Goal: Task Accomplishment & Management: Manage account settings

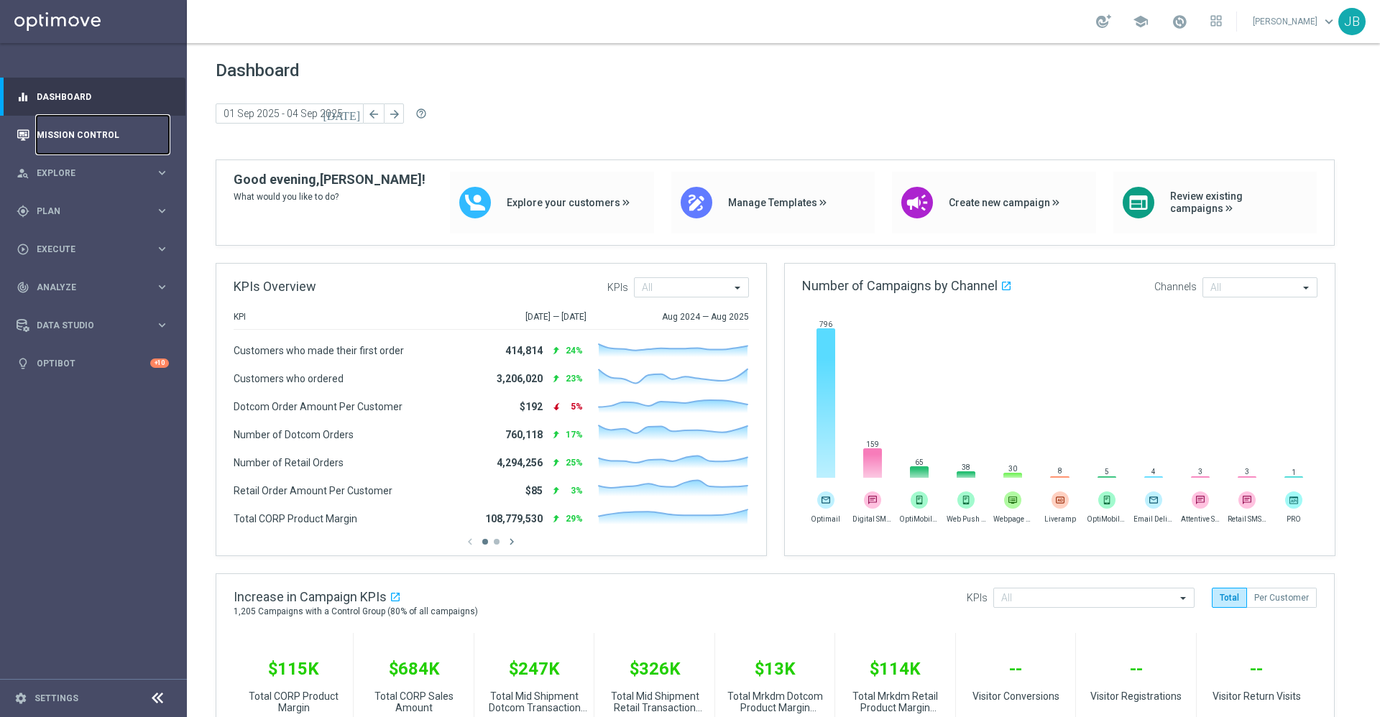
click at [38, 144] on link "Mission Control" at bounding box center [103, 135] width 132 height 38
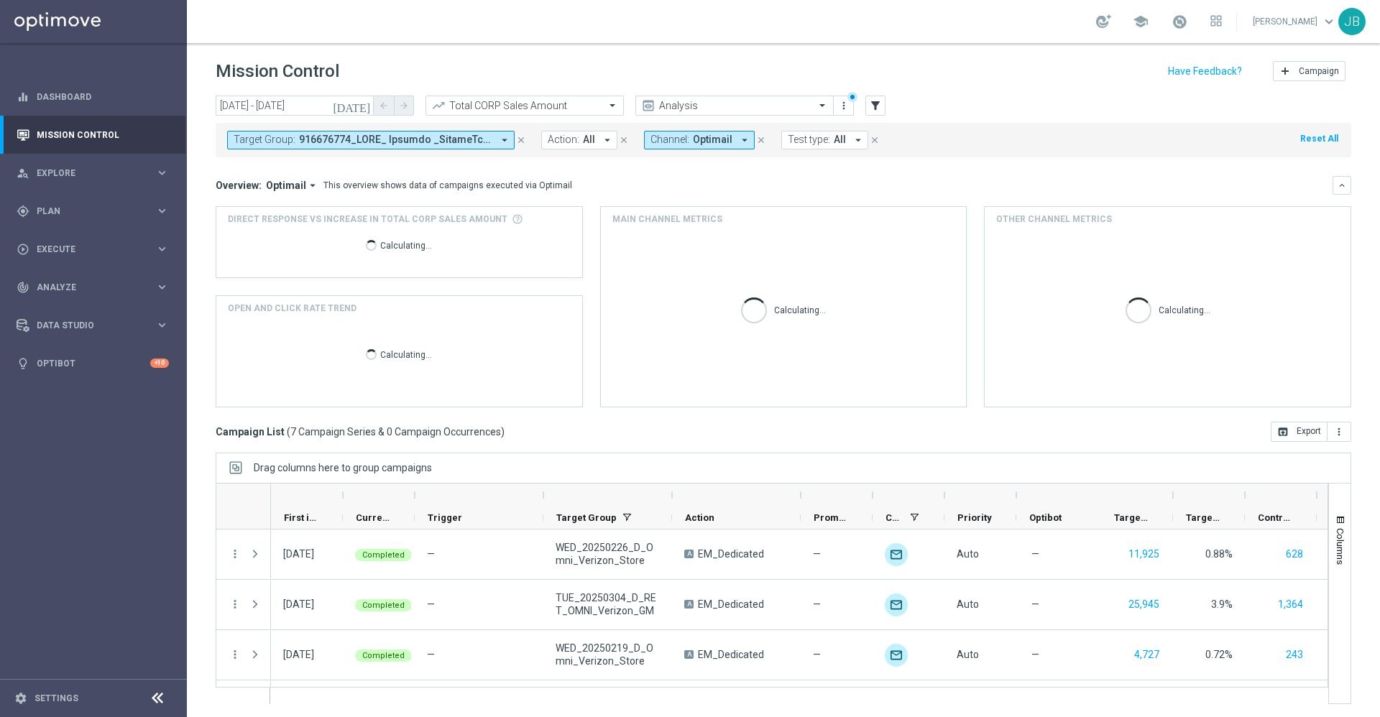
click at [294, 132] on button "Target Group: arrow_drop_down" at bounding box center [371, 140] width 288 height 19
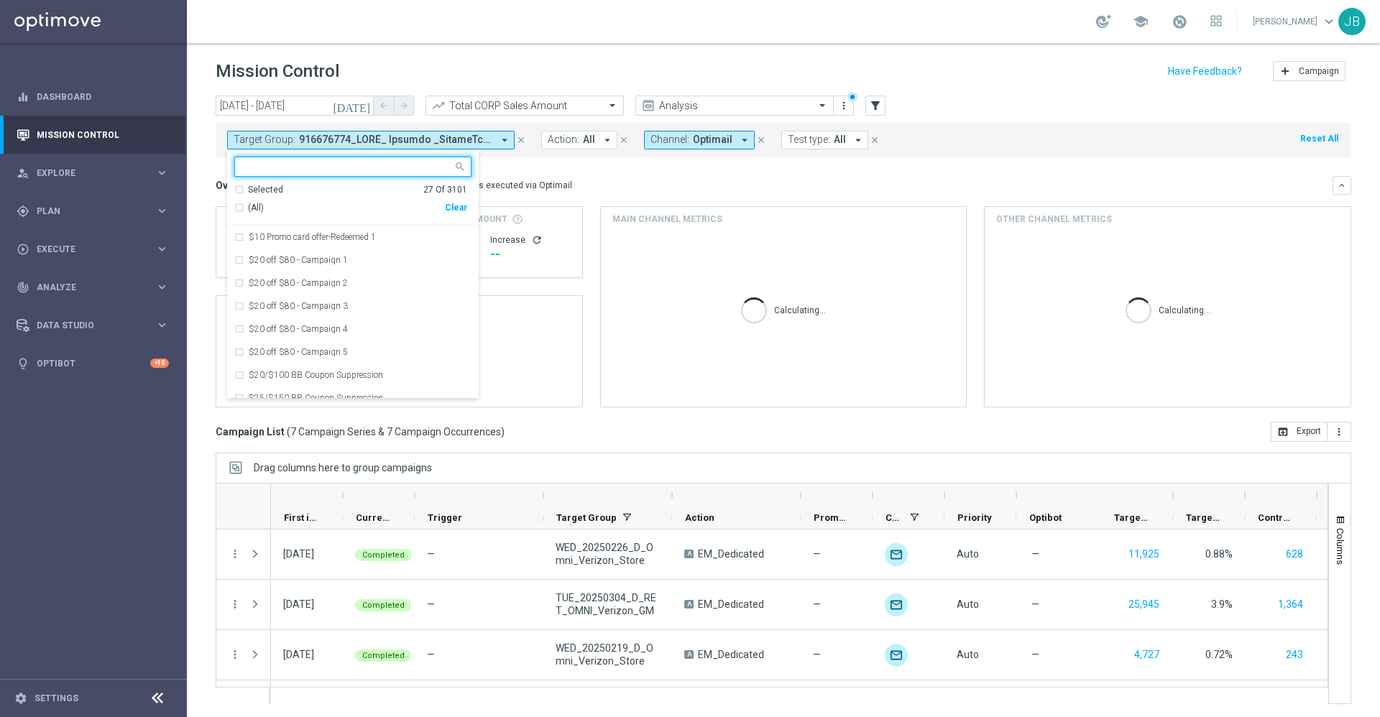
click at [0, 0] on div "Clear" at bounding box center [0, 0] width 0 height 0
click at [262, 161] on input "text" at bounding box center [347, 167] width 211 height 12
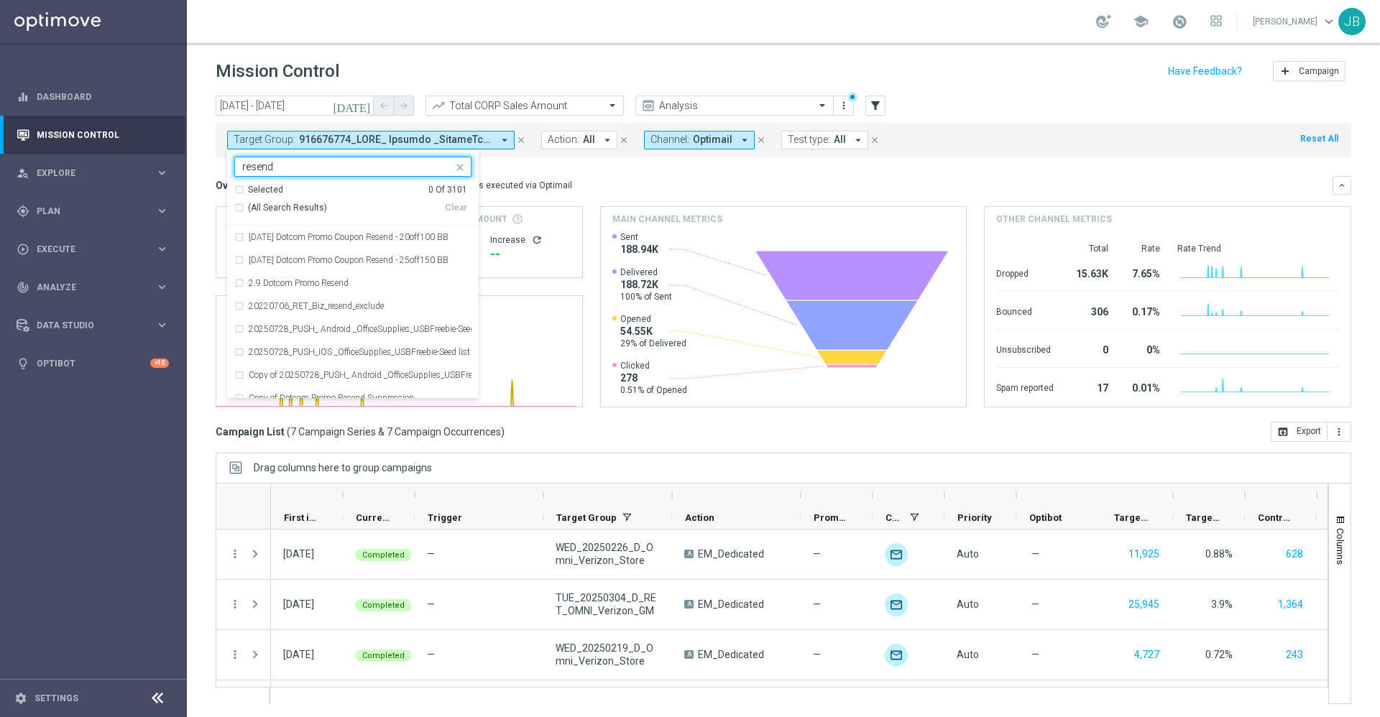
click at [238, 206] on div "(All Search Results)" at bounding box center [339, 208] width 211 height 12
type input "resend"
click at [564, 188] on div "Overview: Optimail arrow_drop_down This overview shows data of campaigns execut…" at bounding box center [774, 185] width 1117 height 13
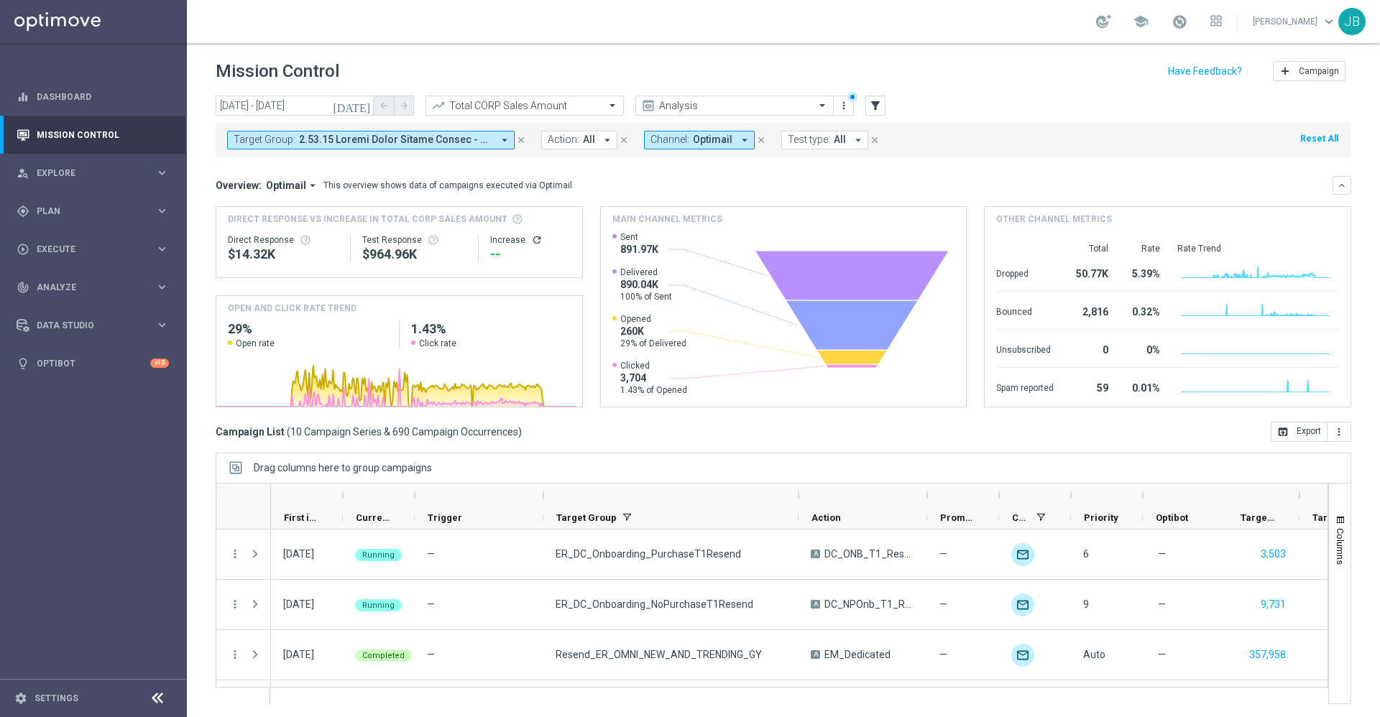
drag, startPoint x: 673, startPoint y: 493, endPoint x: 800, endPoint y: 487, distance: 127.4
click at [800, 487] on div at bounding box center [799, 495] width 6 height 23
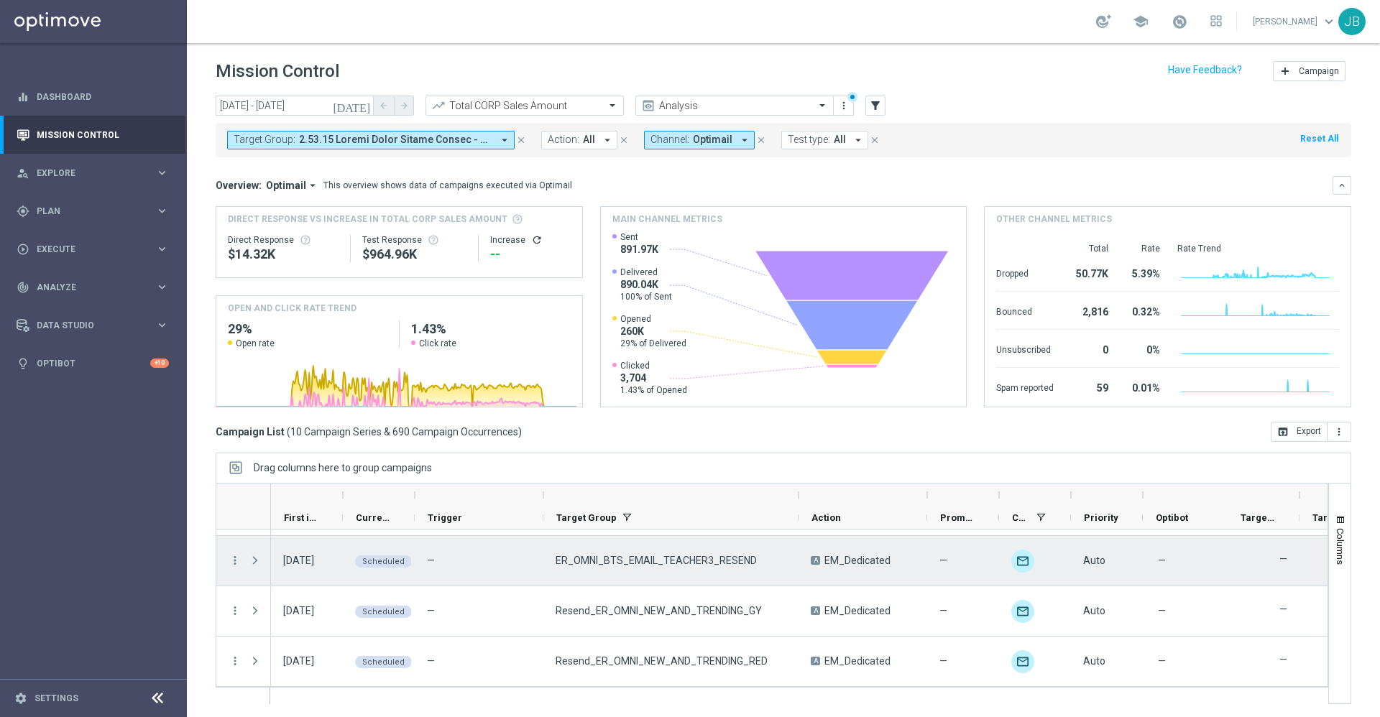
scroll to position [1, 0]
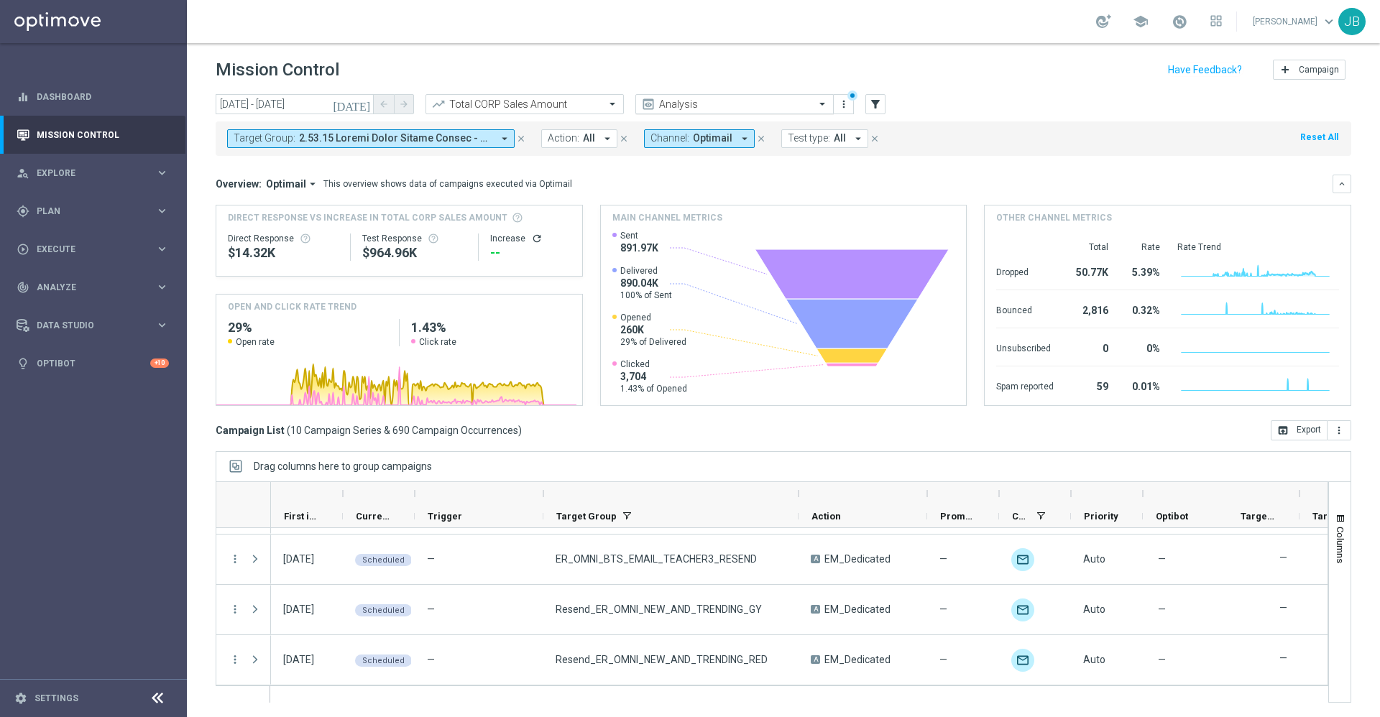
click at [658, 108] on input "text" at bounding box center [720, 104] width 154 height 12
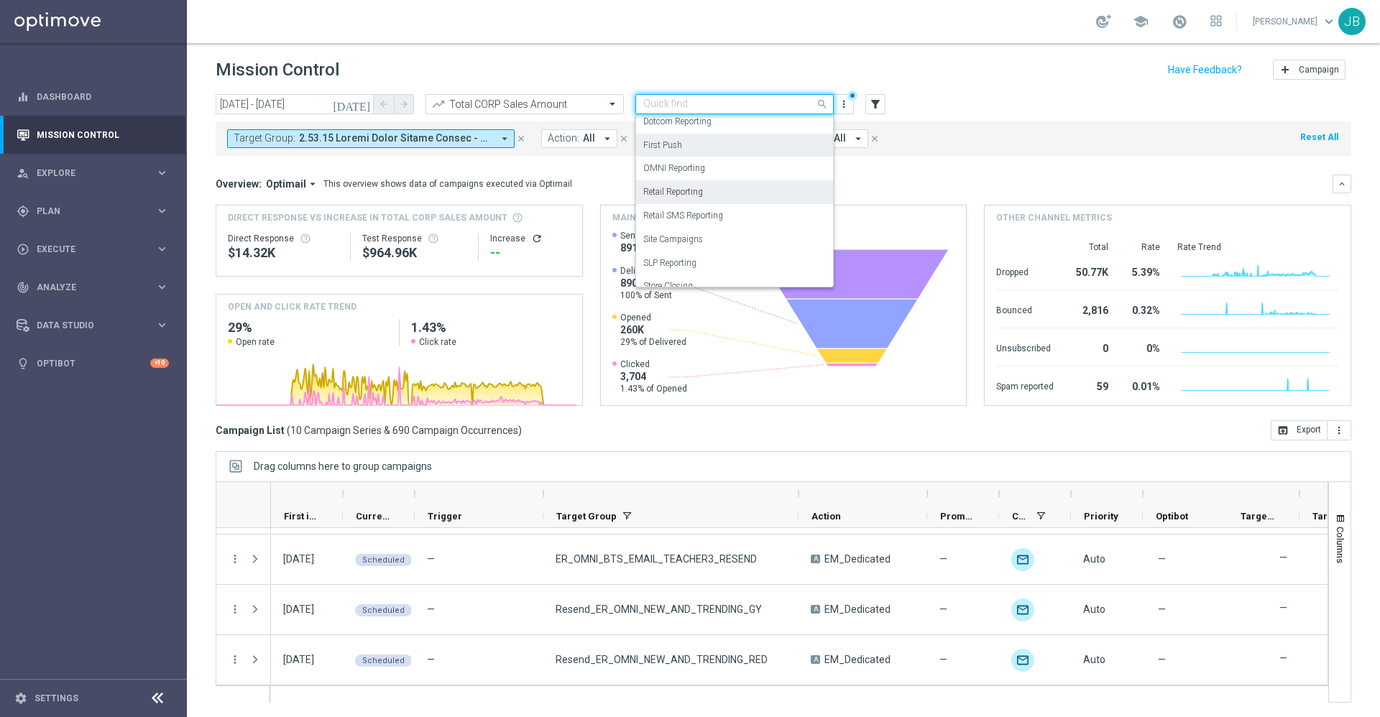
scroll to position [147, 0]
click at [684, 257] on label "SLP Reporting" at bounding box center [669, 263] width 53 height 12
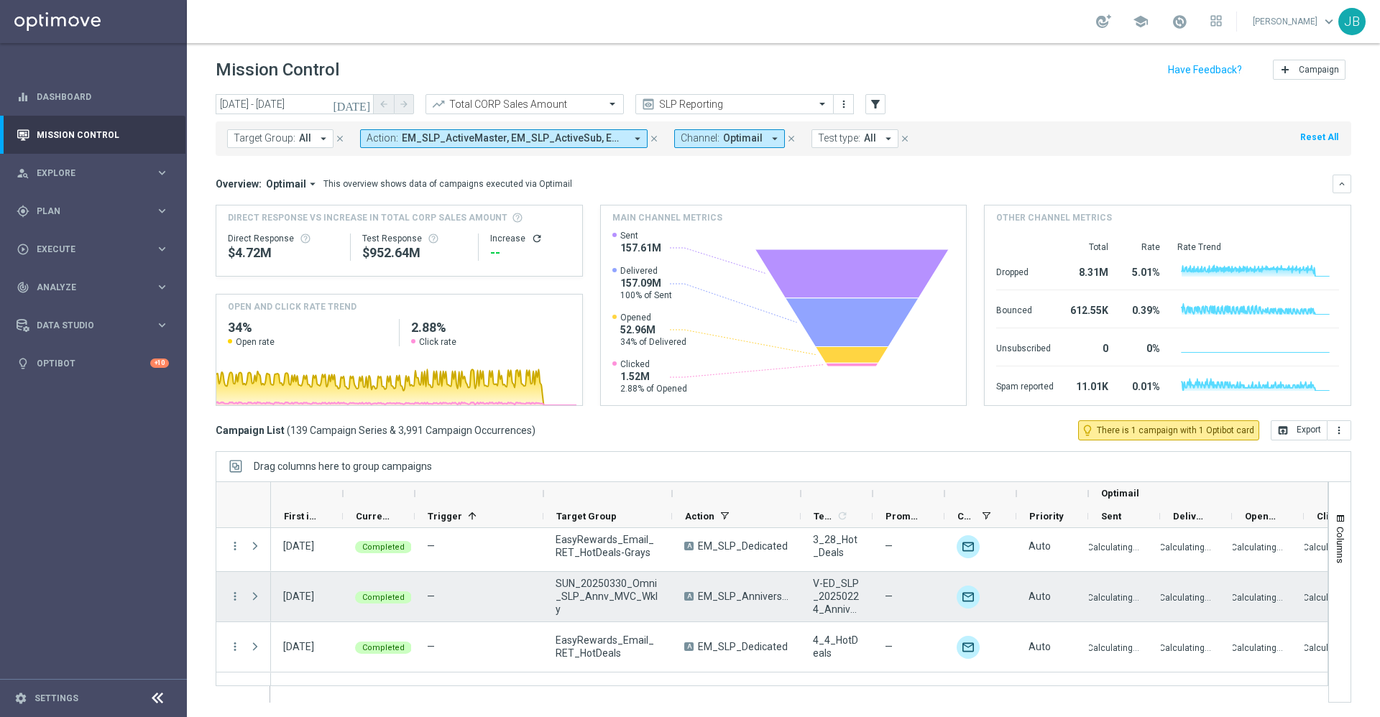
scroll to position [6623, 0]
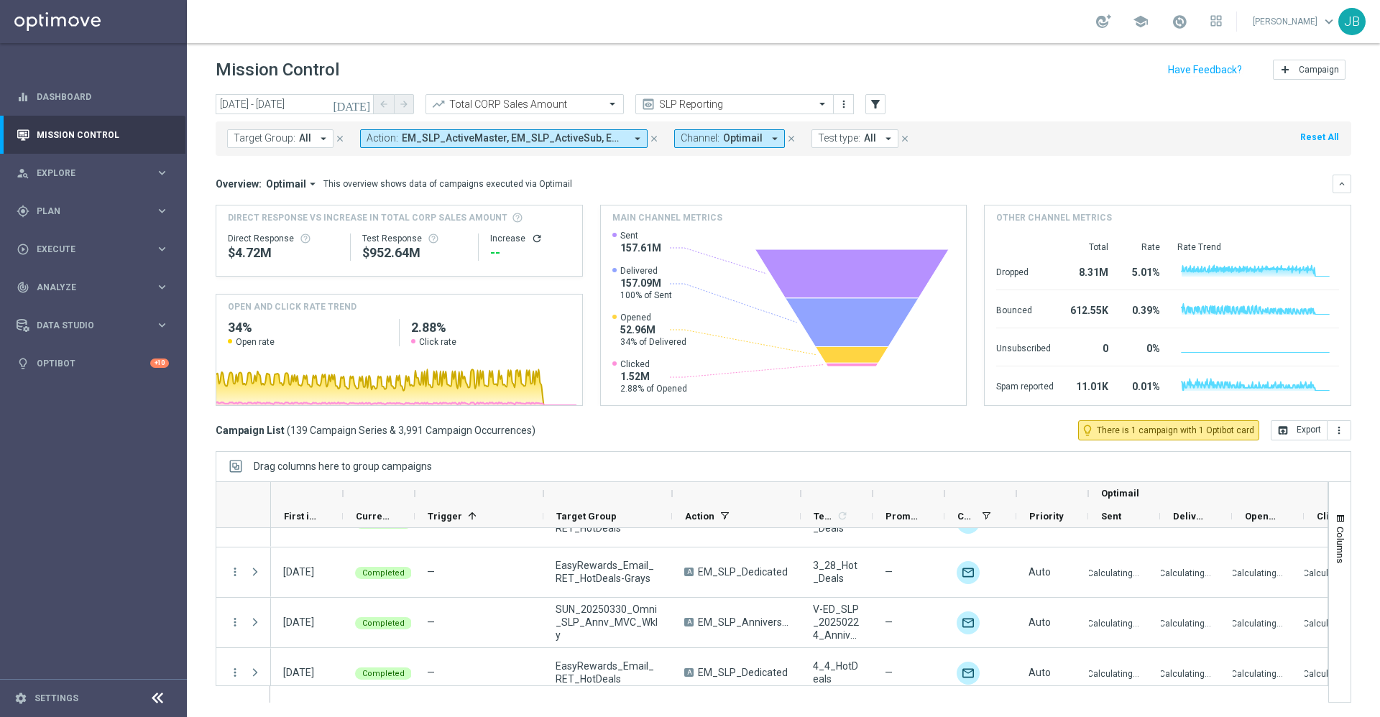
click at [363, 108] on icon "[DATE]" at bounding box center [352, 104] width 39 height 13
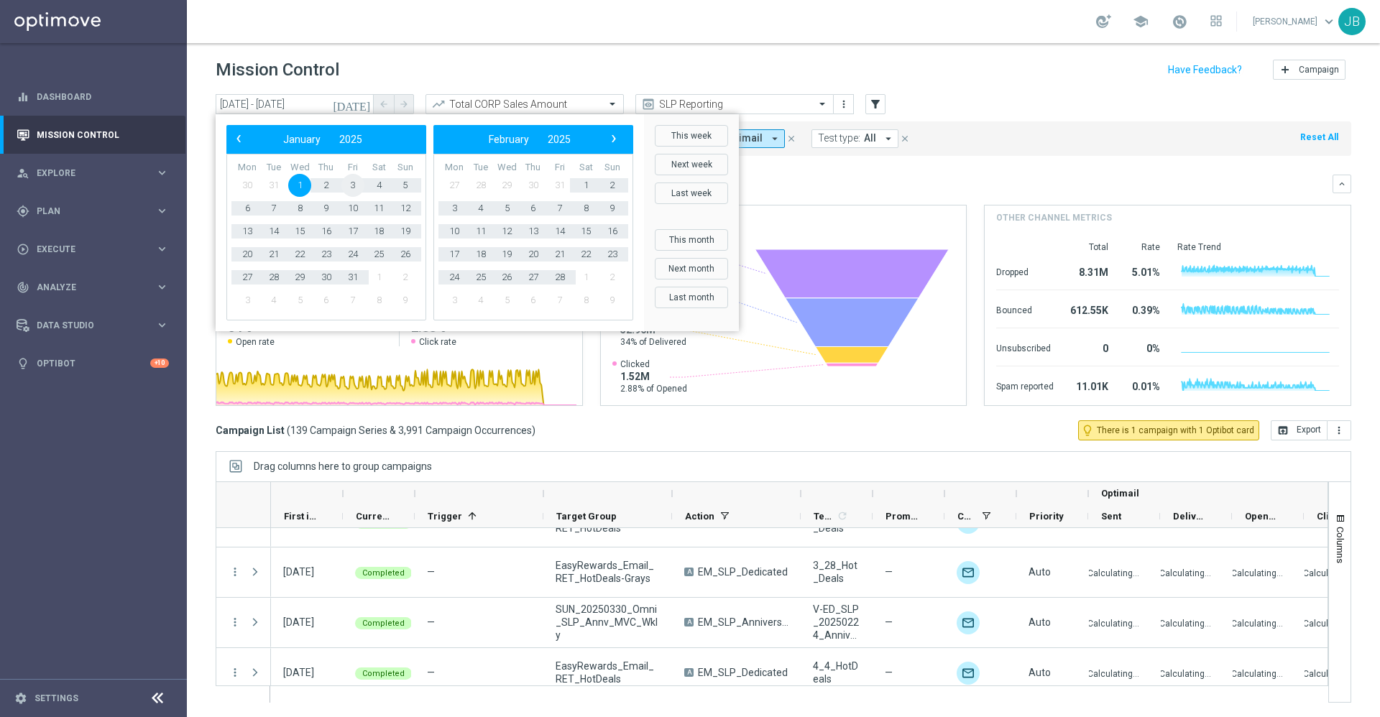
click at [357, 183] on span "3" at bounding box center [352, 185] width 23 height 23
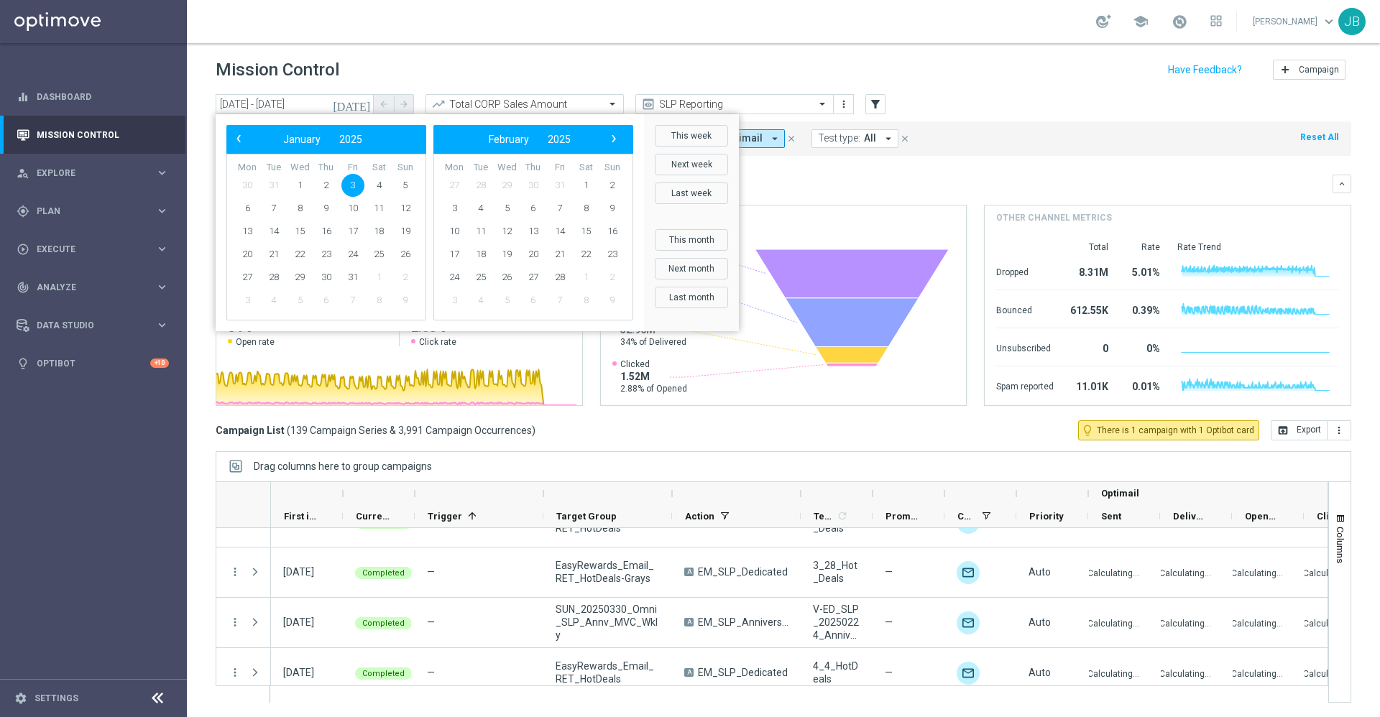
click at [357, 183] on span "3" at bounding box center [352, 185] width 23 height 23
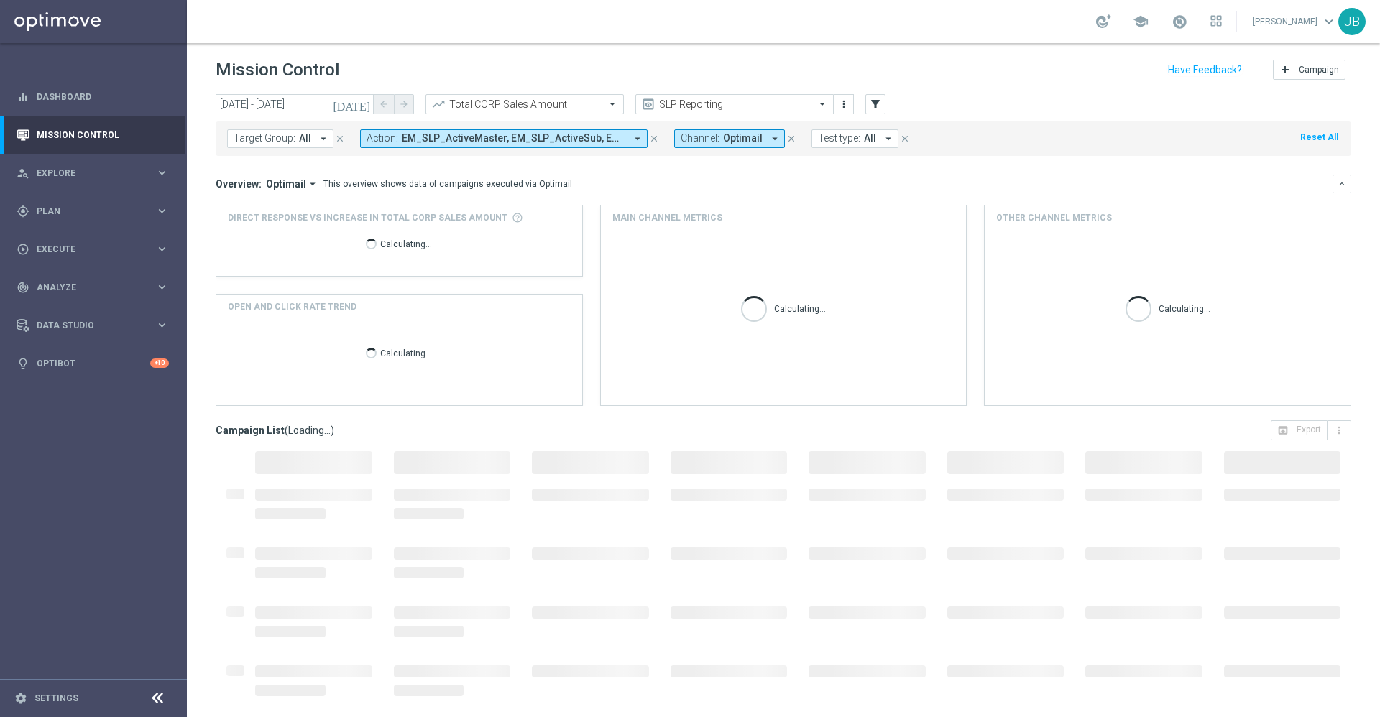
click at [361, 103] on icon "[DATE]" at bounding box center [352, 104] width 39 height 13
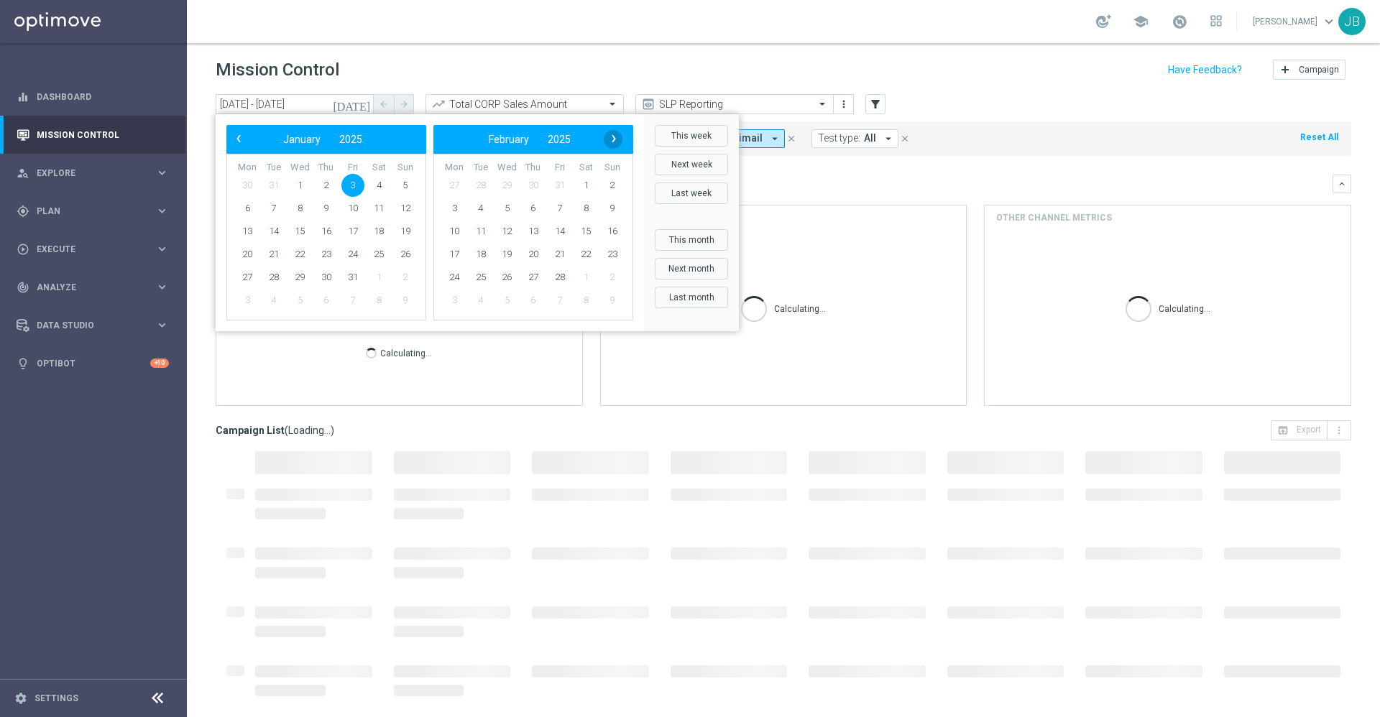
click at [610, 146] on span "›" at bounding box center [614, 138] width 19 height 19
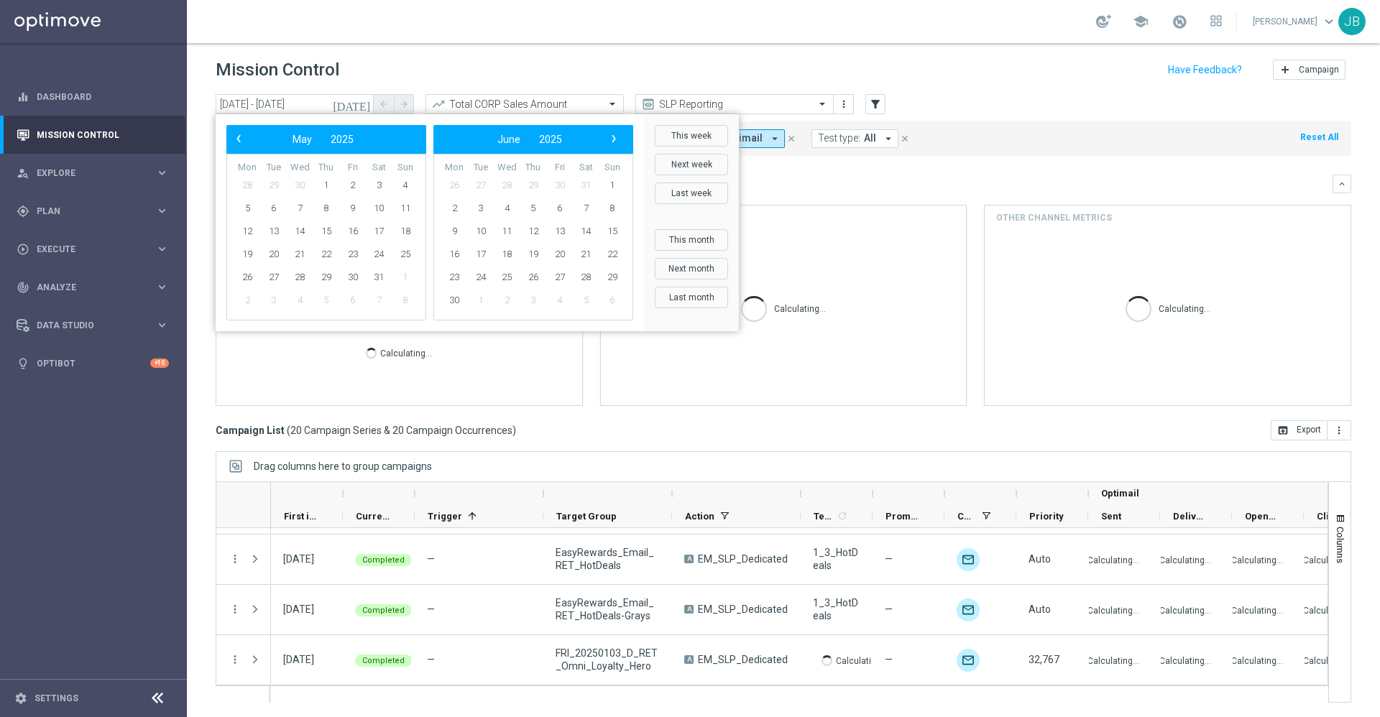
click at [610, 146] on span "›" at bounding box center [614, 138] width 19 height 19
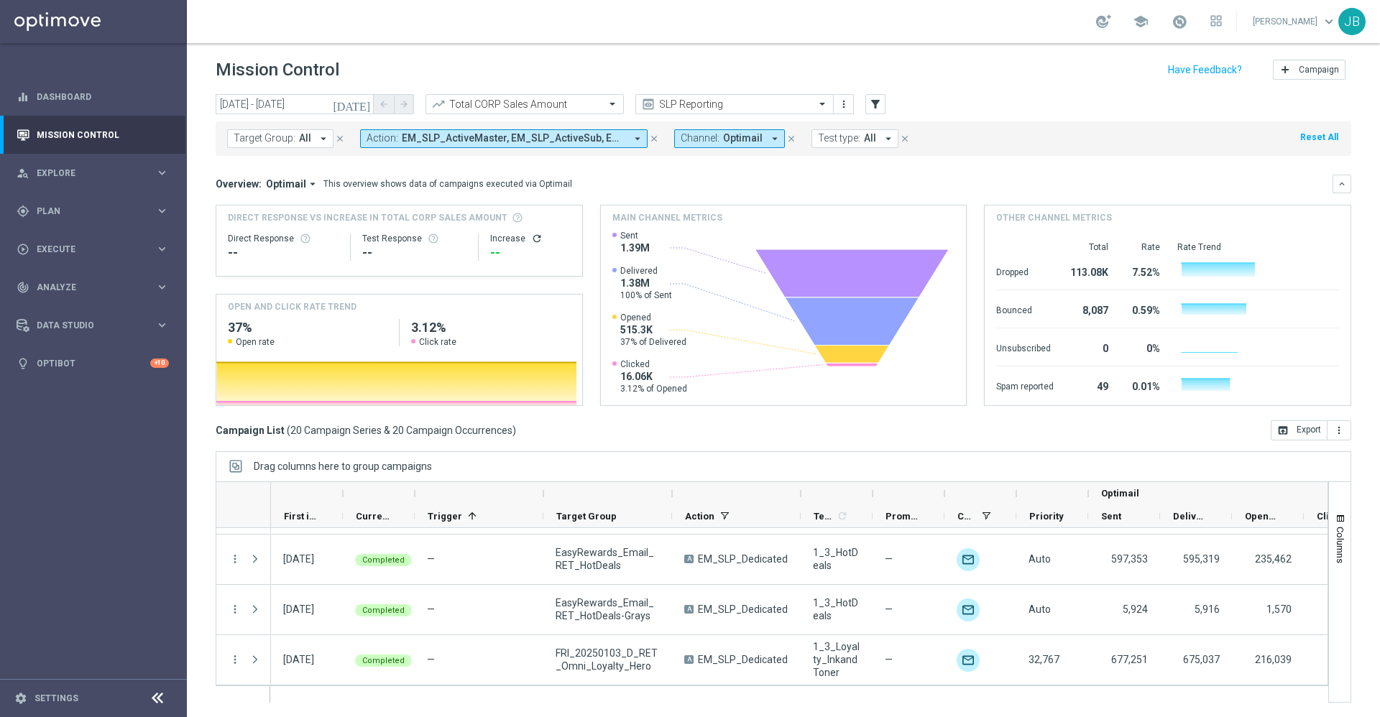
click at [364, 101] on icon "[DATE]" at bounding box center [352, 104] width 39 height 13
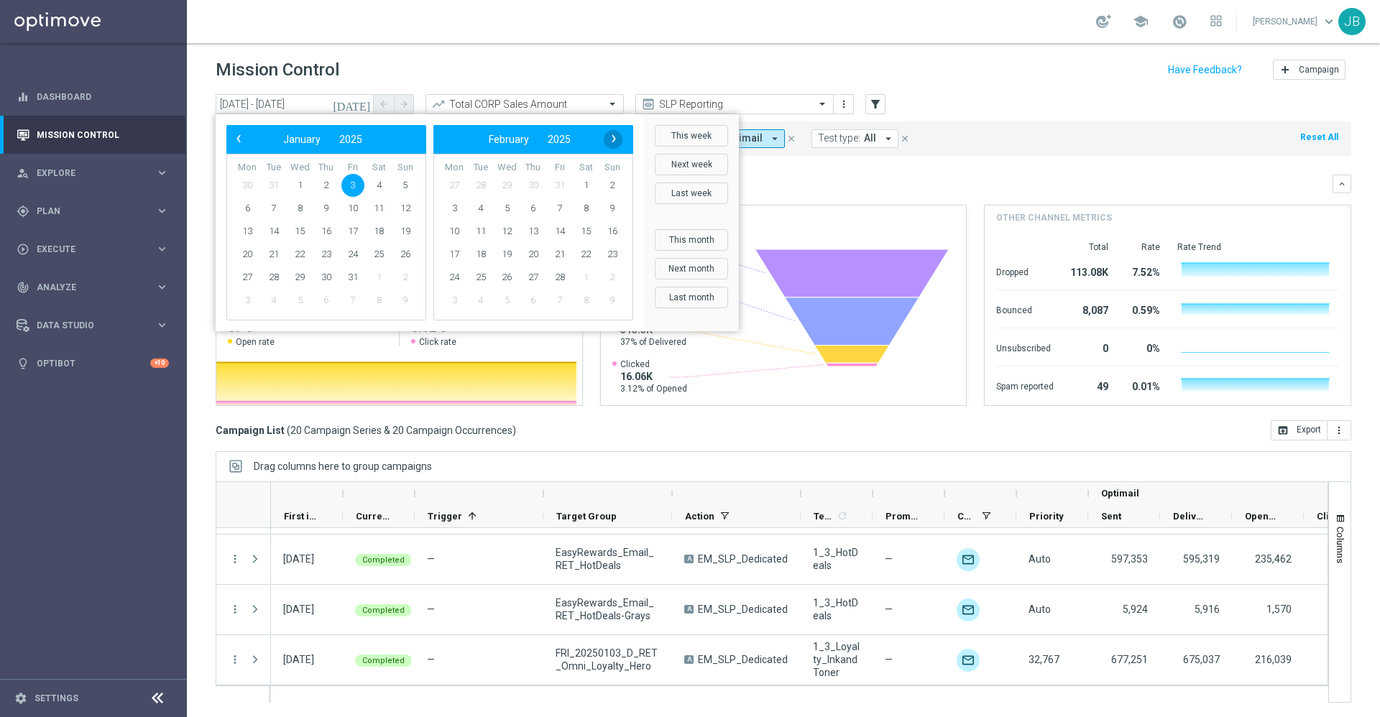
click at [615, 142] on span "›" at bounding box center [614, 138] width 19 height 19
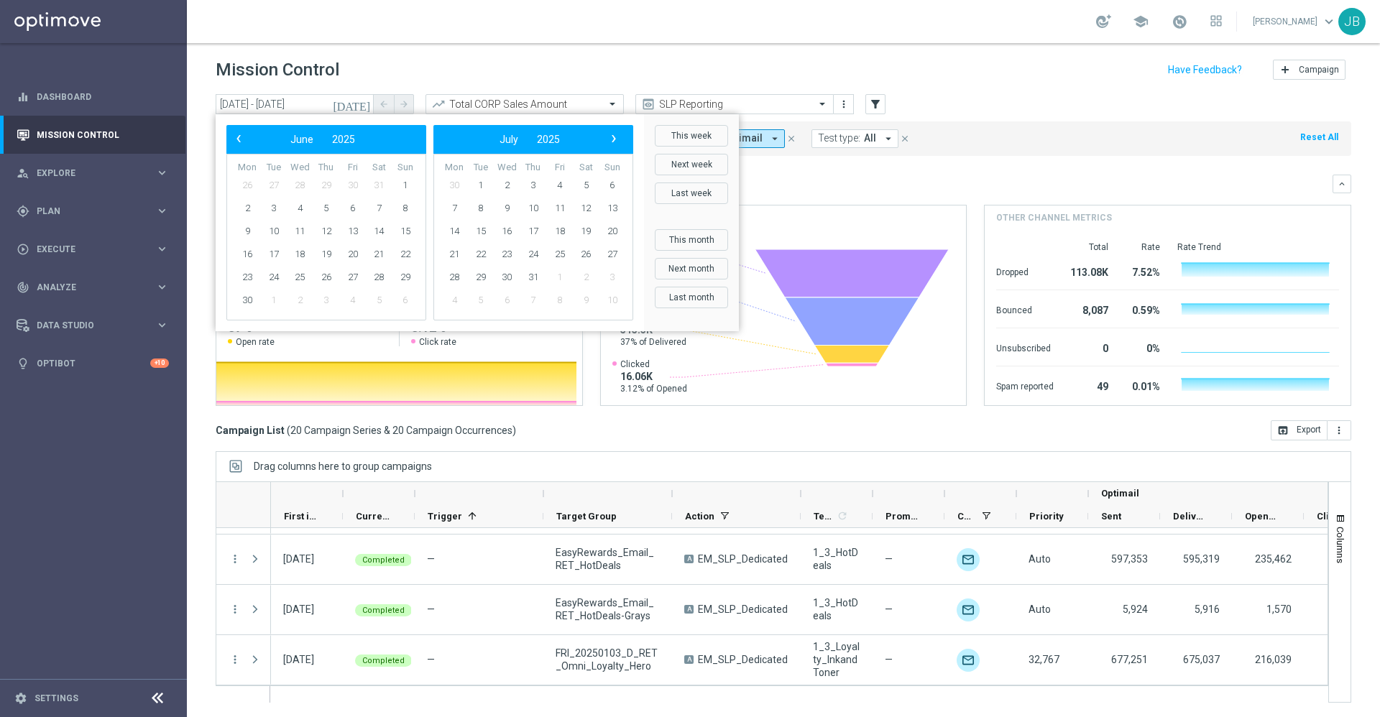
click at [615, 142] on span "›" at bounding box center [614, 138] width 19 height 19
click at [360, 188] on span "5" at bounding box center [352, 185] width 23 height 23
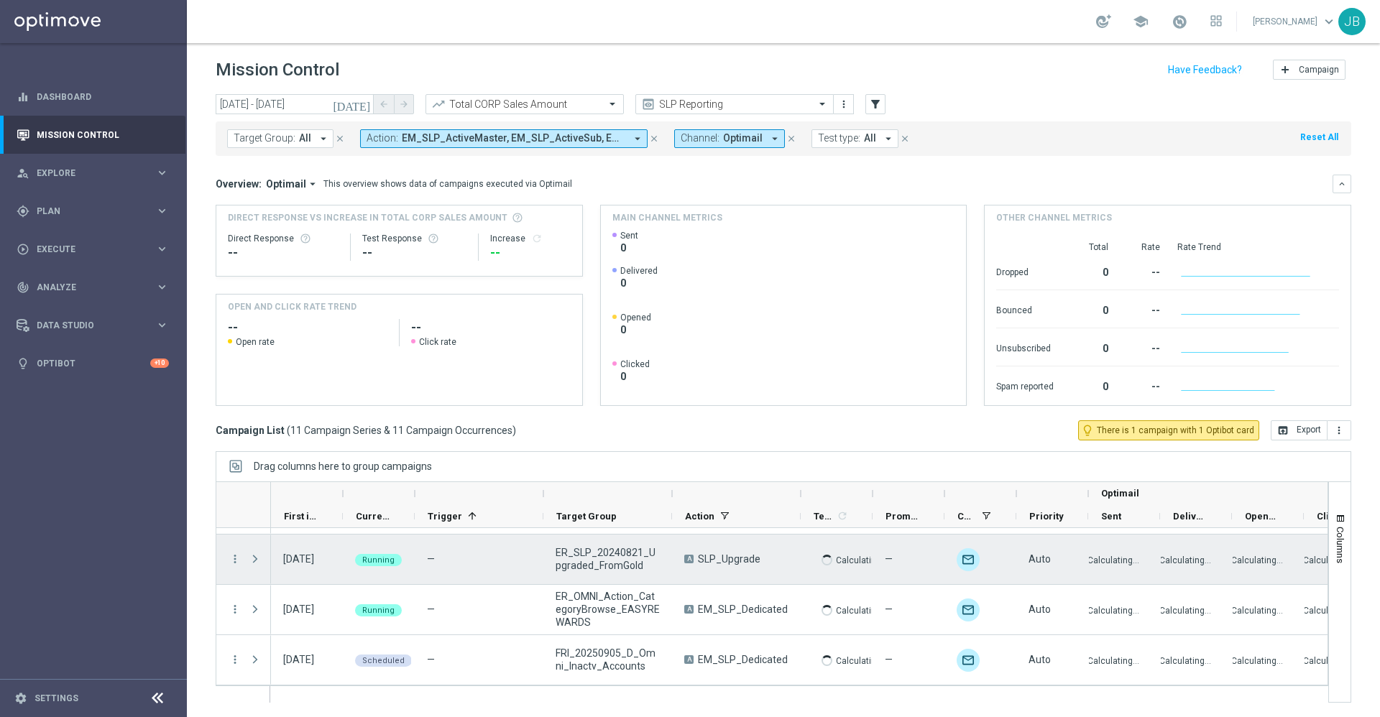
scroll to position [396, 0]
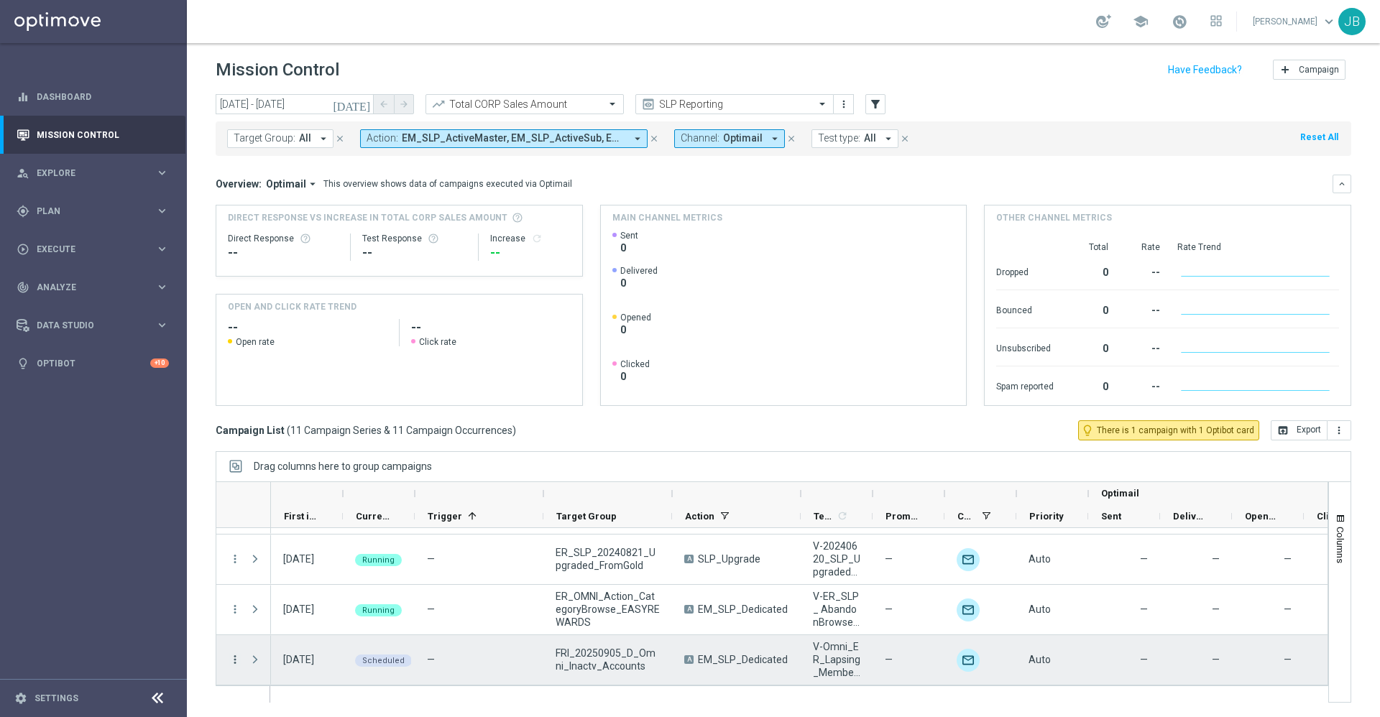
click at [232, 660] on icon "more_vert" at bounding box center [235, 659] width 13 height 13
click at [318, 508] on span "Campaign Details" at bounding box center [299, 510] width 73 height 10
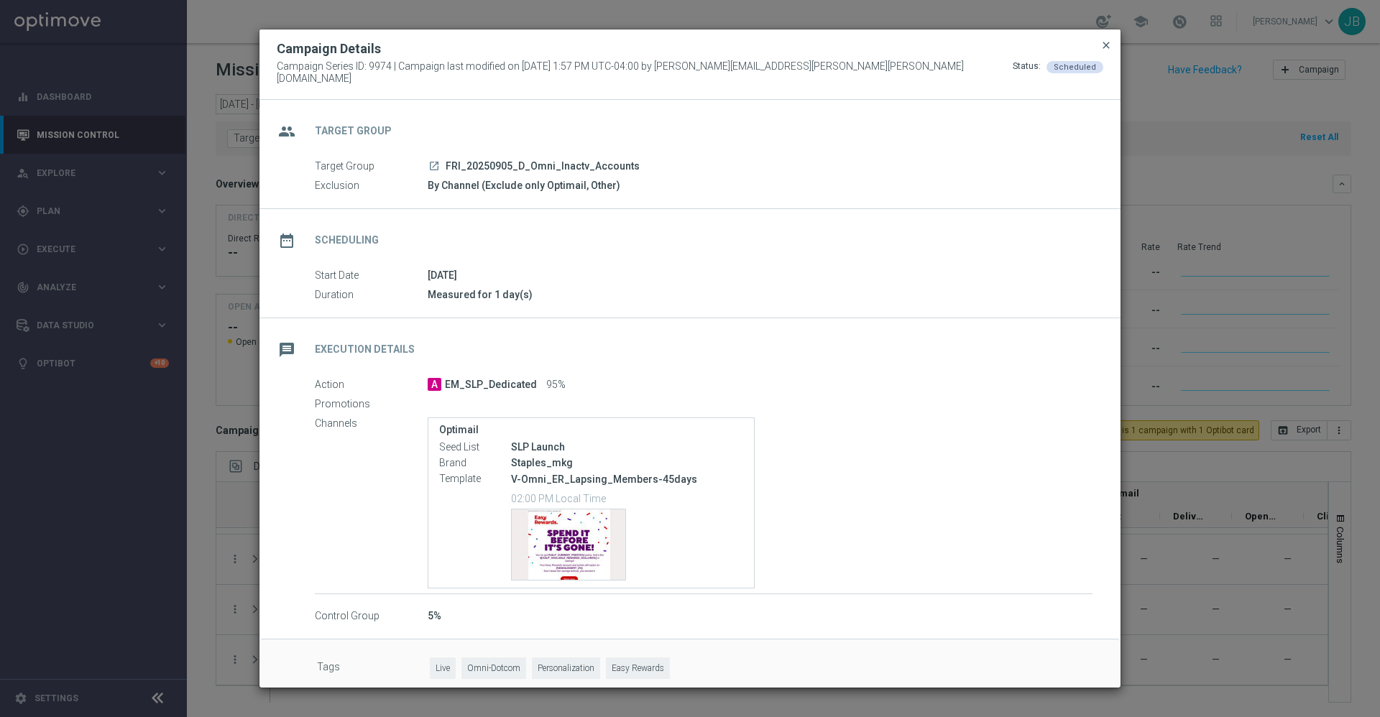
click at [1108, 51] on span "close" at bounding box center [1107, 46] width 12 height 12
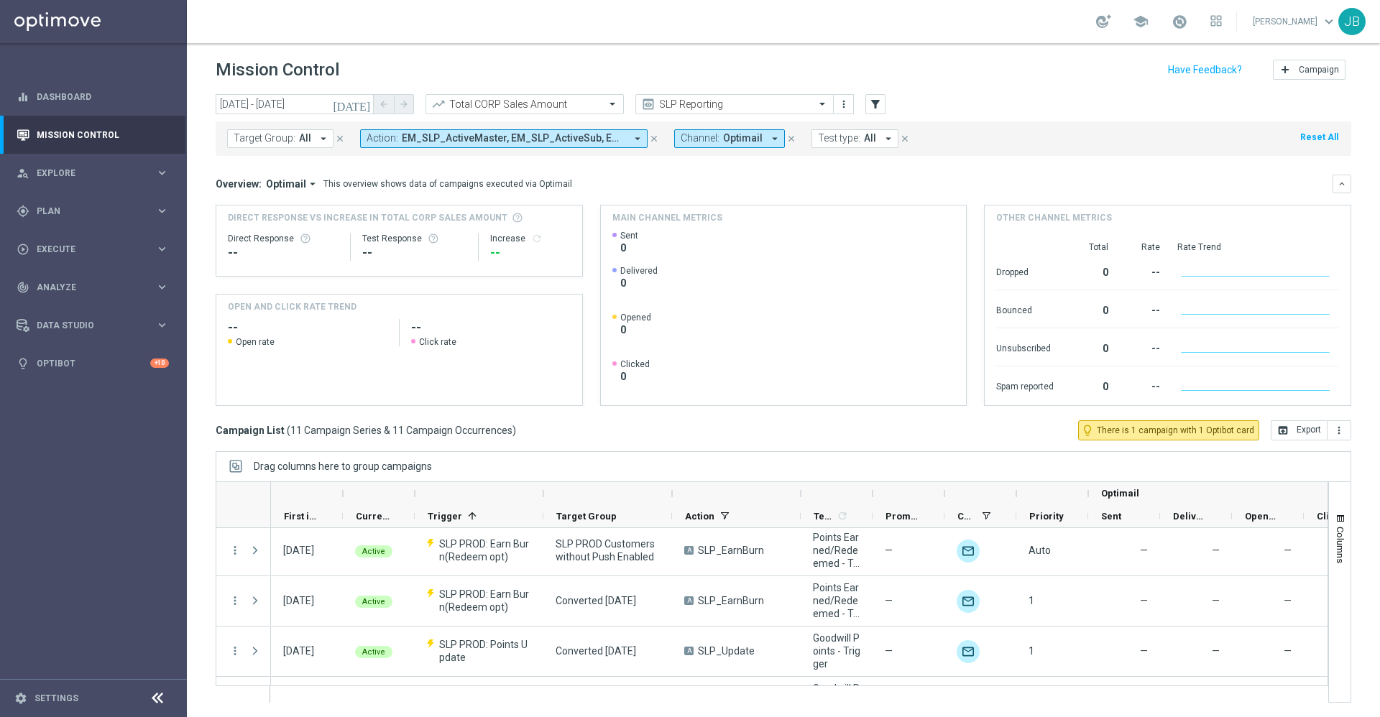
scroll to position [23, 0]
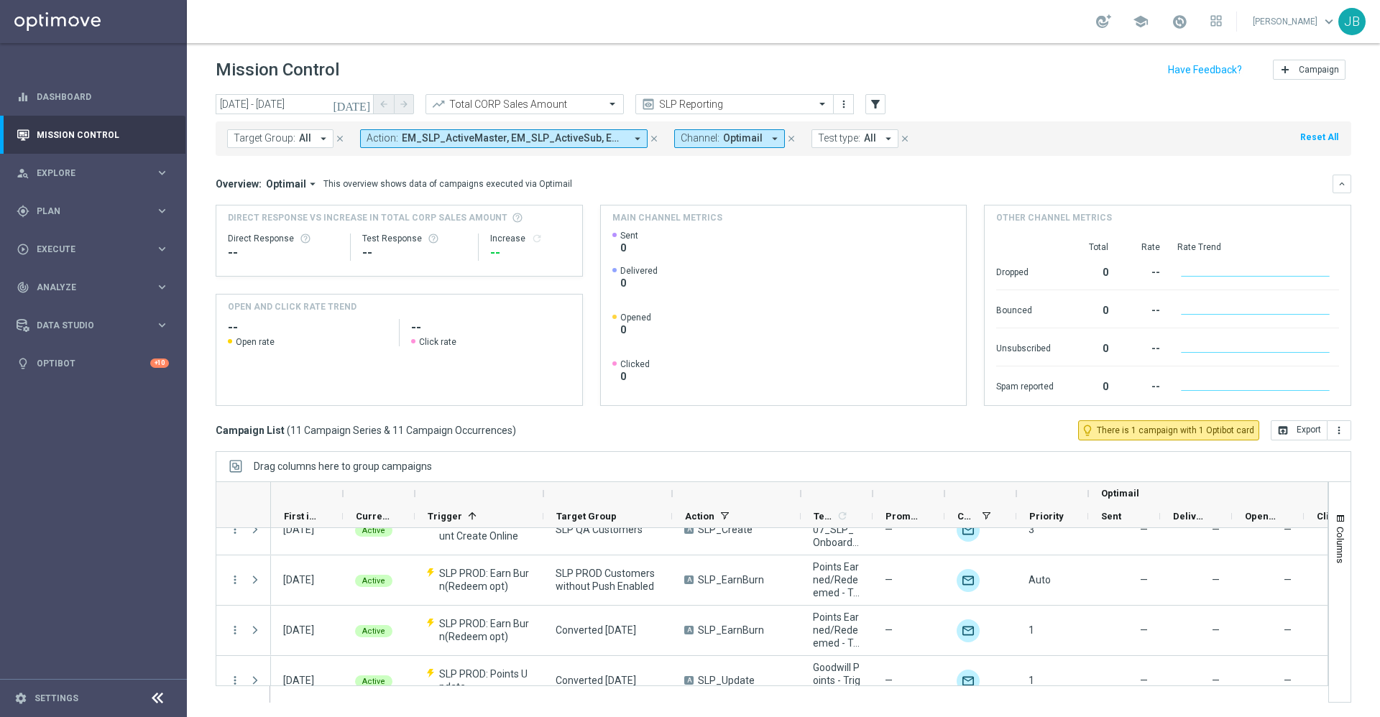
click at [365, 101] on icon "today" at bounding box center [352, 104] width 39 height 13
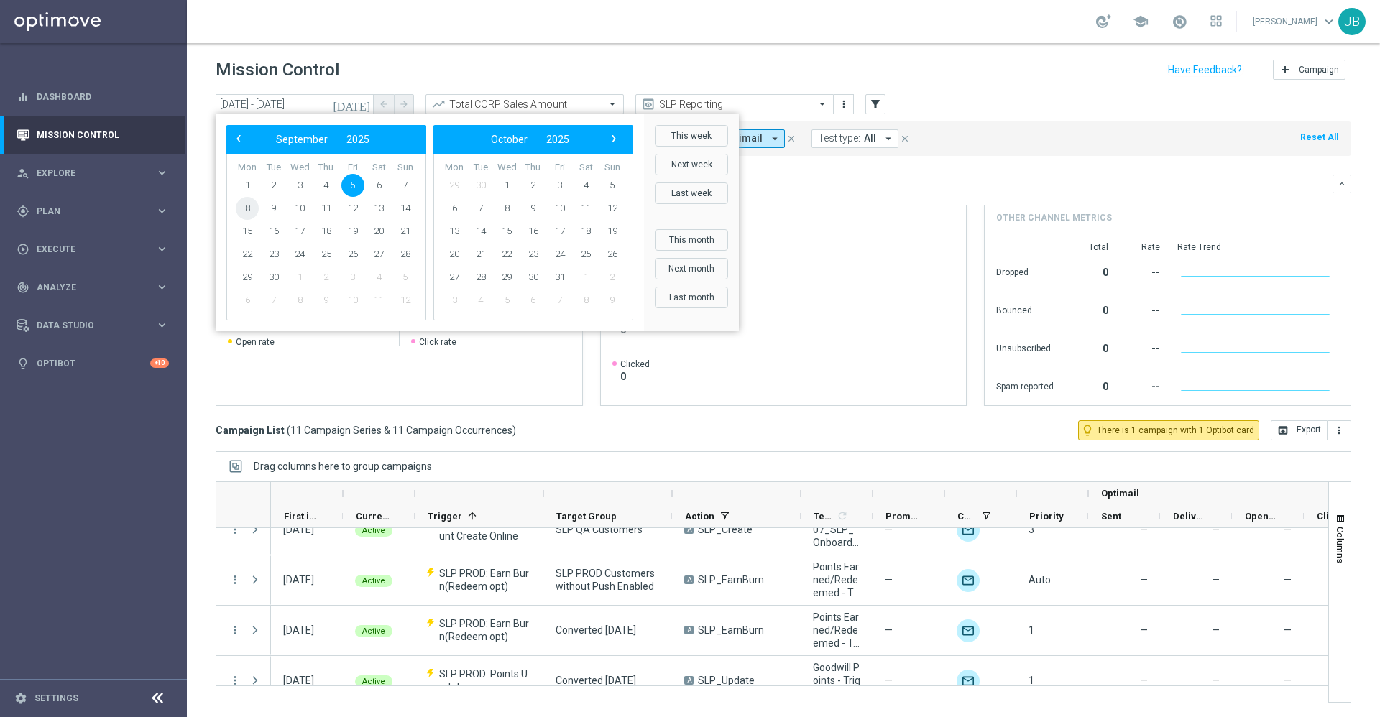
click at [246, 215] on span "8" at bounding box center [247, 208] width 23 height 23
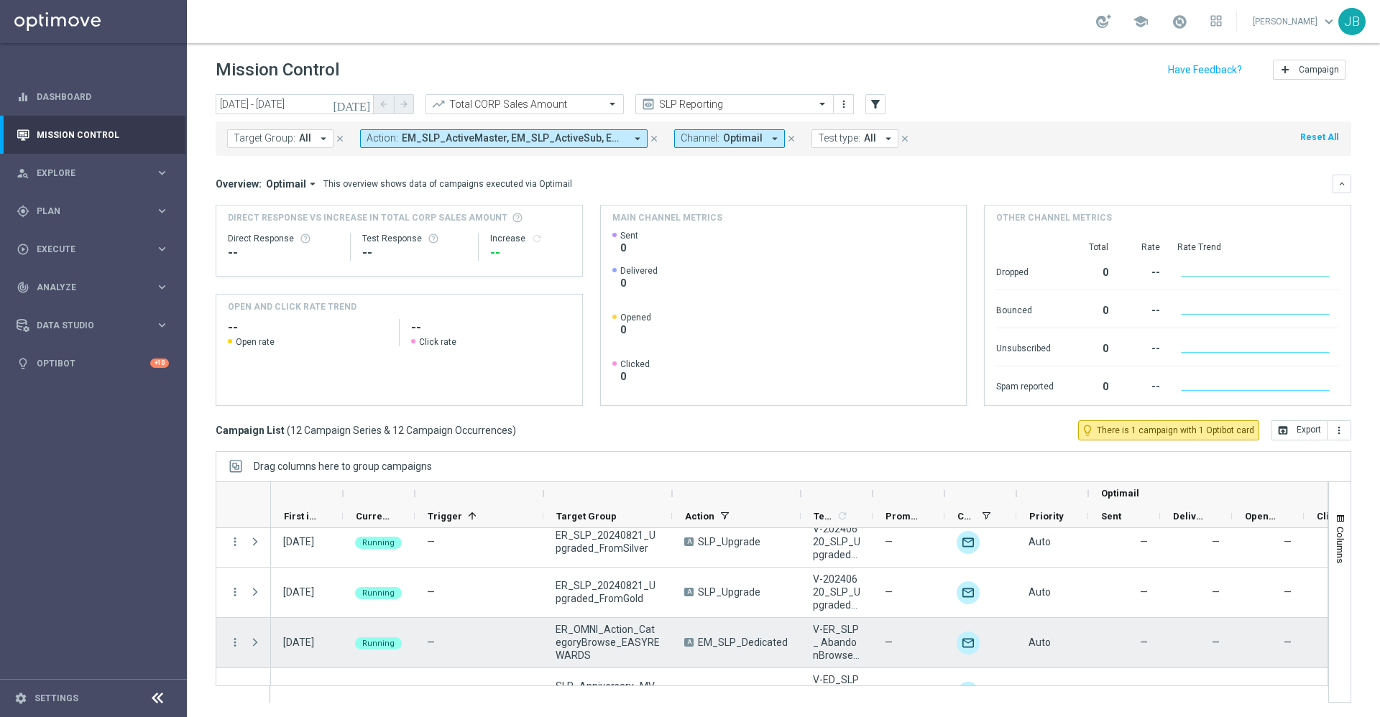
scroll to position [446, 0]
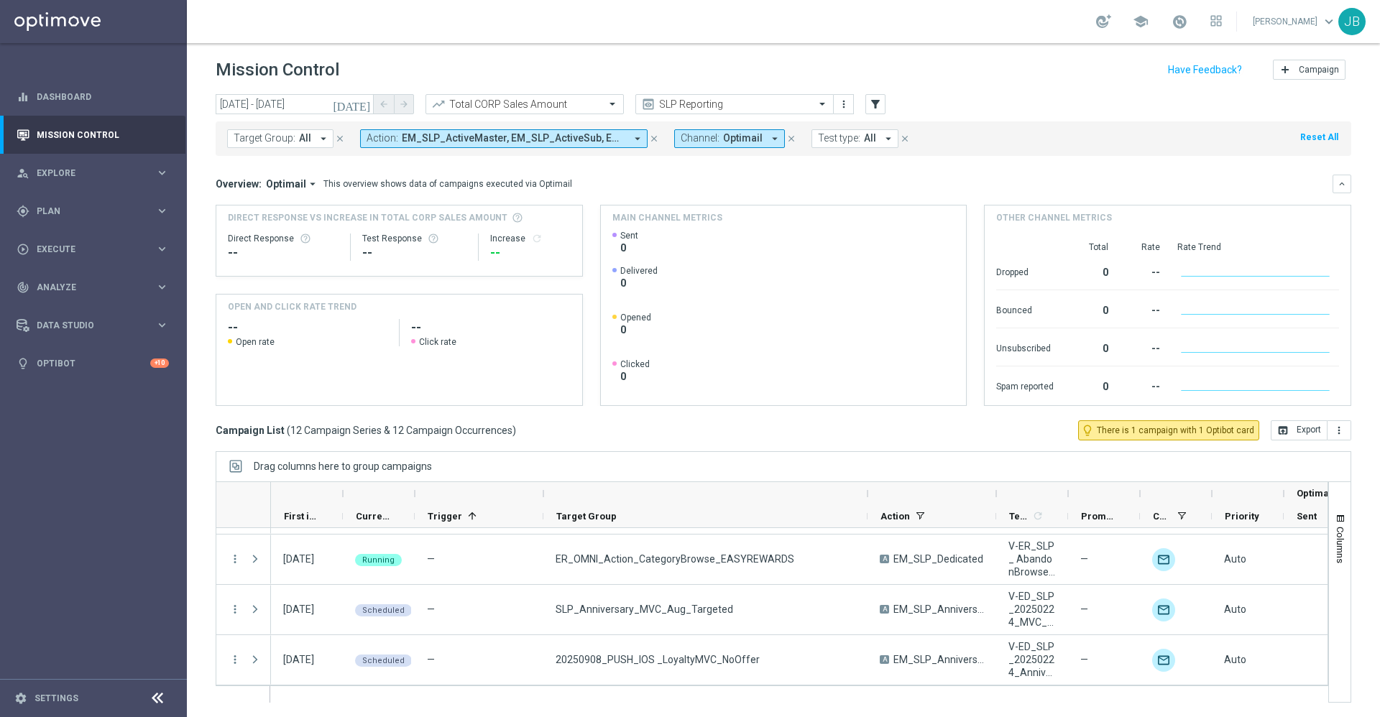
drag, startPoint x: 672, startPoint y: 492, endPoint x: 868, endPoint y: 494, distance: 195.5
click at [868, 494] on div at bounding box center [868, 493] width 6 height 23
click at [358, 103] on button "today" at bounding box center [352, 107] width 43 height 22
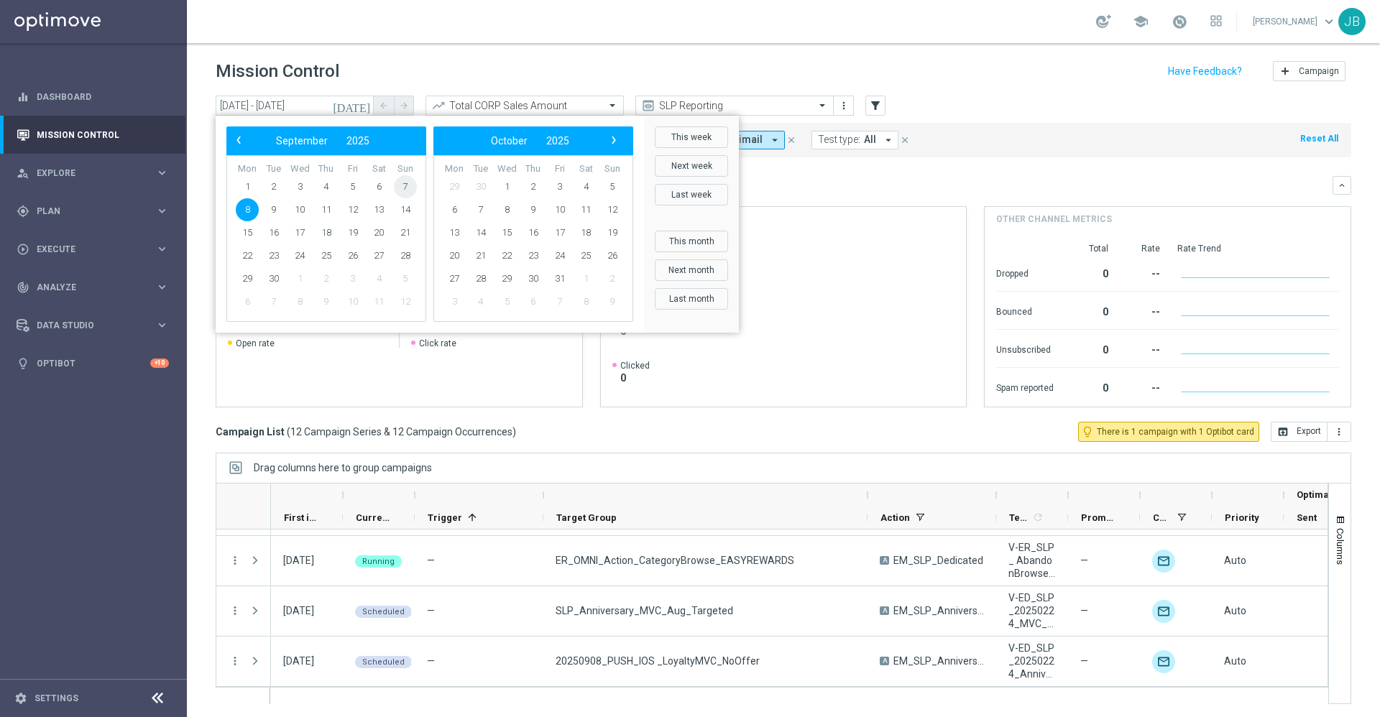
click at [405, 191] on span "7" at bounding box center [405, 186] width 23 height 23
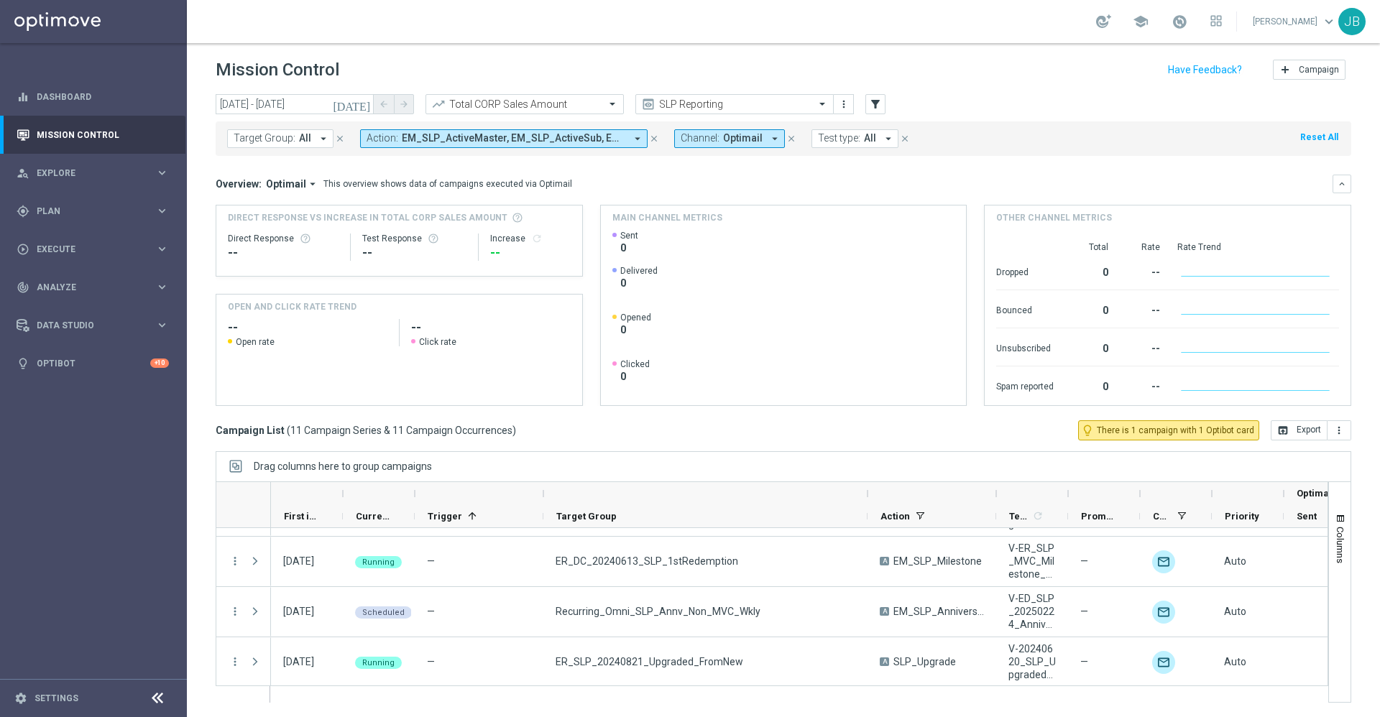
scroll to position [396, 0]
click at [362, 104] on icon "today" at bounding box center [352, 104] width 39 height 13
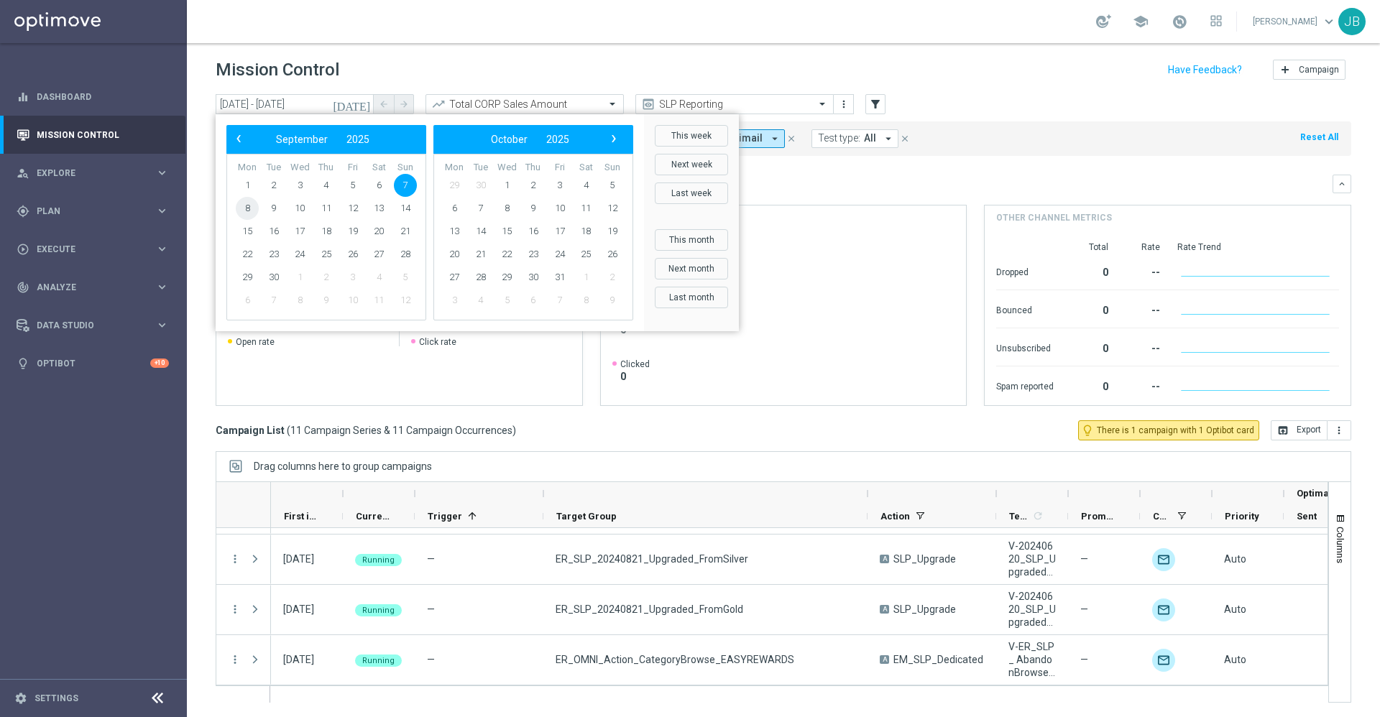
click at [252, 207] on span "8" at bounding box center [247, 208] width 23 height 23
type input "08 Sep 2025 - 08 Sep 2025"
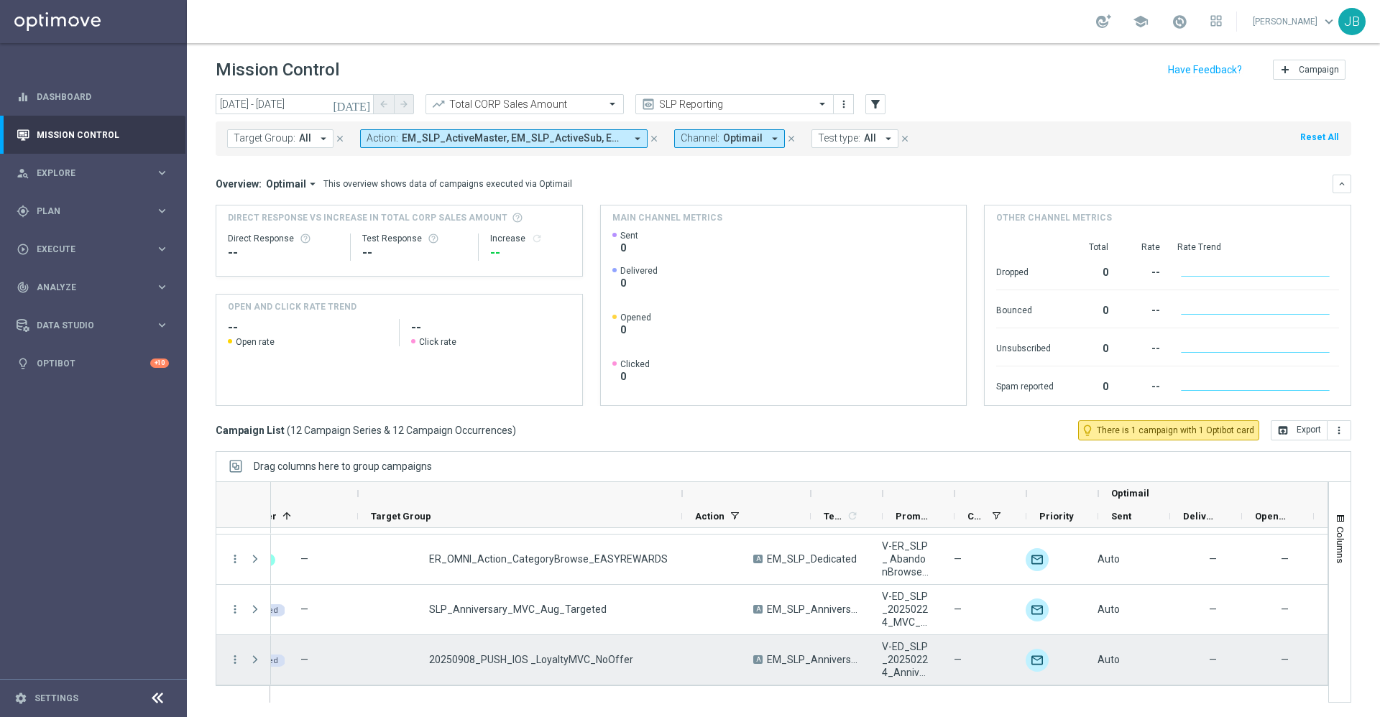
scroll to position [0, 194]
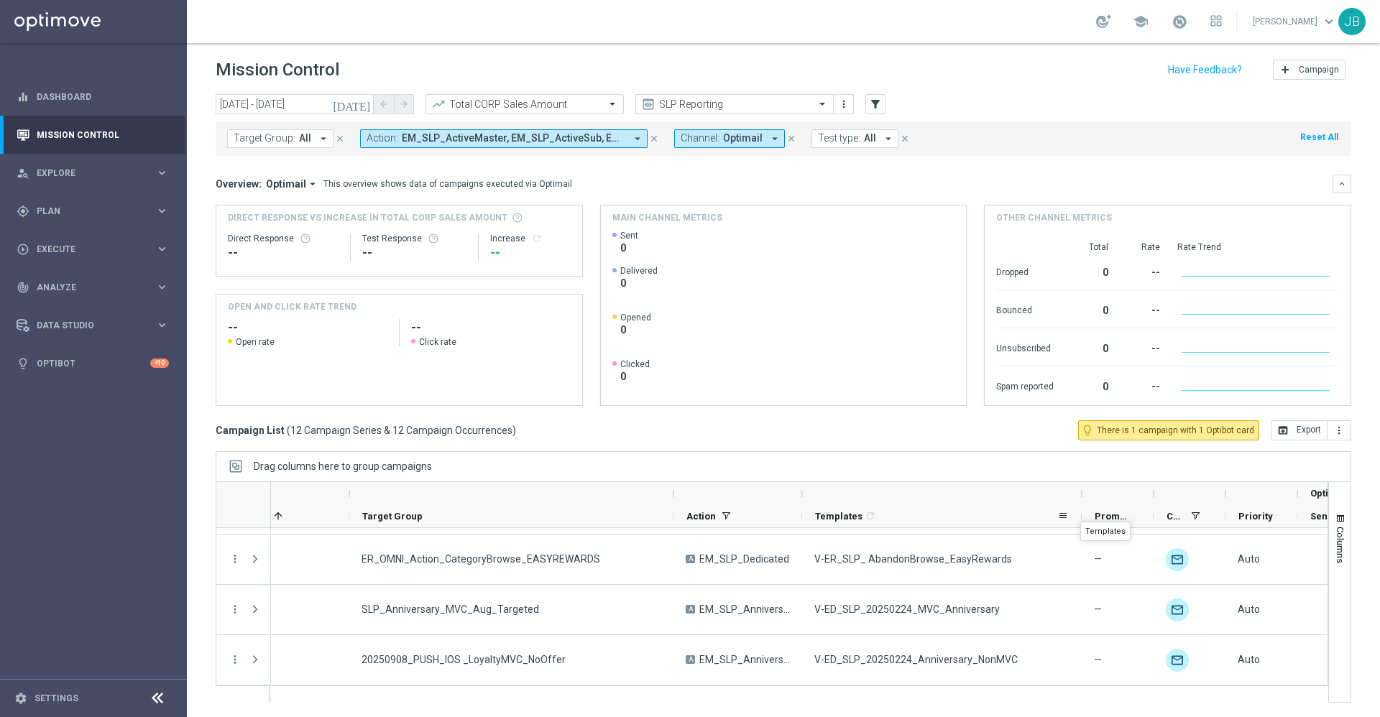
drag, startPoint x: 873, startPoint y: 495, endPoint x: 1080, endPoint y: 509, distance: 208.2
click at [1080, 509] on div "Optimail First in Range" at bounding box center [869, 505] width 1584 height 46
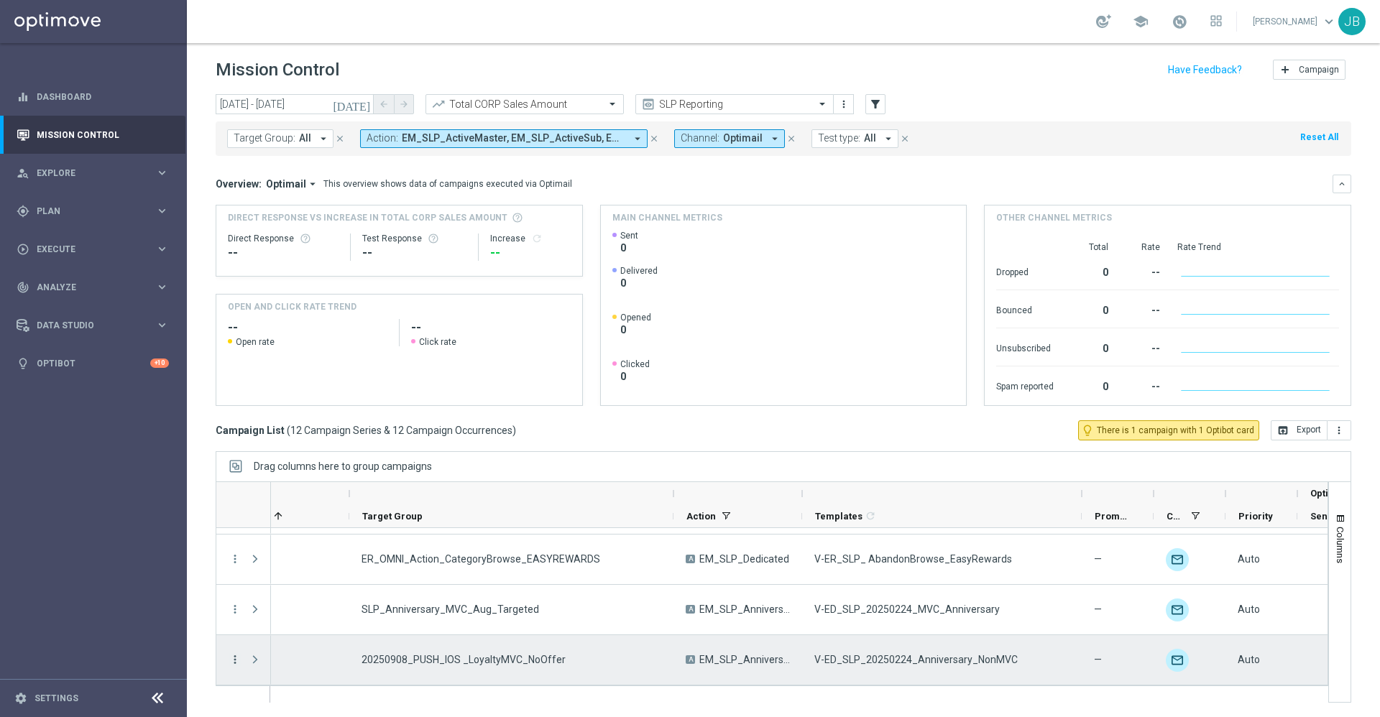
click at [229, 664] on icon "more_vert" at bounding box center [235, 659] width 13 height 13
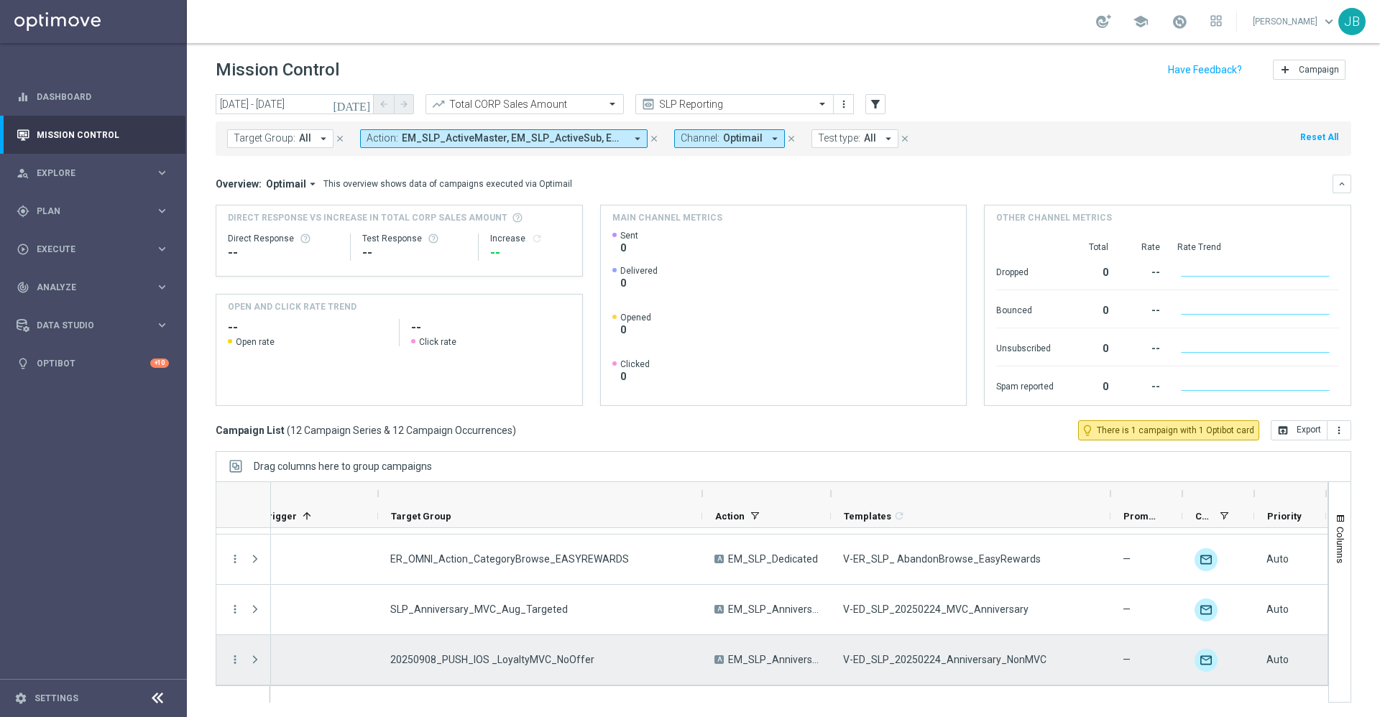
click at [235, 666] on overflow-menu "more_vert" at bounding box center [235, 661] width 13 height 12
click at [235, 662] on icon "more_vert" at bounding box center [235, 659] width 13 height 13
click at [308, 516] on div "list Campaign Details" at bounding box center [323, 510] width 162 height 20
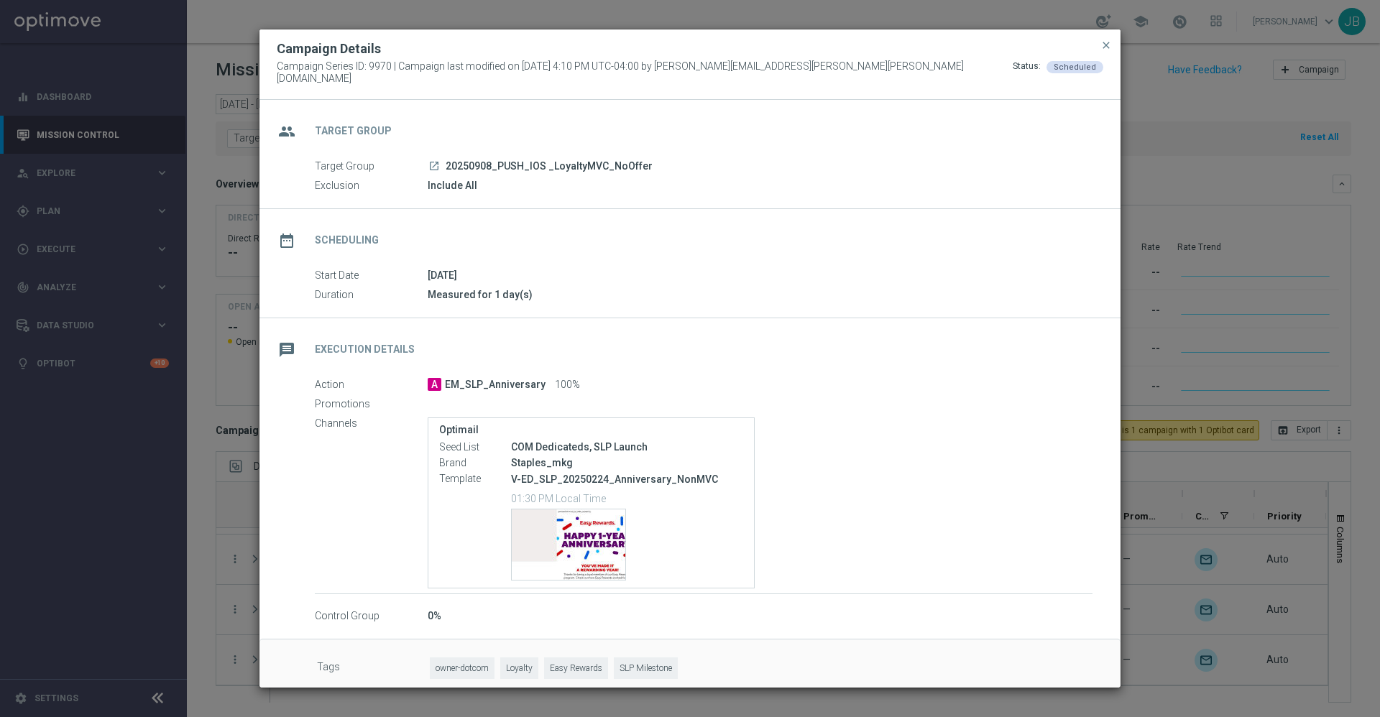
click at [434, 160] on icon "launch" at bounding box center [434, 166] width 12 height 12
click at [1307, 357] on modal-container "Campaign Details Campaign Series ID: 9970 | Campaign last modified on 3 Sep 202…" at bounding box center [690, 358] width 1380 height 717
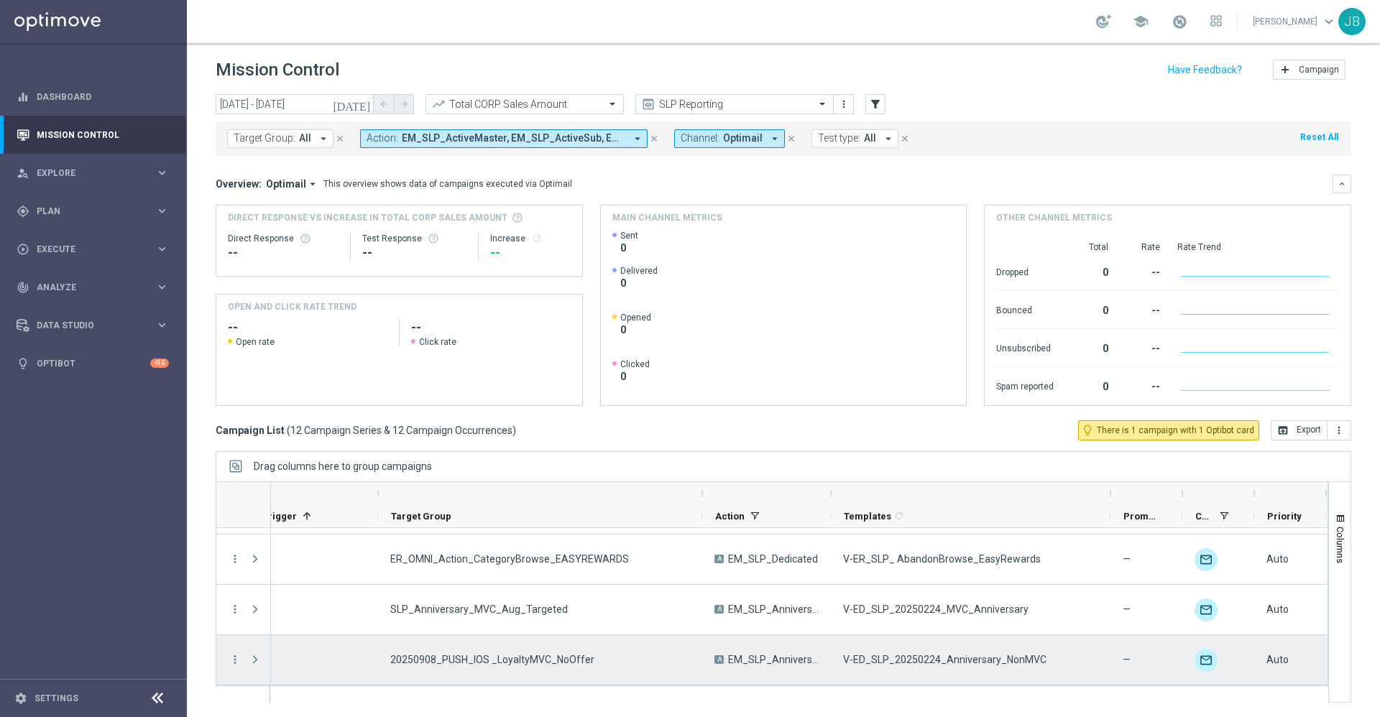
click at [236, 666] on menu-column "more_vert" at bounding box center [235, 660] width 13 height 14
click at [235, 662] on icon "more_vert" at bounding box center [235, 659] width 13 height 13
click at [271, 616] on span "Edit" at bounding box center [271, 617] width 16 height 10
click at [232, 659] on icon "more_vert" at bounding box center [235, 659] width 13 height 13
click at [305, 600] on span "Duplicate and Edit" at bounding box center [300, 597] width 74 height 10
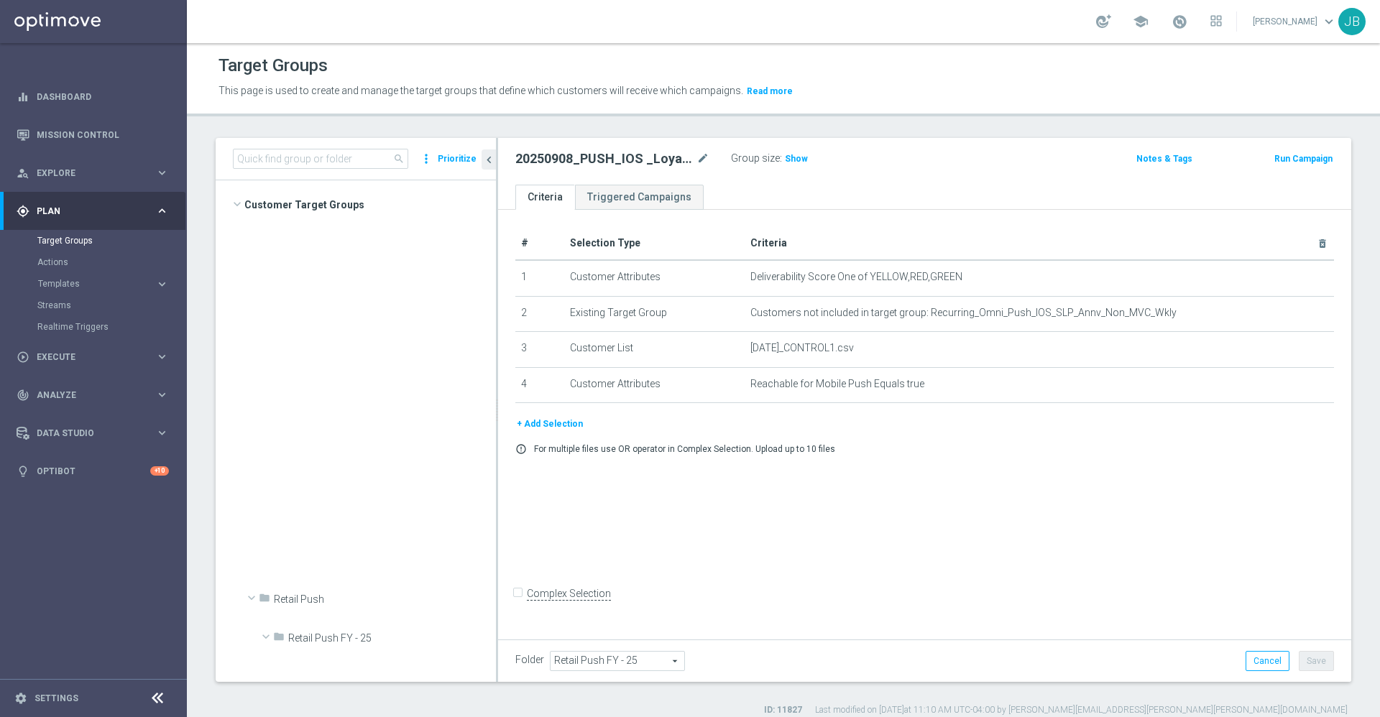
scroll to position [2666, 0]
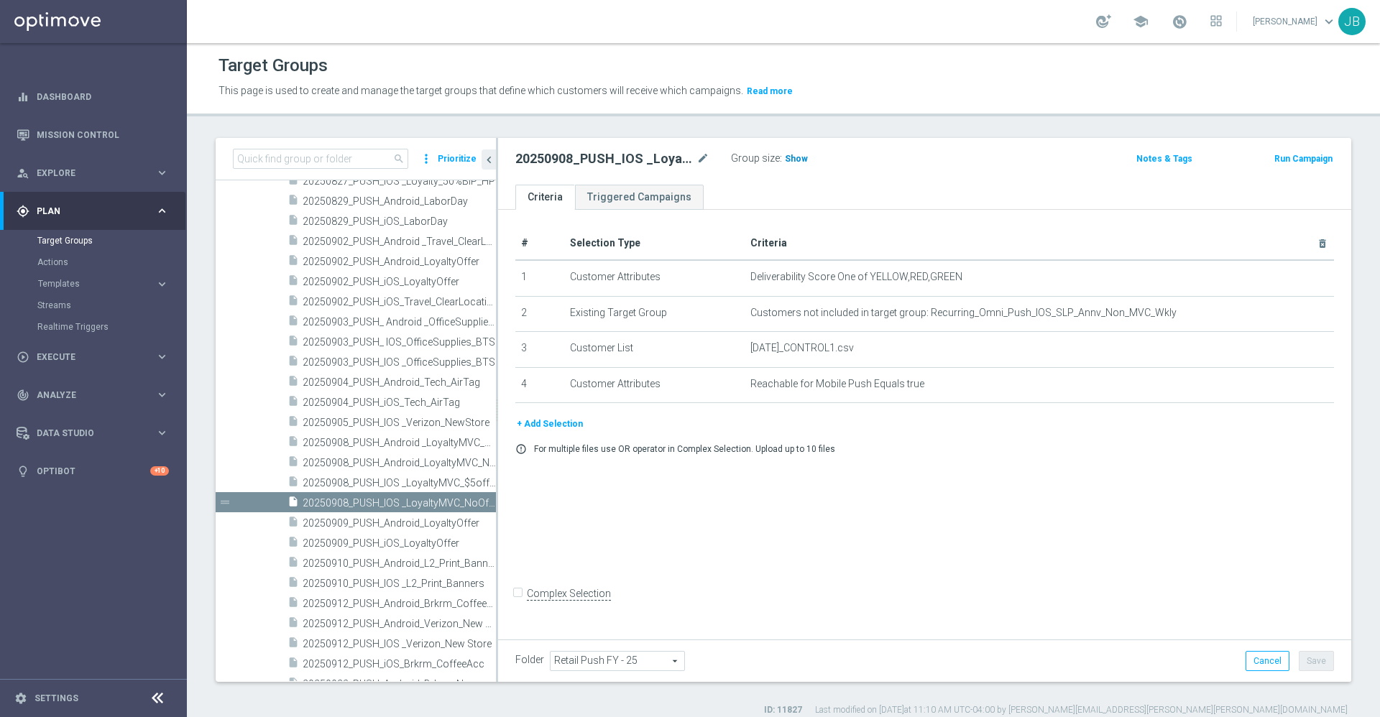
click at [789, 161] on span "Show" at bounding box center [796, 159] width 23 height 10
click at [326, 155] on input at bounding box center [320, 159] width 175 height 20
paste input "SLP_Anniversary_MVC_Aug_Holdout"
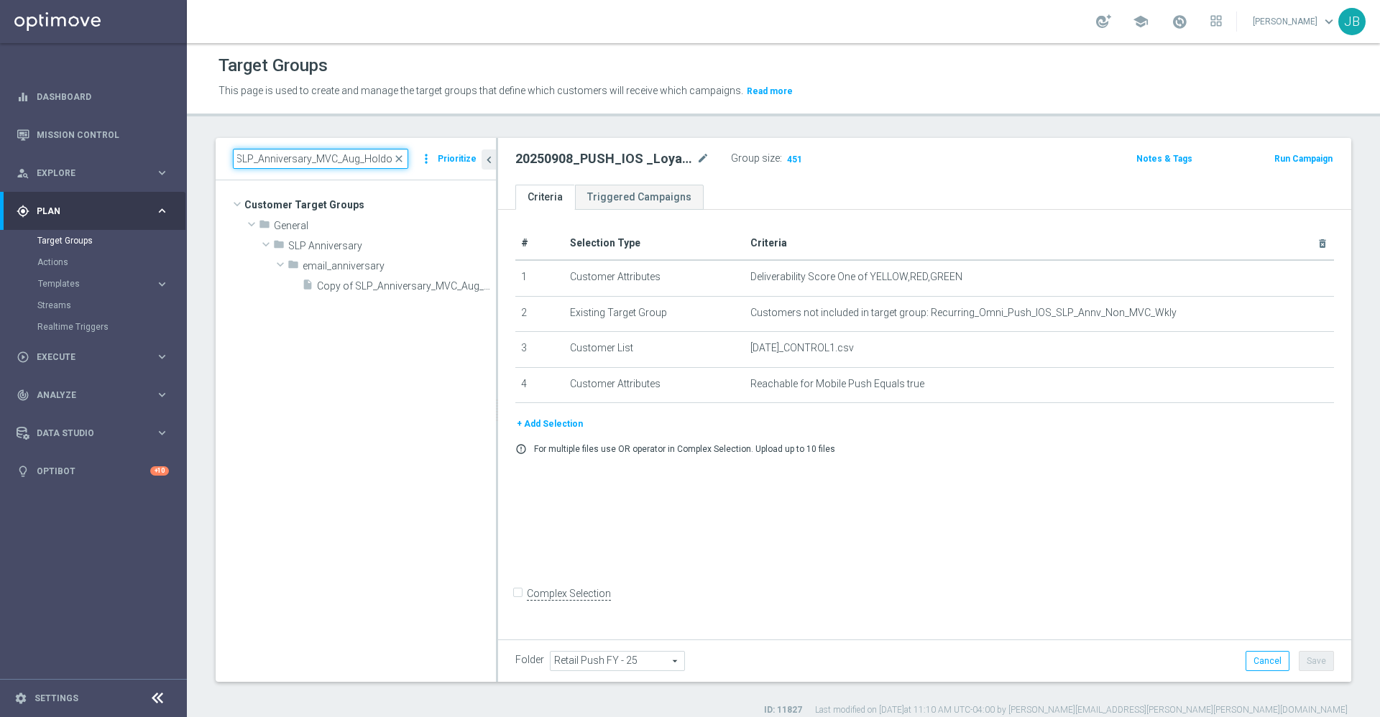
scroll to position [0, 0]
type input "SLP_Anniversary_MVC_Aug_Holdout"
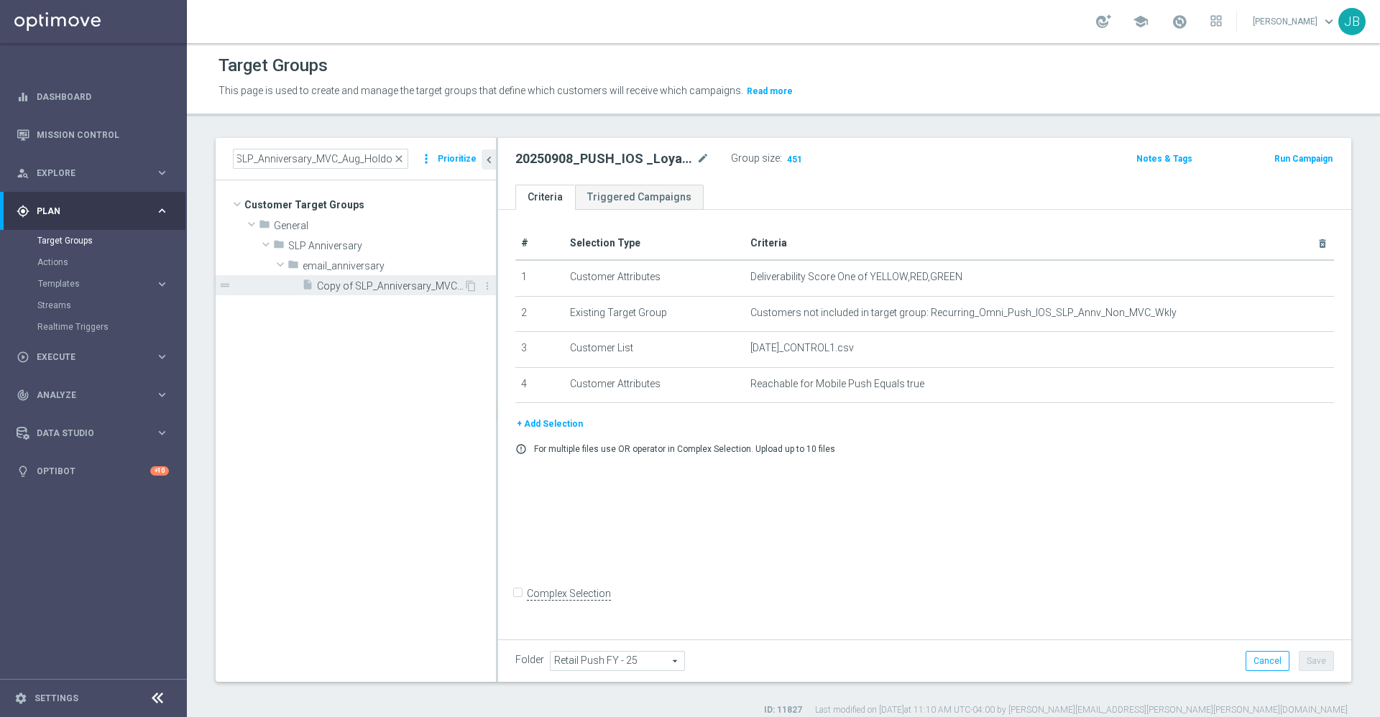
click at [349, 289] on span "Copy of SLP_Anniversary_MVC_Aug_Holdout" at bounding box center [390, 286] width 147 height 12
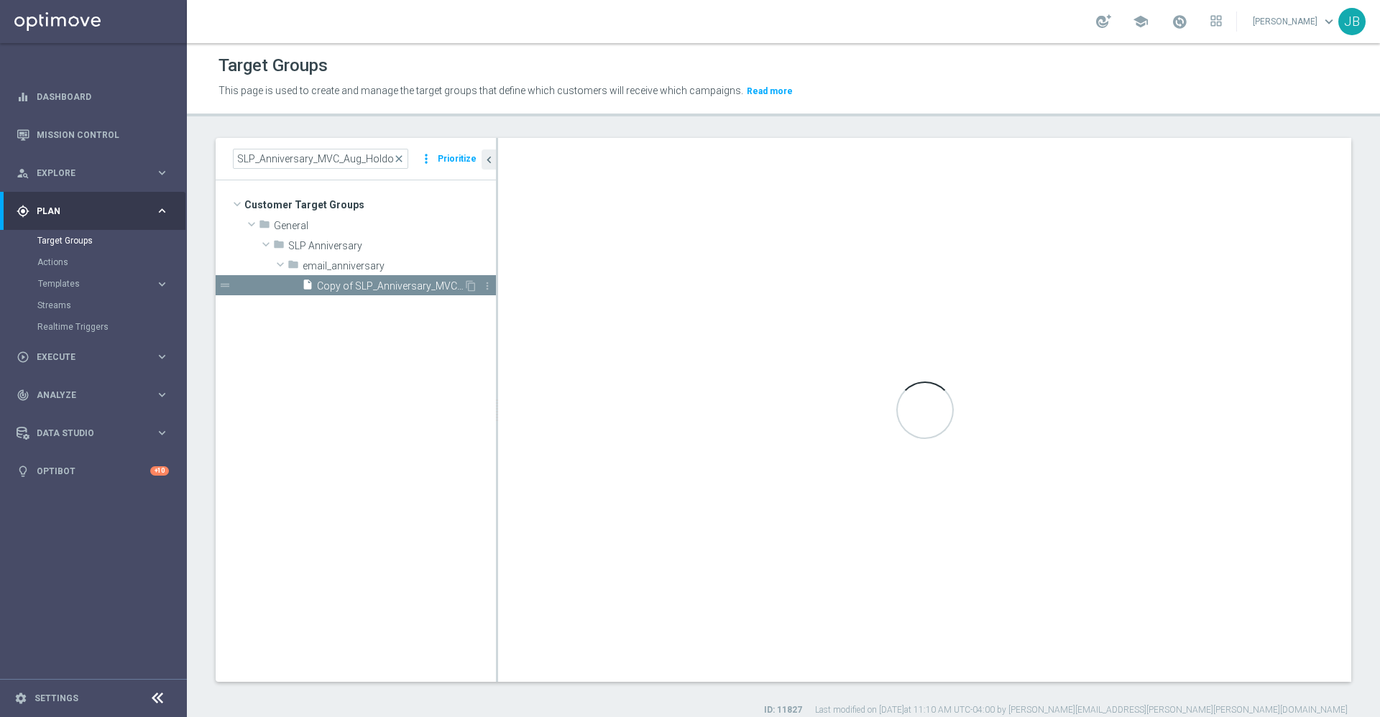
type input "email_anniversary"
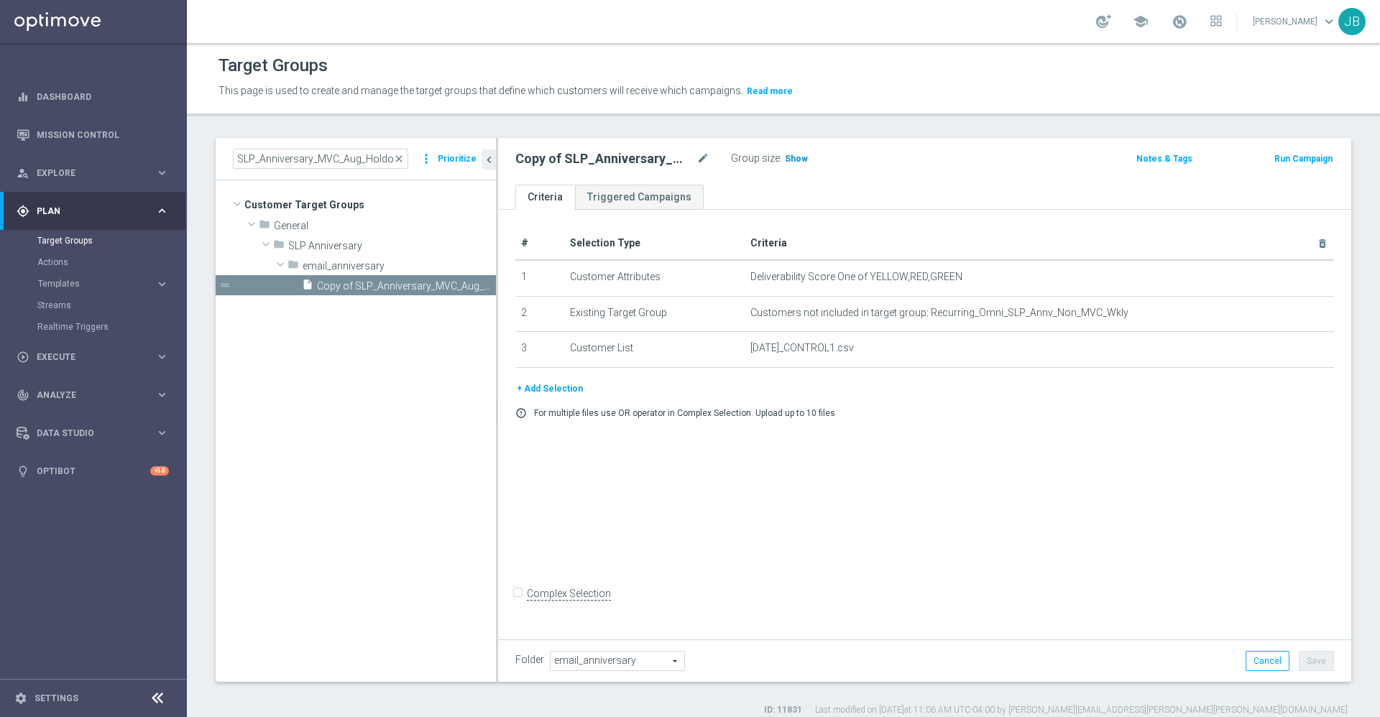
click at [790, 158] on span "Show" at bounding box center [796, 159] width 23 height 10
click at [702, 156] on icon "mode_edit" at bounding box center [703, 158] width 13 height 17
click at [539, 161] on input "Copy of SLP_Anniversary_MVC_Aug_Holdout" at bounding box center [612, 160] width 194 height 20
click at [546, 163] on input "Copy of SLP_Anniversary_MVC_Aug_Holdout" at bounding box center [612, 160] width 194 height 20
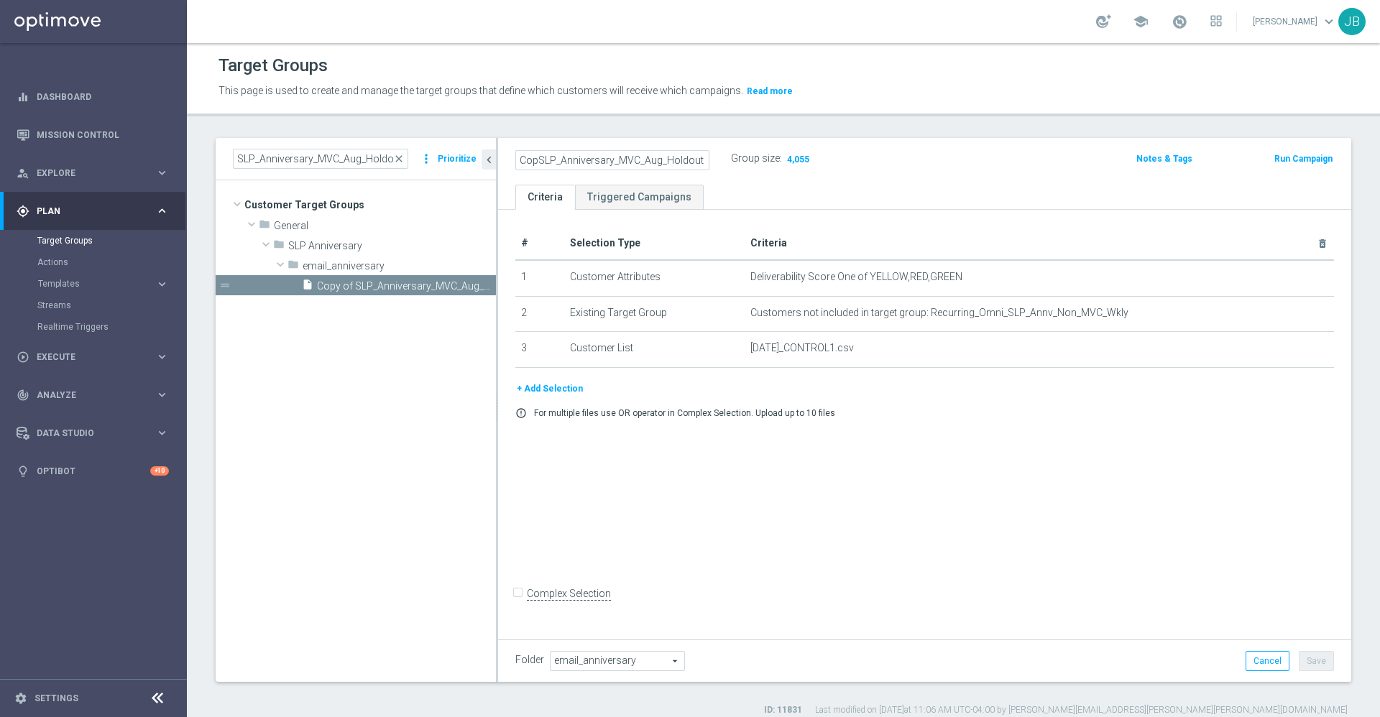
scroll to position [0, 0]
type input "SLP_Anniversary_MVC_Aug_Holdout"
click at [919, 507] on div "# Selection Type Criteria delete_forever 1 Customer Attributes Deliverability S…" at bounding box center [924, 423] width 853 height 426
click at [1299, 656] on button "Save" at bounding box center [1316, 661] width 35 height 20
click at [702, 162] on icon "mode_edit" at bounding box center [703, 158] width 13 height 17
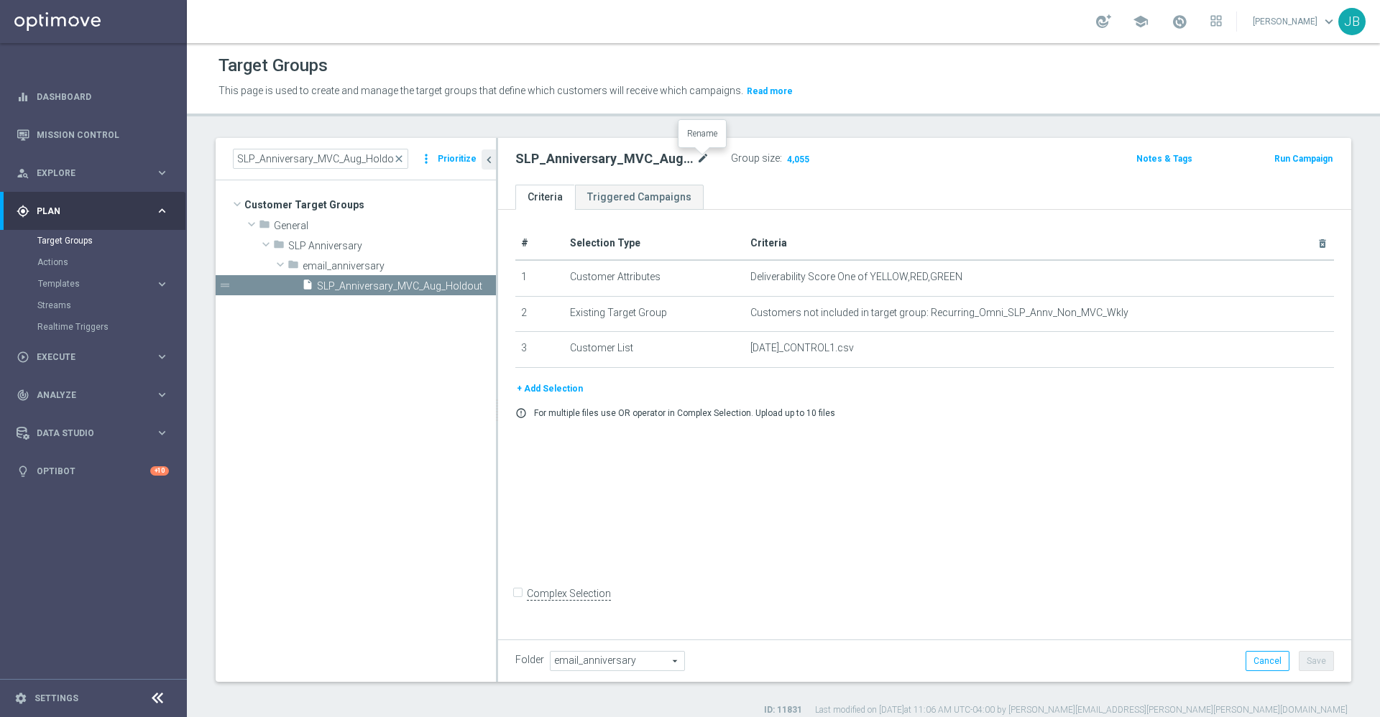
click at [705, 163] on icon "mode_edit" at bounding box center [703, 158] width 13 height 17
click at [83, 104] on link "Dashboard" at bounding box center [103, 97] width 132 height 38
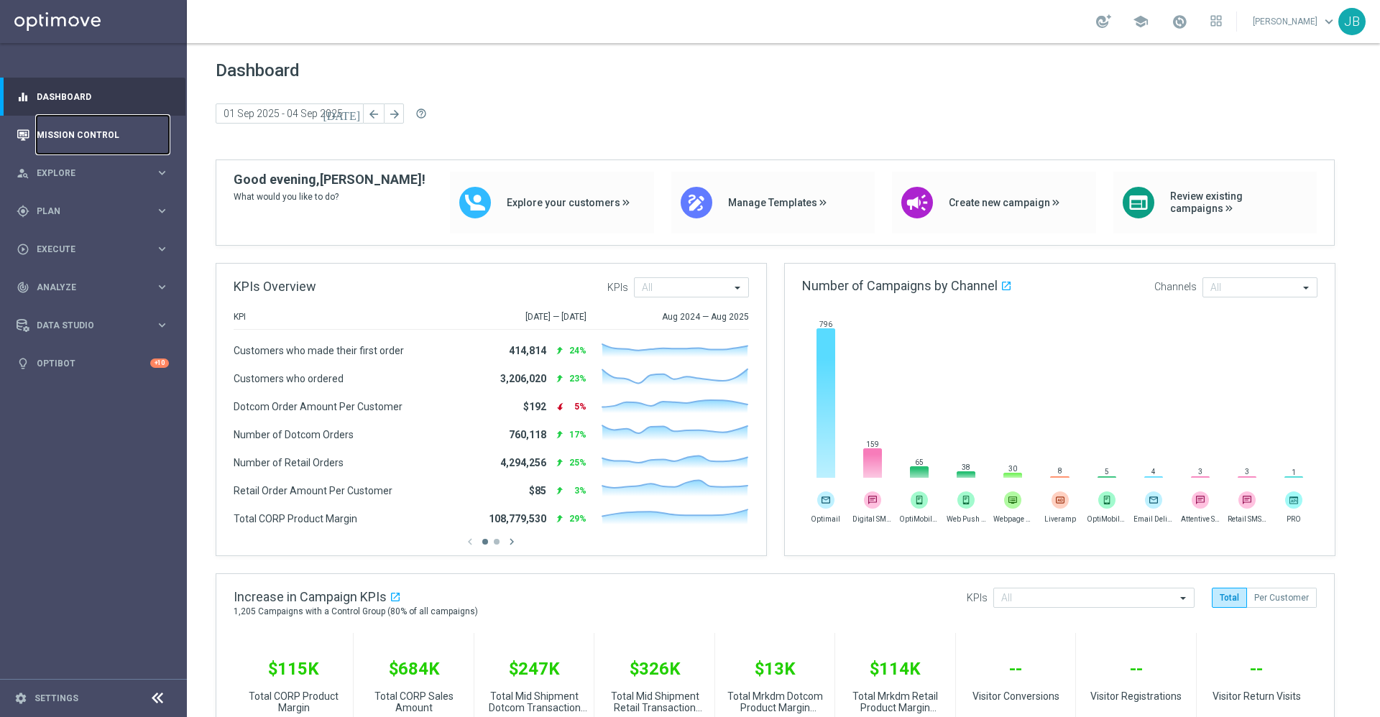
click at [76, 140] on link "Mission Control" at bounding box center [103, 135] width 132 height 38
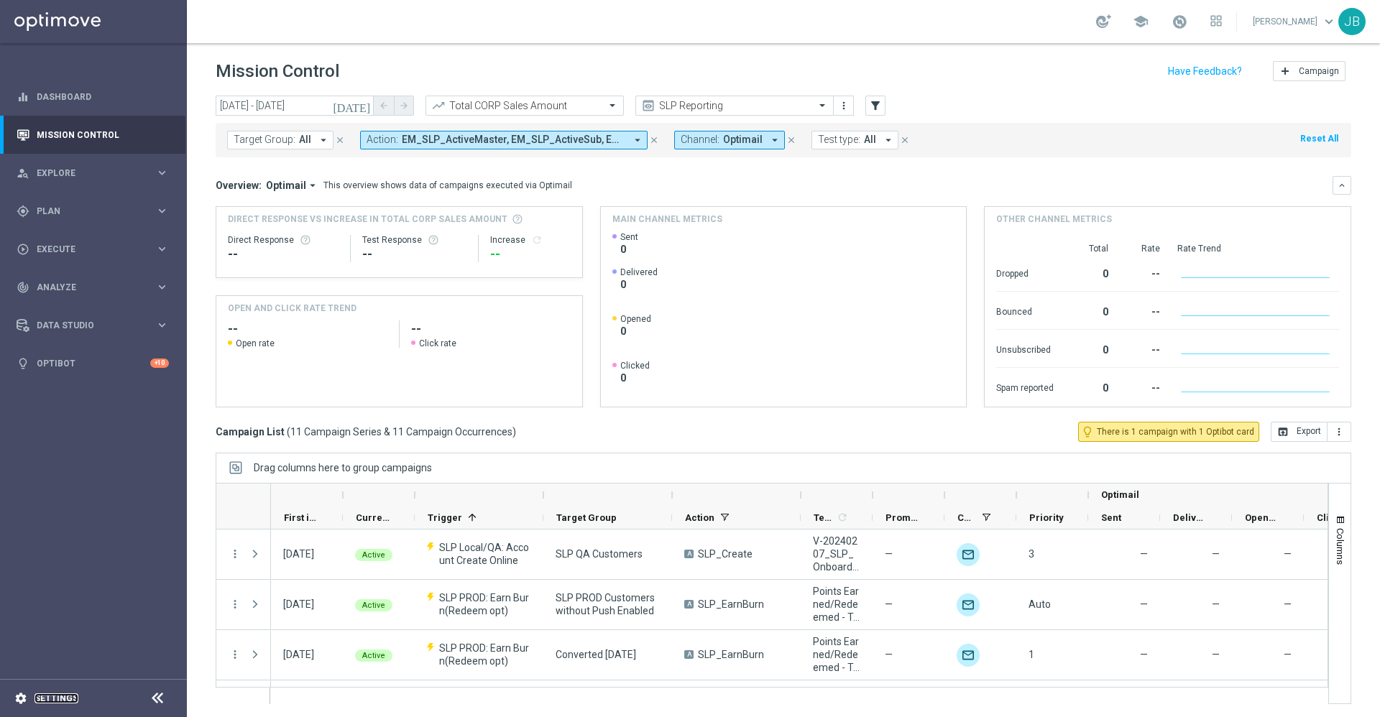
click at [64, 703] on link "Settings" at bounding box center [57, 698] width 44 height 9
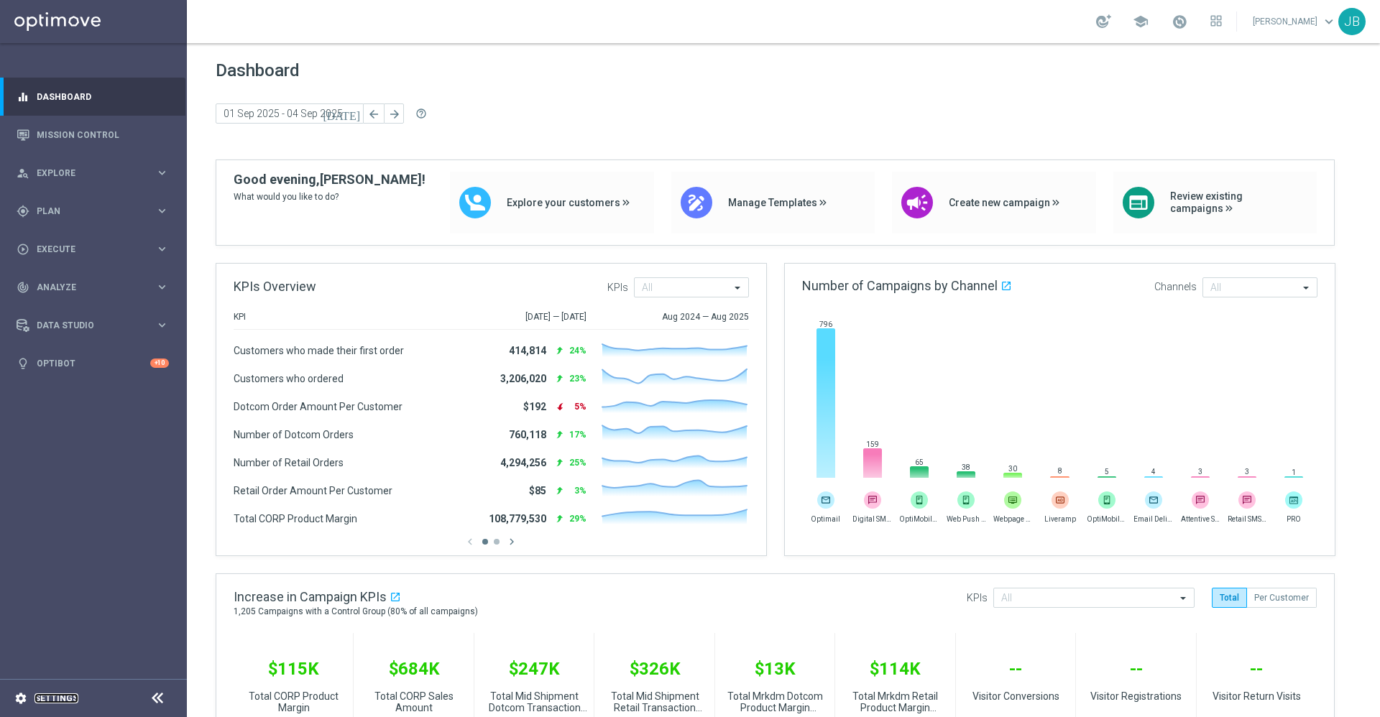
click at [57, 700] on link "Settings" at bounding box center [57, 698] width 44 height 9
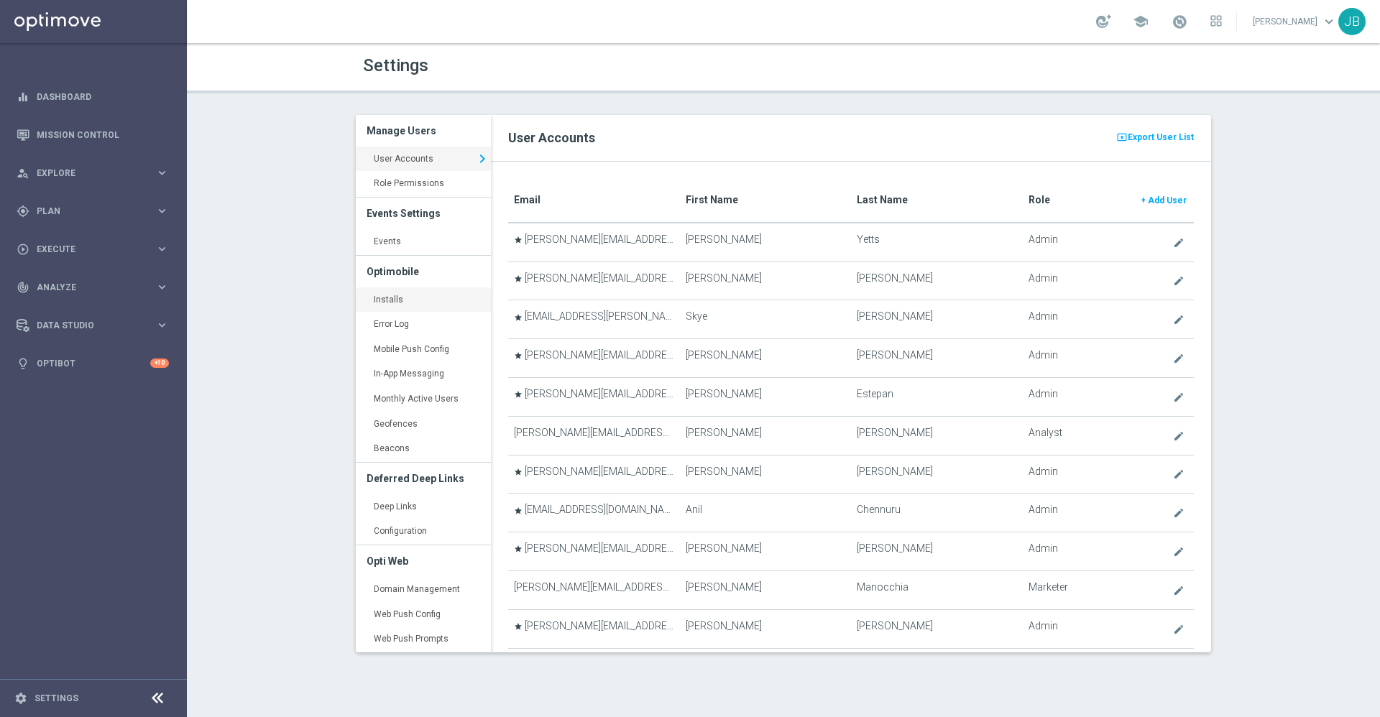
click at [403, 303] on link "Installs keyboard_arrow_right" at bounding box center [423, 301] width 135 height 26
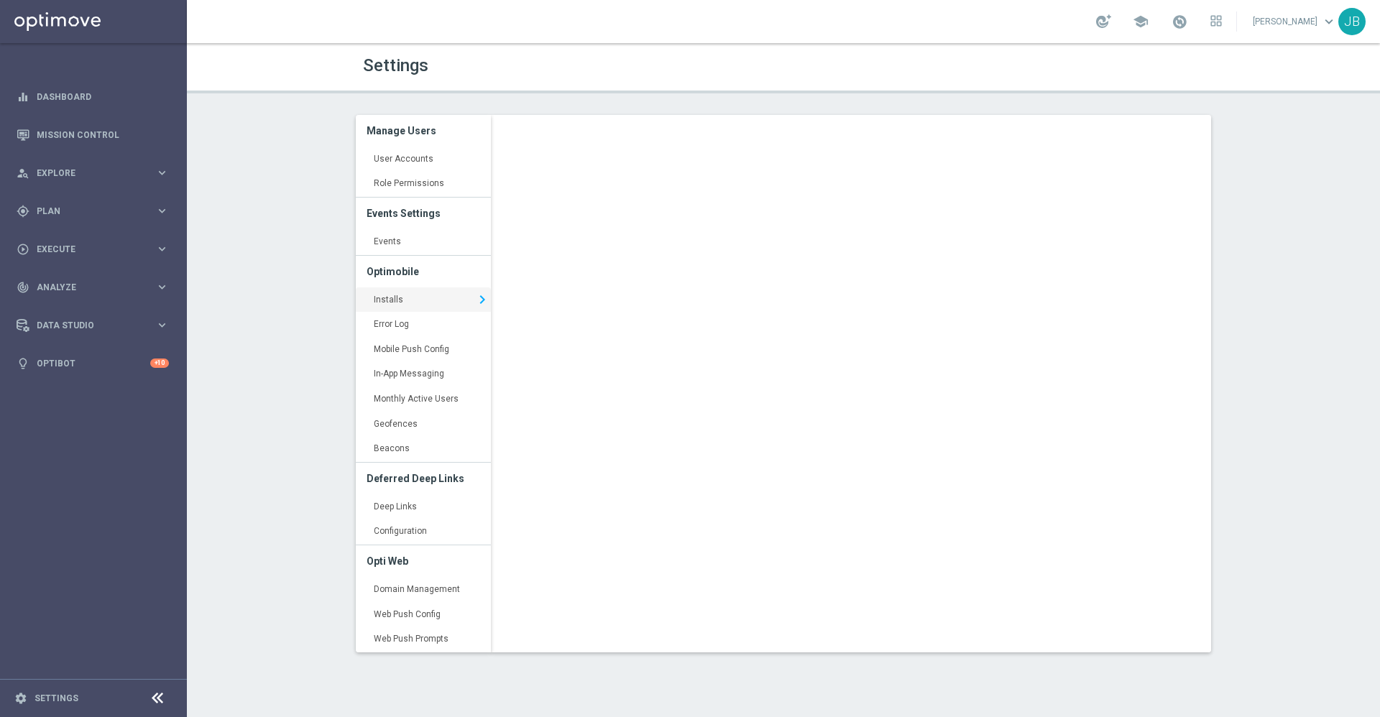
click at [1281, 320] on div "Settings Manage Users User Accounts keyboard_arrow_right Role Permissions keybo…" at bounding box center [783, 380] width 1193 height 674
click at [407, 244] on link "Events keyboard_arrow_right" at bounding box center [423, 242] width 135 height 26
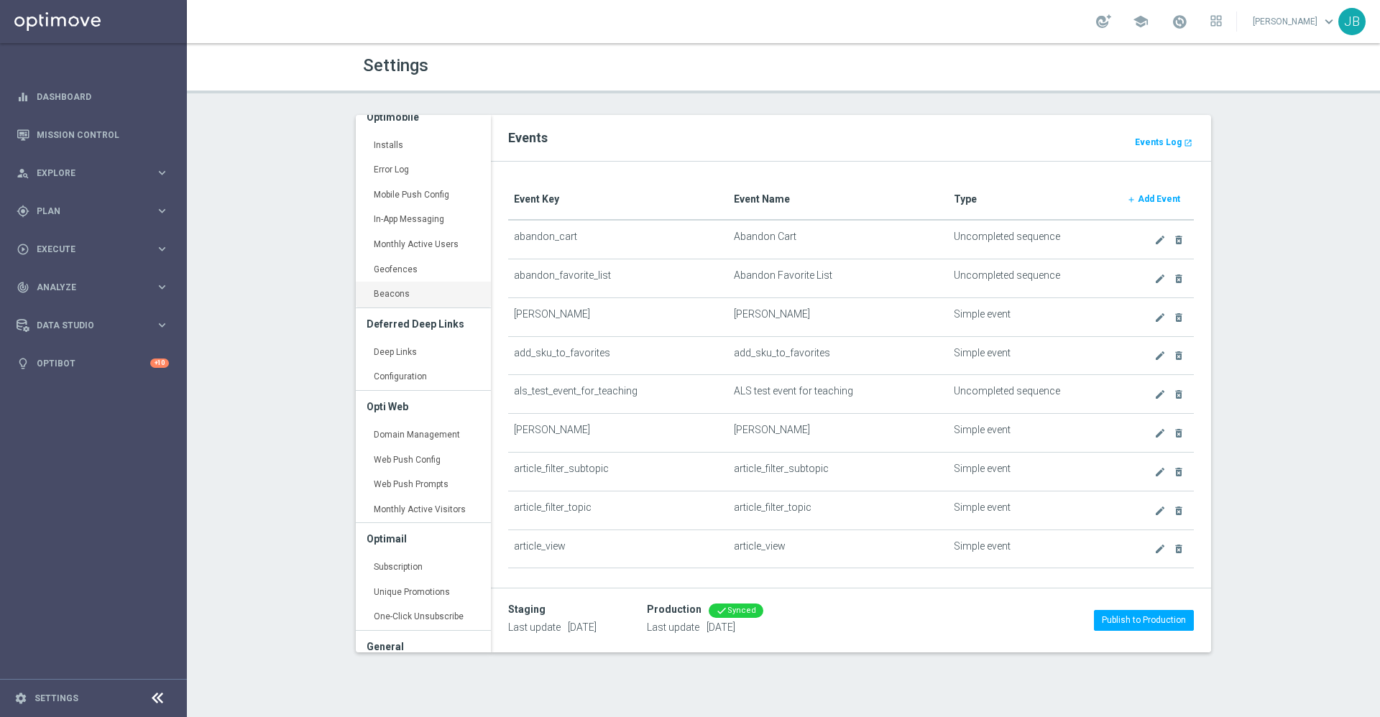
scroll to position [228, 0]
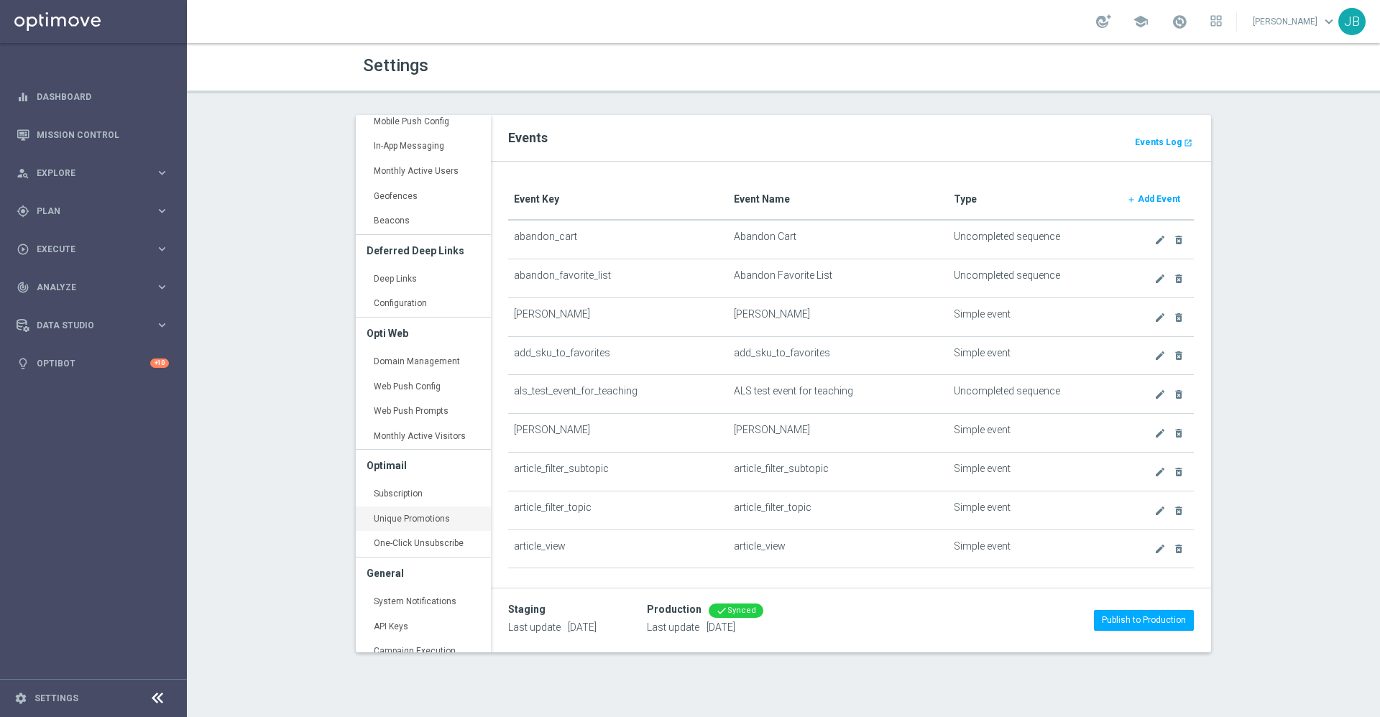
click at [423, 514] on link "Unique Promotions keyboard_arrow_right" at bounding box center [423, 520] width 135 height 26
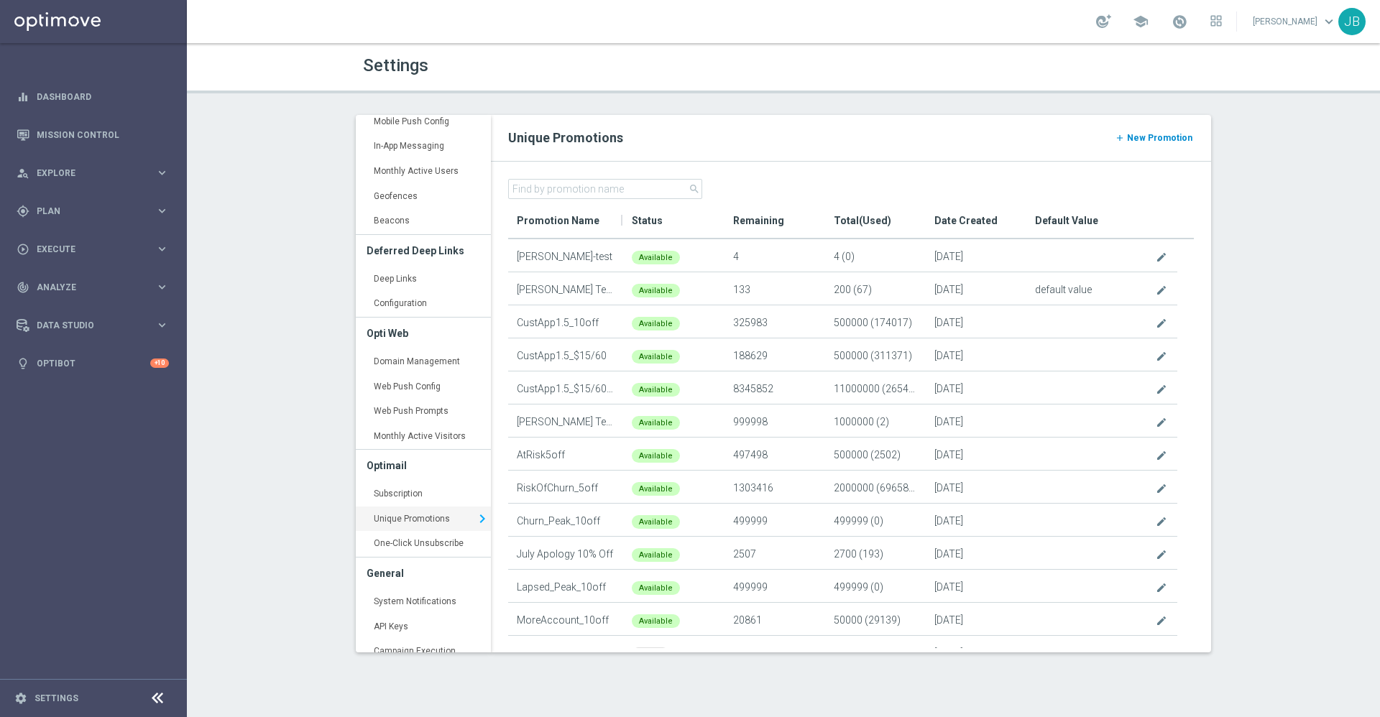
click at [1137, 139] on span "New Promotion" at bounding box center [1159, 138] width 65 height 10
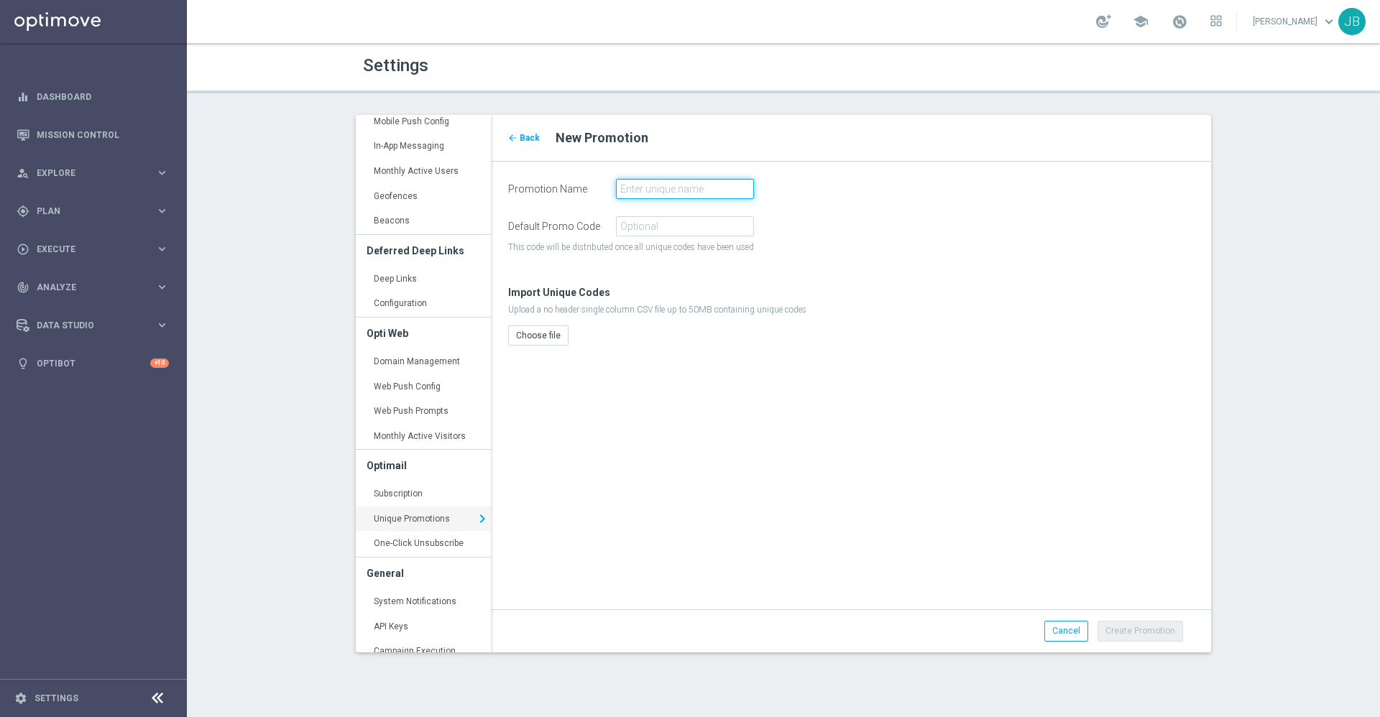
click at [692, 196] on input at bounding box center [685, 189] width 138 height 20
type input "SurveyFeedbackOffer_65905"
click at [715, 226] on input at bounding box center [685, 226] width 138 height 20
click at [548, 331] on button "Choose file" at bounding box center [538, 336] width 60 height 20
click at [535, 334] on button "Choose file" at bounding box center [538, 336] width 60 height 20
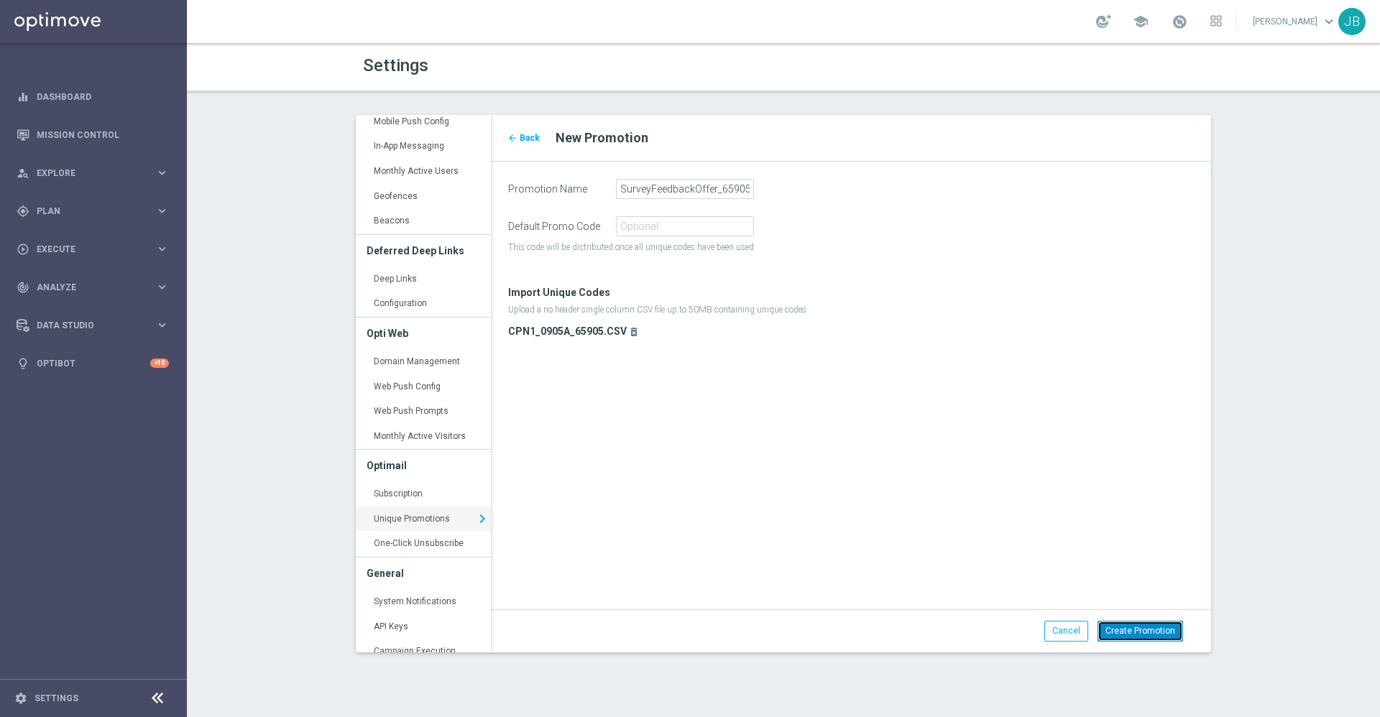
click at [1127, 635] on button "Create Promotion" at bounding box center [1141, 631] width 86 height 20
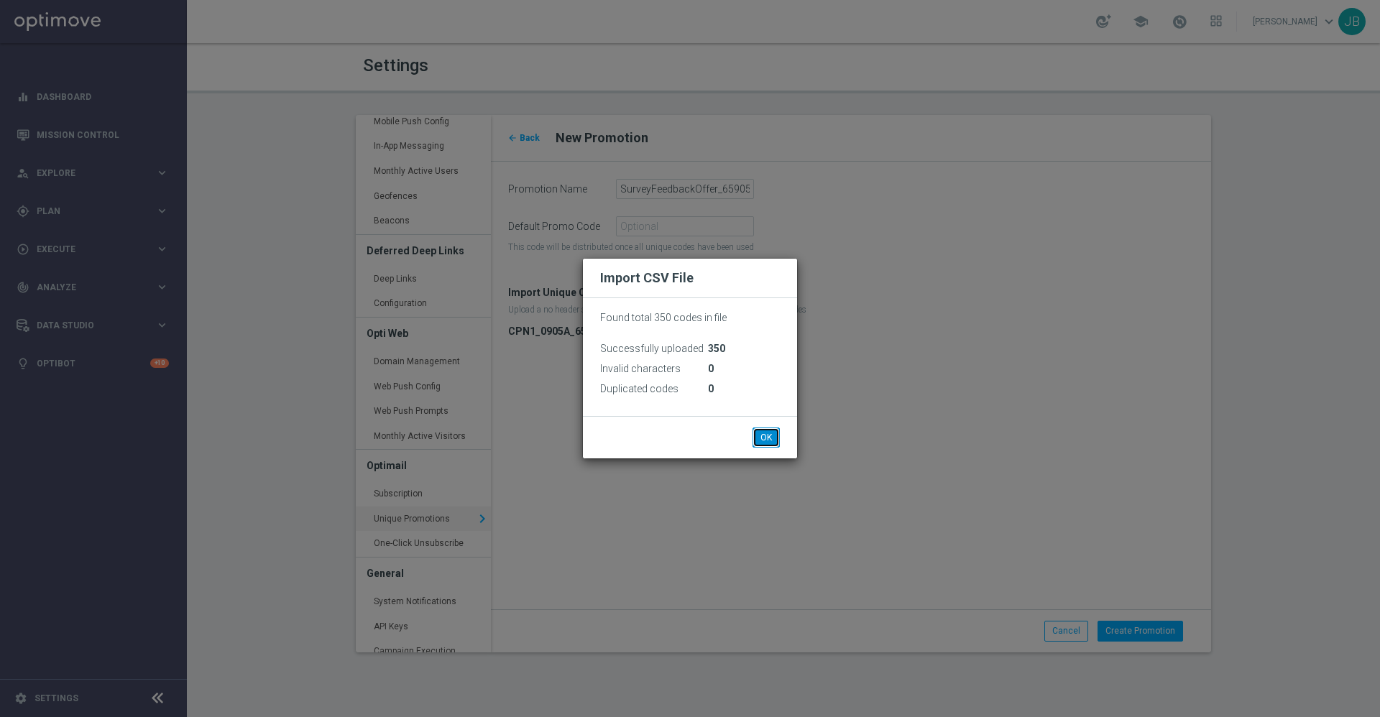
click at [768, 437] on button "OK" at bounding box center [766, 438] width 27 height 20
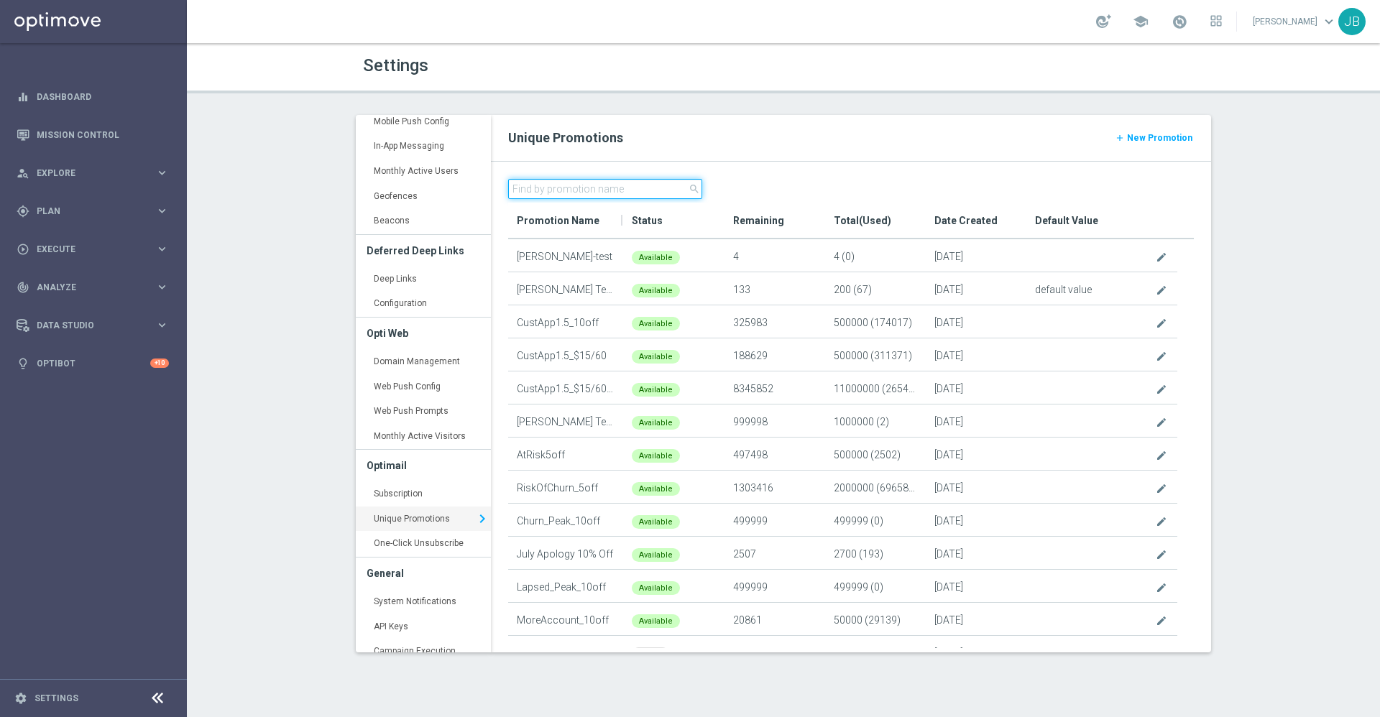
click at [592, 193] on input "text" at bounding box center [605, 189] width 194 height 20
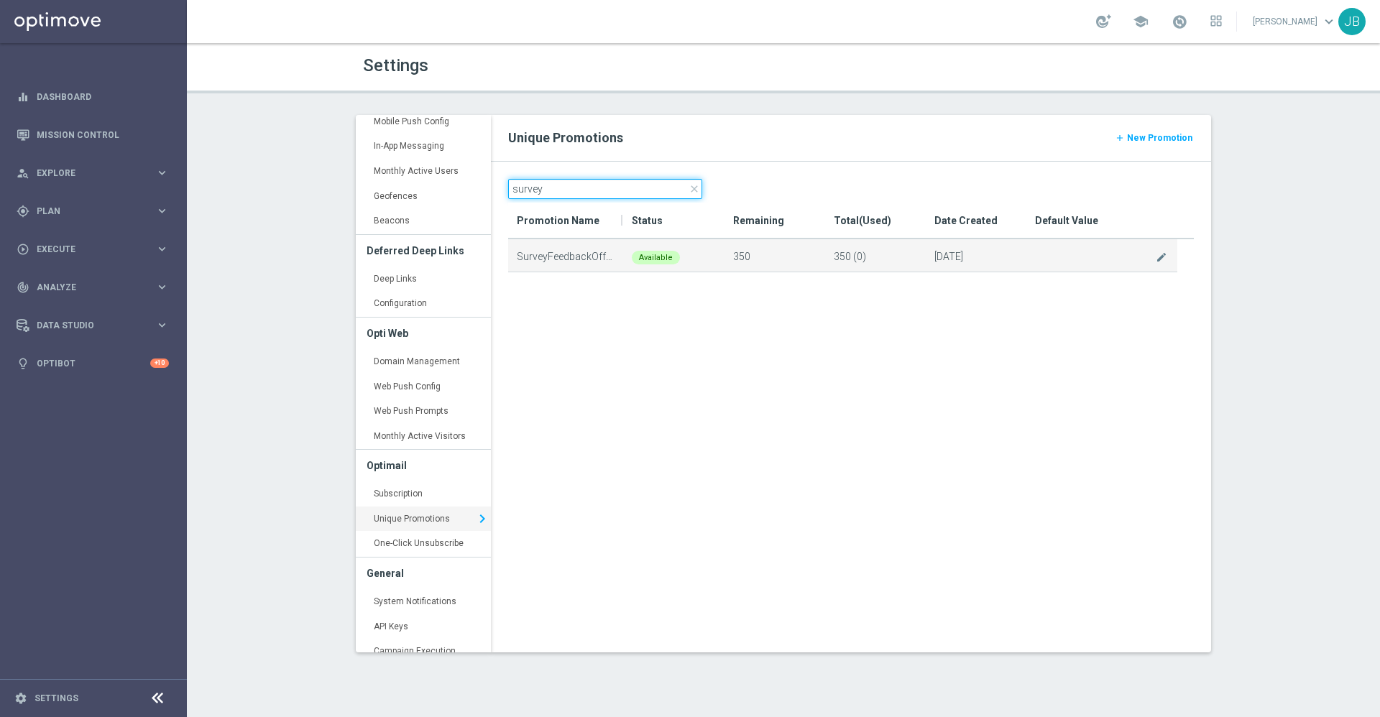
type input "survey"
drag, startPoint x: 518, startPoint y: 255, endPoint x: 609, endPoint y: 254, distance: 90.6
click at [609, 254] on div "SurveyFeedbackOffer_65905" at bounding box center [565, 255] width 115 height 32
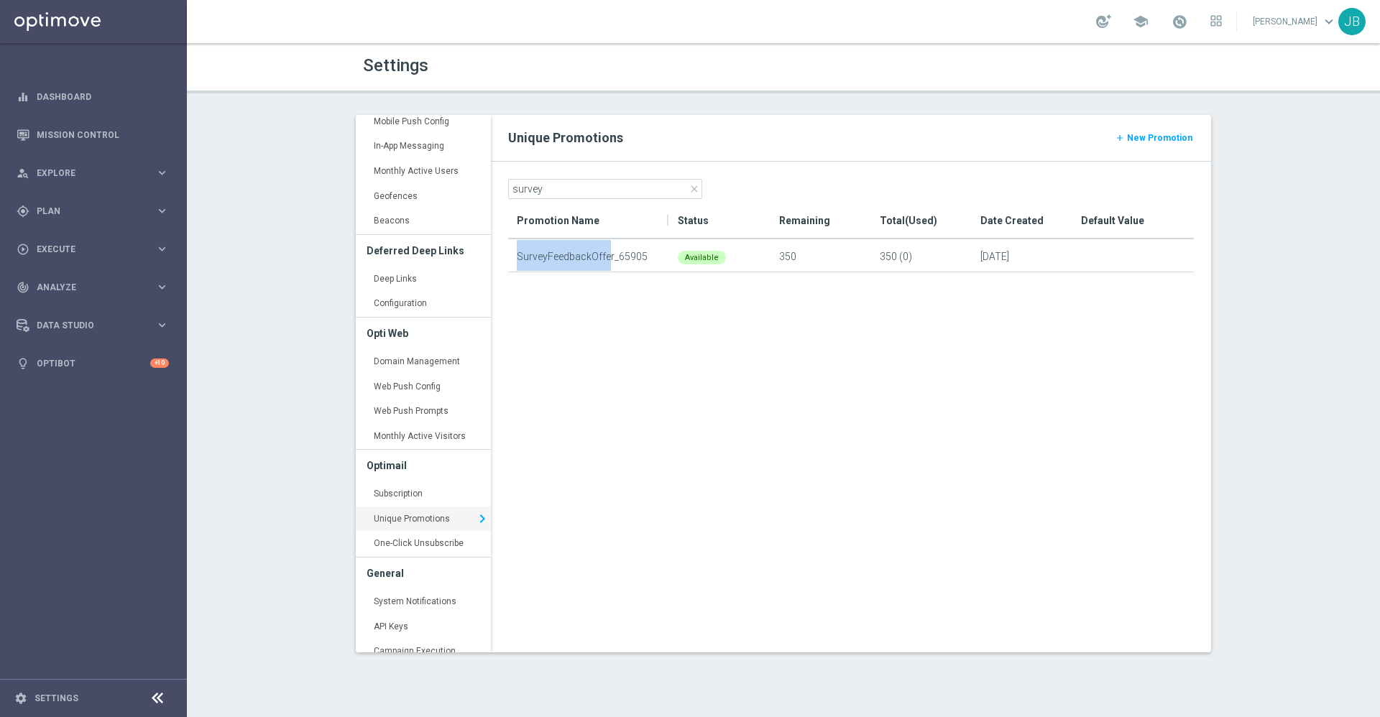
drag, startPoint x: 622, startPoint y: 220, endPoint x: 698, endPoint y: 223, distance: 76.3
click at [671, 223] on div at bounding box center [668, 221] width 6 height 36
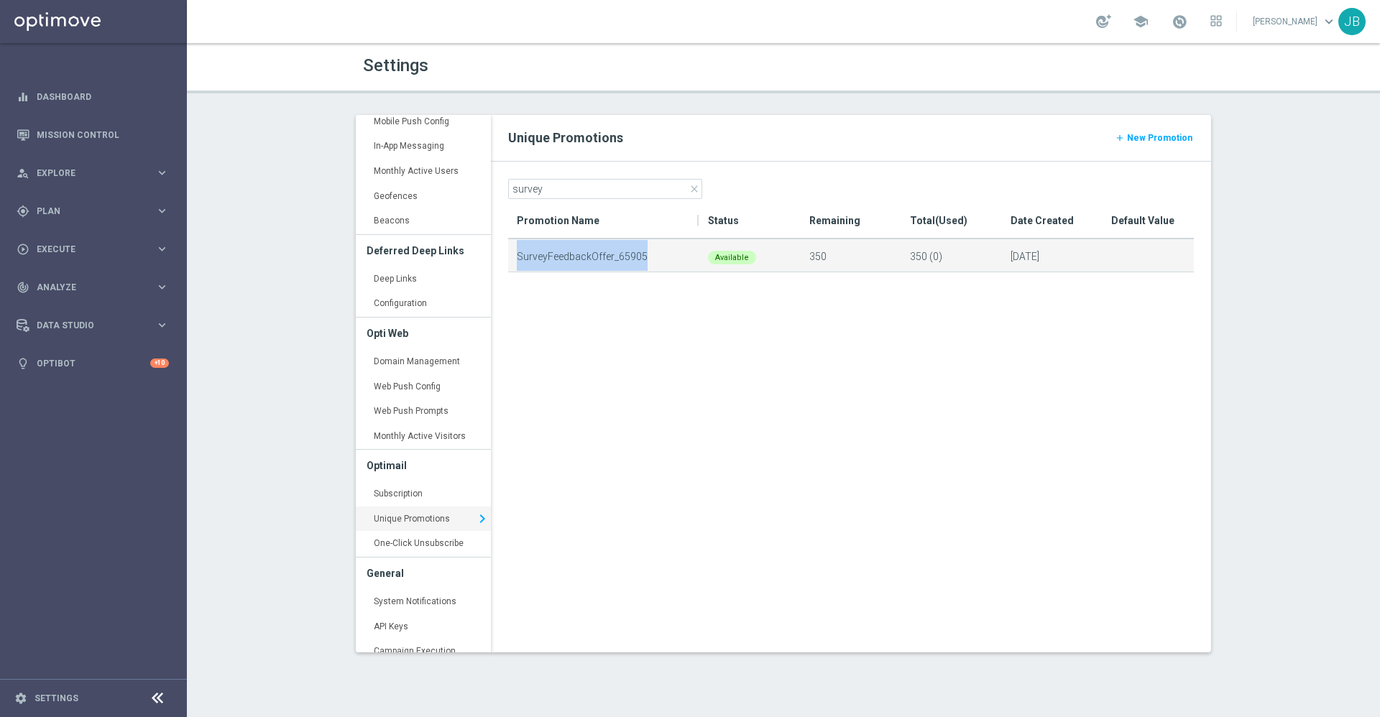
drag, startPoint x: 648, startPoint y: 253, endPoint x: 513, endPoint y: 256, distance: 135.2
click at [513, 256] on div "SurveyFeedbackOffer_65905" at bounding box center [603, 255] width 191 height 32
copy div "SurveyFeedbackOffer_65905"
click at [52, 205] on div "gps_fixed Plan" at bounding box center [86, 211] width 139 height 13
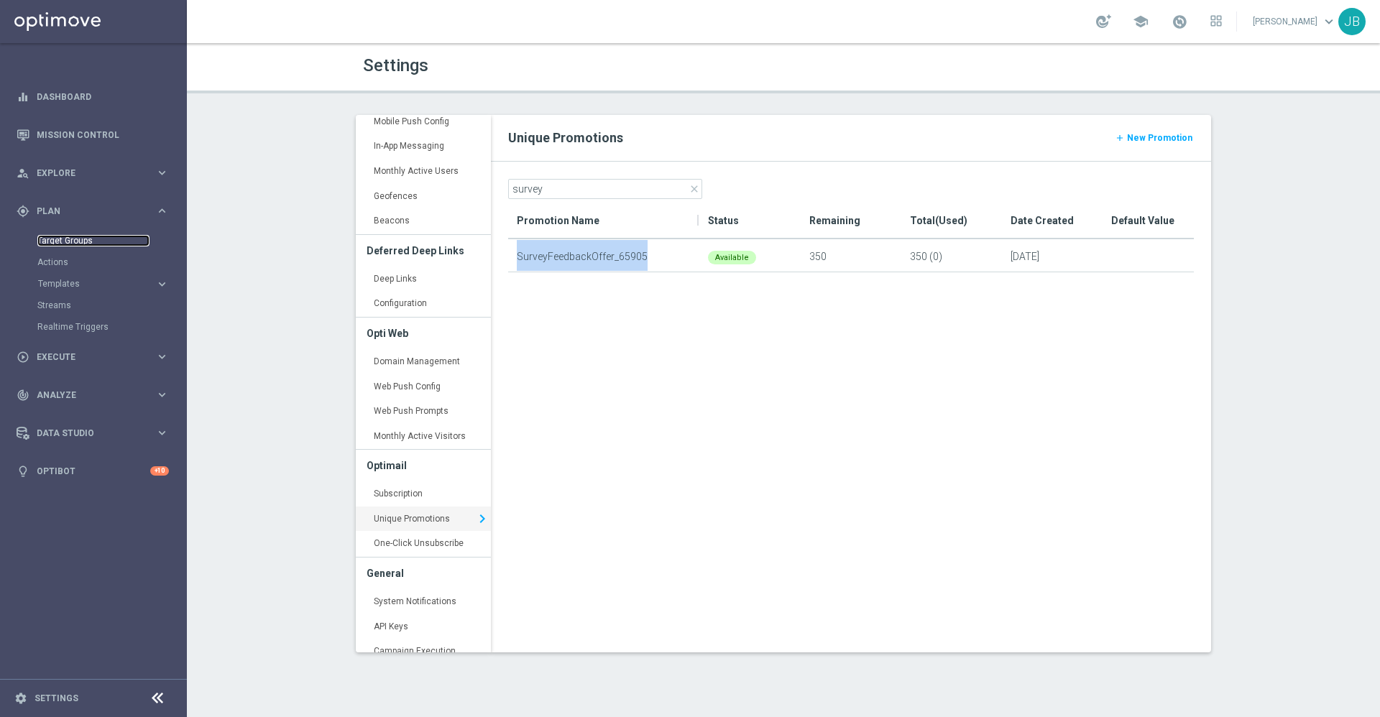
click at [87, 244] on link "Target Groups" at bounding box center [93, 241] width 112 height 12
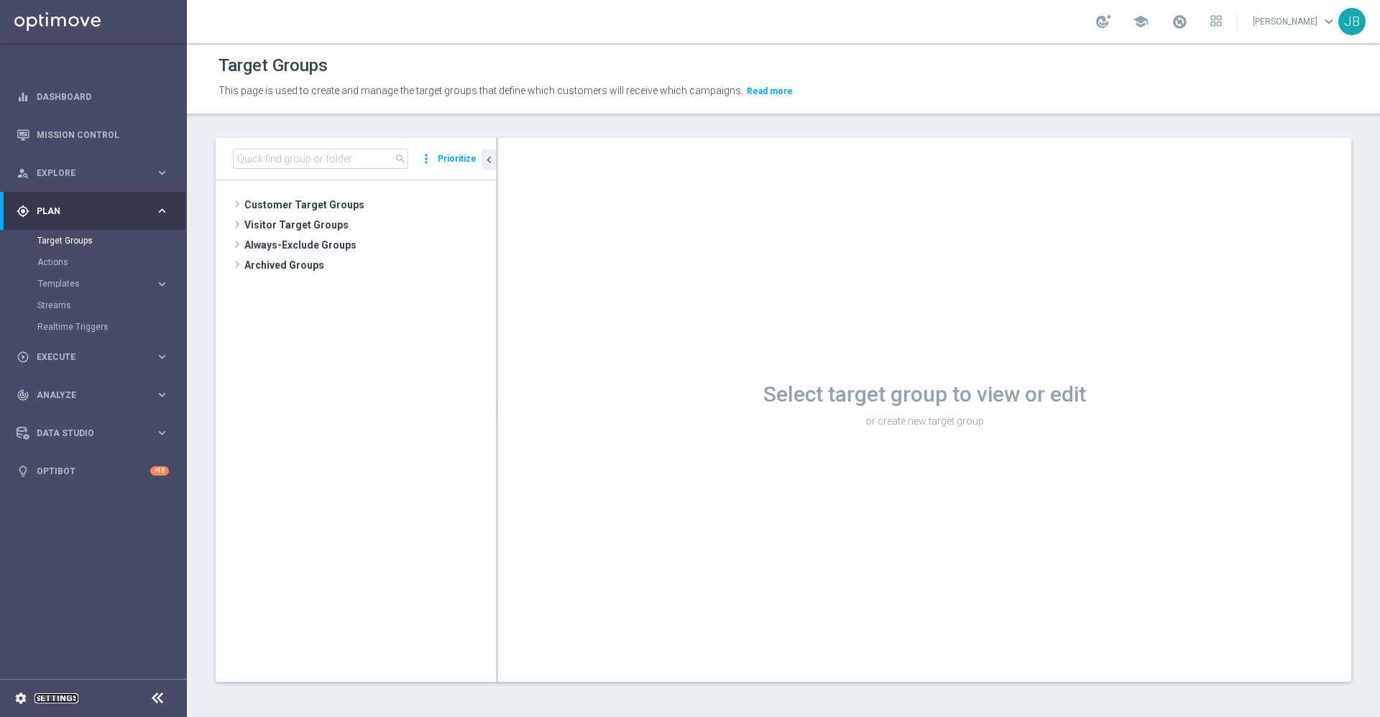
click at [57, 694] on link "Settings" at bounding box center [57, 698] width 44 height 9
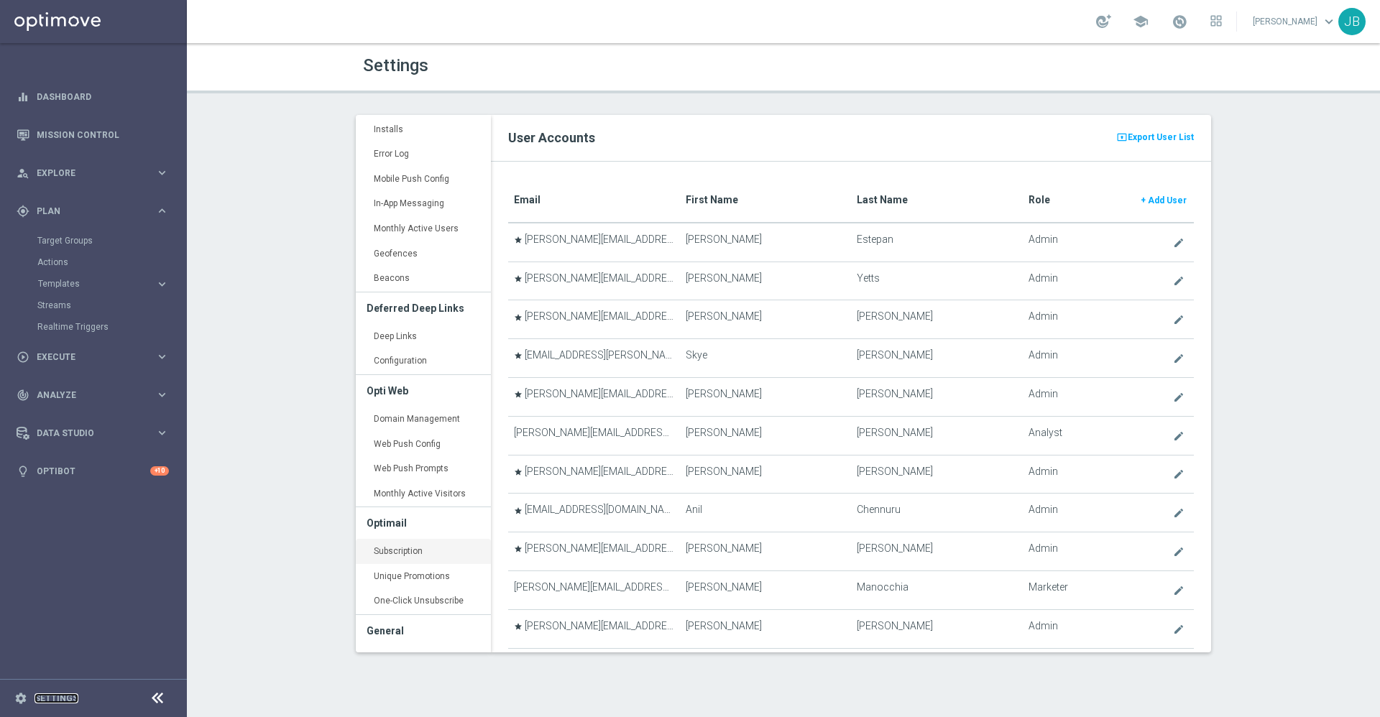
scroll to position [172, 0]
click at [418, 576] on link "Unique Promotions keyboard_arrow_right" at bounding box center [423, 576] width 135 height 26
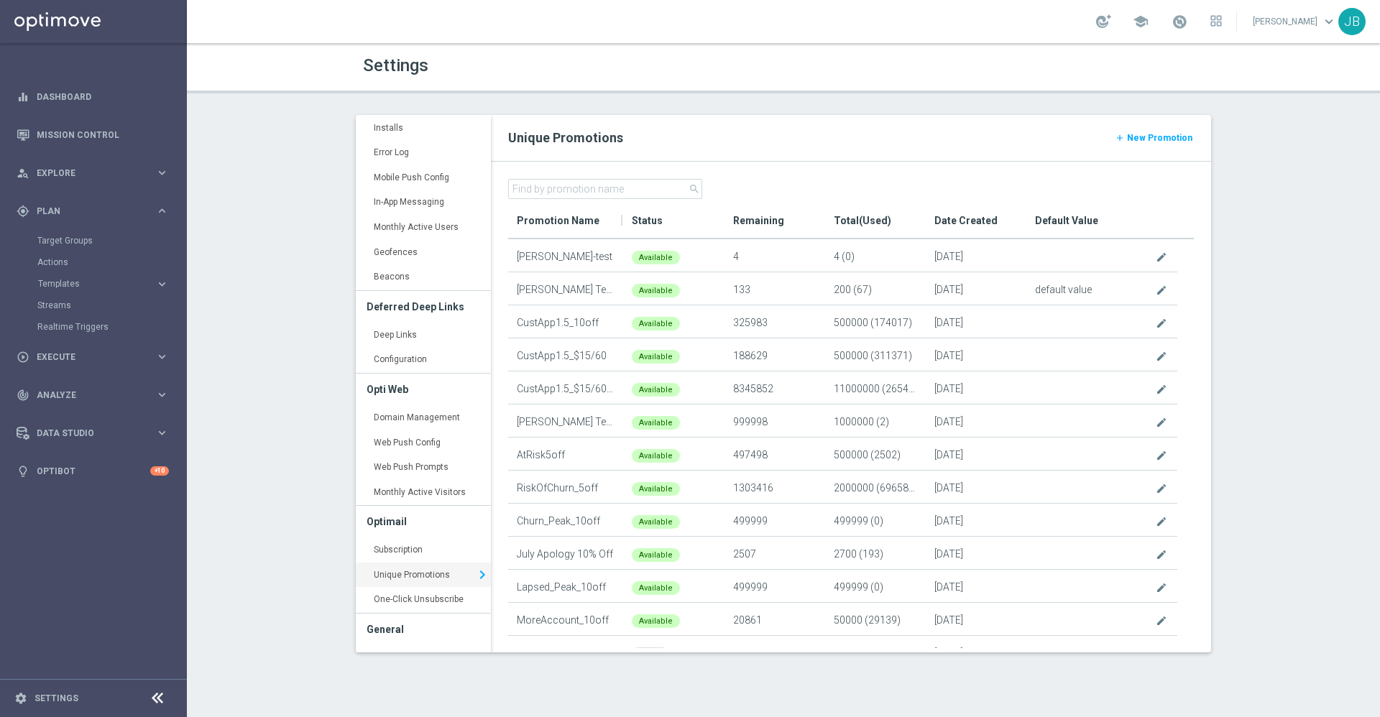
click at [415, 573] on link "Unique Promotions keyboard_arrow_right" at bounding box center [423, 576] width 135 height 26
click at [442, 576] on link "Unique Promotions keyboard_arrow_right" at bounding box center [423, 576] width 135 height 26
click at [579, 189] on input "text" at bounding box center [605, 189] width 194 height 20
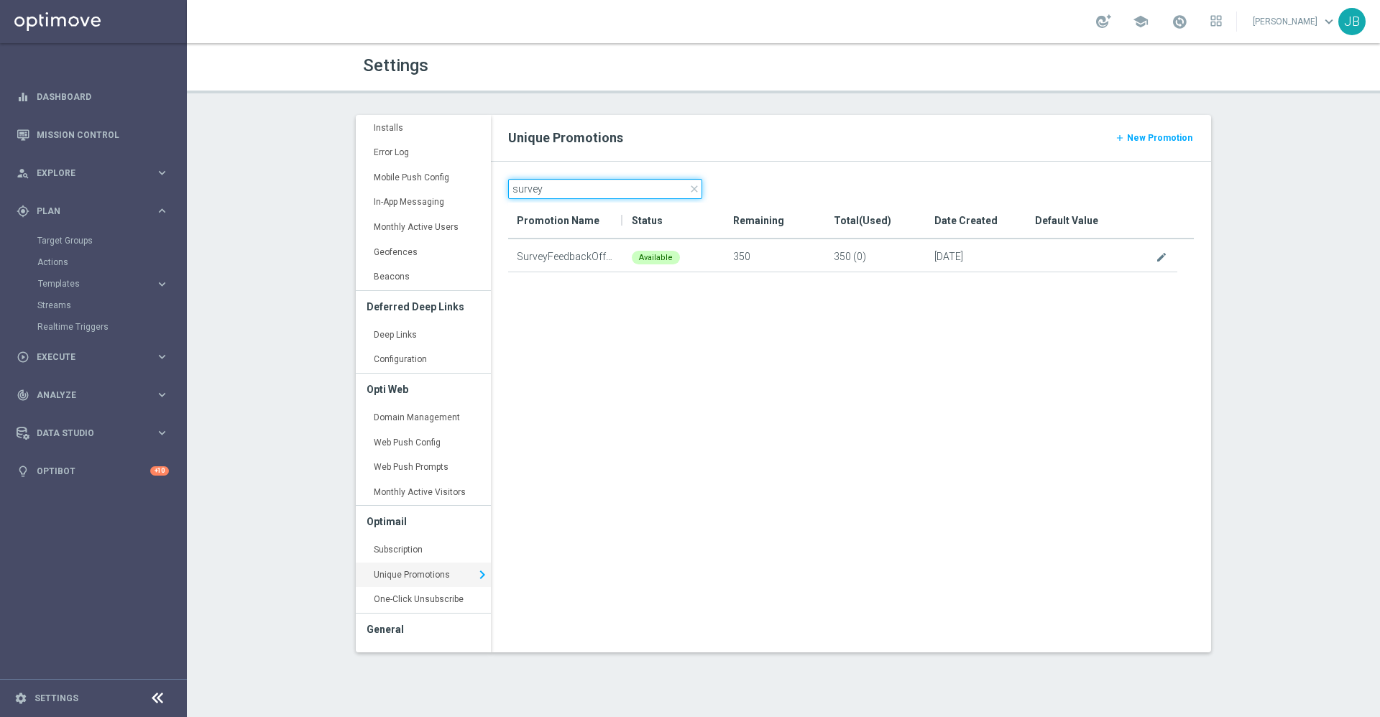
type input "survey"
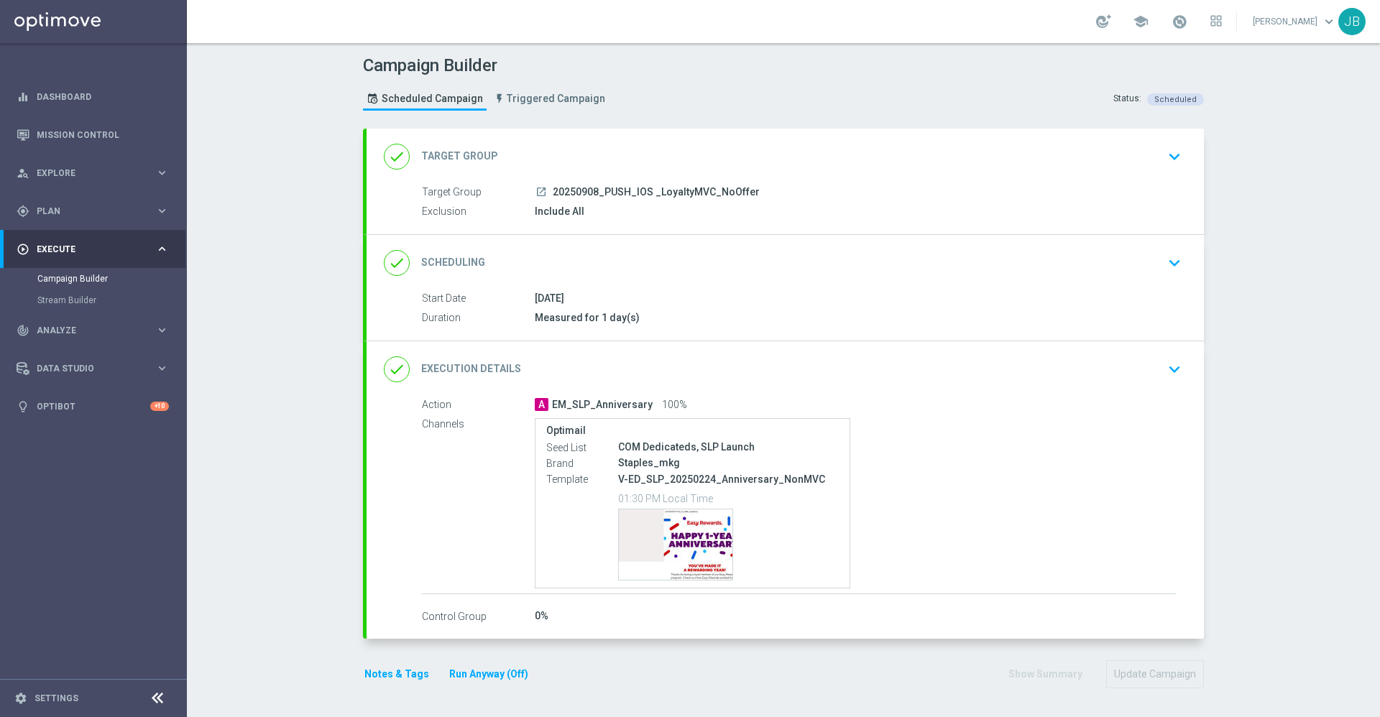
click at [479, 157] on h2 "Target Group" at bounding box center [459, 157] width 77 height 14
click at [433, 163] on div "done Target Group" at bounding box center [441, 157] width 114 height 26
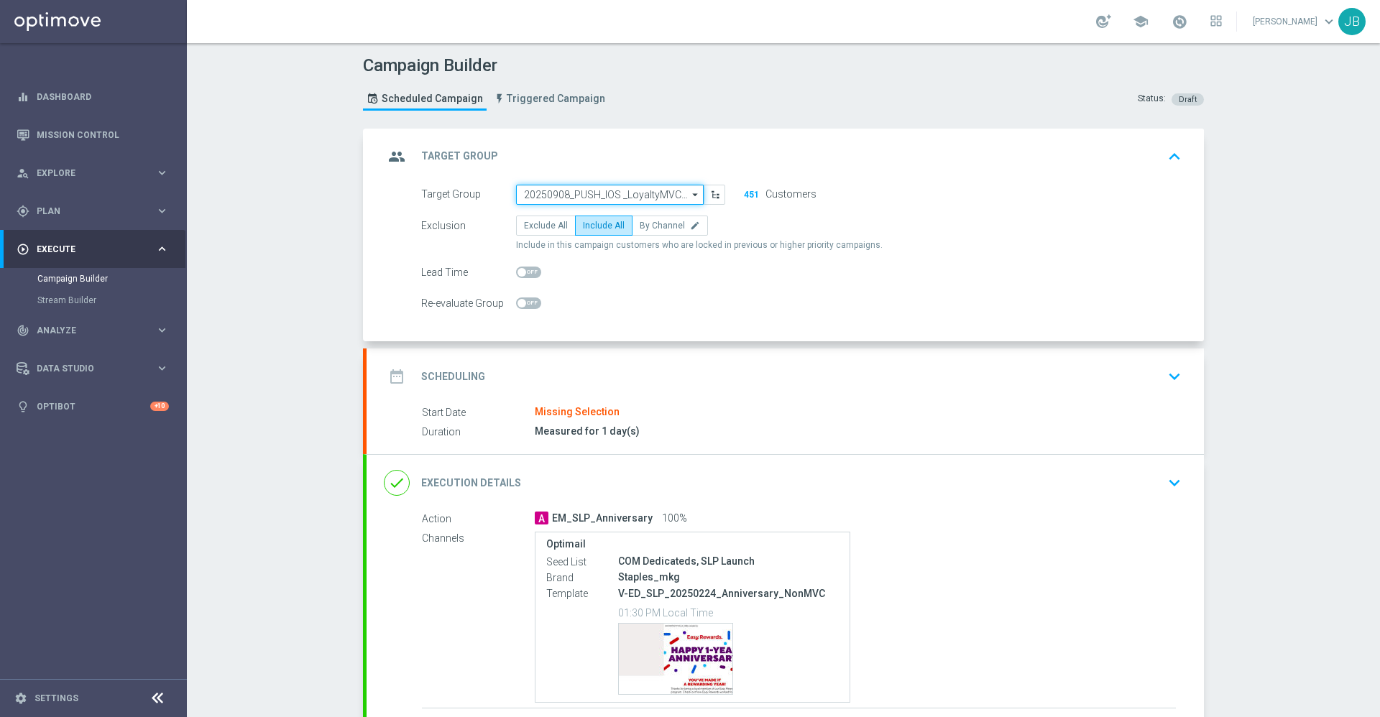
click at [656, 200] on input "20250908_PUSH_IOS _LoyaltyMVC_NoOffer" at bounding box center [610, 195] width 188 height 20
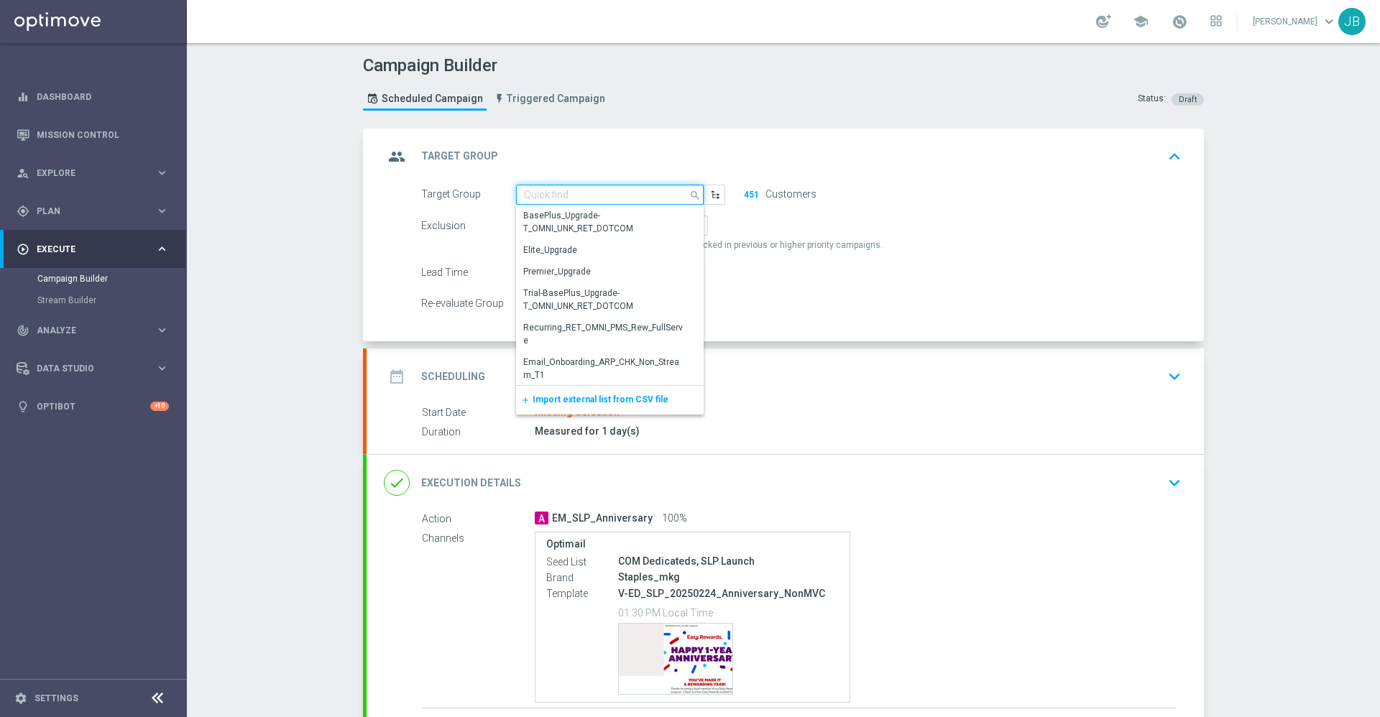
paste input "SLP_Anniversary_MVC_Aug_Holdout"
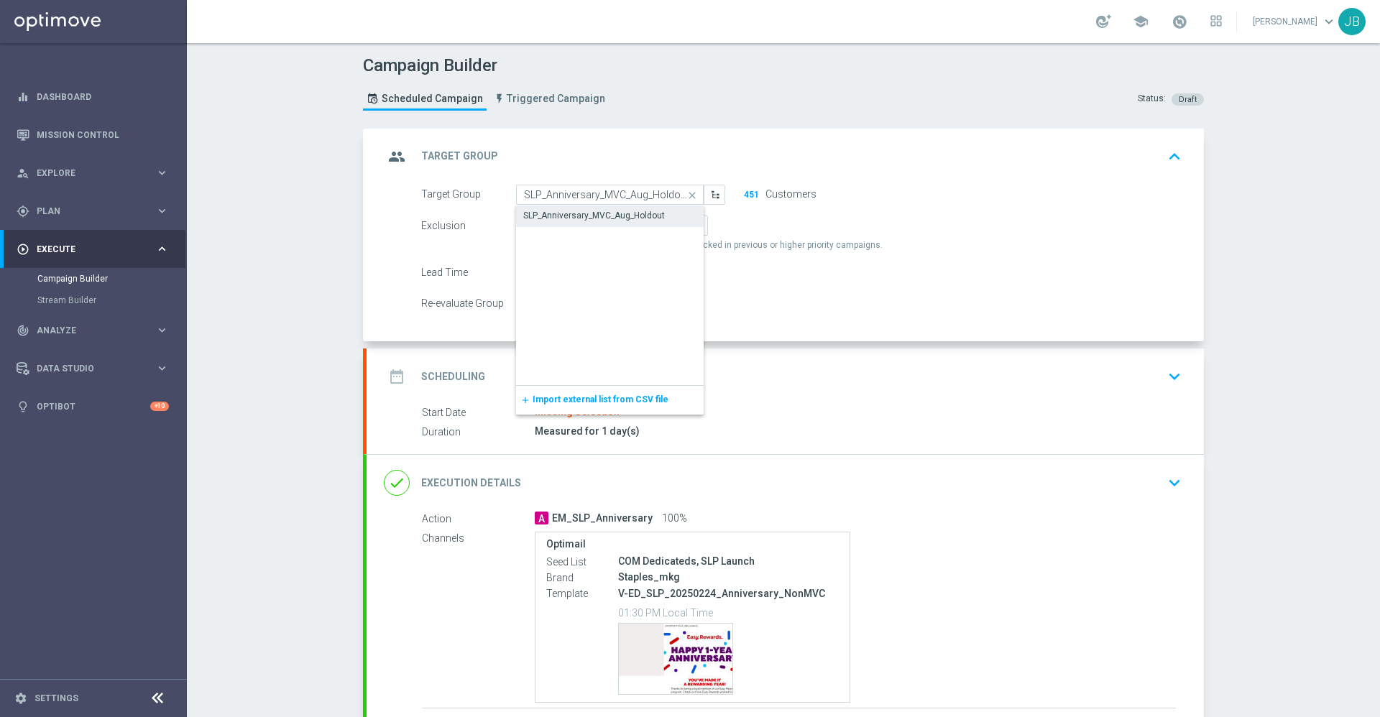
click at [587, 219] on div "SLP_Anniversary_MVC_Aug_Holdout" at bounding box center [594, 215] width 142 height 13
type input "SLP_Anniversary_MVC_Aug_Holdout"
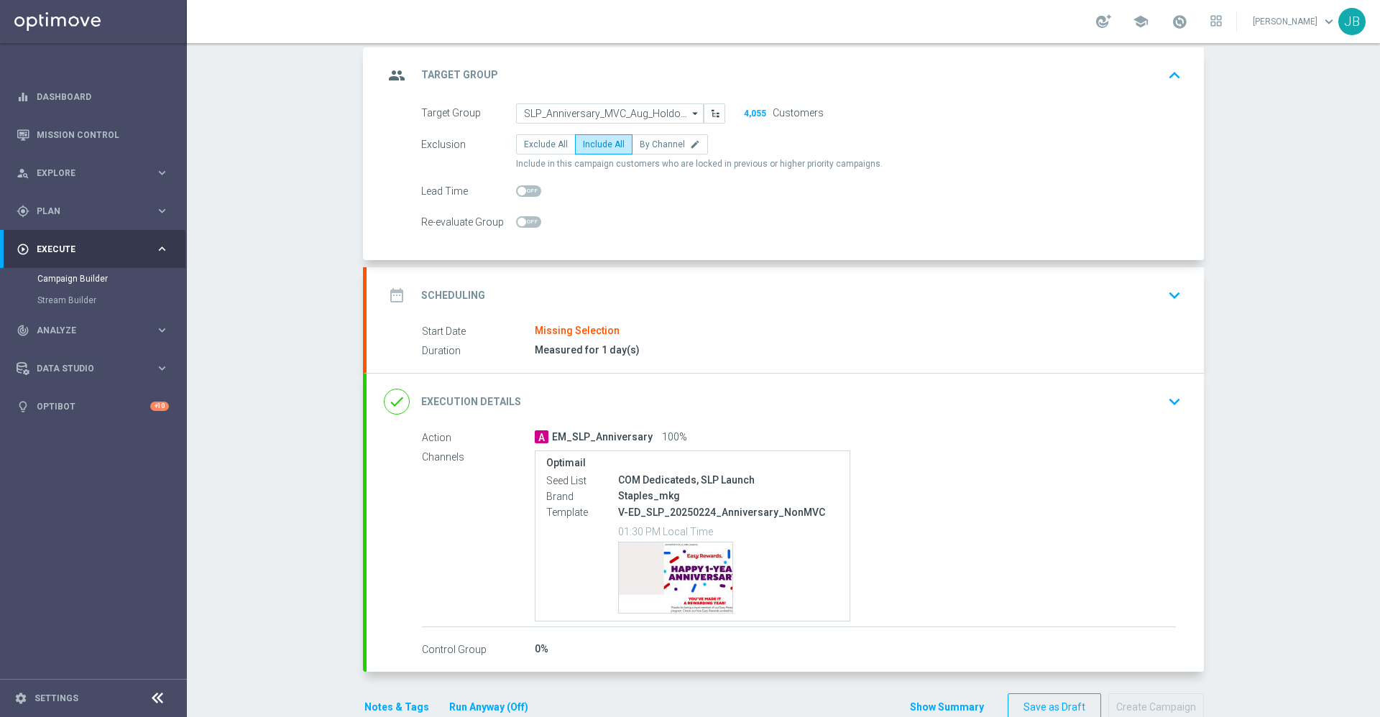
scroll to position [82, 0]
click at [465, 292] on h2 "Scheduling" at bounding box center [453, 295] width 64 height 14
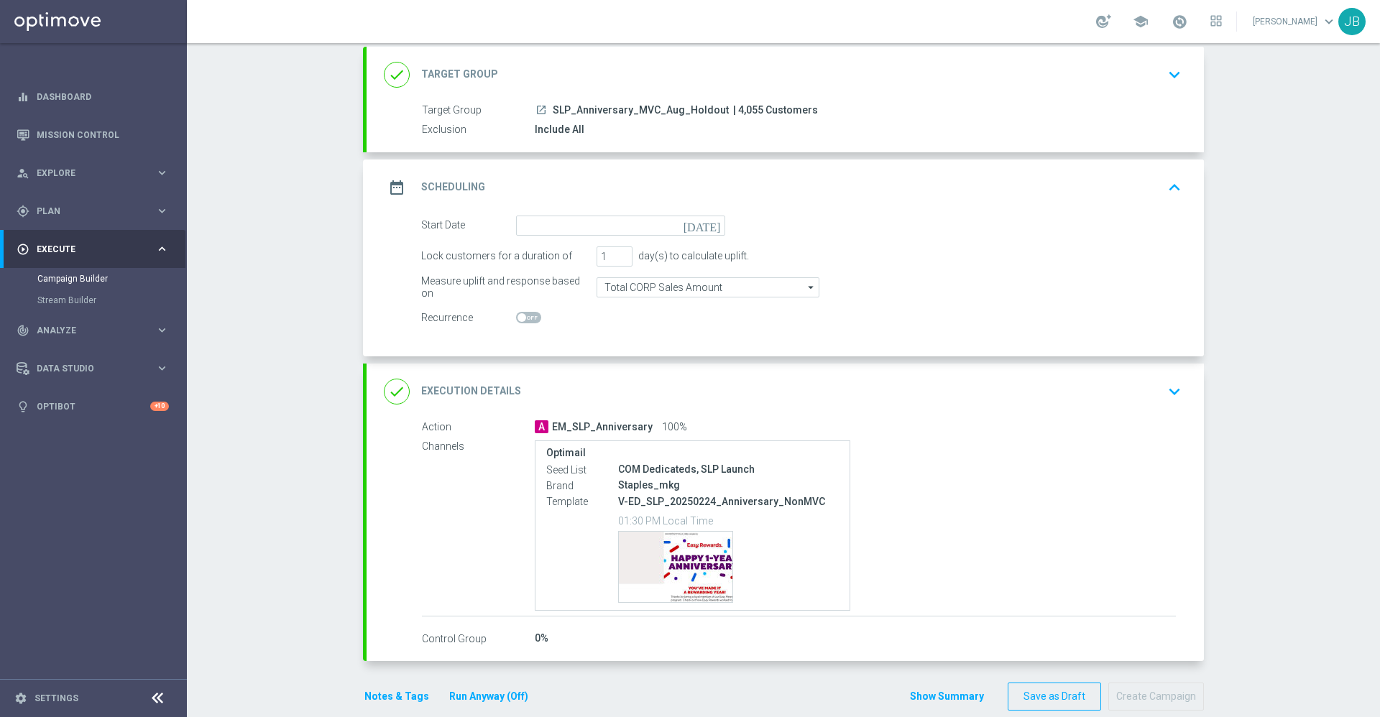
click at [707, 228] on icon "[DATE]" at bounding box center [705, 224] width 42 height 16
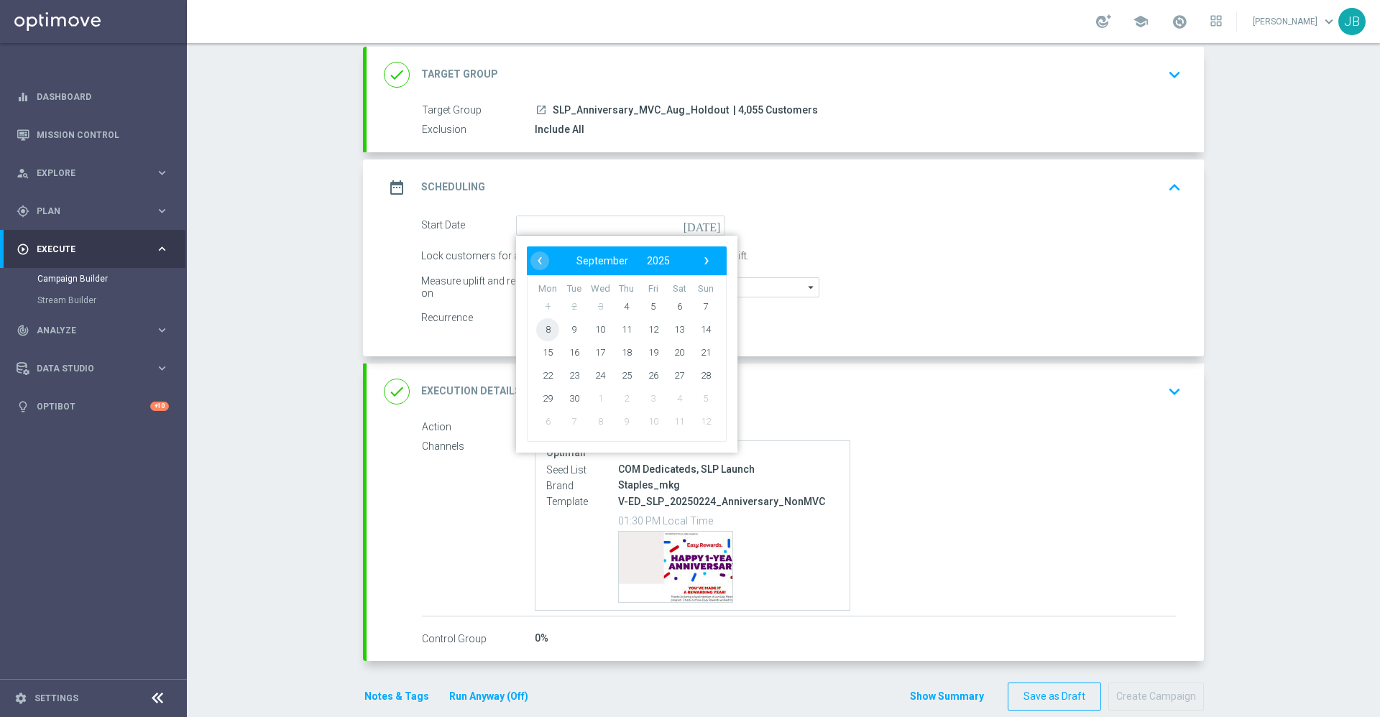
click at [543, 331] on span "8" at bounding box center [547, 329] width 23 height 23
type input "[DATE]"
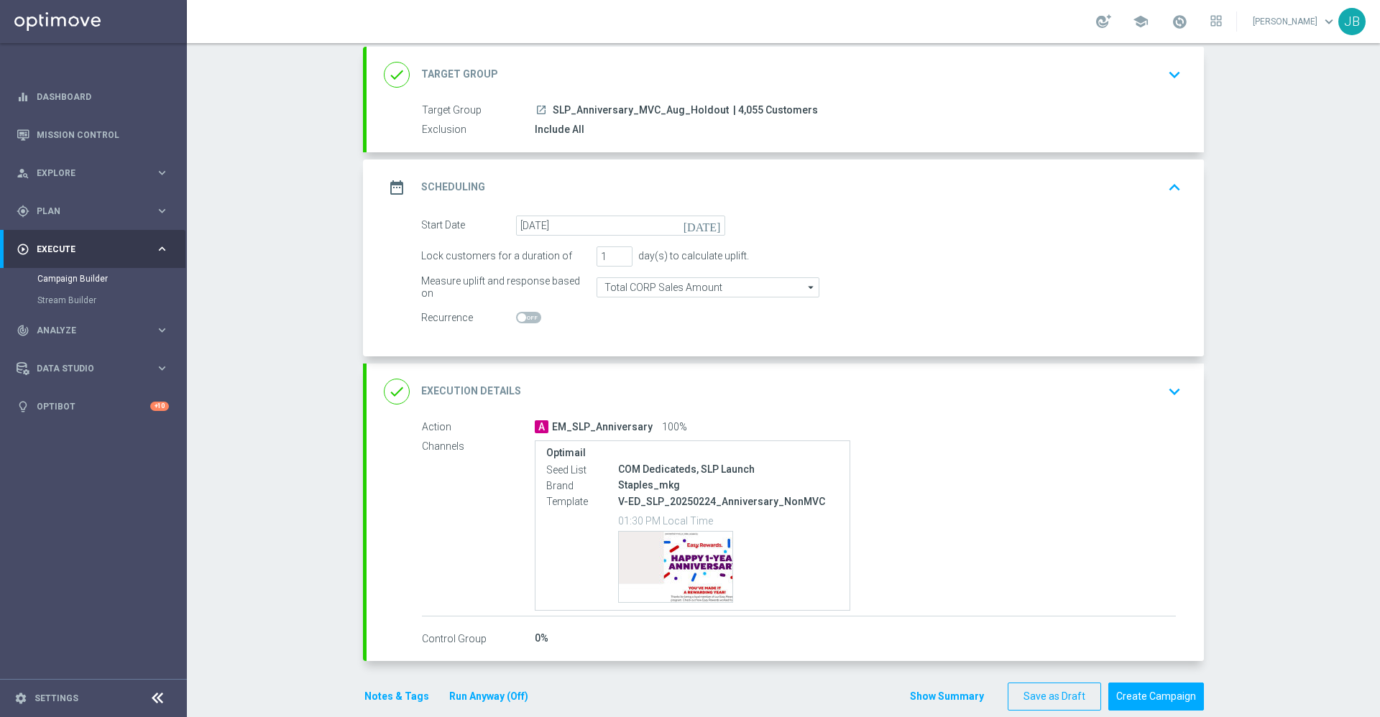
click at [459, 69] on h2 "Target Group" at bounding box center [459, 75] width 77 height 14
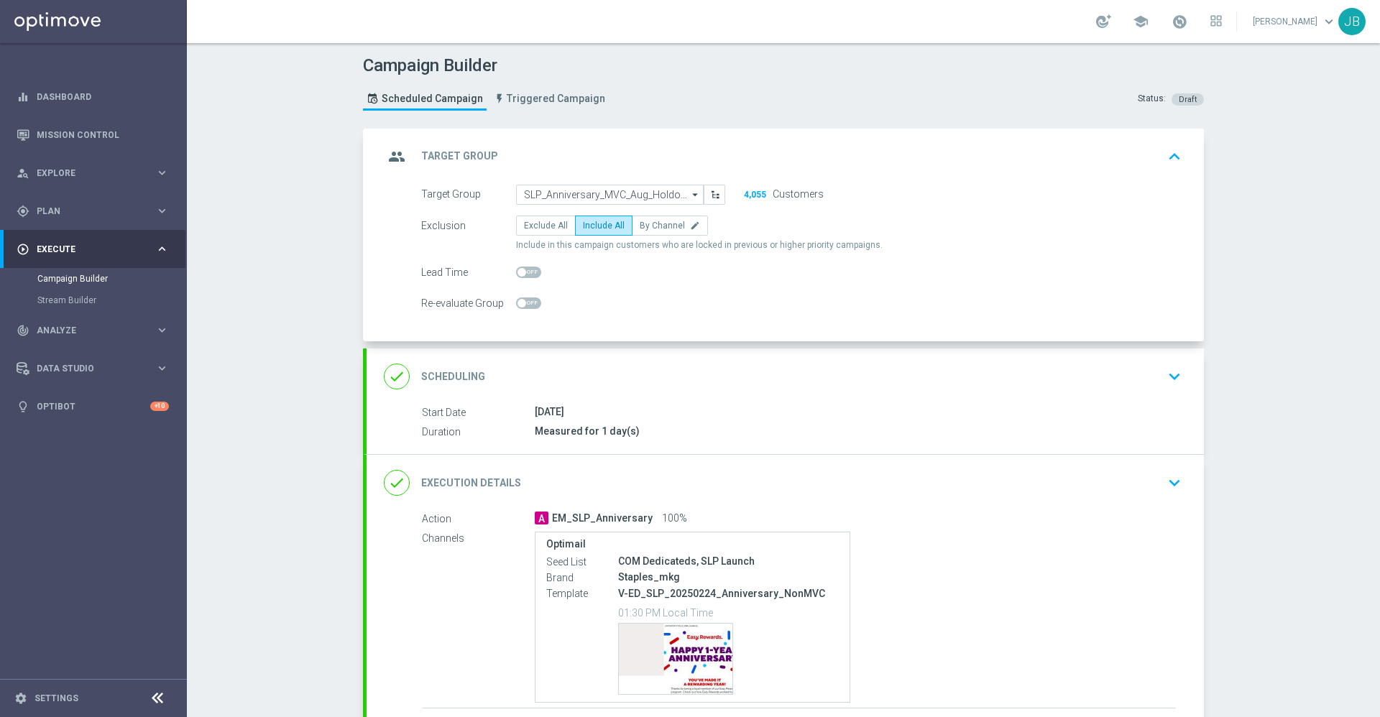
scroll to position [0, 0]
click at [482, 154] on h2 "Target Group" at bounding box center [459, 157] width 77 height 14
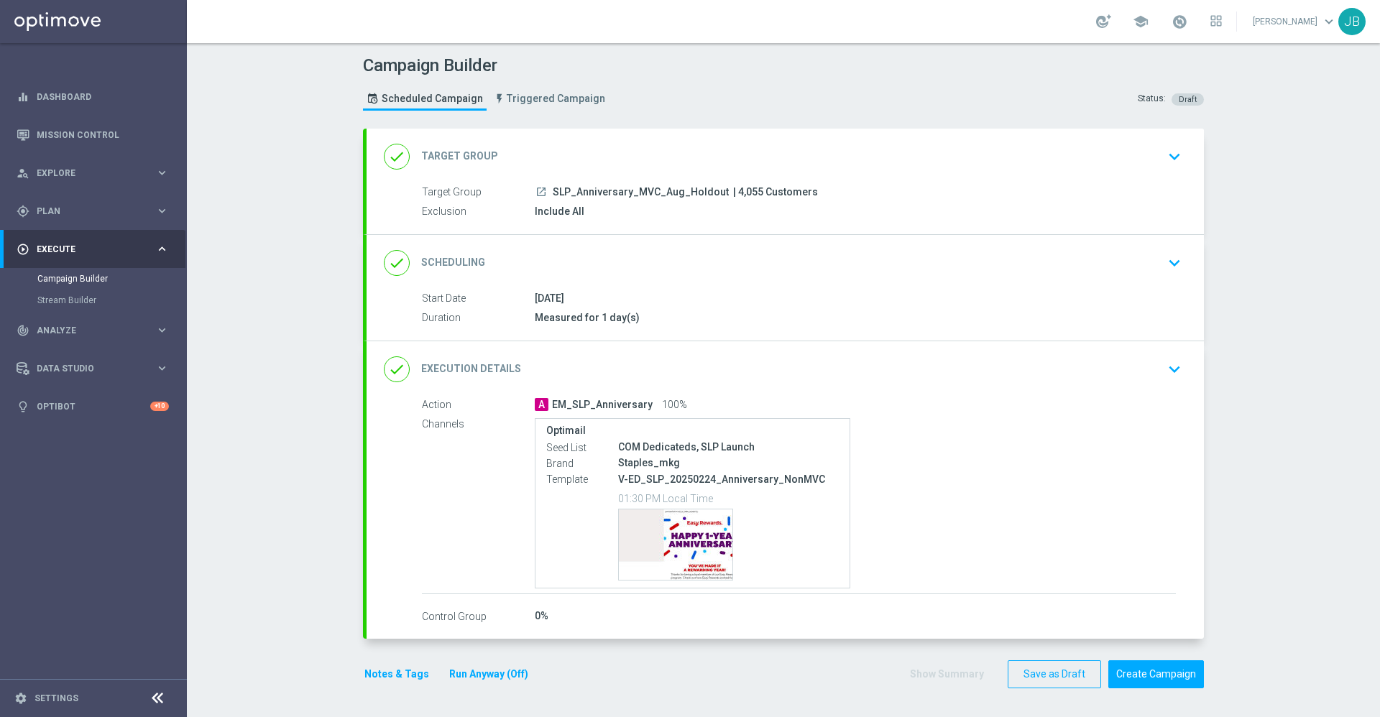
click at [458, 268] on h2 "Scheduling" at bounding box center [453, 263] width 64 height 14
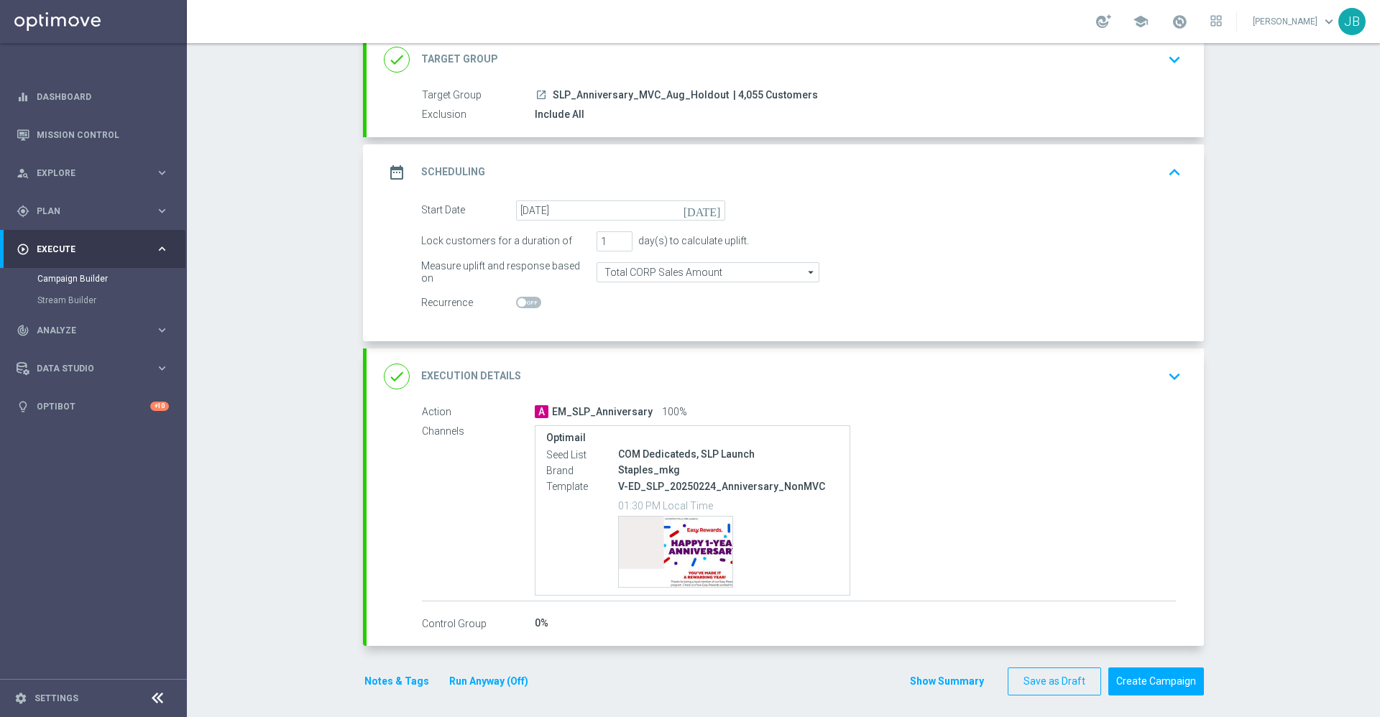
click at [474, 372] on h2 "Execution Details" at bounding box center [471, 376] width 100 height 14
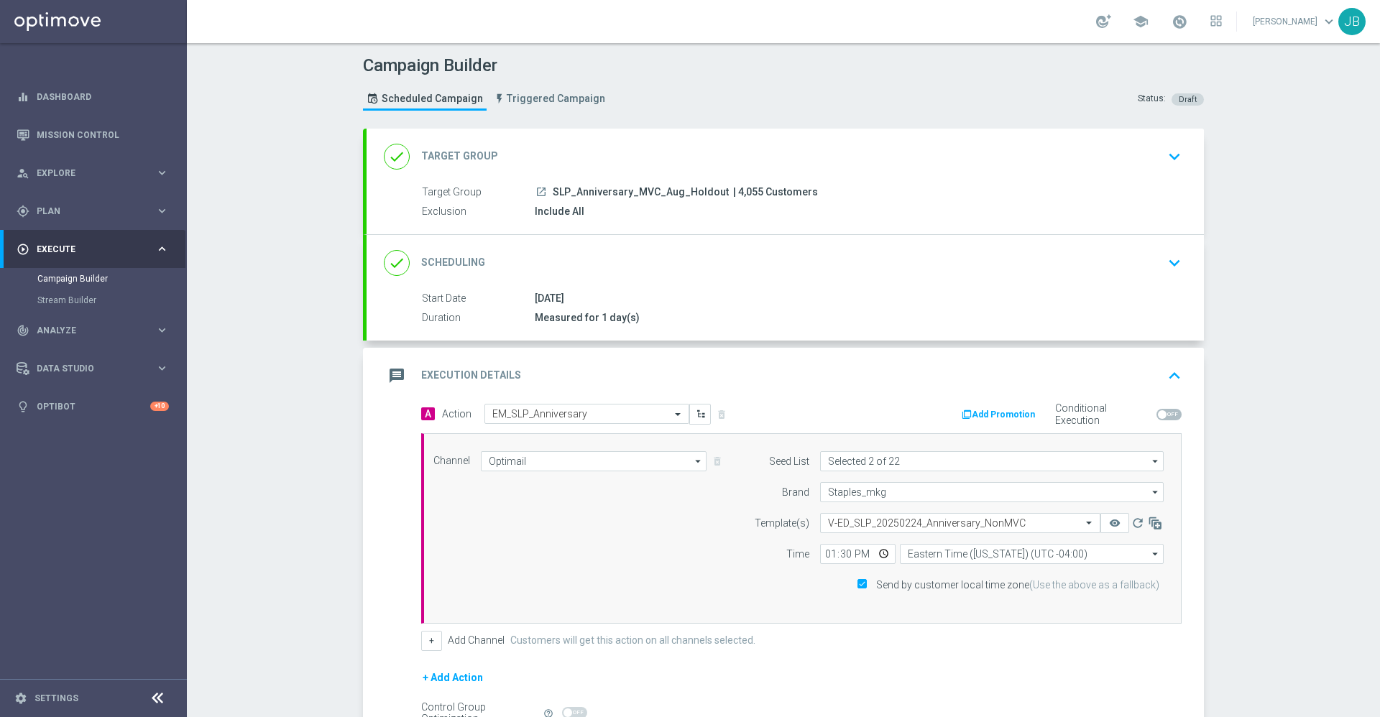
click at [448, 157] on h2 "Target Group" at bounding box center [459, 157] width 77 height 14
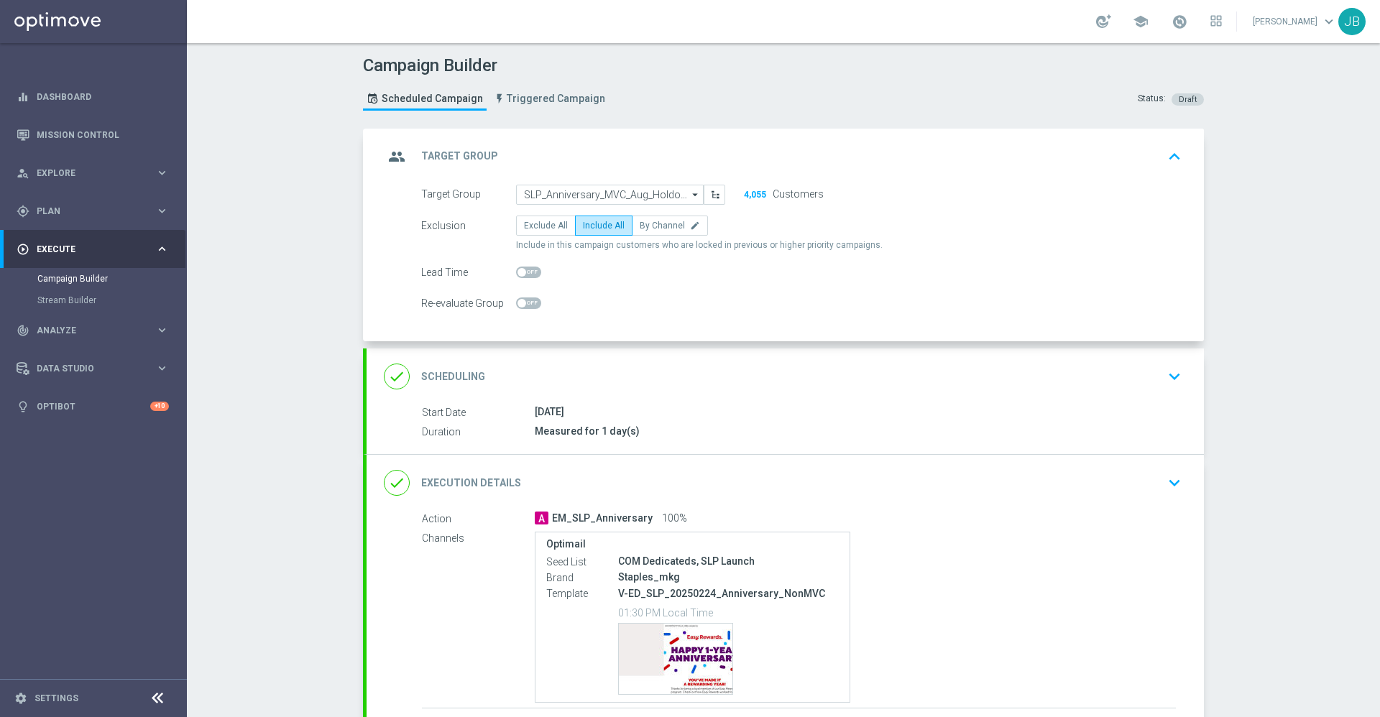
click at [467, 382] on h2 "Scheduling" at bounding box center [453, 377] width 64 height 14
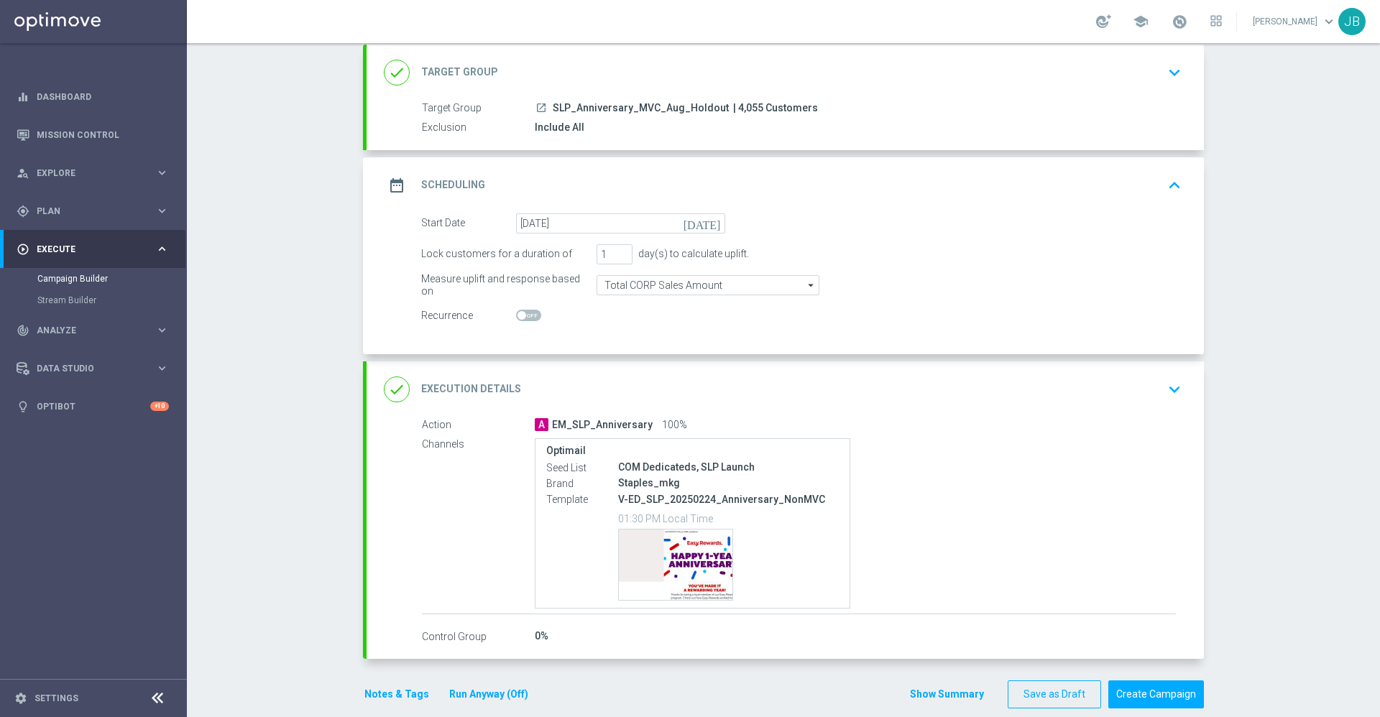
scroll to position [86, 0]
click at [511, 382] on div "done Execution Details keyboard_arrow_down" at bounding box center [785, 387] width 803 height 27
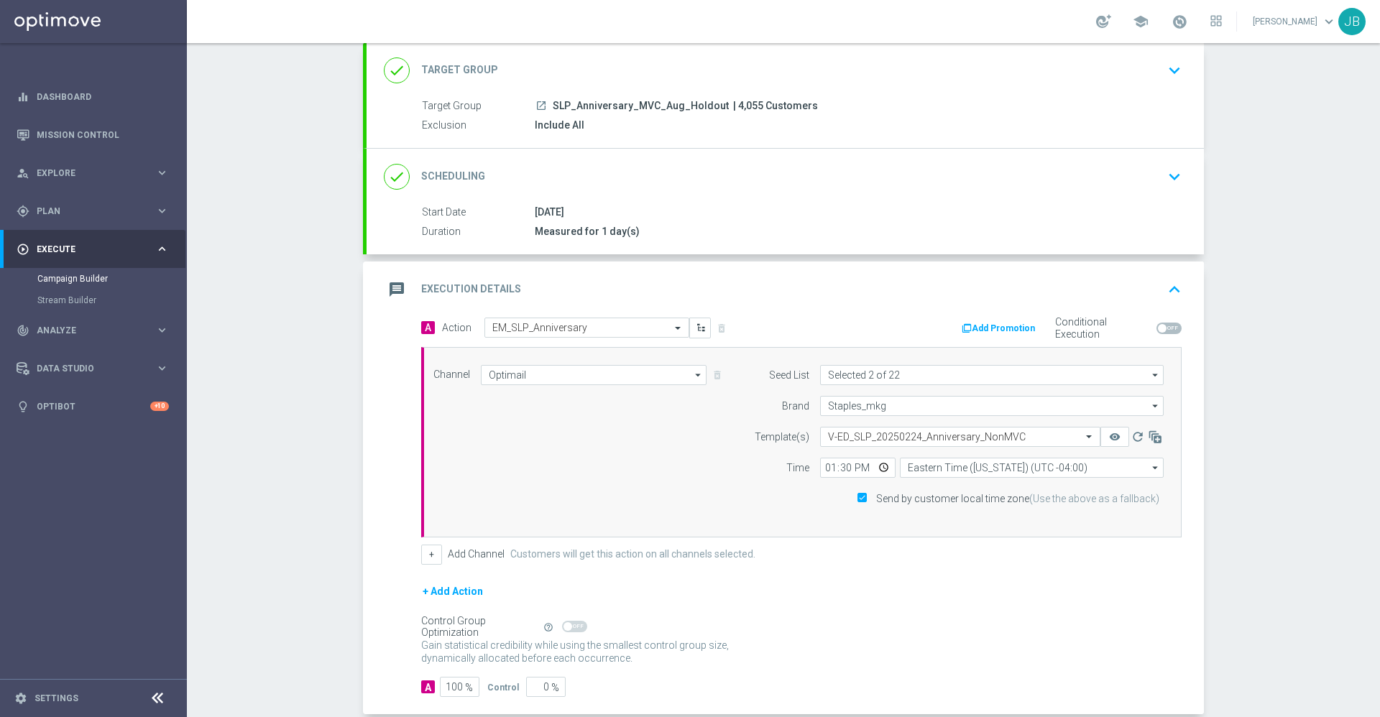
scroll to position [161, 0]
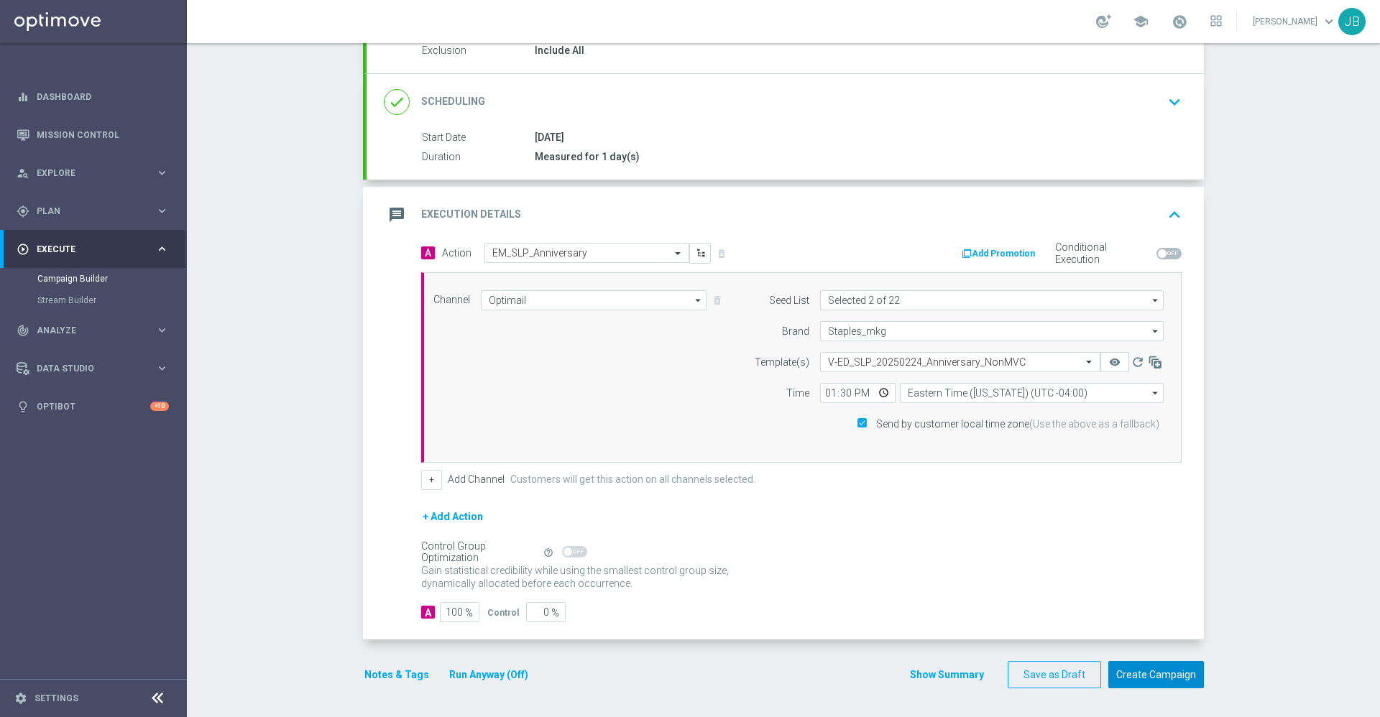
click at [1134, 669] on button "Create Campaign" at bounding box center [1156, 675] width 96 height 28
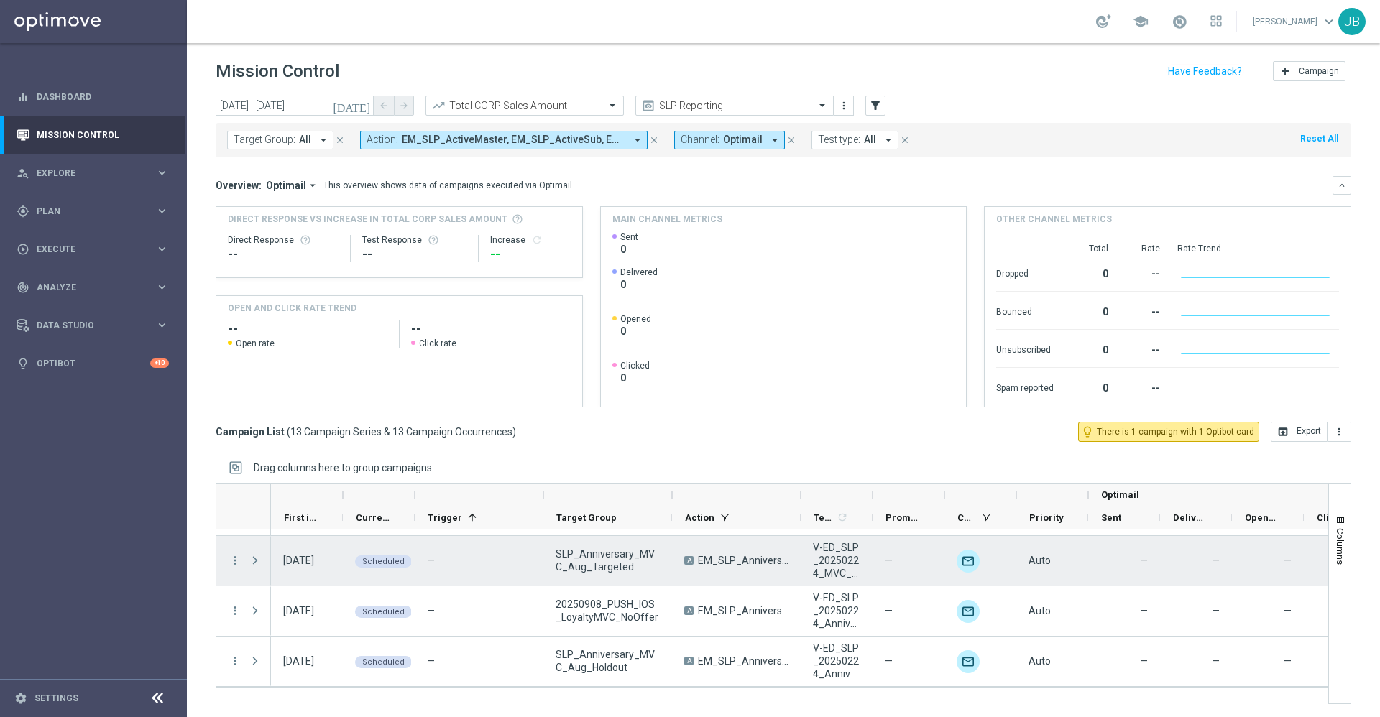
scroll to position [1, 0]
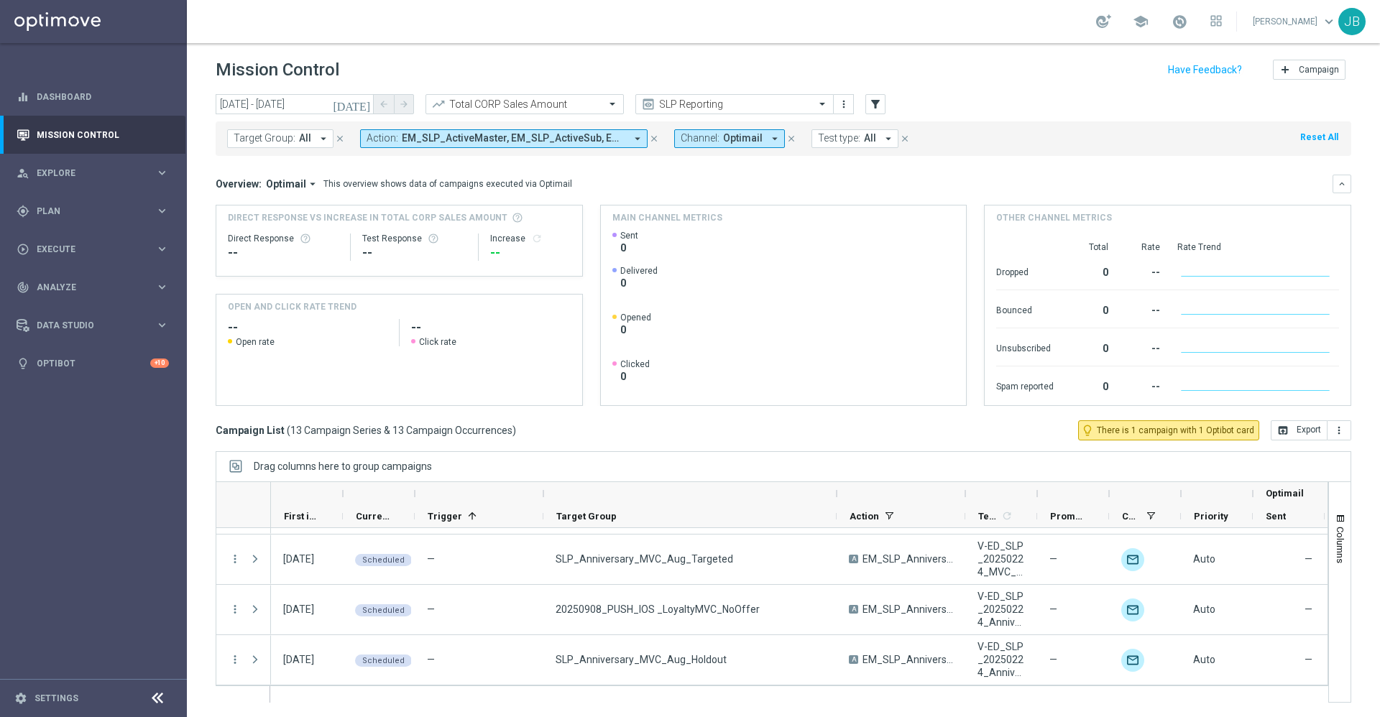
drag, startPoint x: 674, startPoint y: 494, endPoint x: 838, endPoint y: 477, distance: 165.5
click at [838, 477] on div "Drag columns here to group campaigns Drag here to set column labels Optimail" at bounding box center [784, 577] width 1136 height 252
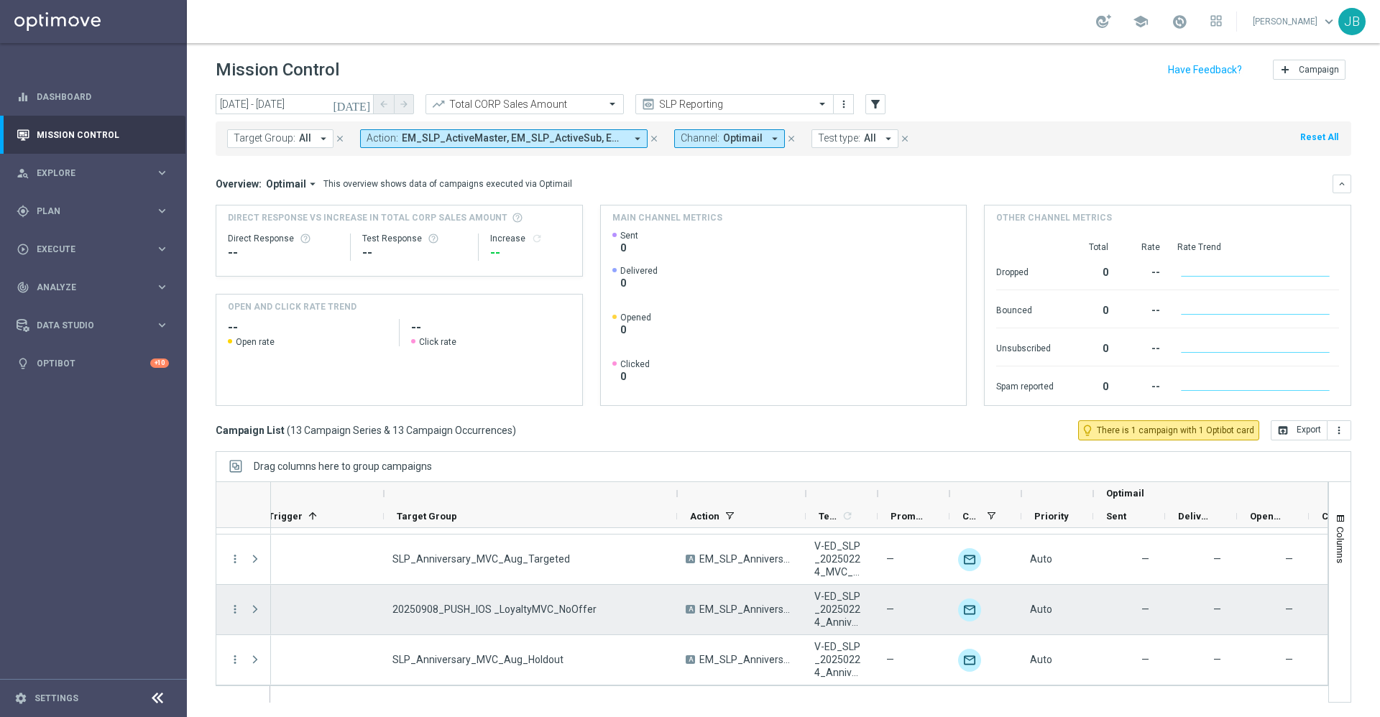
scroll to position [0, 165]
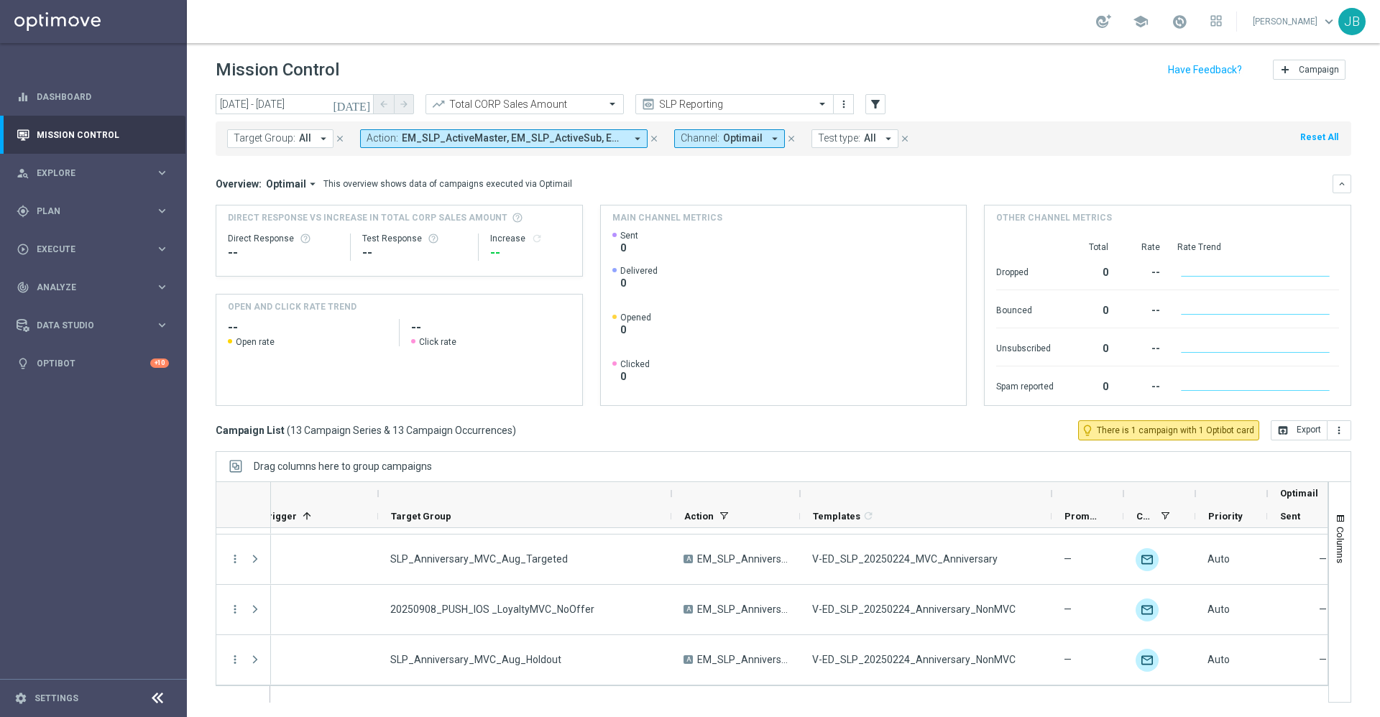
drag, startPoint x: 871, startPoint y: 492, endPoint x: 1054, endPoint y: 479, distance: 183.8
click at [1054, 479] on div "Drag columns here to group campaigns Drag here to set column labels Optimail" at bounding box center [784, 577] width 1136 height 252
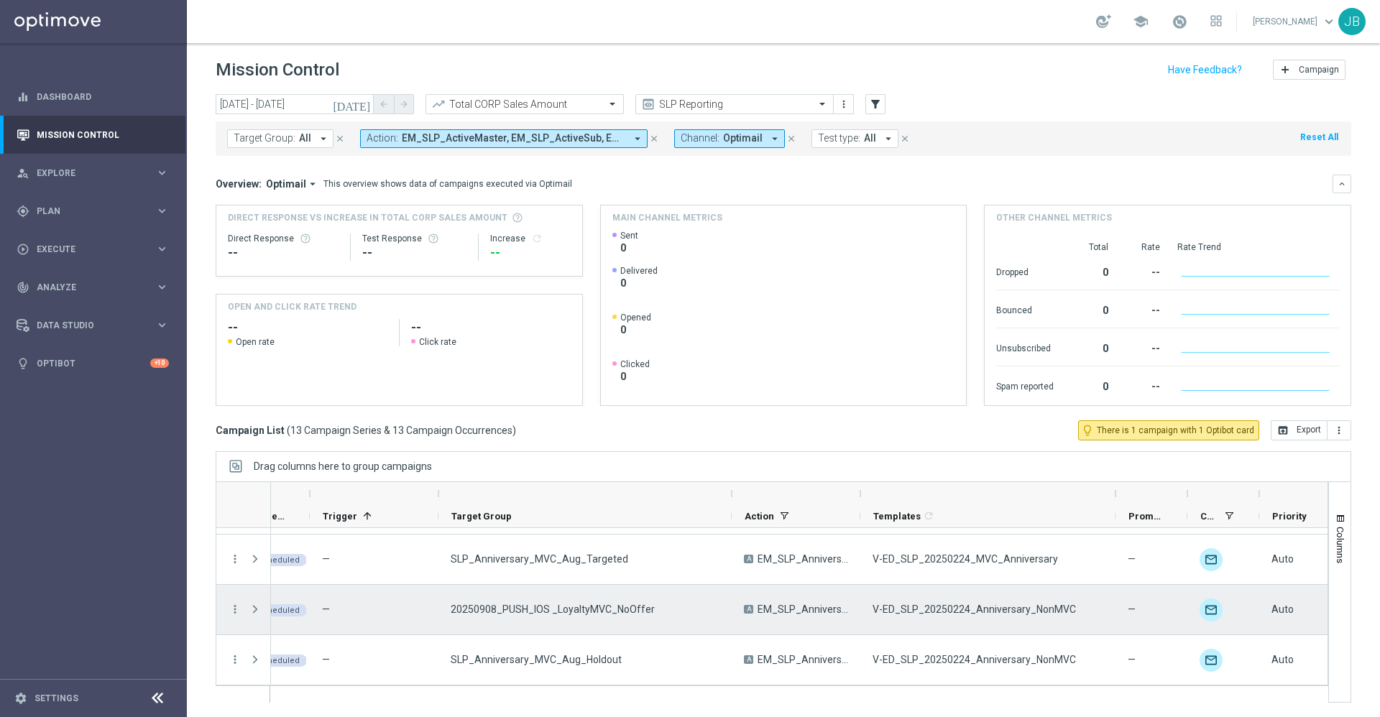
scroll to position [0, 0]
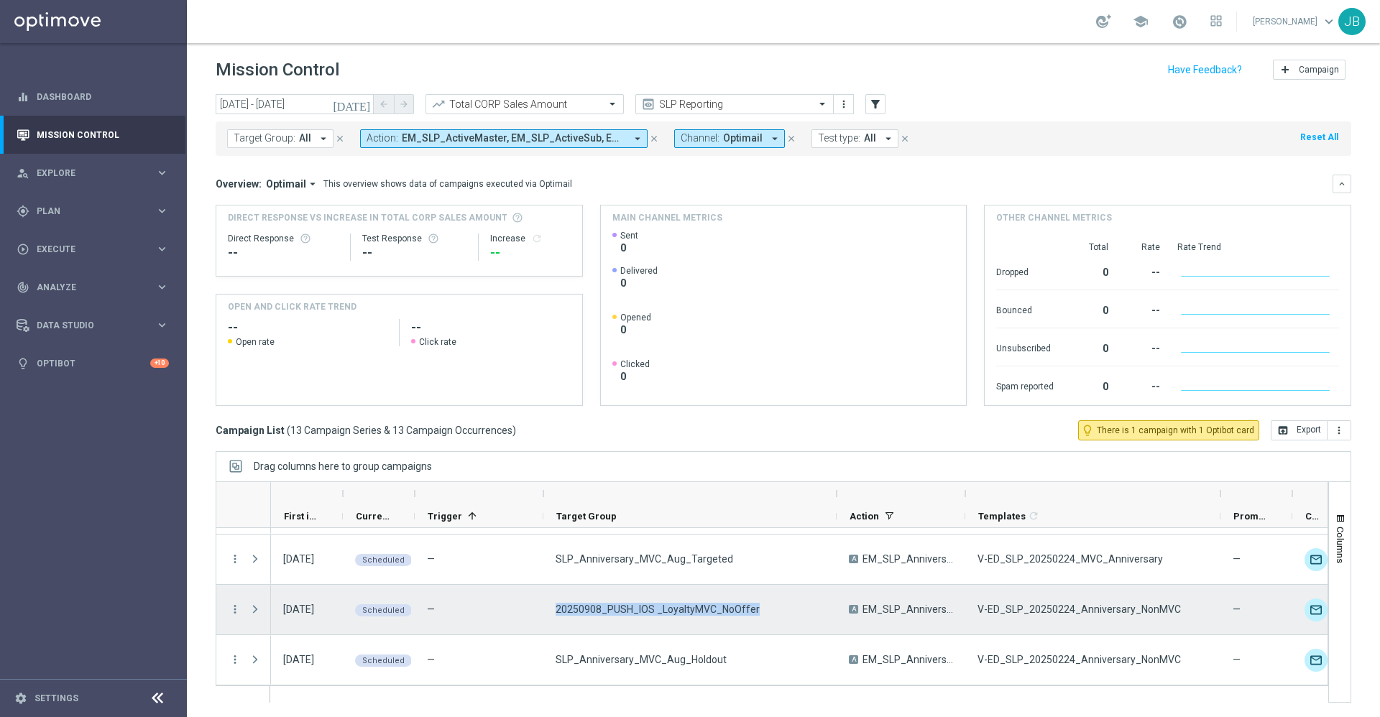
drag, startPoint x: 750, startPoint y: 610, endPoint x: 545, endPoint y: 595, distance: 206.1
click at [545, 595] on div "20250908_PUSH_IOS _LoyaltyMVC_NoOffer" at bounding box center [689, 610] width 293 height 50
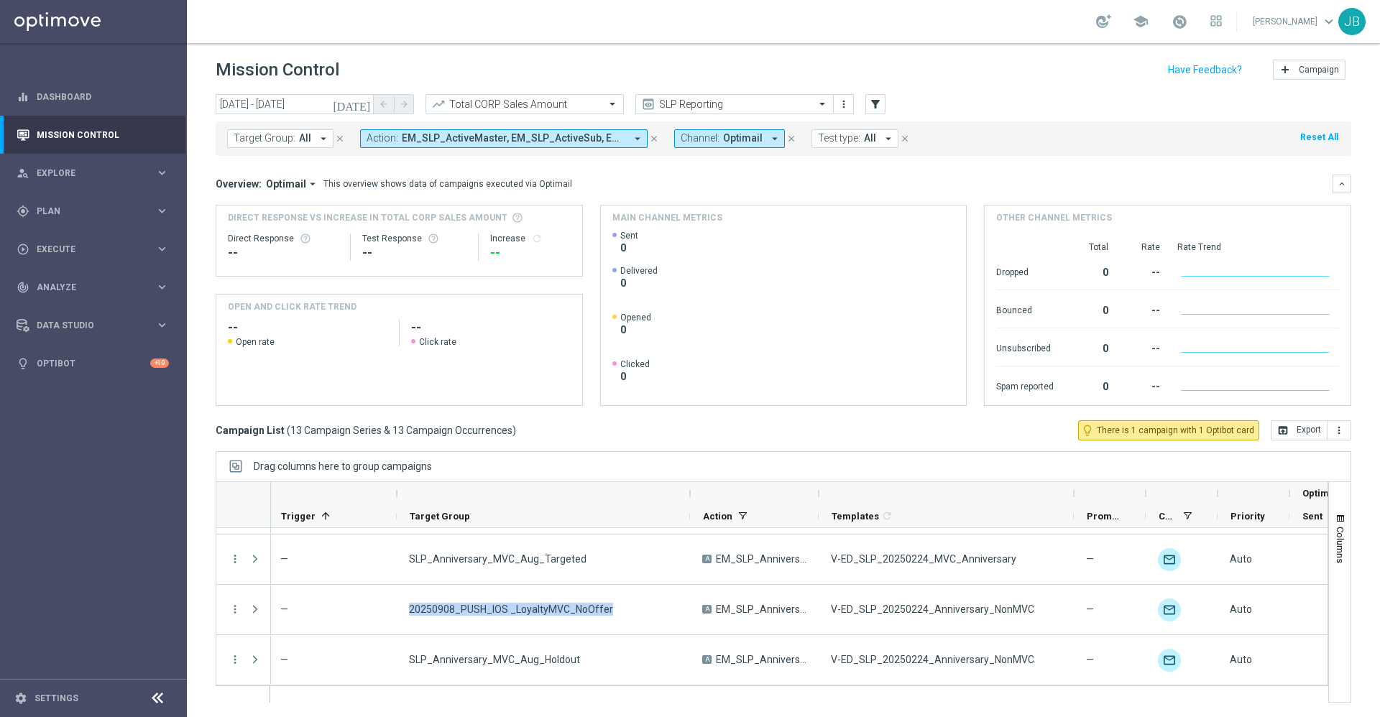
click at [306, 139] on span "All" at bounding box center [305, 138] width 12 height 12
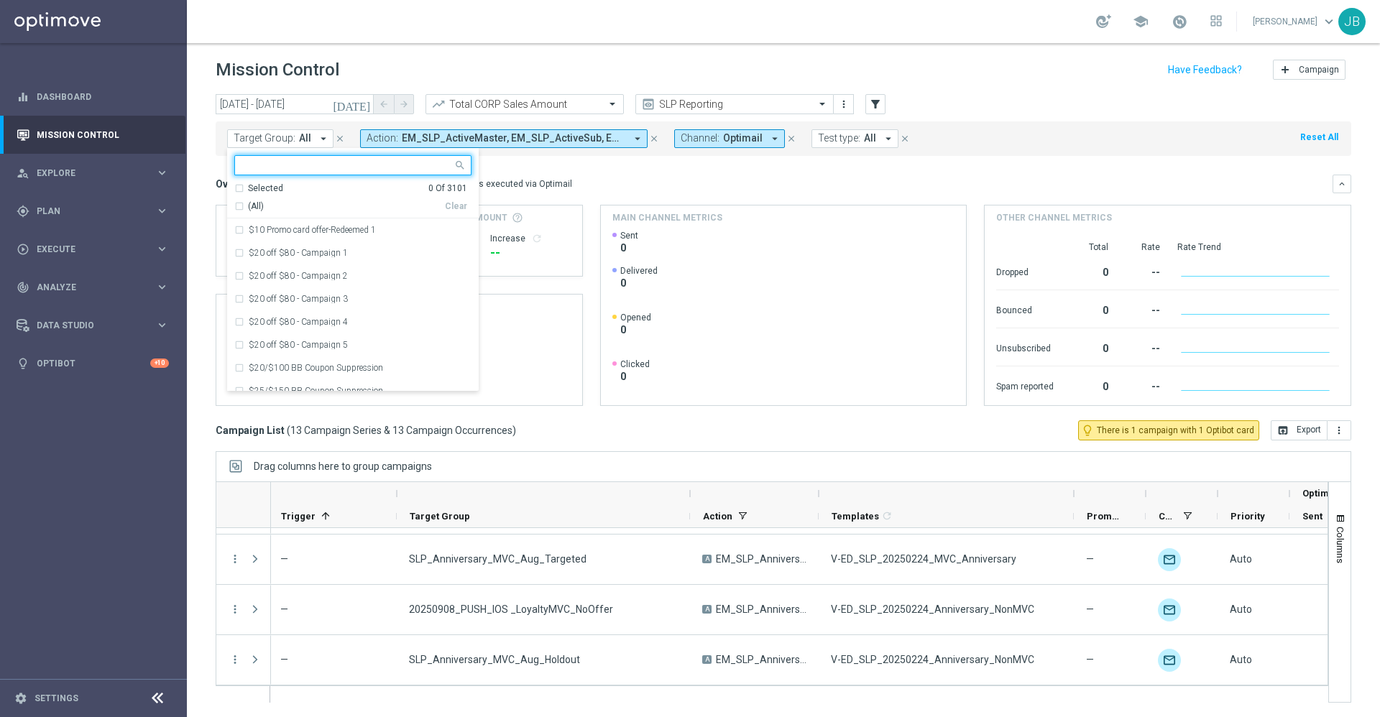
click at [307, 163] on input "text" at bounding box center [347, 166] width 211 height 12
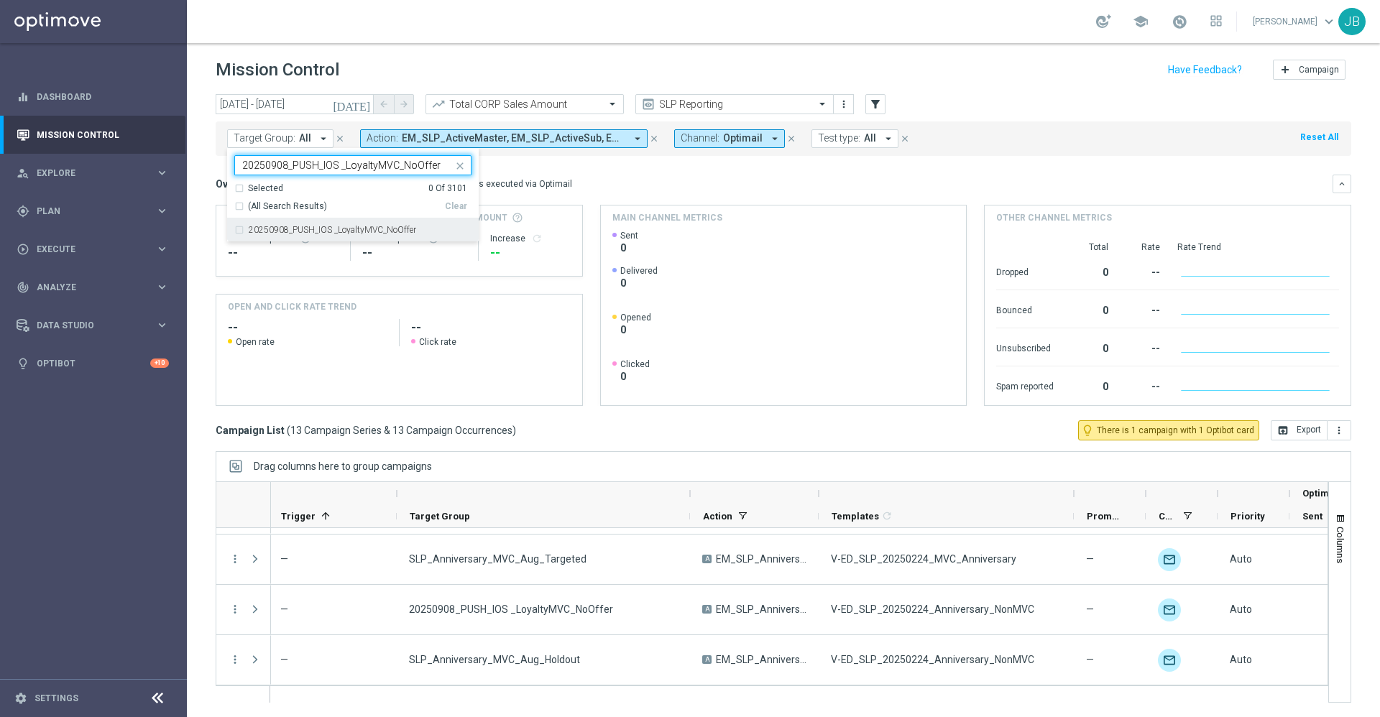
click at [316, 229] on label "20250908_PUSH_IOS _LoyaltyMVC_NoOffer" at bounding box center [332, 230] width 167 height 9
type input "20250908_PUSH_IOS _LoyaltyMVC_NoOffer"
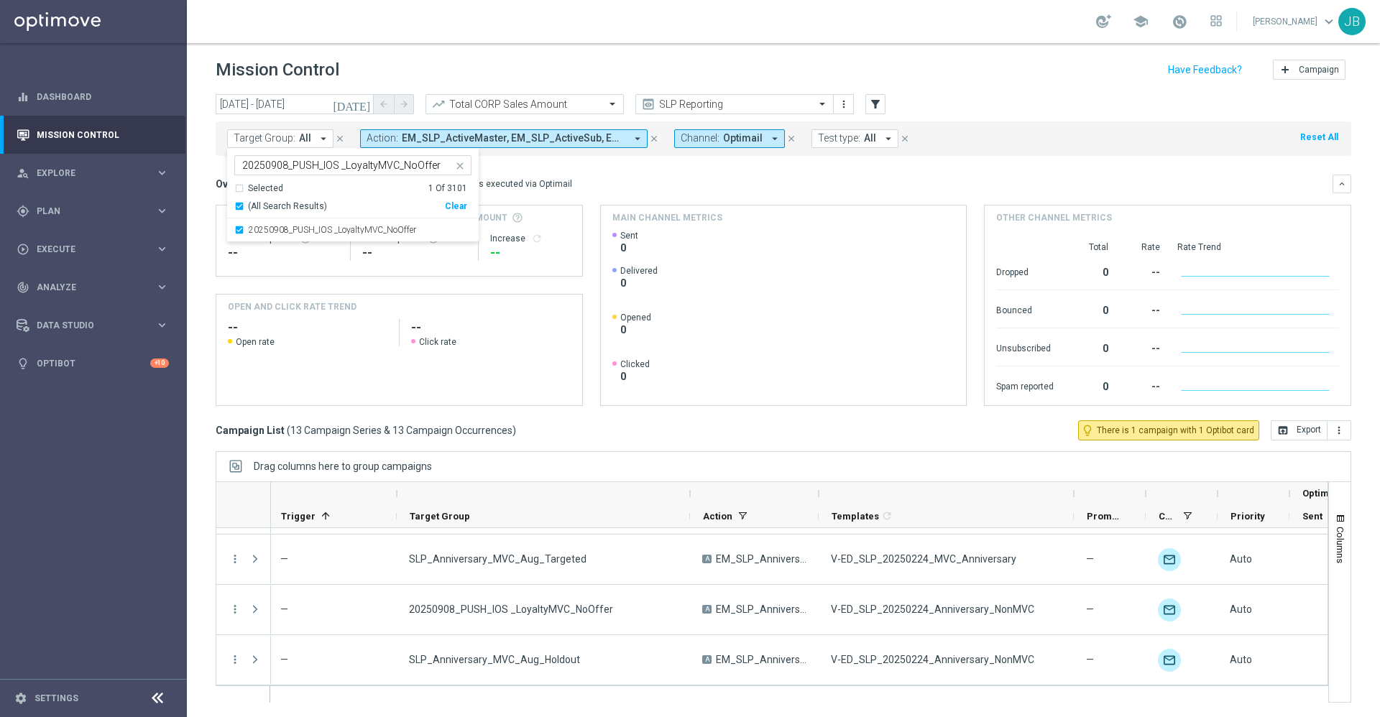
click at [644, 188] on div "Overview: Optimail arrow_drop_down This overview shows data of campaigns execut…" at bounding box center [774, 184] width 1117 height 13
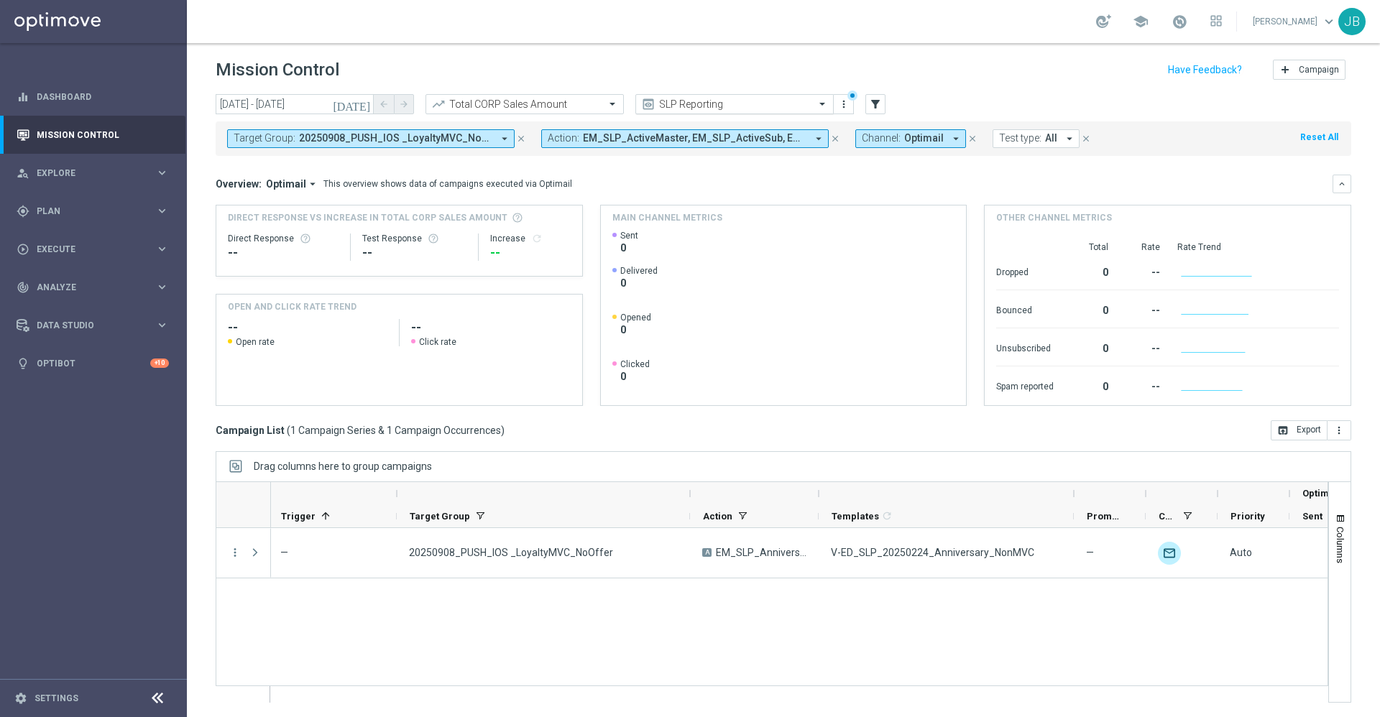
click at [697, 101] on input "text" at bounding box center [720, 104] width 154 height 12
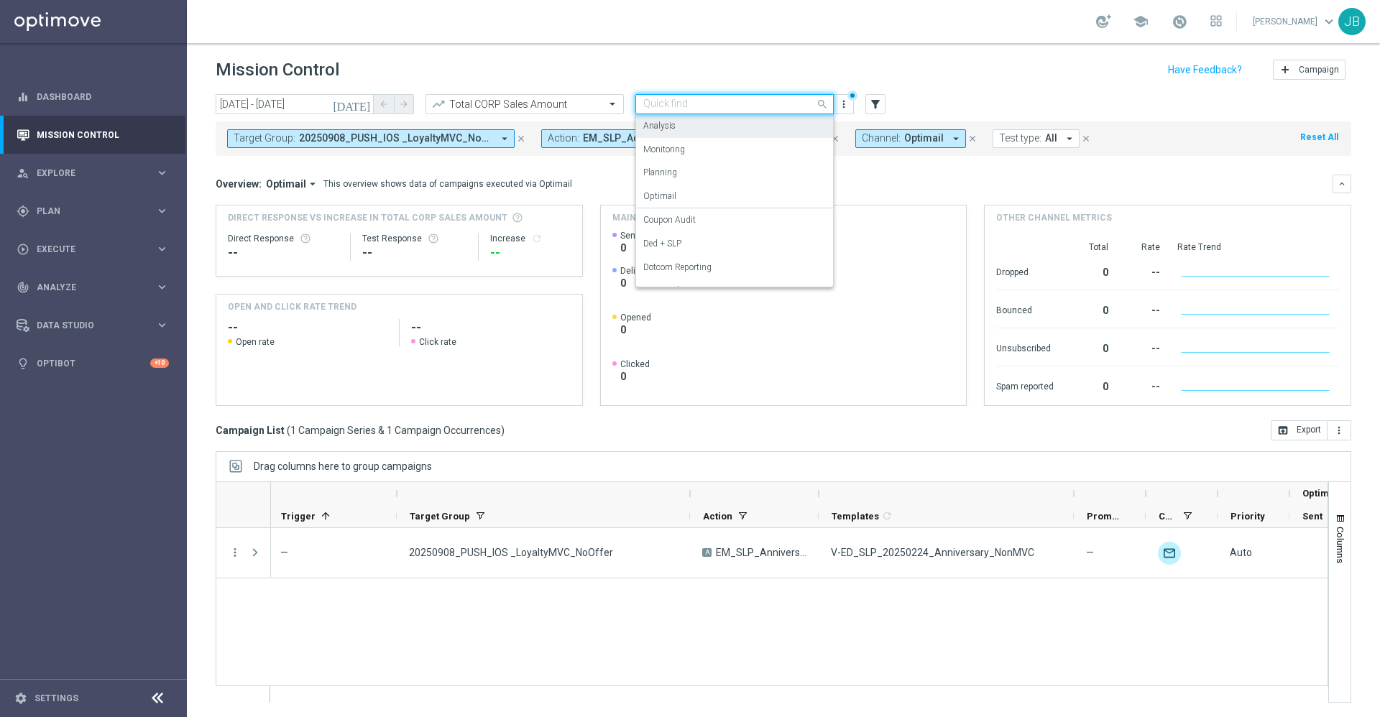
click at [666, 125] on label "Analysis" at bounding box center [659, 126] width 32 height 12
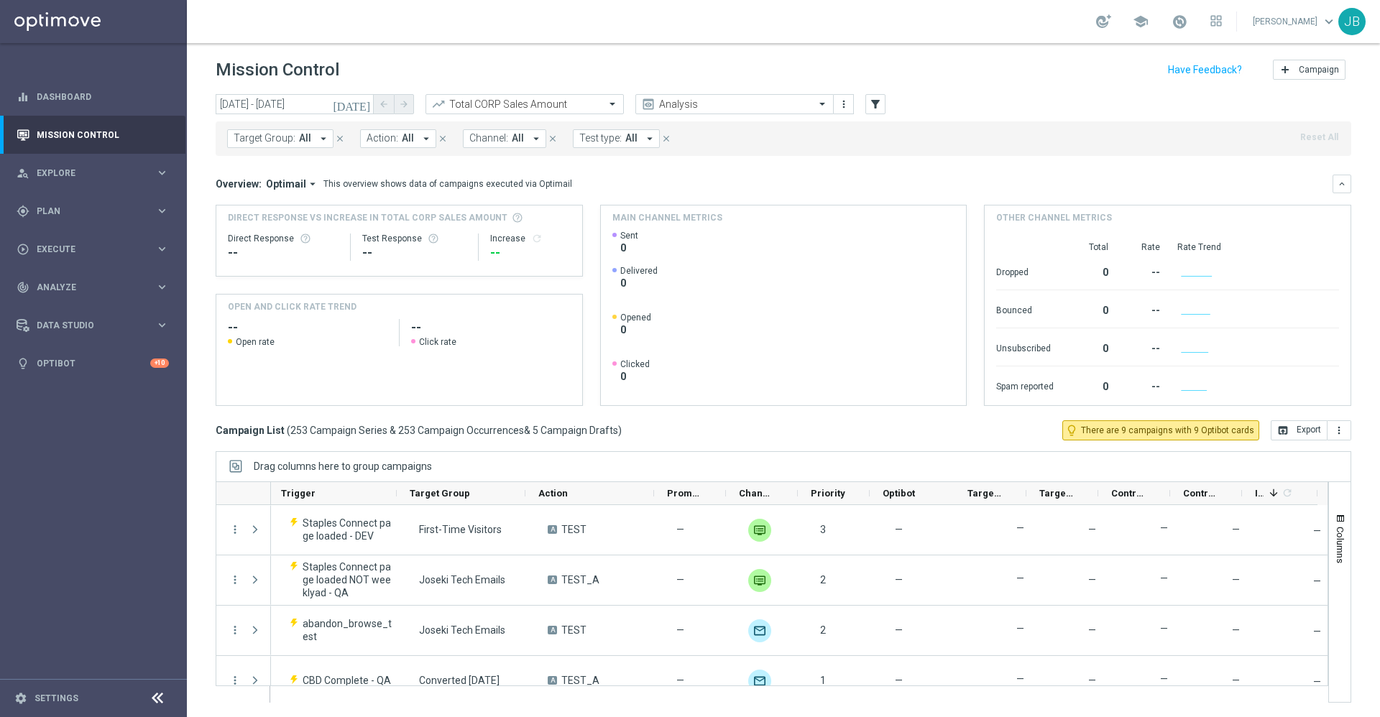
click at [310, 134] on button "Target Group: All arrow_drop_down" at bounding box center [280, 138] width 106 height 19
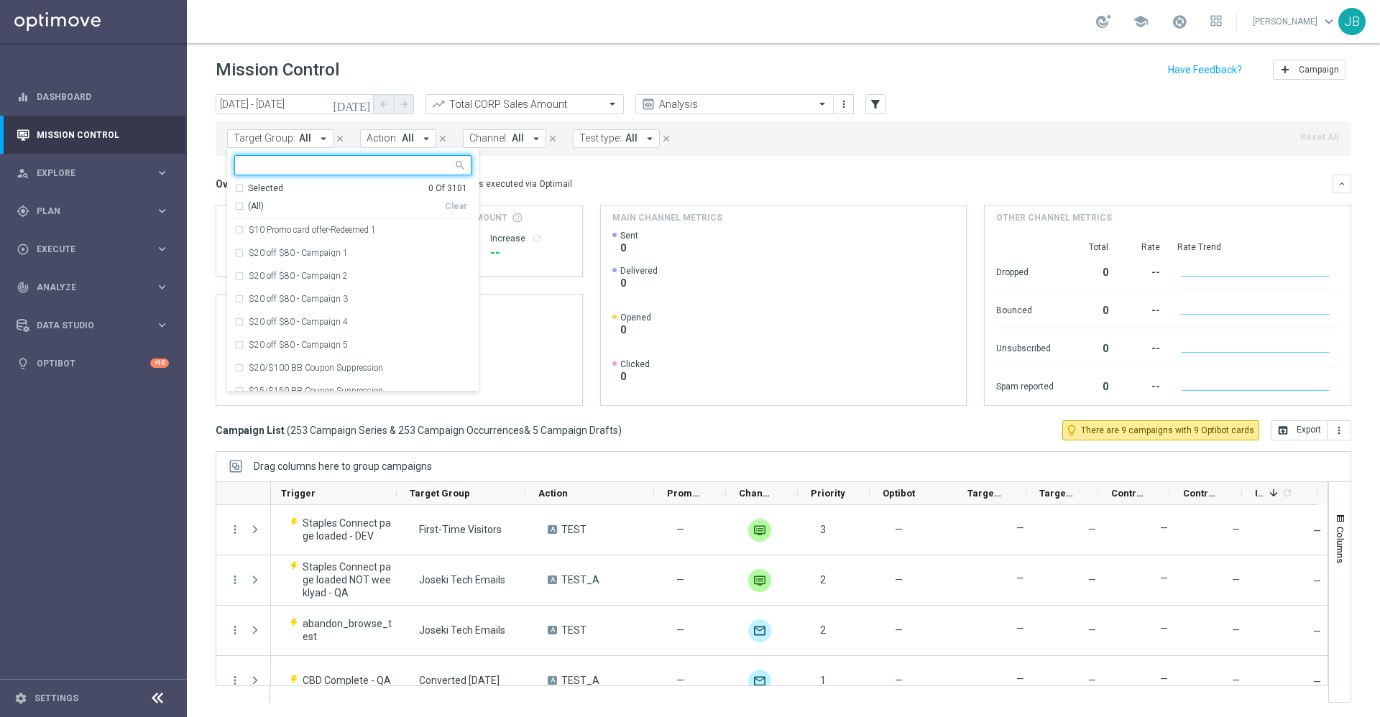
click at [297, 165] on input "text" at bounding box center [347, 166] width 211 height 12
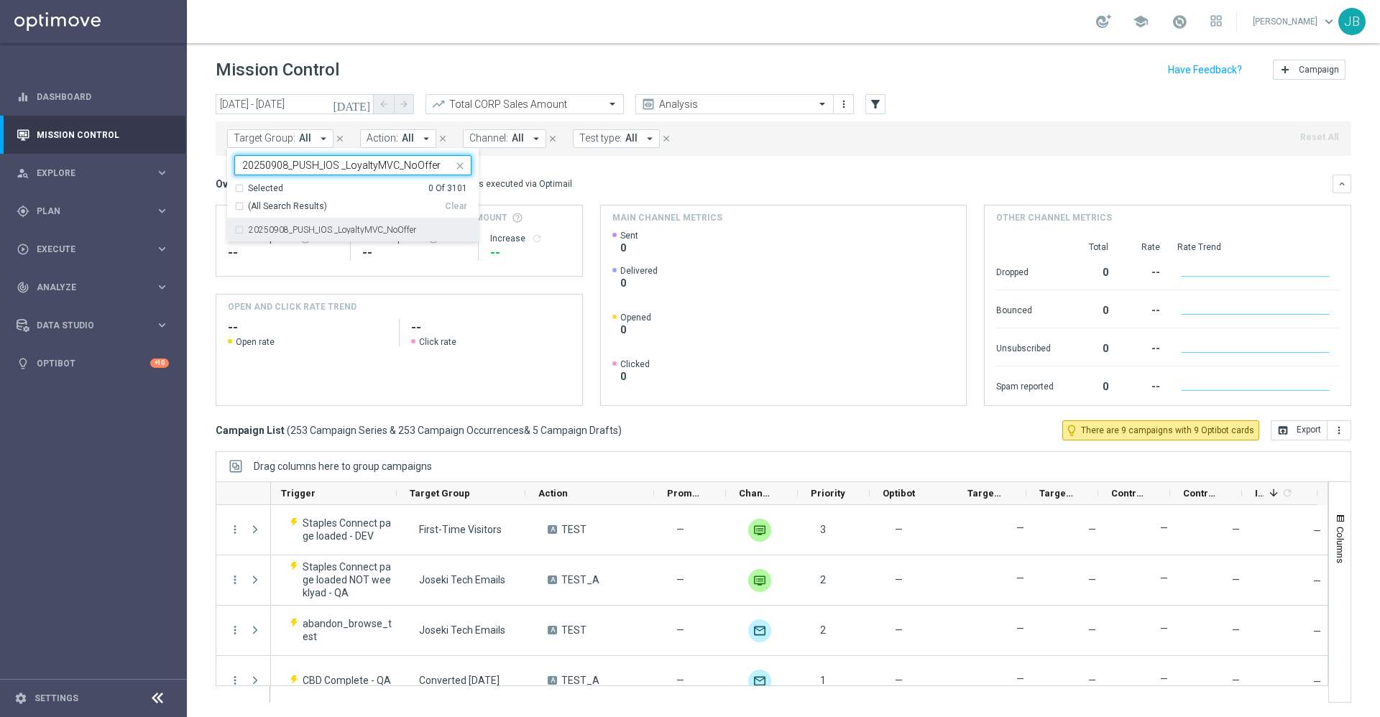
click at [359, 228] on label "20250908_PUSH_IOS _LoyaltyMVC_NoOffer" at bounding box center [332, 230] width 167 height 9
type input "20250908_PUSH_IOS _LoyaltyMVC_NoOffer"
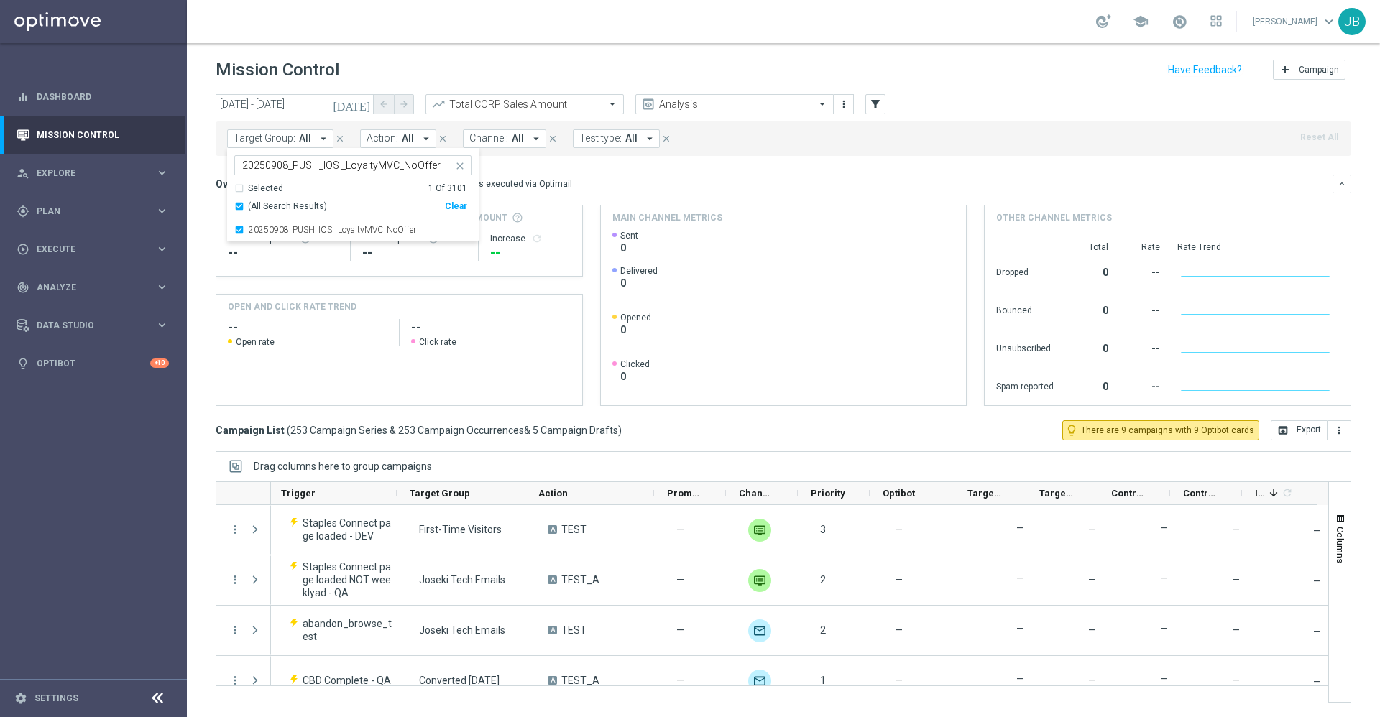
click at [650, 185] on div "Overview: Optimail arrow_drop_down This overview shows data of campaigns execut…" at bounding box center [774, 184] width 1117 height 13
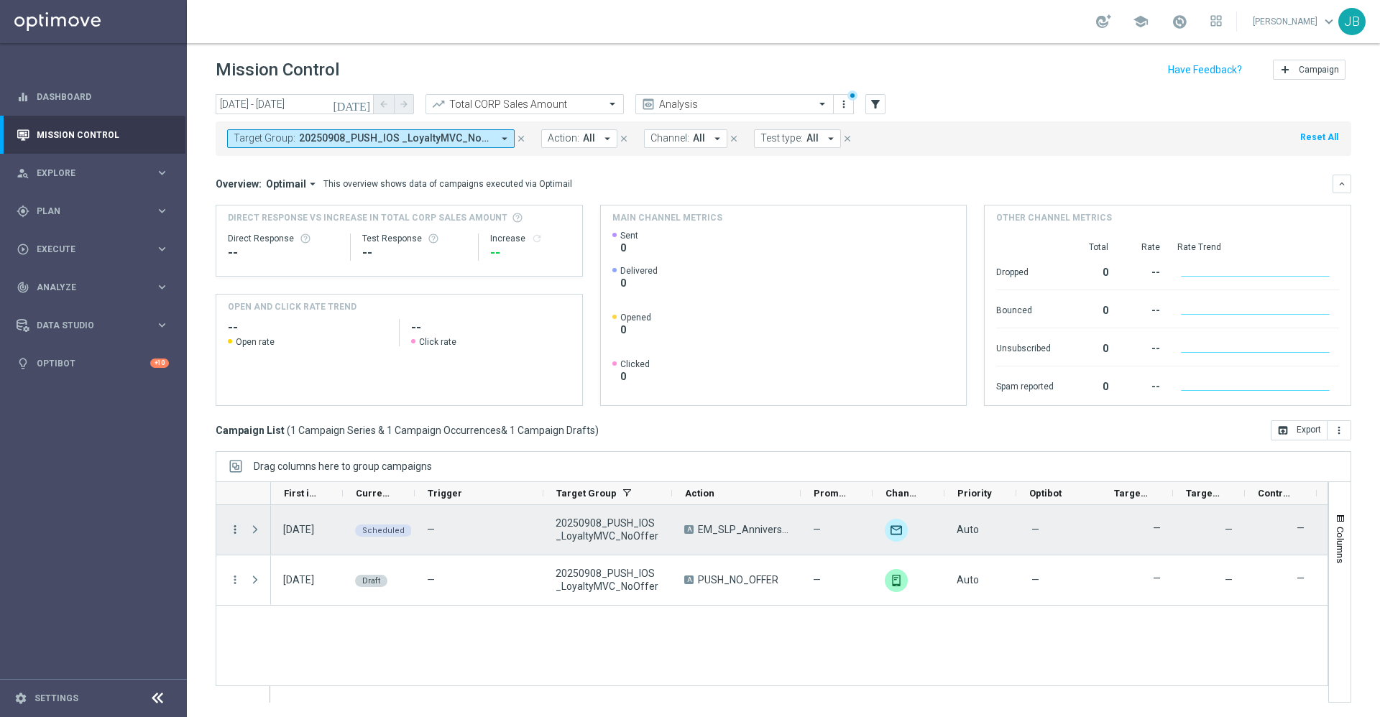
click at [237, 526] on icon "more_vert" at bounding box center [235, 529] width 13 height 13
click at [290, 664] on div "Delete" at bounding box center [330, 666] width 134 height 10
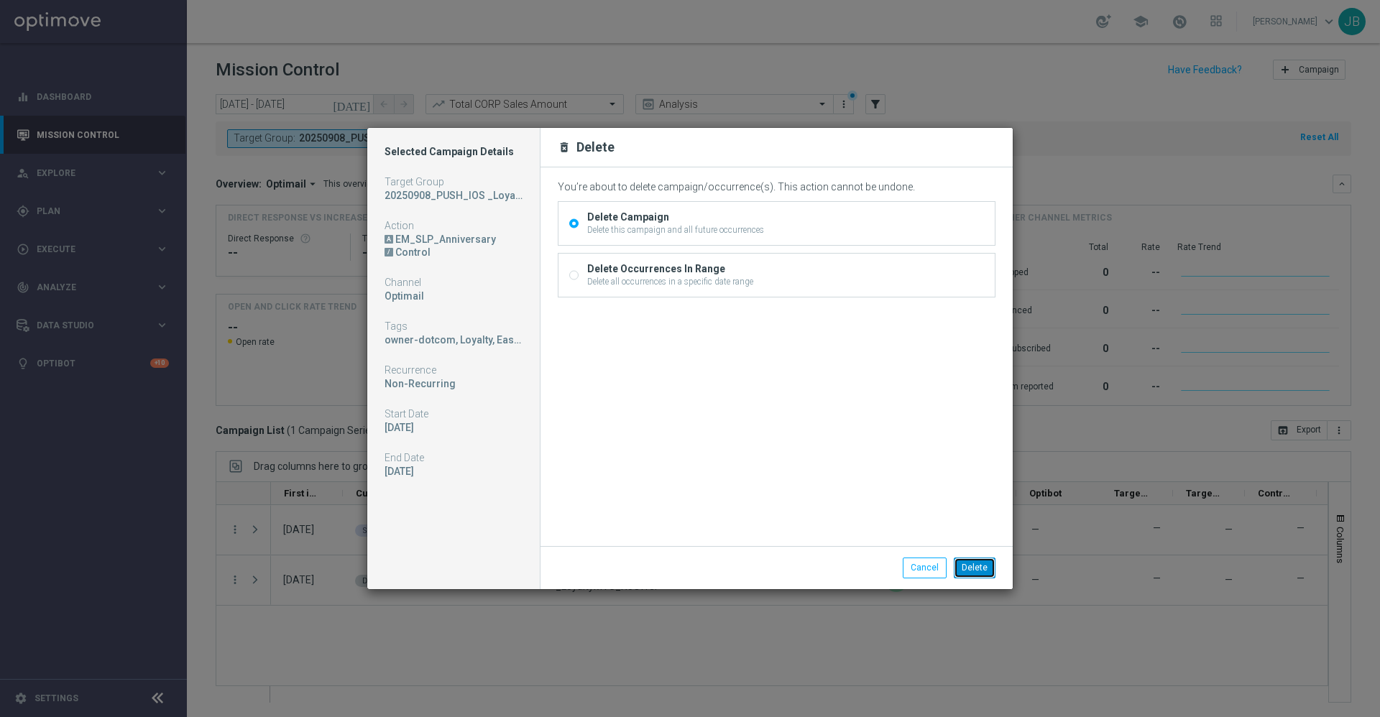
click at [970, 569] on button "Delete" at bounding box center [975, 568] width 42 height 20
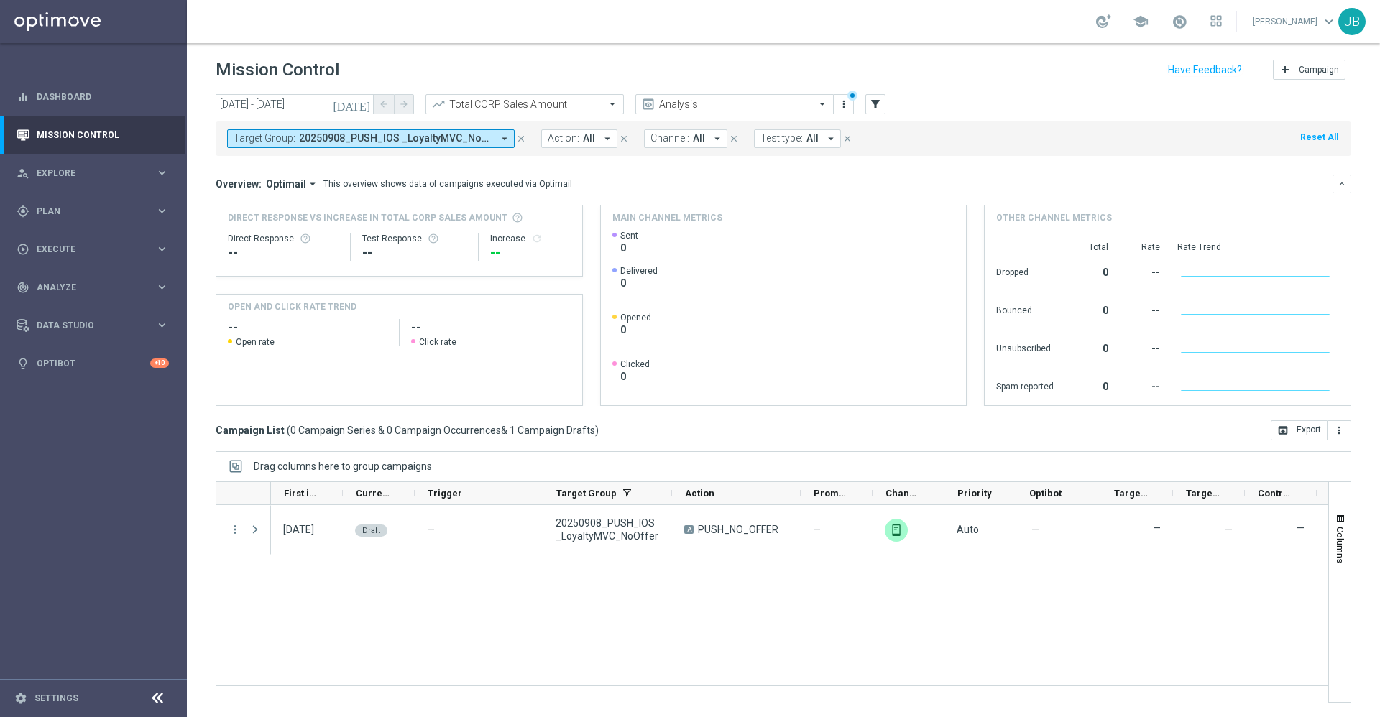
click at [379, 140] on span "20250908_PUSH_IOS _LoyaltyMVC_NoOffer" at bounding box center [395, 138] width 193 height 12
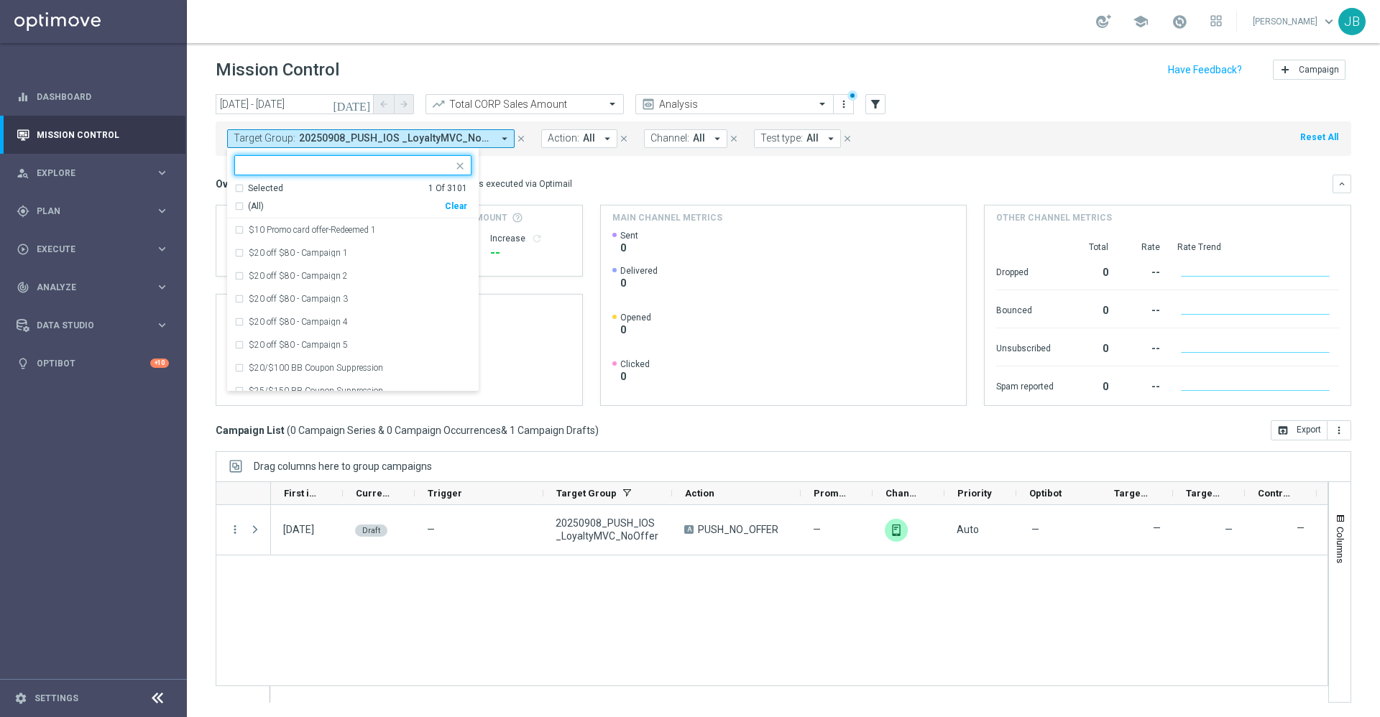
click at [0, 0] on div "Clear" at bounding box center [0, 0] width 0 height 0
click at [604, 185] on div "Overview: Optimail arrow_drop_down This overview shows data of campaigns execut…" at bounding box center [774, 184] width 1117 height 13
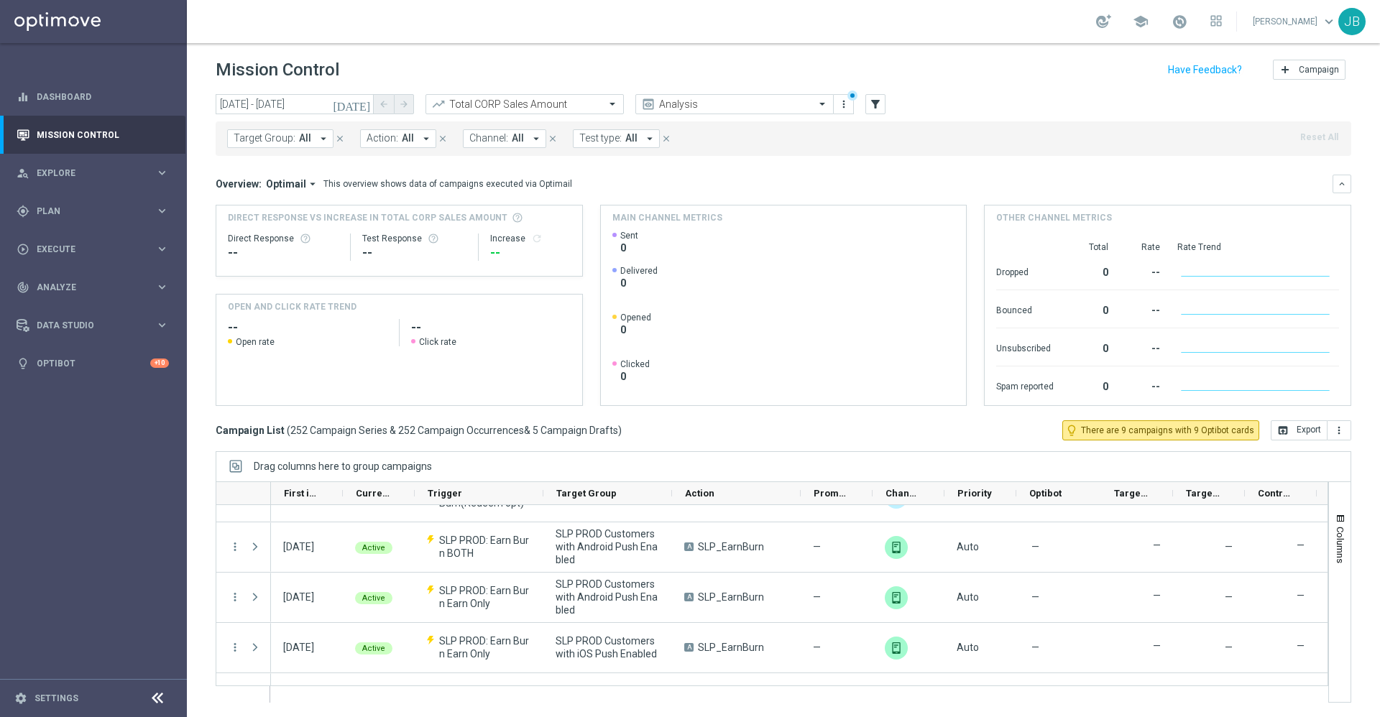
scroll to position [2061, 0]
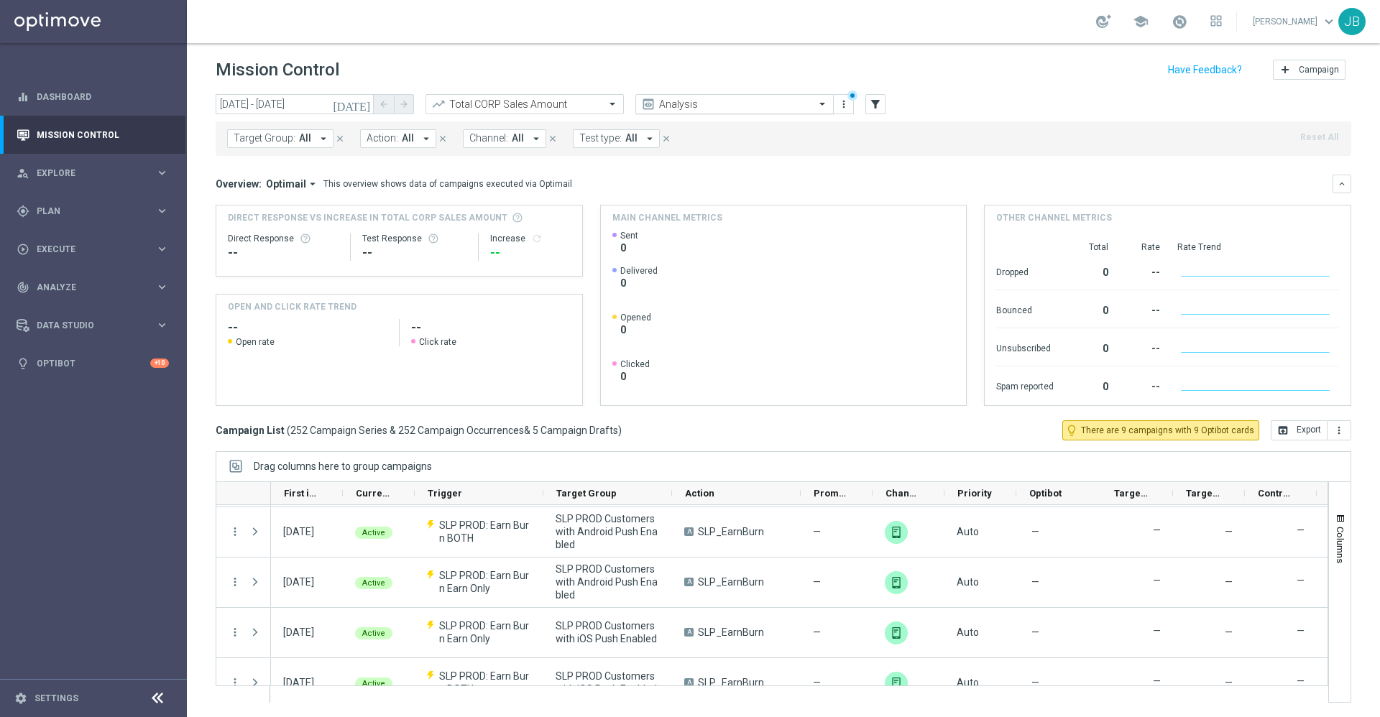
click at [661, 100] on input "text" at bounding box center [720, 104] width 154 height 12
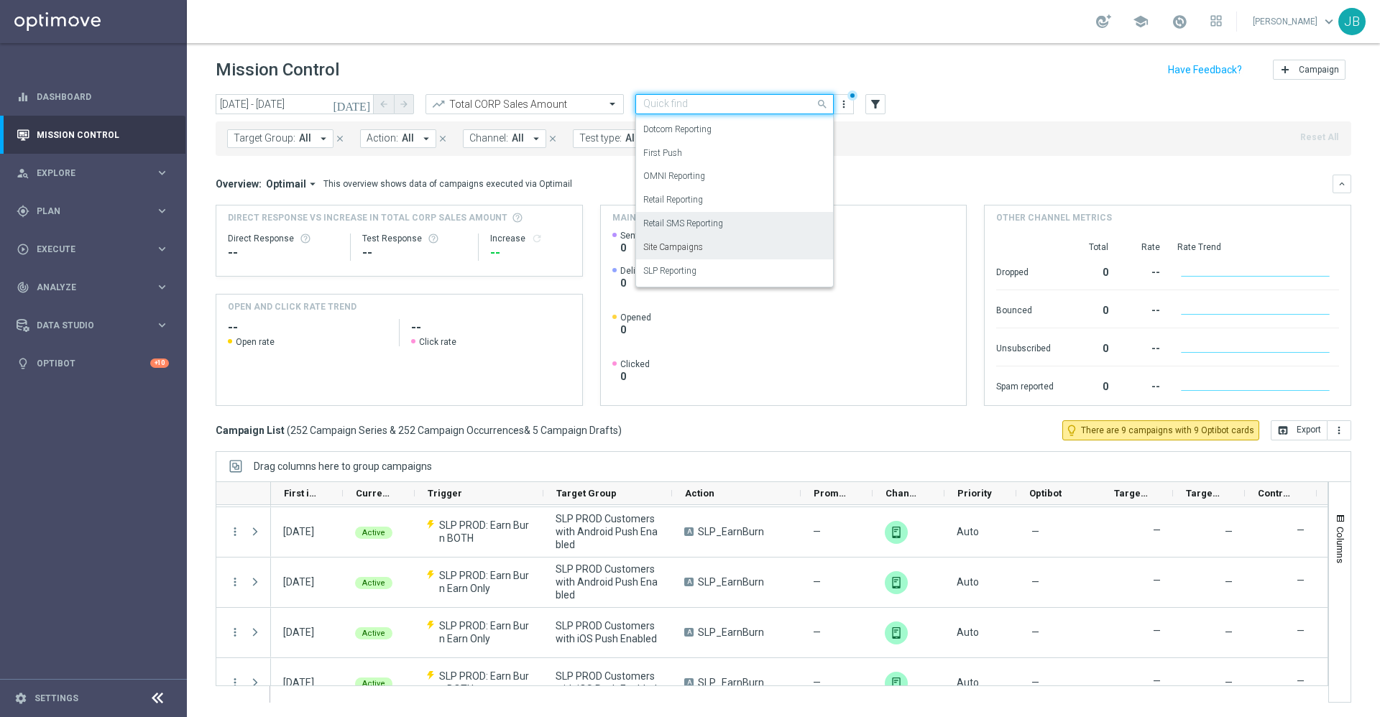
scroll to position [142, 0]
click at [700, 261] on div "SLP Reporting" at bounding box center [734, 268] width 183 height 24
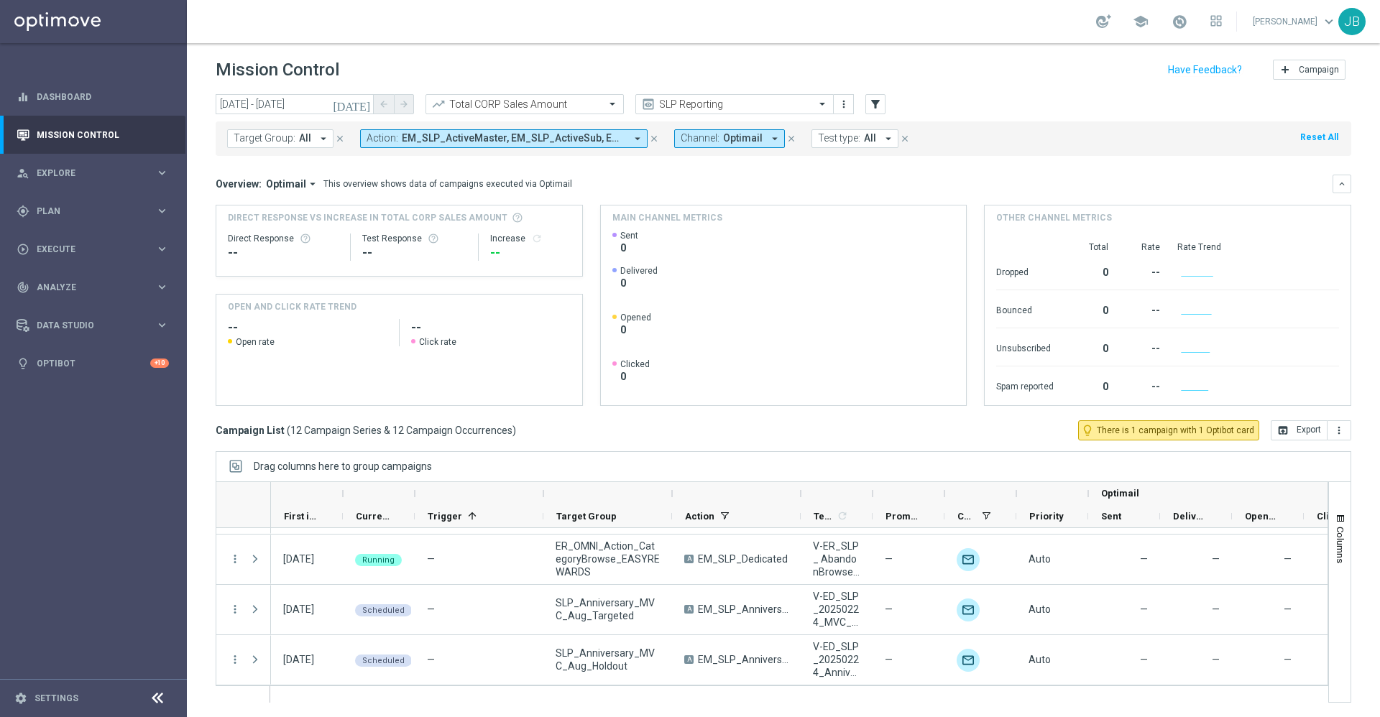
scroll to position [446, 0]
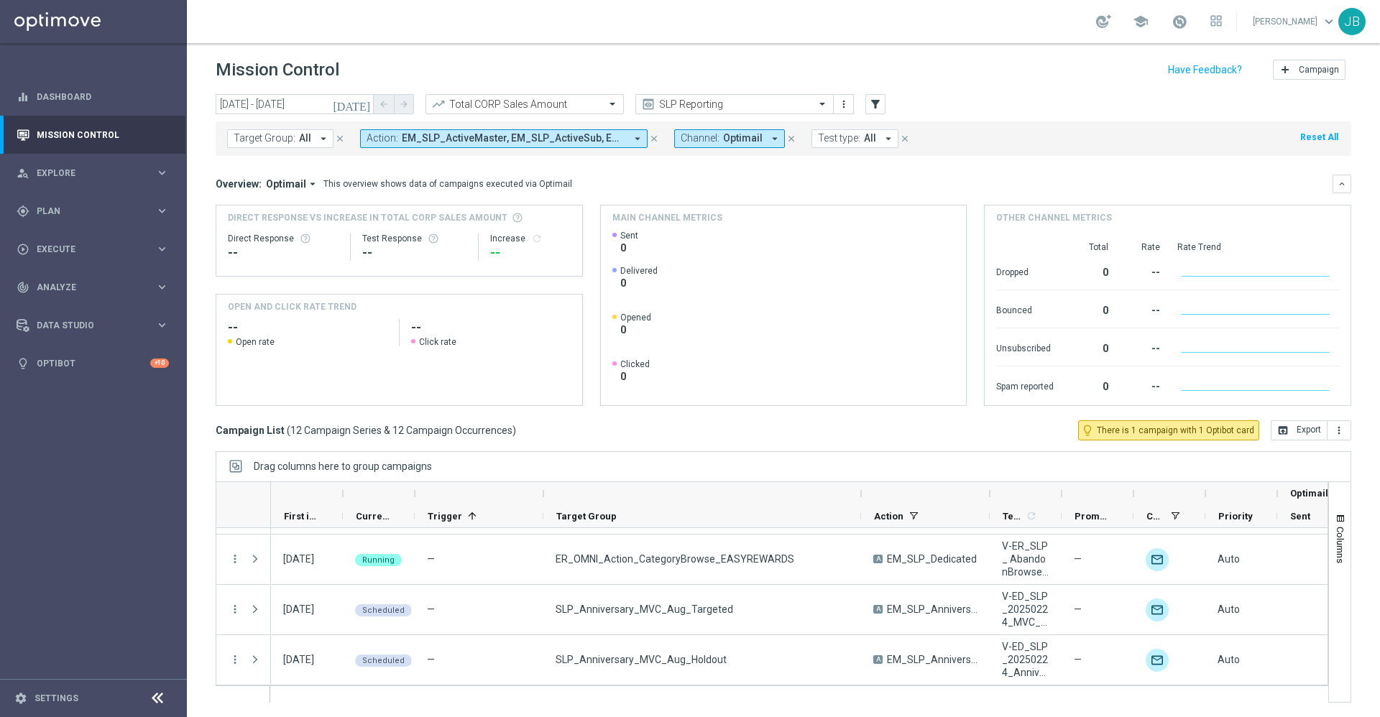
drag, startPoint x: 671, startPoint y: 493, endPoint x: 860, endPoint y: 479, distance: 189.6
click at [860, 479] on div "Drag columns here to group campaigns Drag here to set column labels Optimail" at bounding box center [784, 577] width 1136 height 252
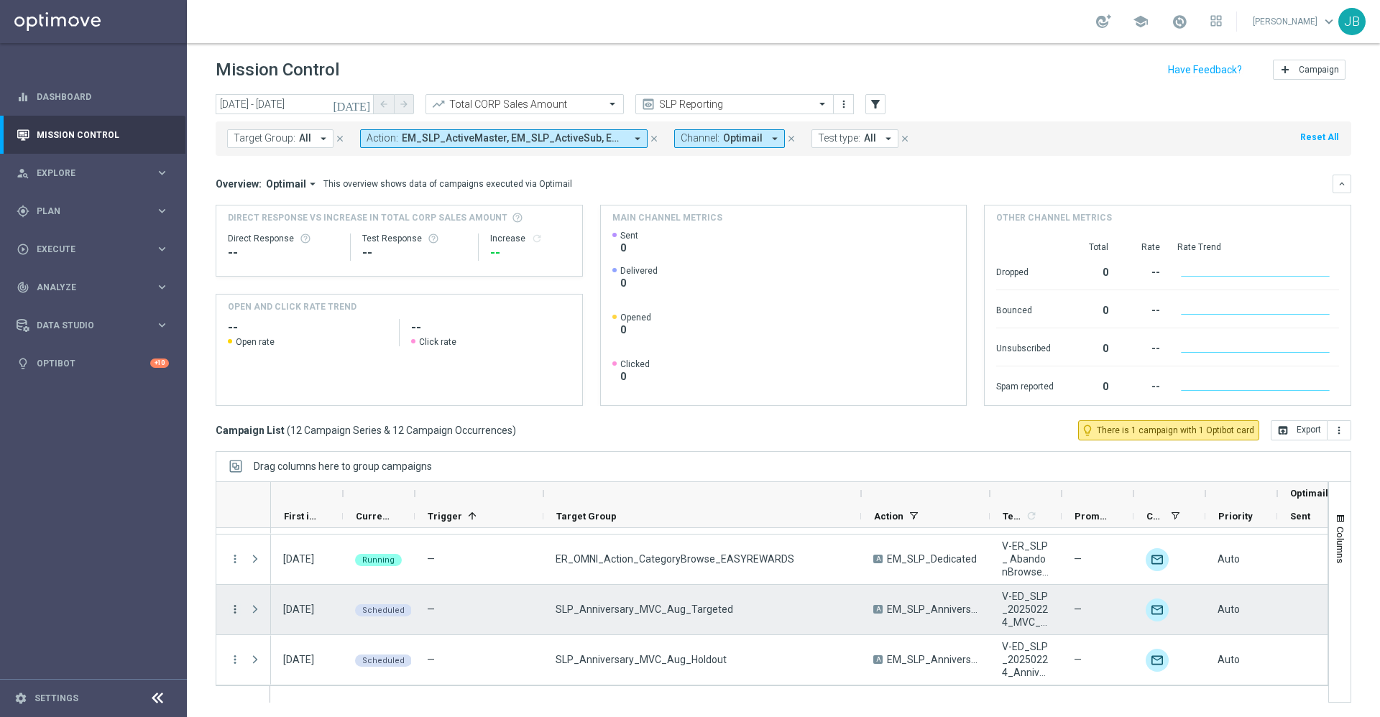
click at [234, 610] on icon "more_vert" at bounding box center [235, 609] width 13 height 13
click at [295, 462] on span "Campaign Details" at bounding box center [299, 459] width 73 height 10
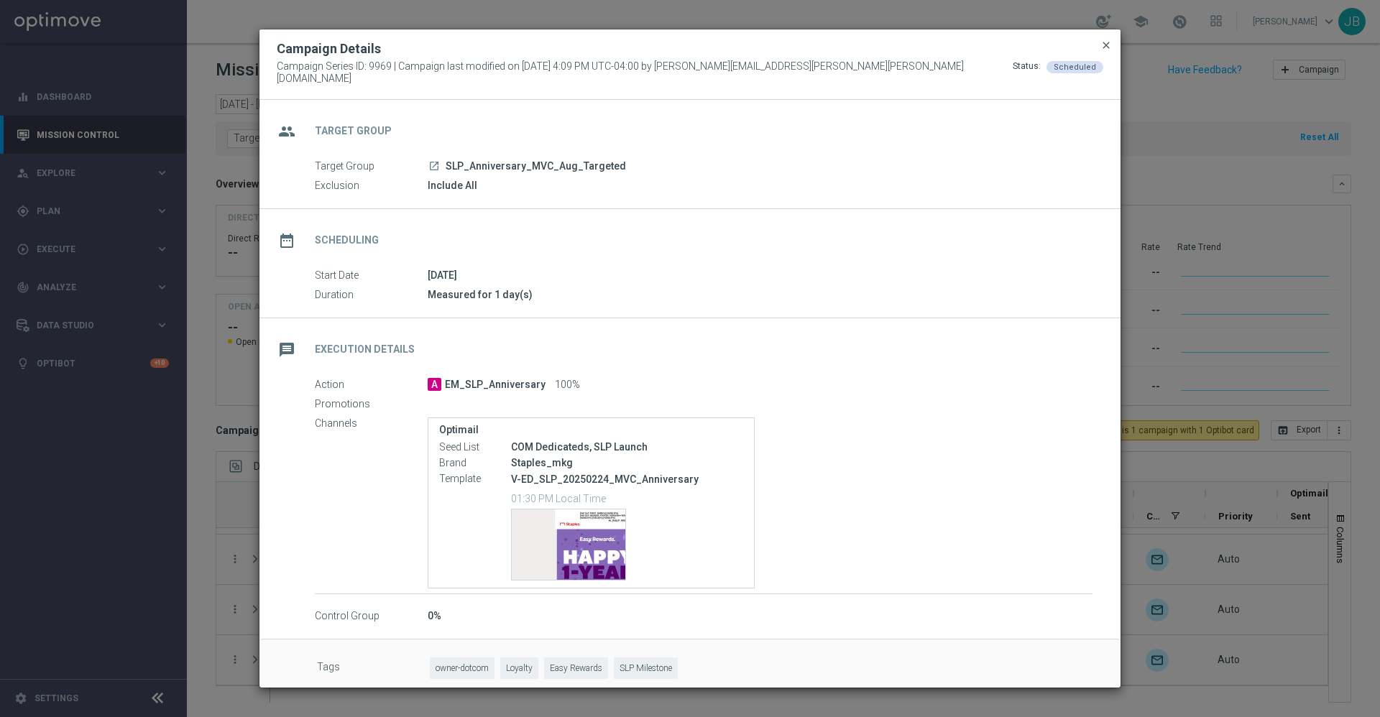
click at [1108, 48] on span "close" at bounding box center [1107, 46] width 12 height 12
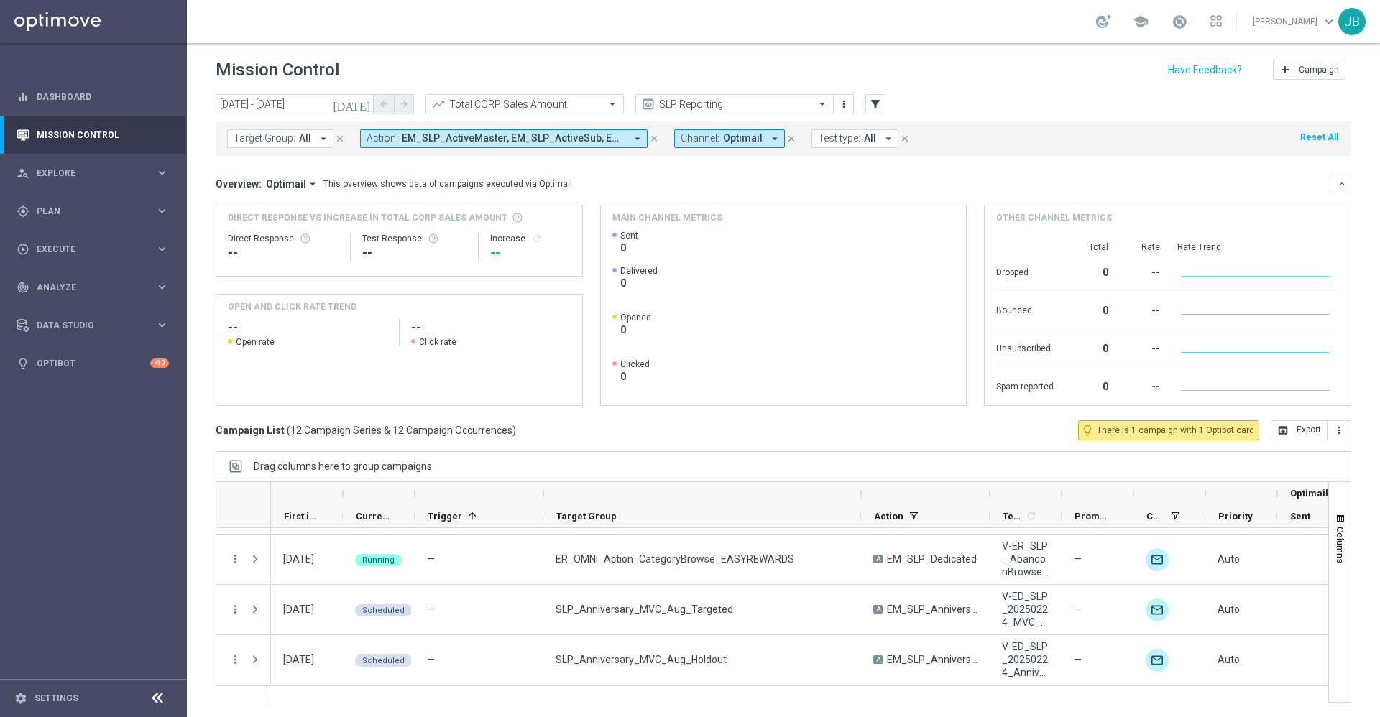
click at [369, 108] on icon "[DATE]" at bounding box center [352, 104] width 39 height 13
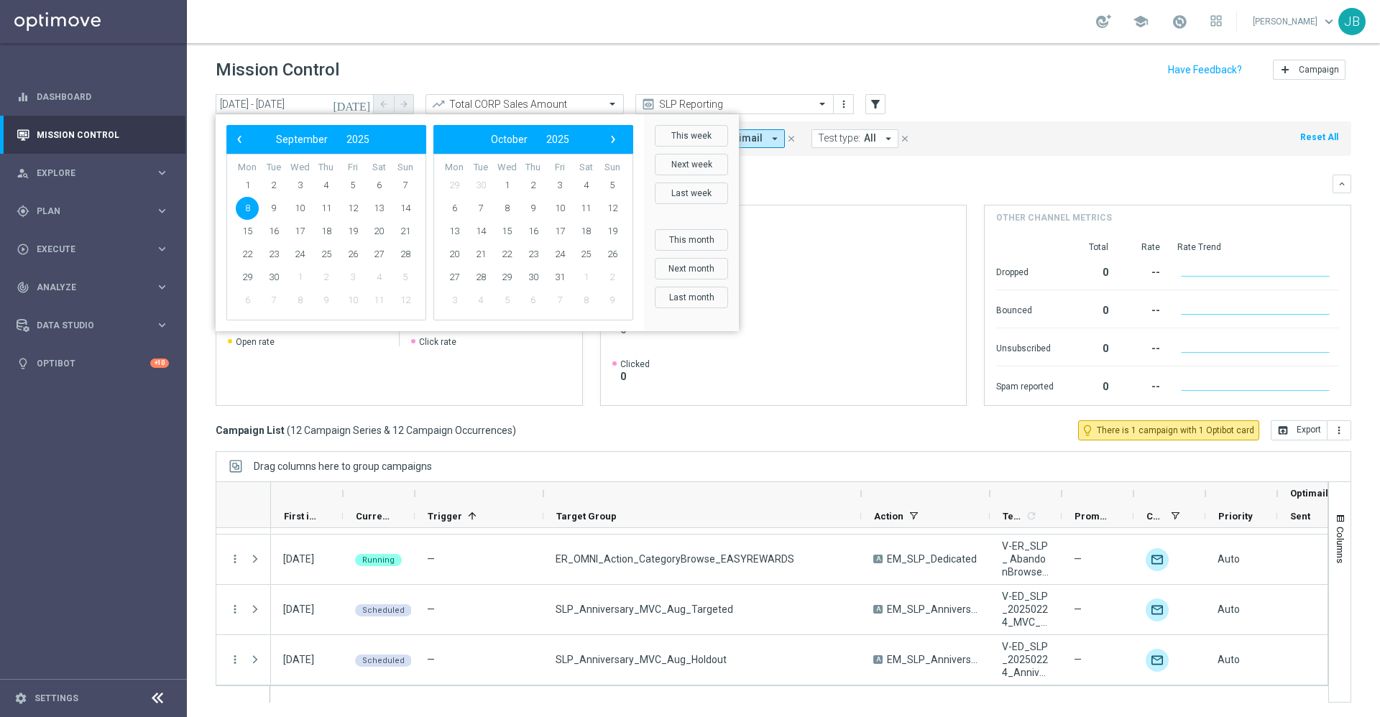
click at [520, 388] on rect at bounding box center [396, 377] width 360 height 57
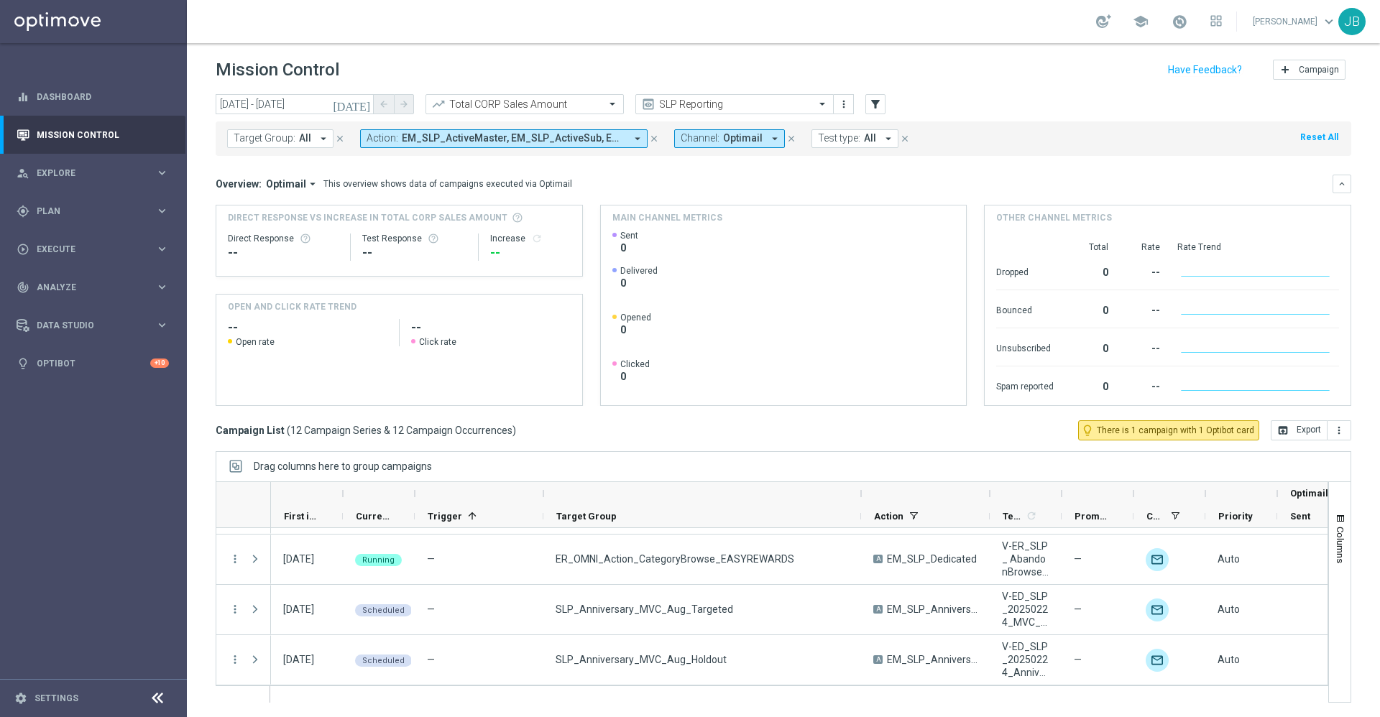
click at [363, 108] on icon "[DATE]" at bounding box center [352, 104] width 39 height 13
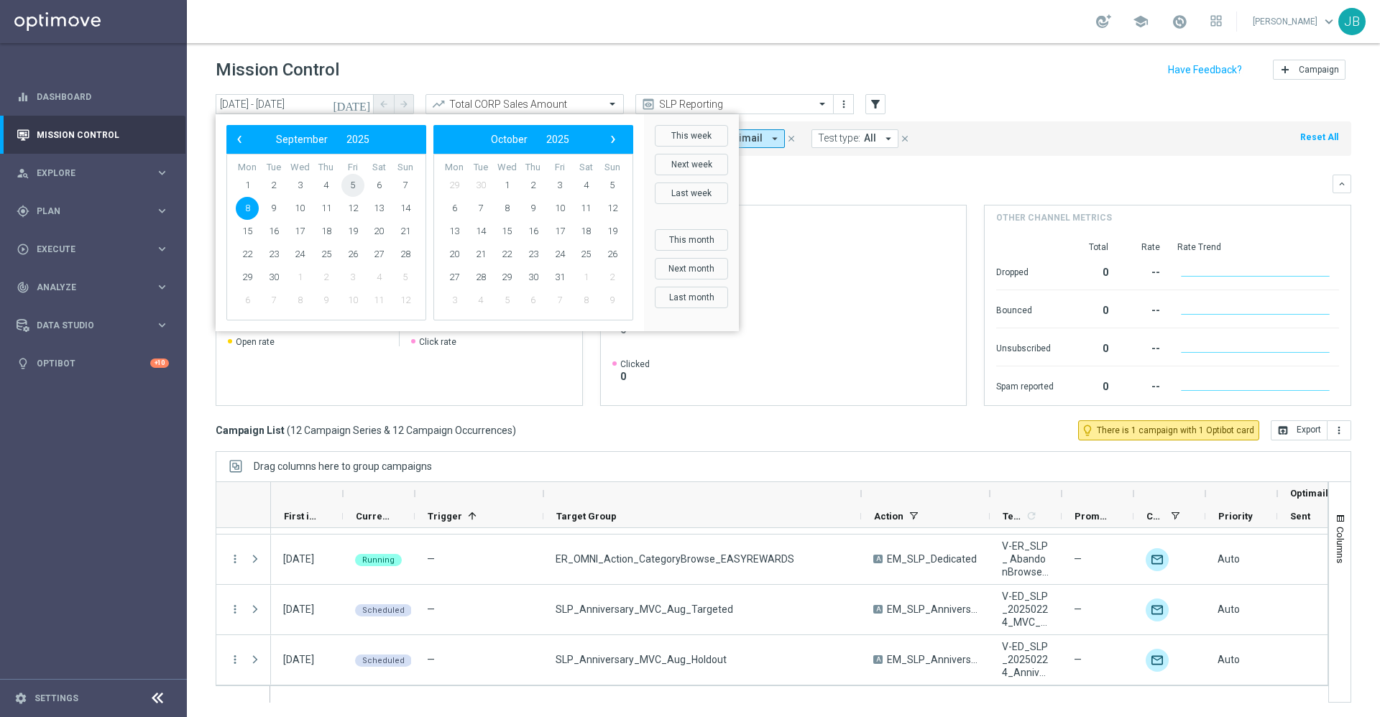
click at [360, 185] on span "5" at bounding box center [352, 185] width 23 height 23
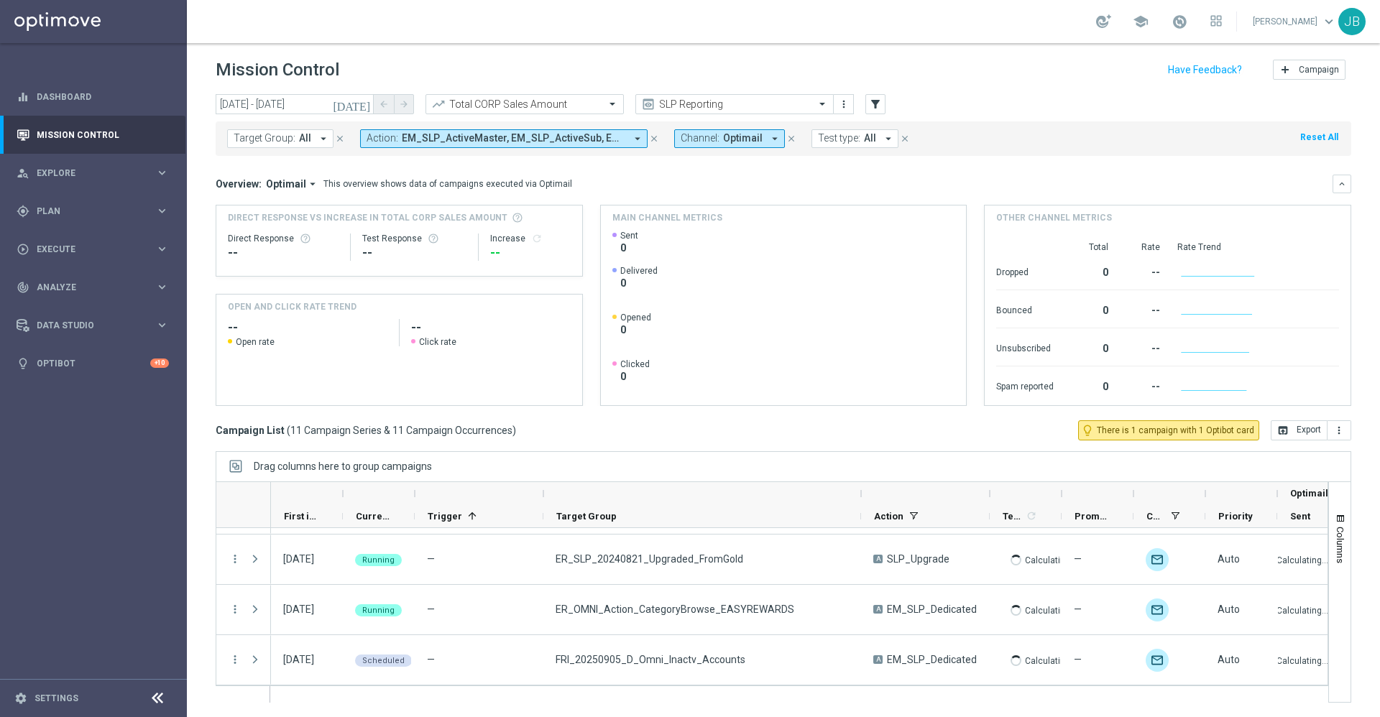
scroll to position [396, 0]
click at [362, 104] on icon "[DATE]" at bounding box center [352, 104] width 39 height 13
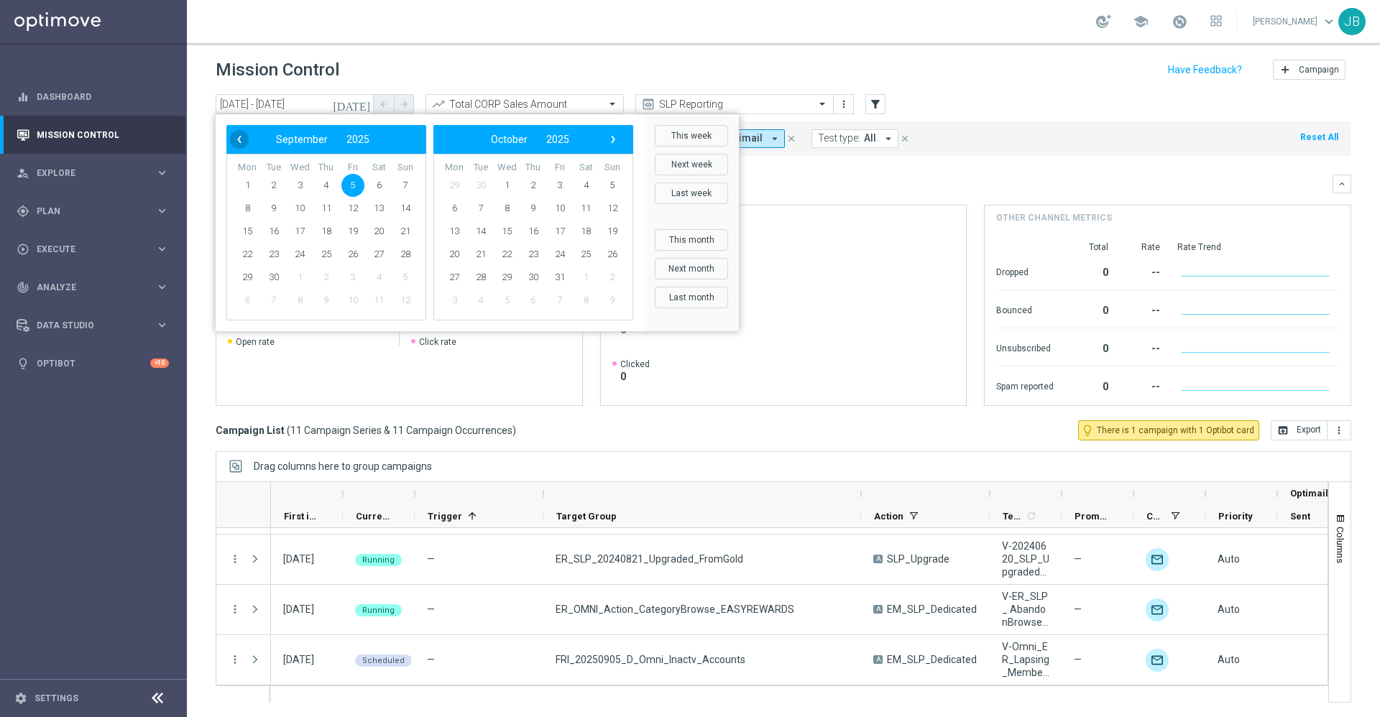
click at [240, 139] on span "‹" at bounding box center [239, 139] width 19 height 19
click at [244, 143] on span "‹" at bounding box center [239, 139] width 19 height 19
click at [279, 186] on span "1" at bounding box center [273, 185] width 23 height 23
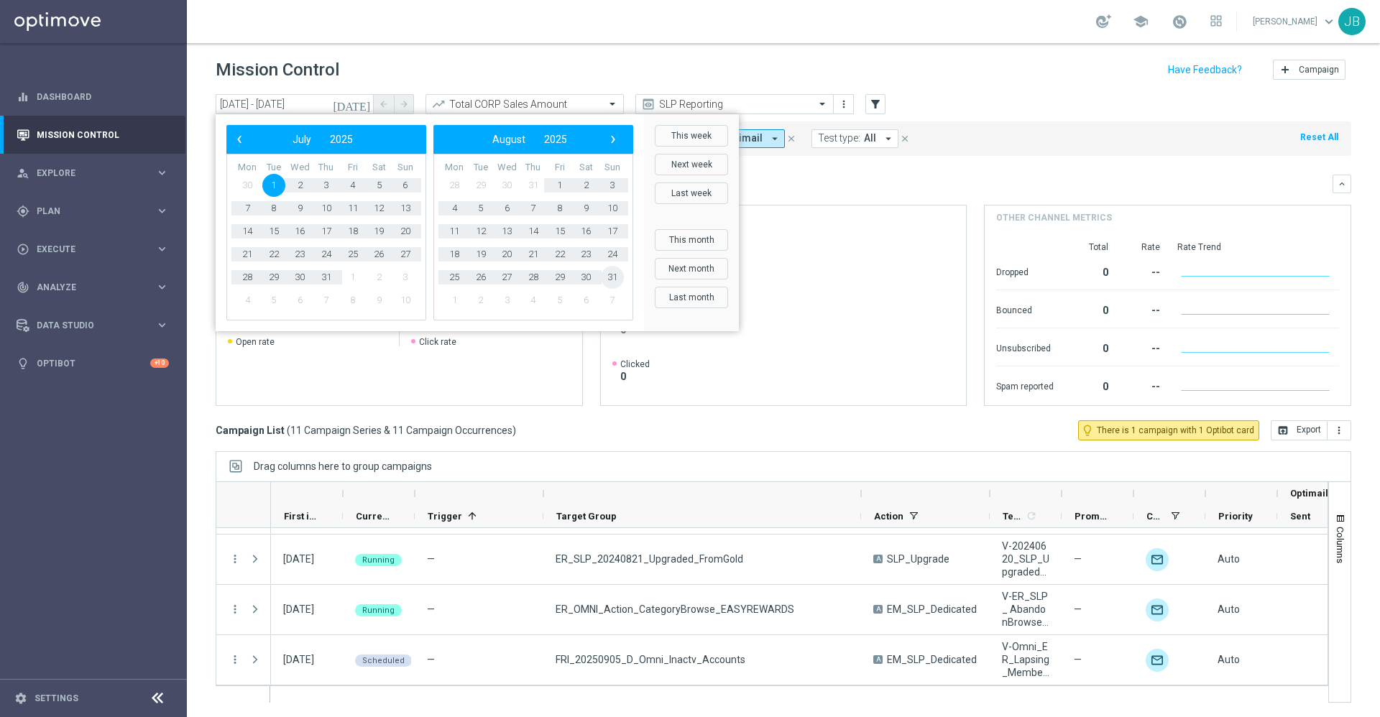
click at [612, 280] on span "31" at bounding box center [612, 277] width 23 height 23
type input "01 Jul 2025 - 31 Aug 2025"
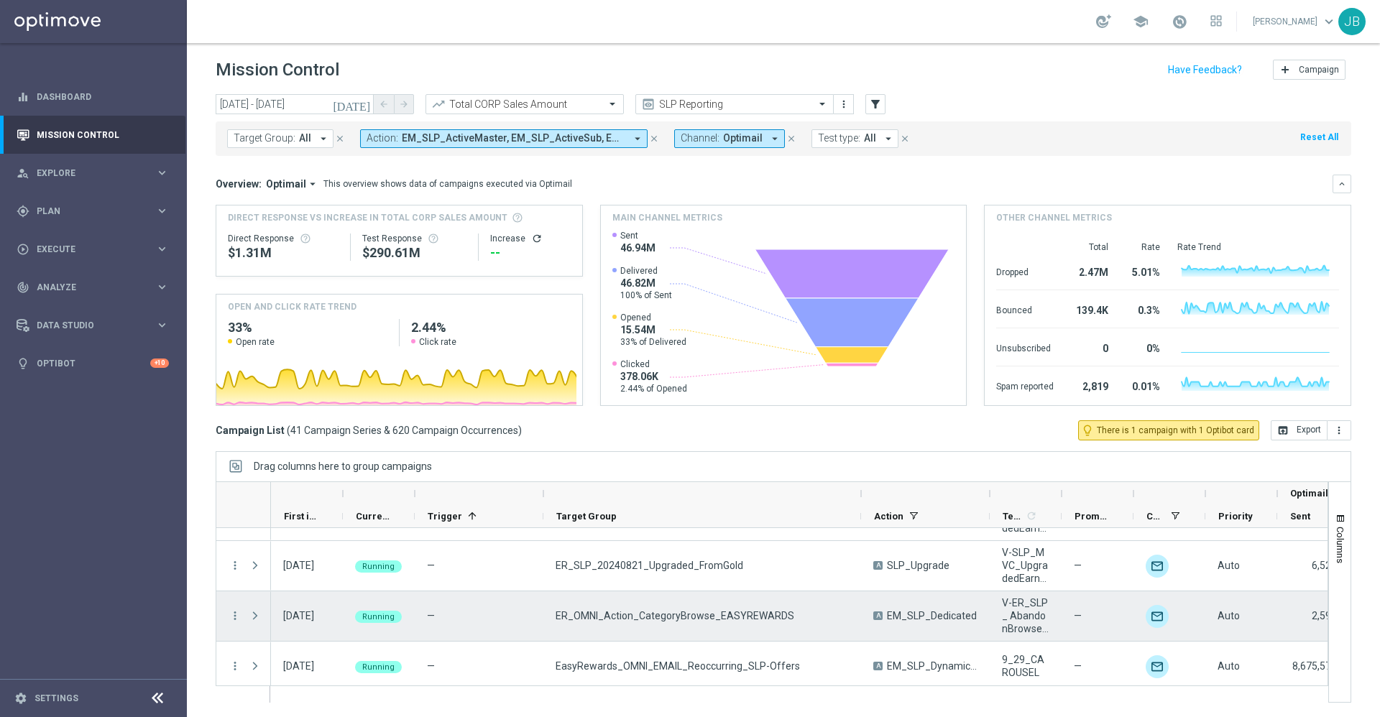
scroll to position [640, 0]
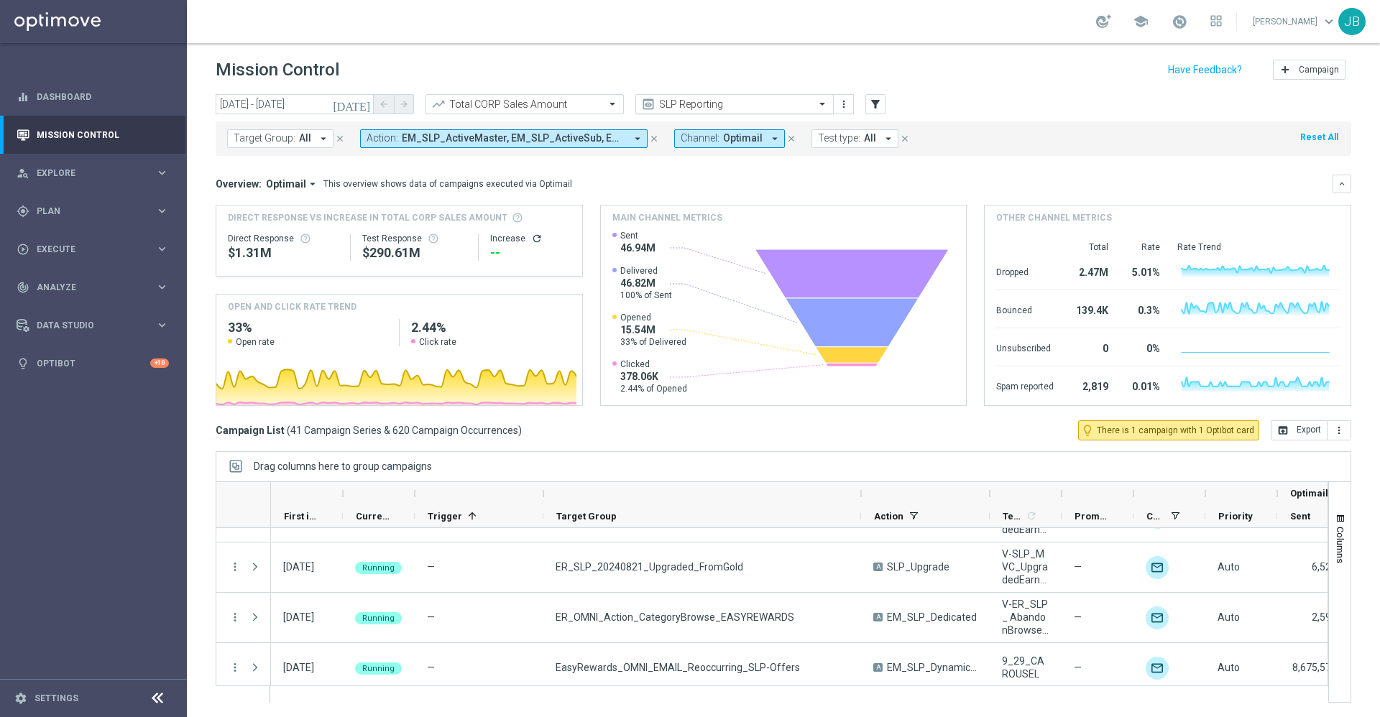
click at [704, 106] on input "text" at bounding box center [720, 104] width 154 height 12
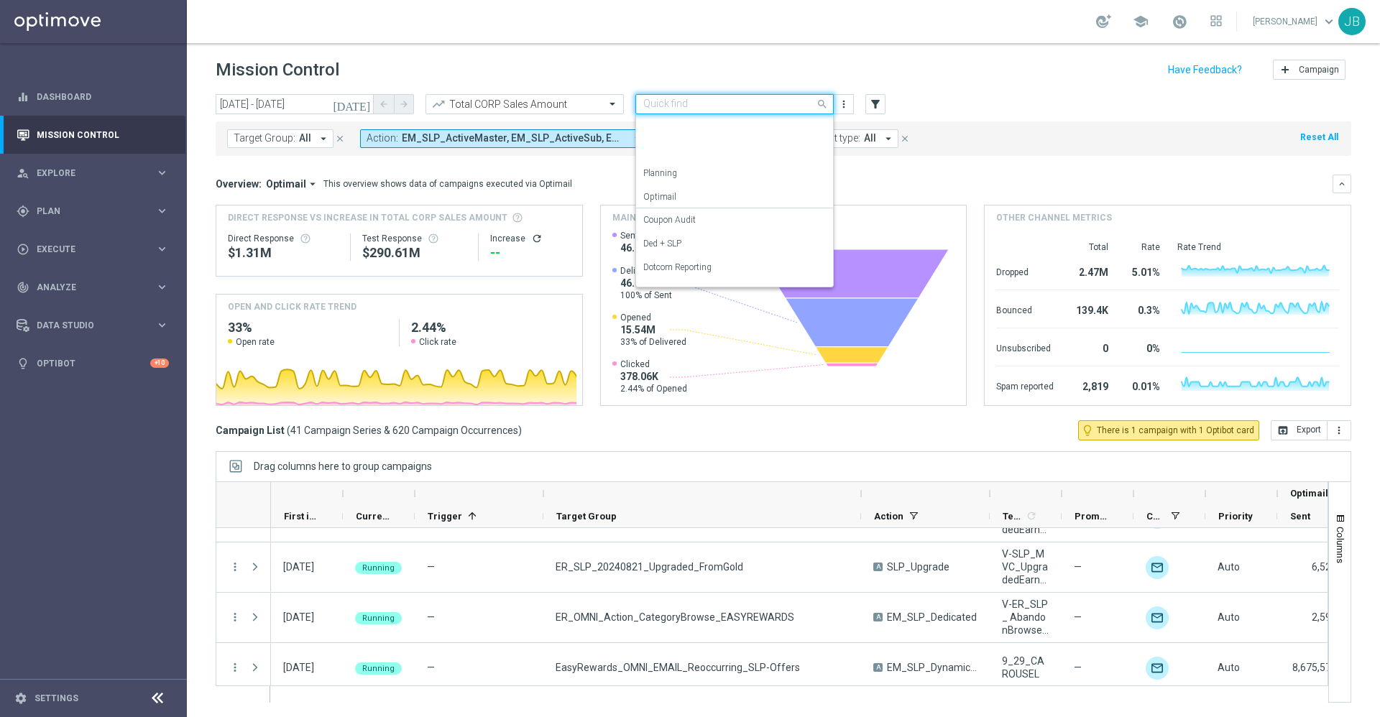
scroll to position [160, 0]
click at [704, 157] on div "OMNI Reporting" at bounding box center [734, 156] width 183 height 24
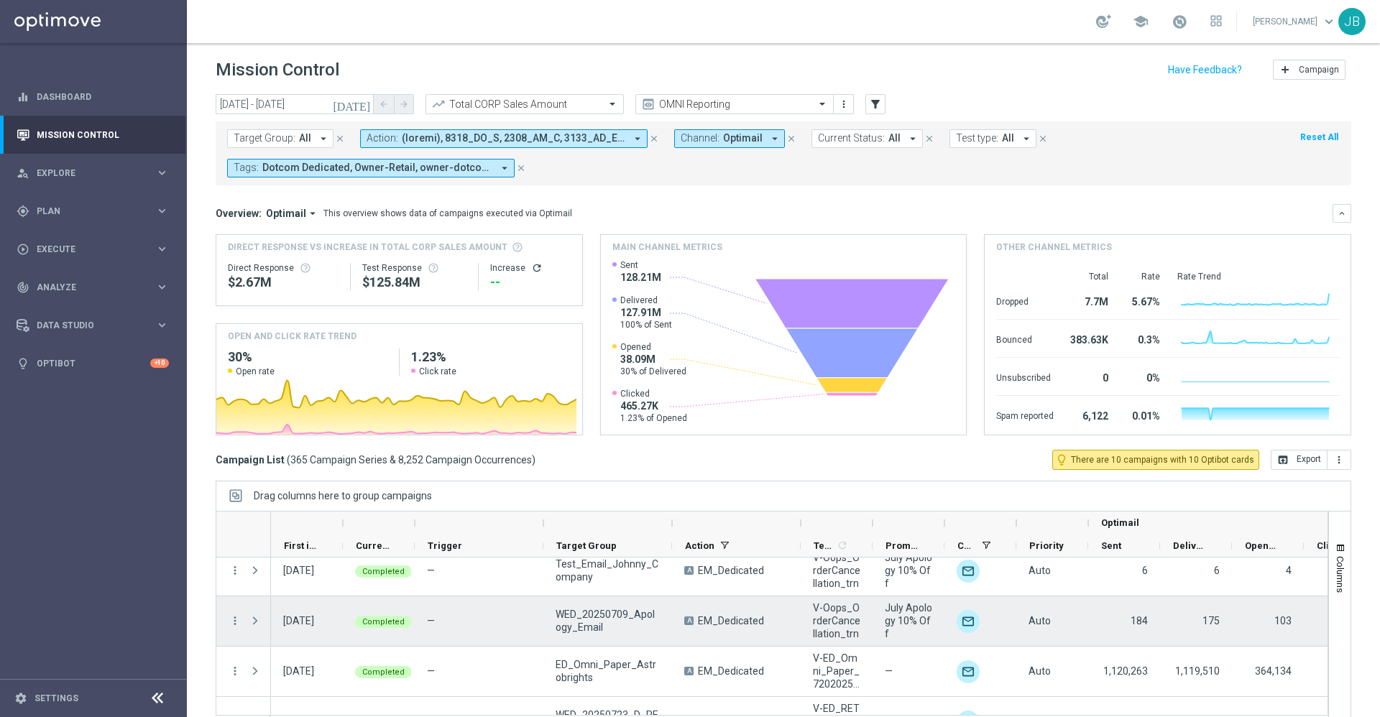
scroll to position [14545, 0]
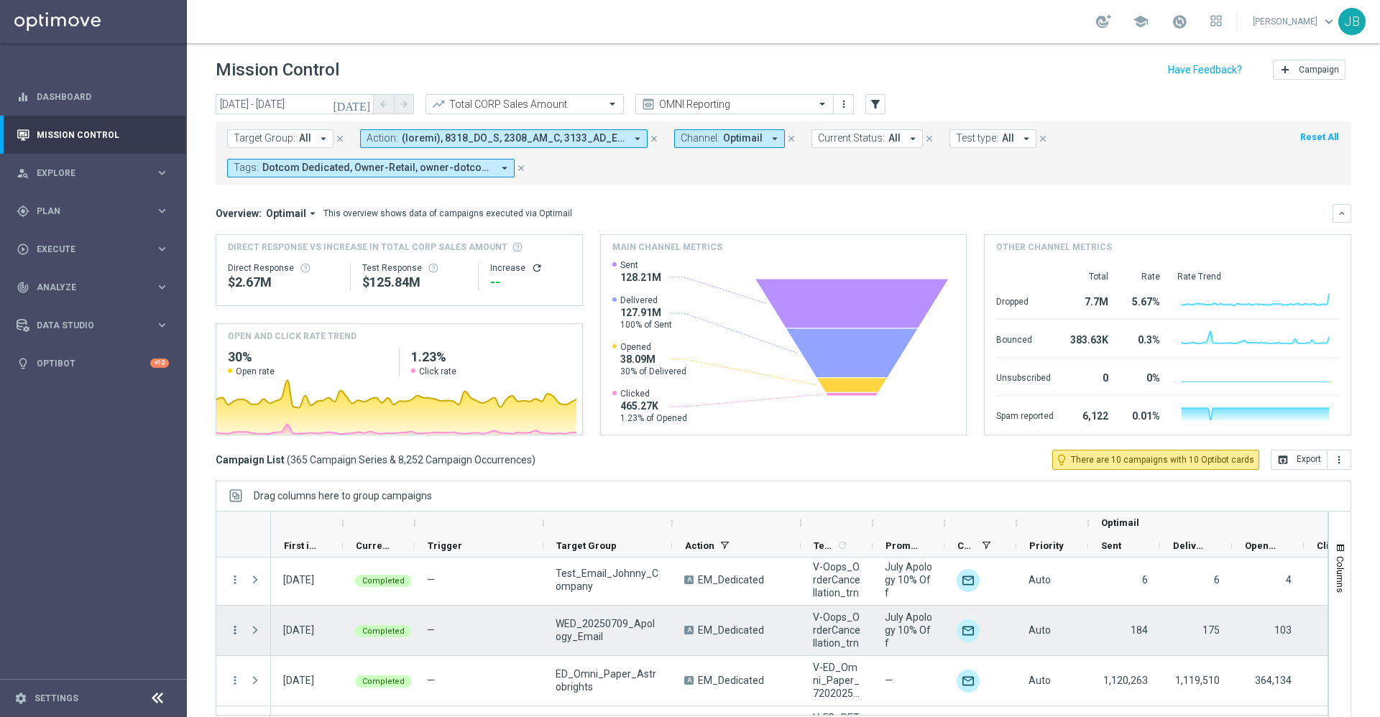
click at [236, 626] on icon "more_vert" at bounding box center [235, 630] width 13 height 13
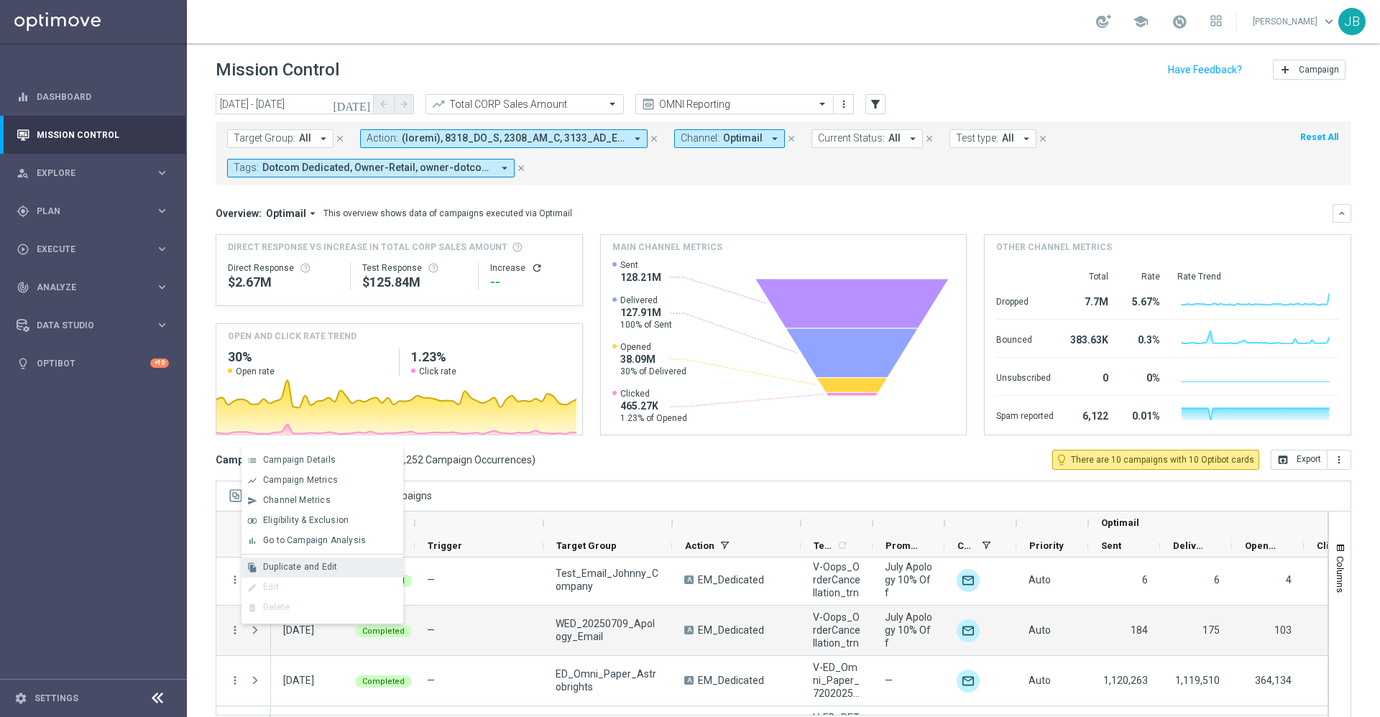
click at [315, 569] on span "Duplicate and Edit" at bounding box center [300, 567] width 74 height 10
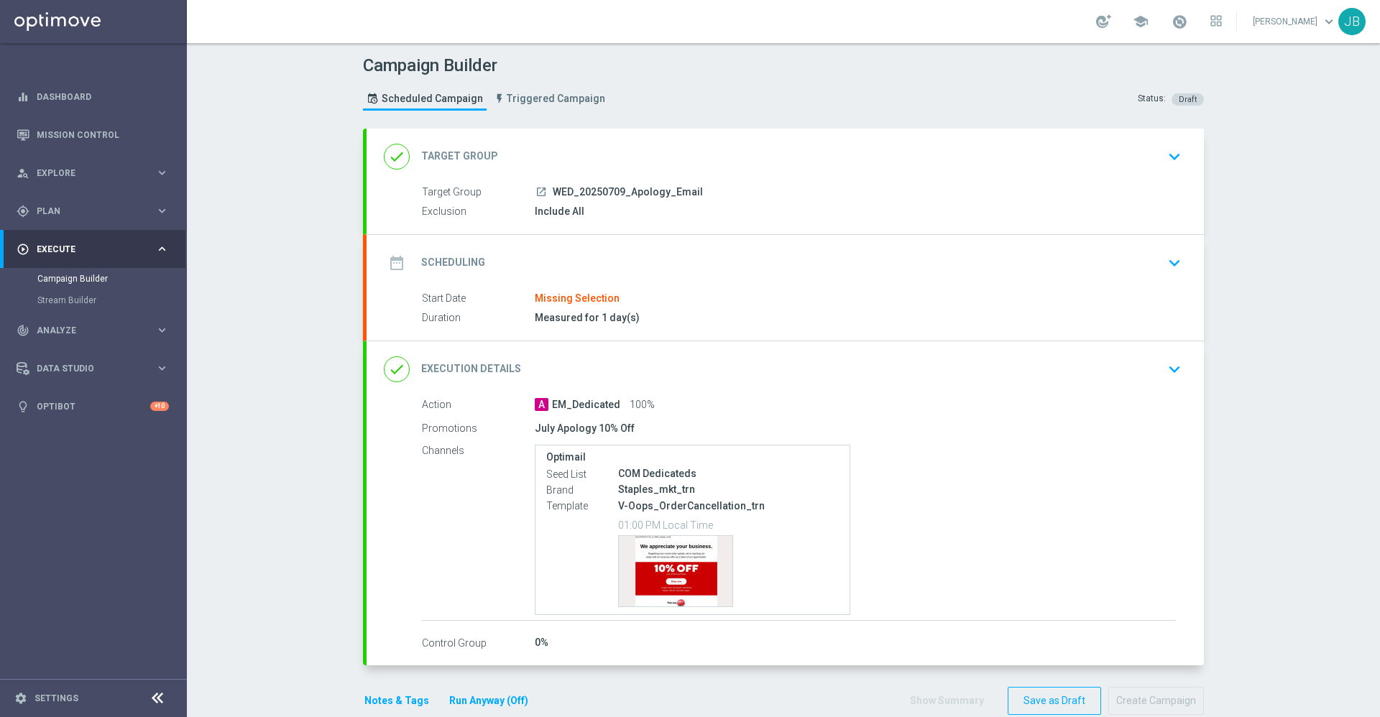
click at [490, 366] on h2 "Execution Details" at bounding box center [471, 369] width 100 height 14
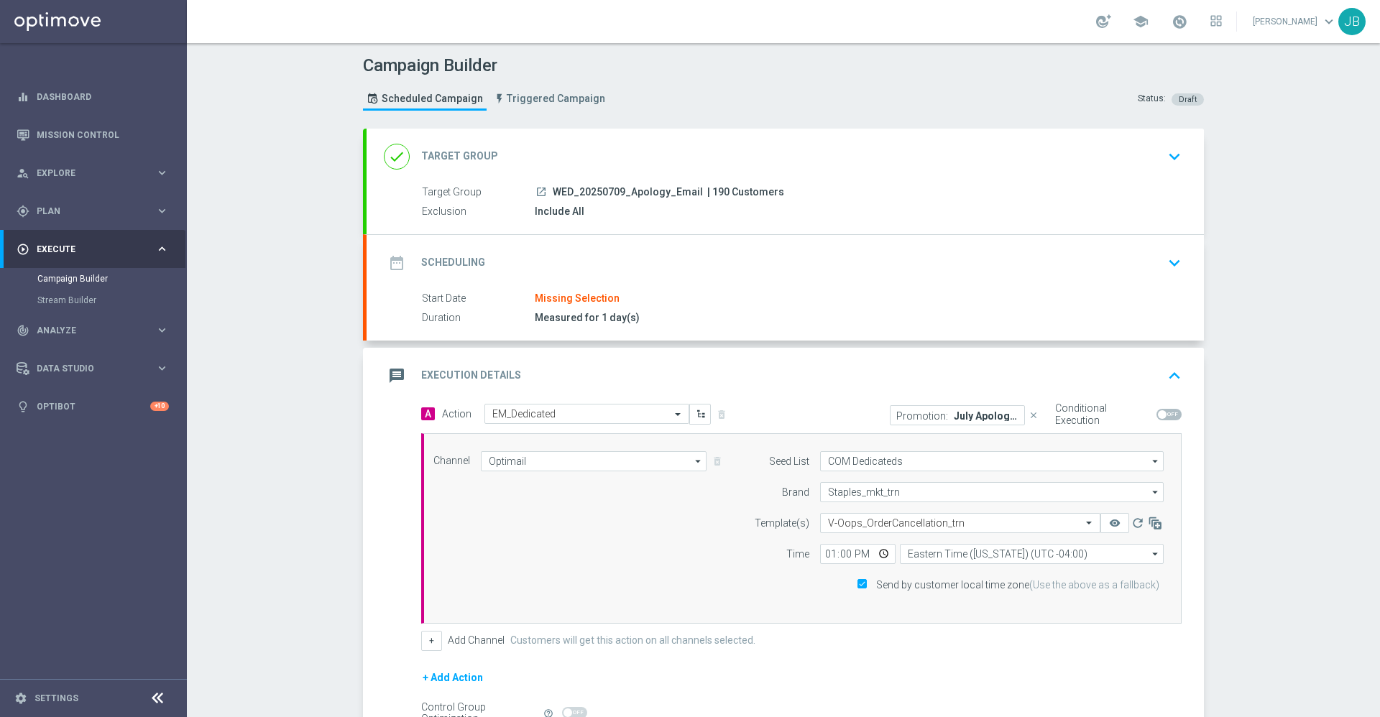
click at [954, 418] on p "July Apology 10% Off" at bounding box center [986, 416] width 65 height 12
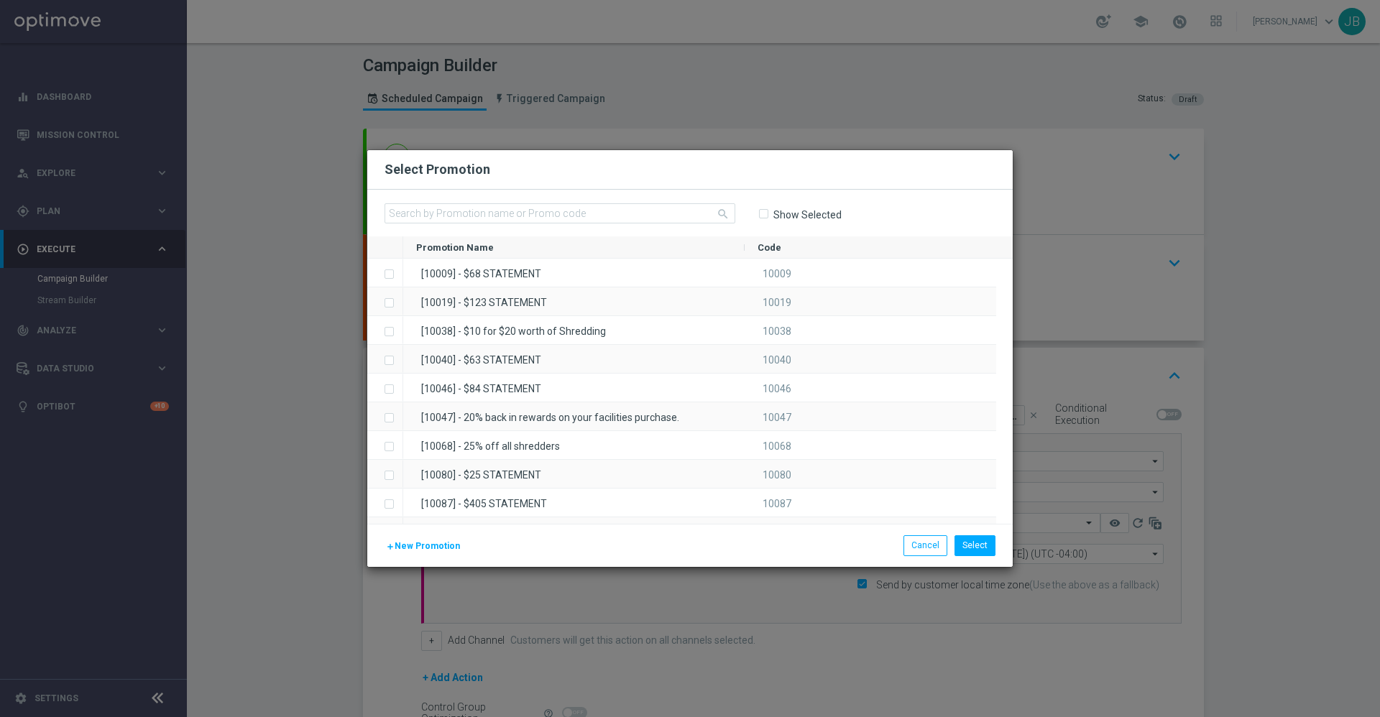
click at [764, 214] on input "Show Selected" at bounding box center [762, 214] width 9 height 9
checkbox input "true"
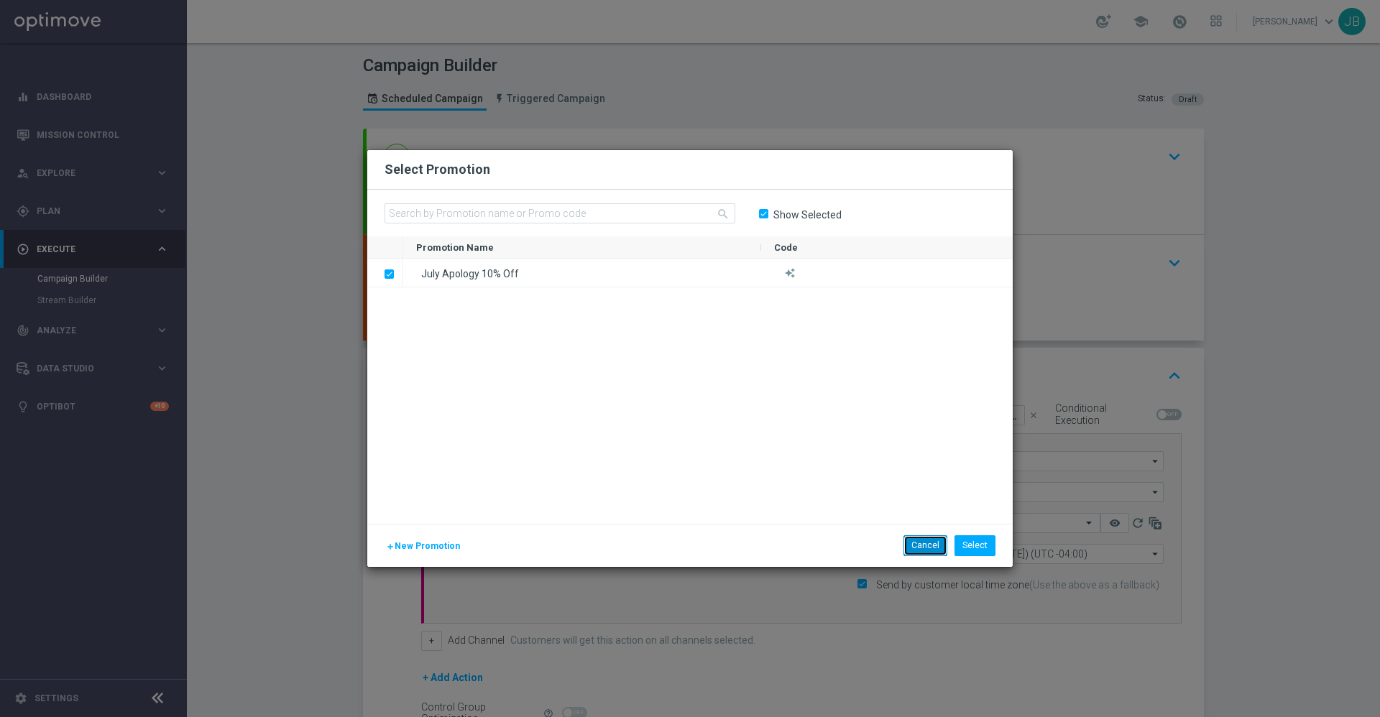
click at [918, 551] on button "Cancel" at bounding box center [926, 546] width 44 height 20
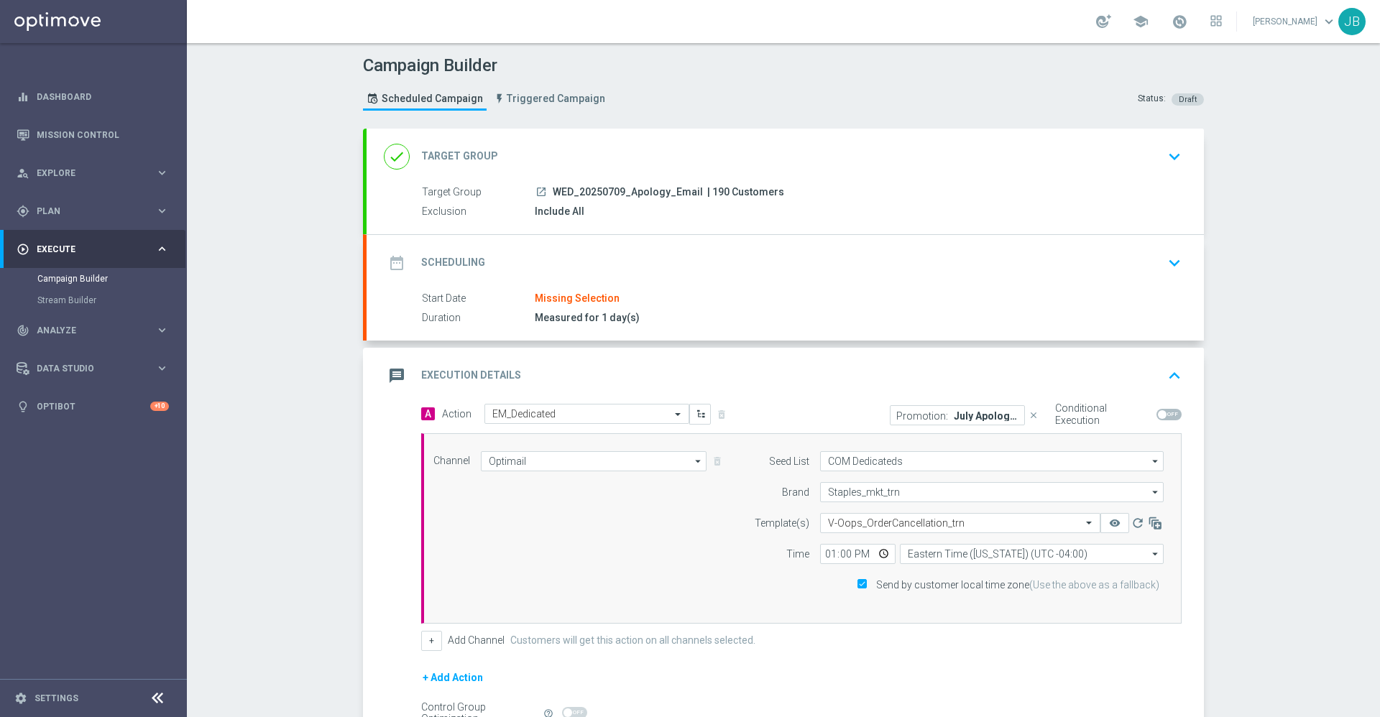
click at [473, 150] on h2 "Target Group" at bounding box center [459, 157] width 77 height 14
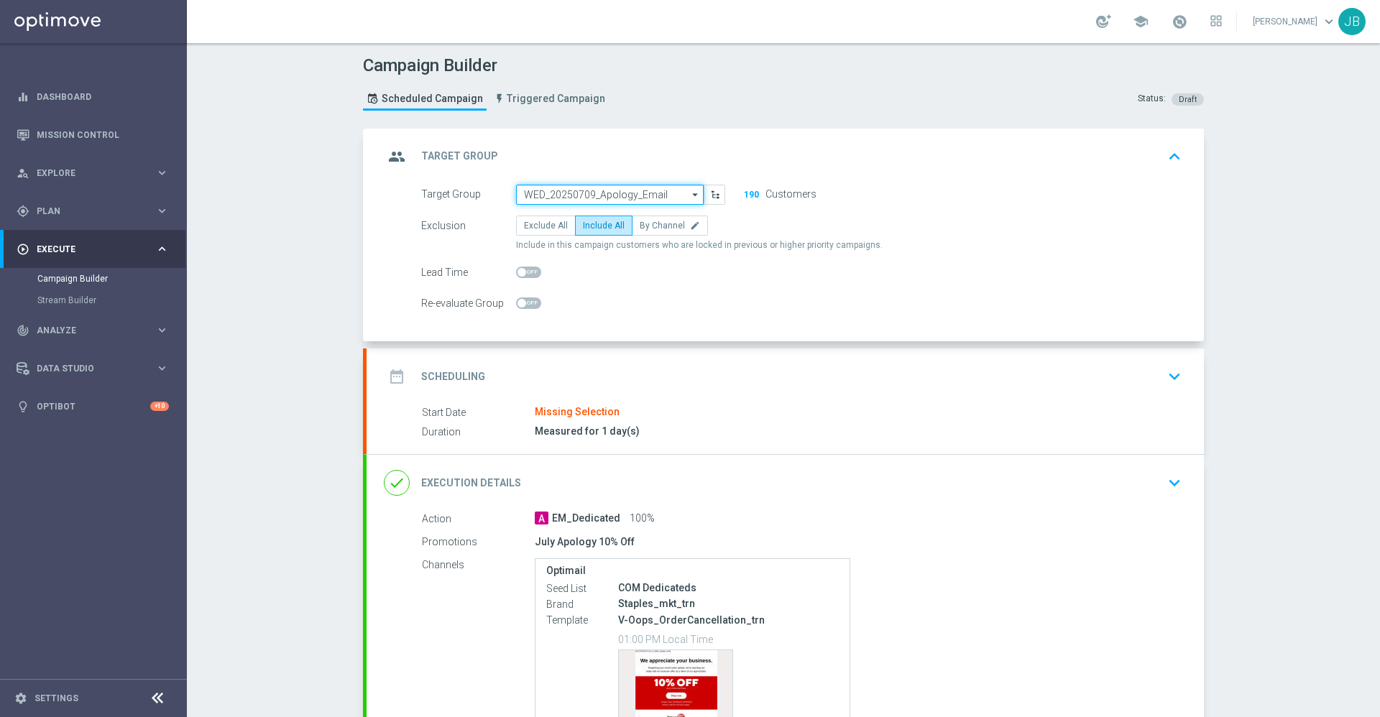
click at [585, 190] on input "WED_20250709_Apology_Email" at bounding box center [610, 195] width 188 height 20
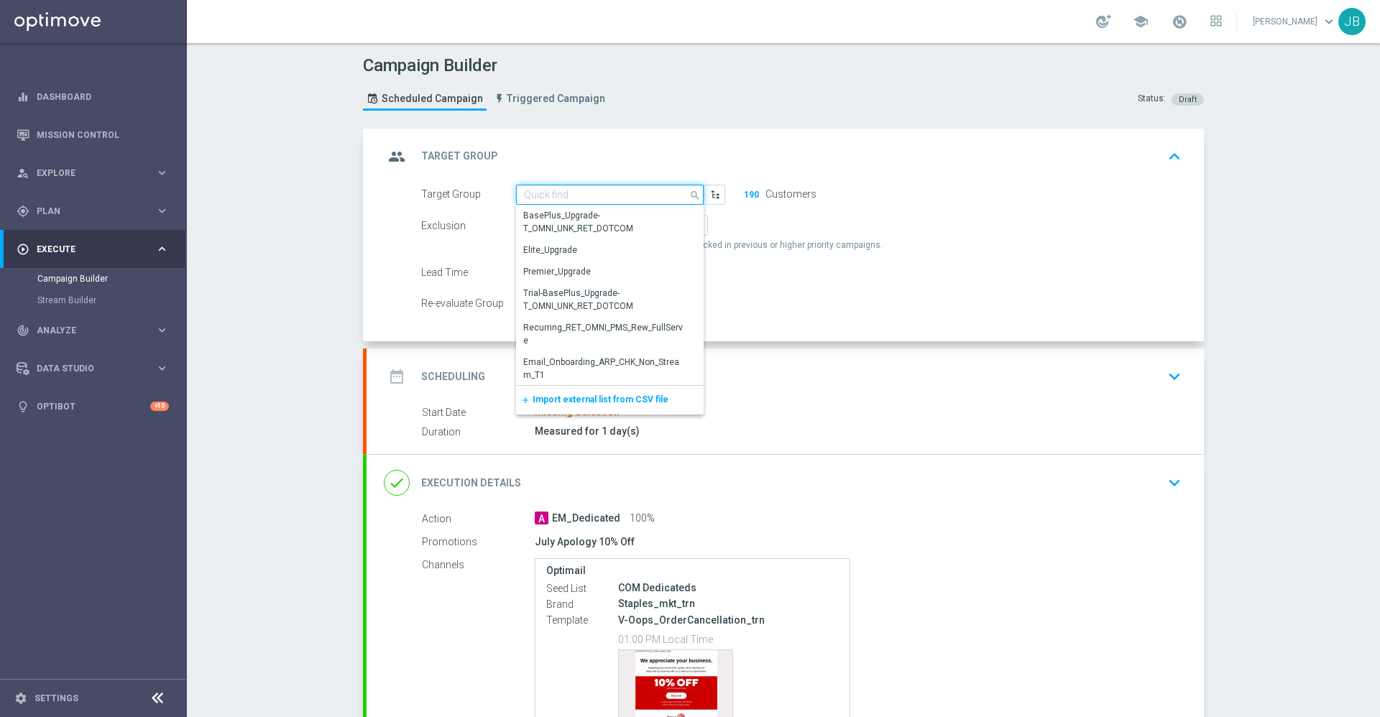
click at [587, 195] on input at bounding box center [610, 195] width 188 height 20
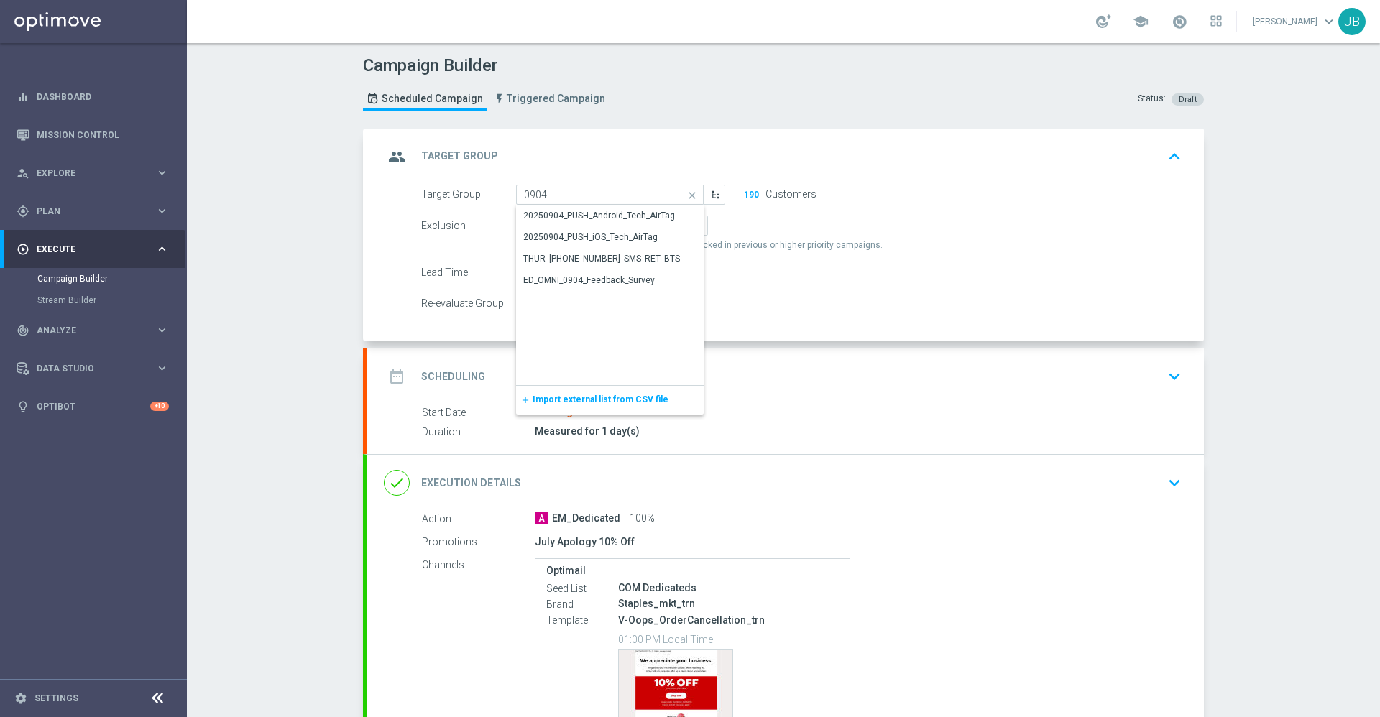
click at [754, 308] on div "Re-evaluate Group" at bounding box center [801, 303] width 782 height 20
type input "WED_20250709_Apology_Email"
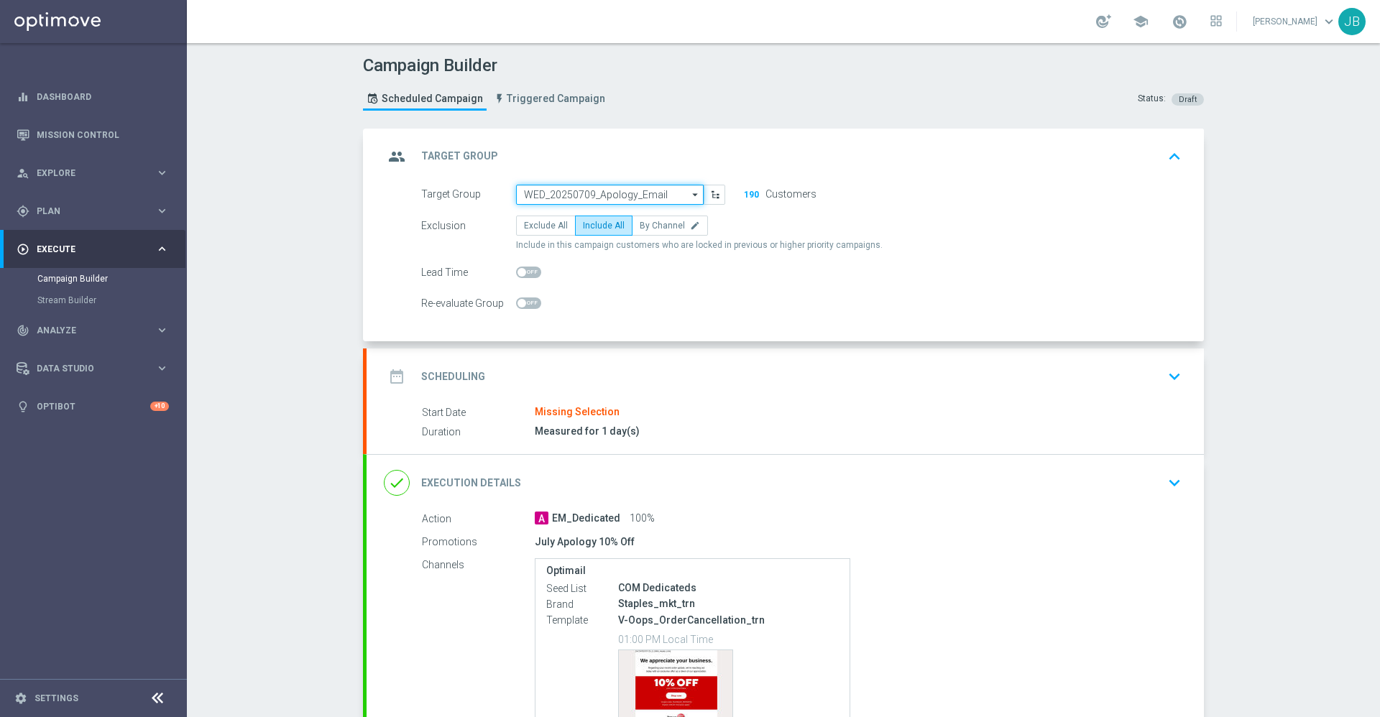
click at [569, 189] on input "WED_20250709_Apology_Email" at bounding box center [610, 195] width 188 height 20
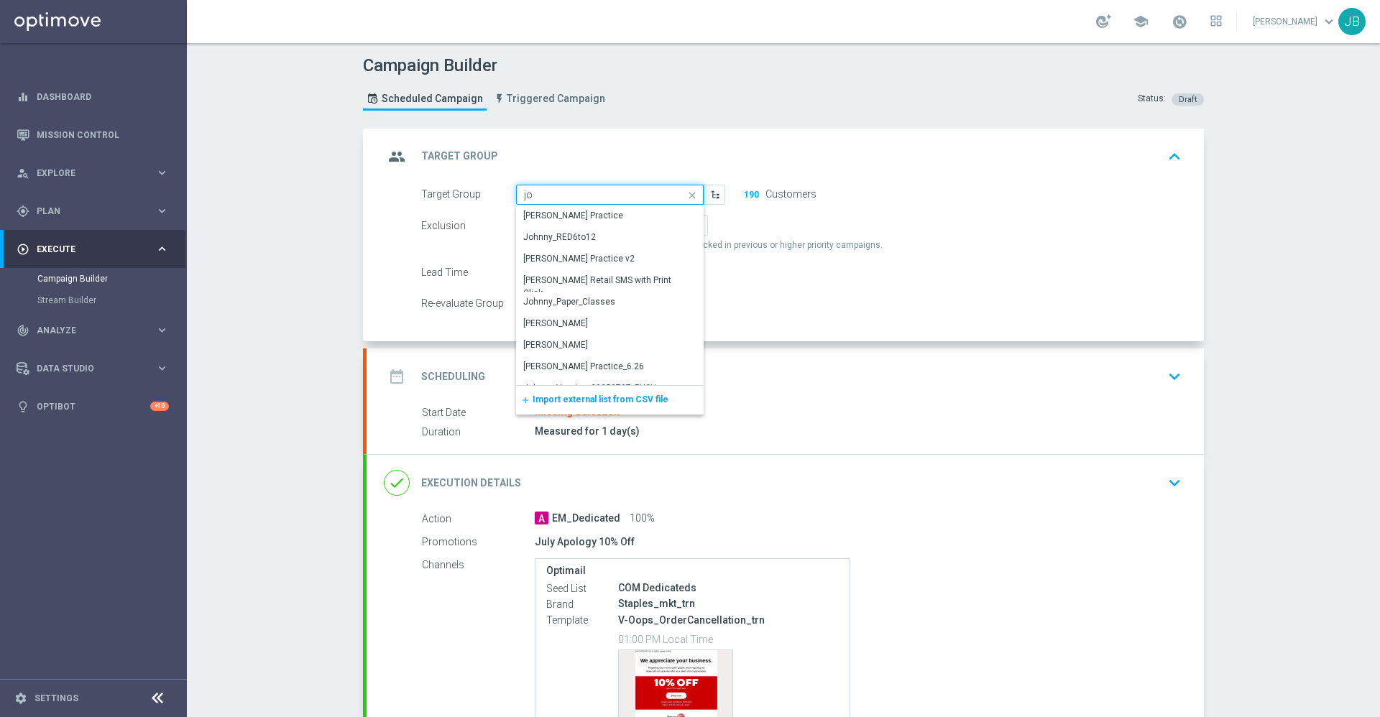
type input "j"
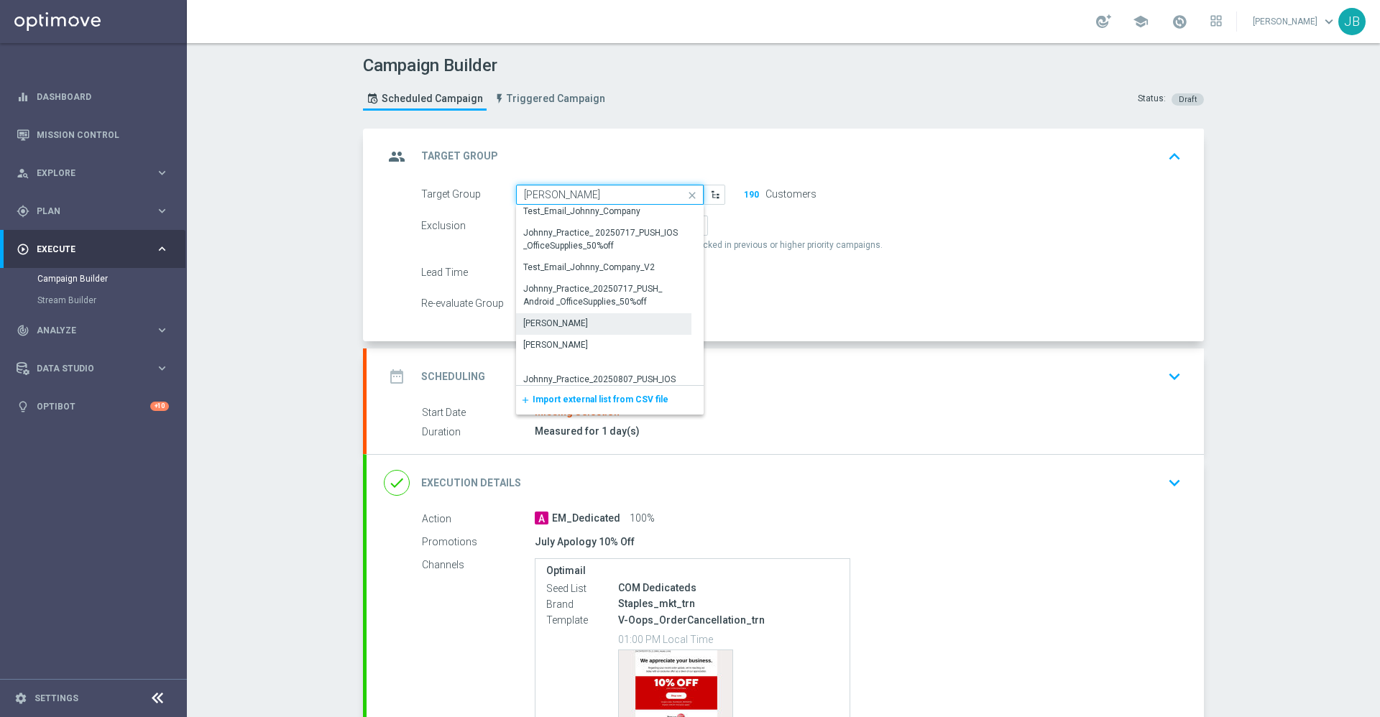
scroll to position [442, 0]
click at [596, 217] on div "Test_Email_Johnny_Company" at bounding box center [582, 214] width 117 height 13
type input "Test_Email_Johnny_Company"
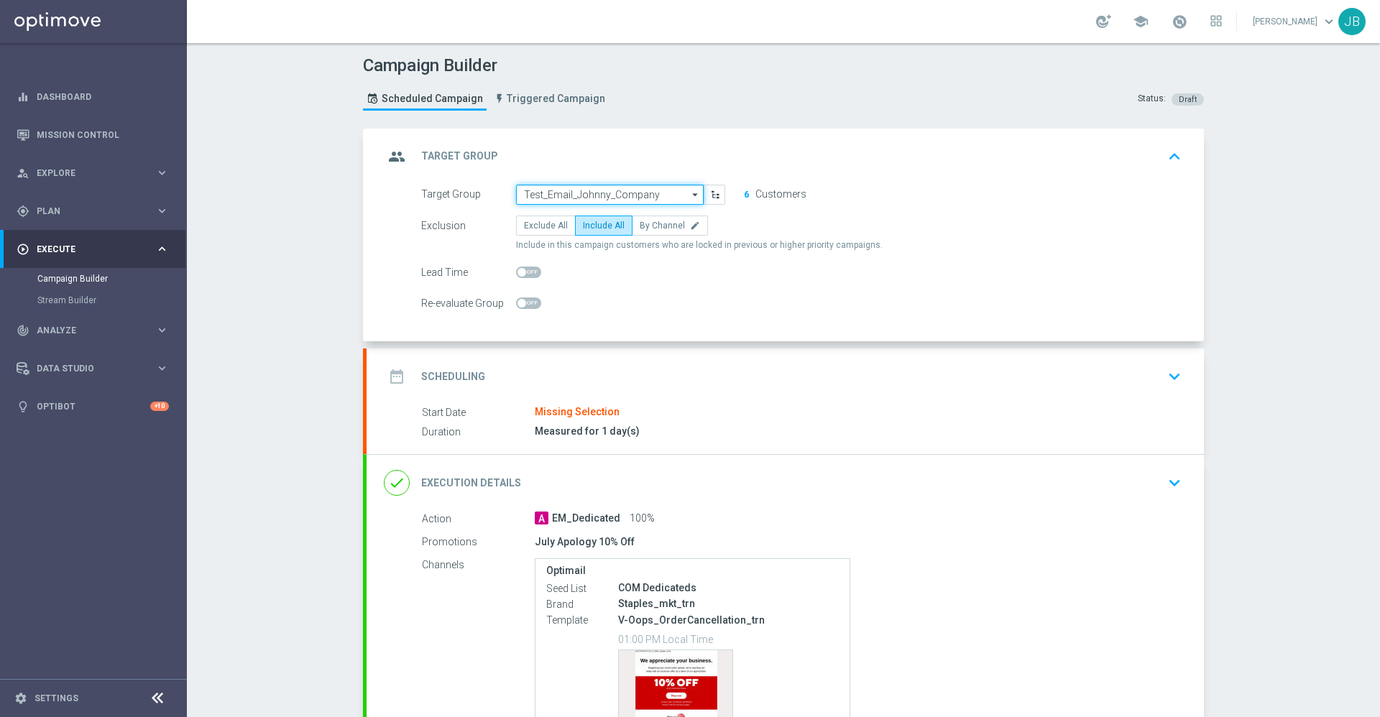
click at [663, 195] on input "Test_Email_Johnny_Company" at bounding box center [610, 195] width 188 height 20
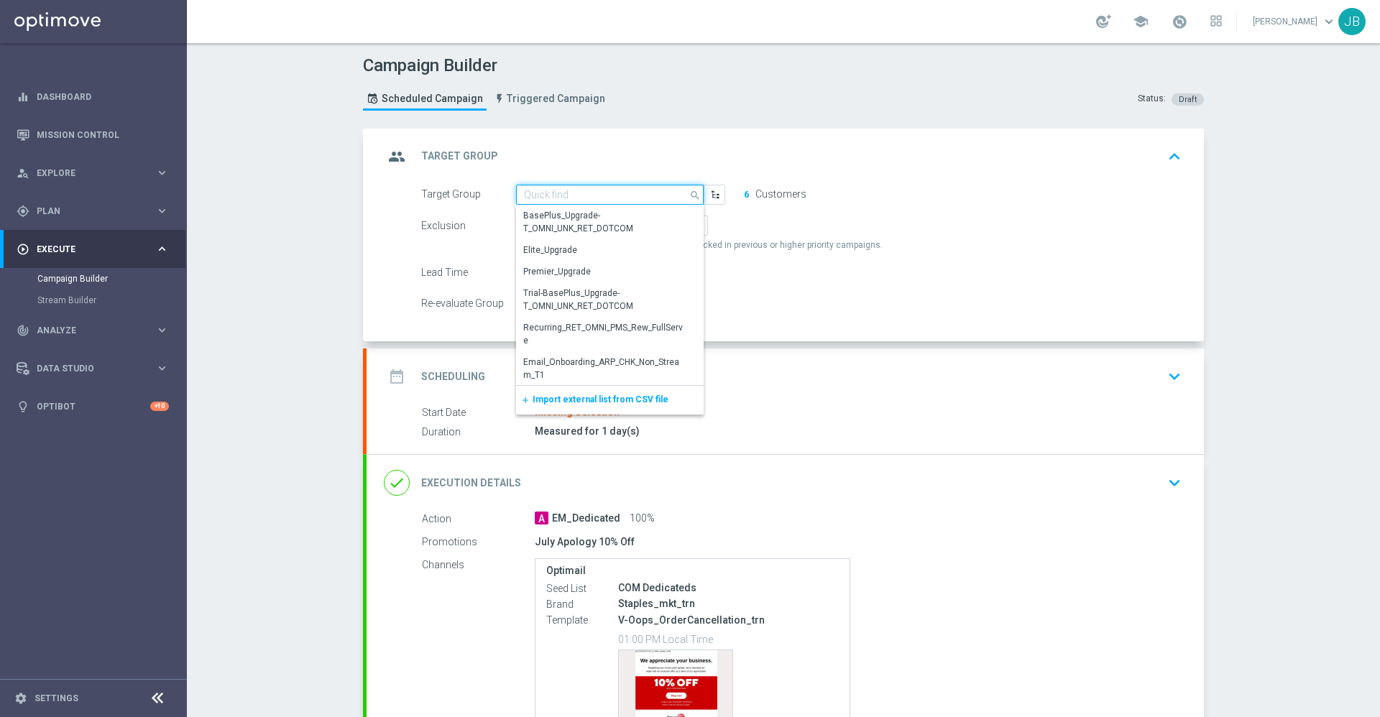
click at [561, 191] on input at bounding box center [610, 195] width 188 height 20
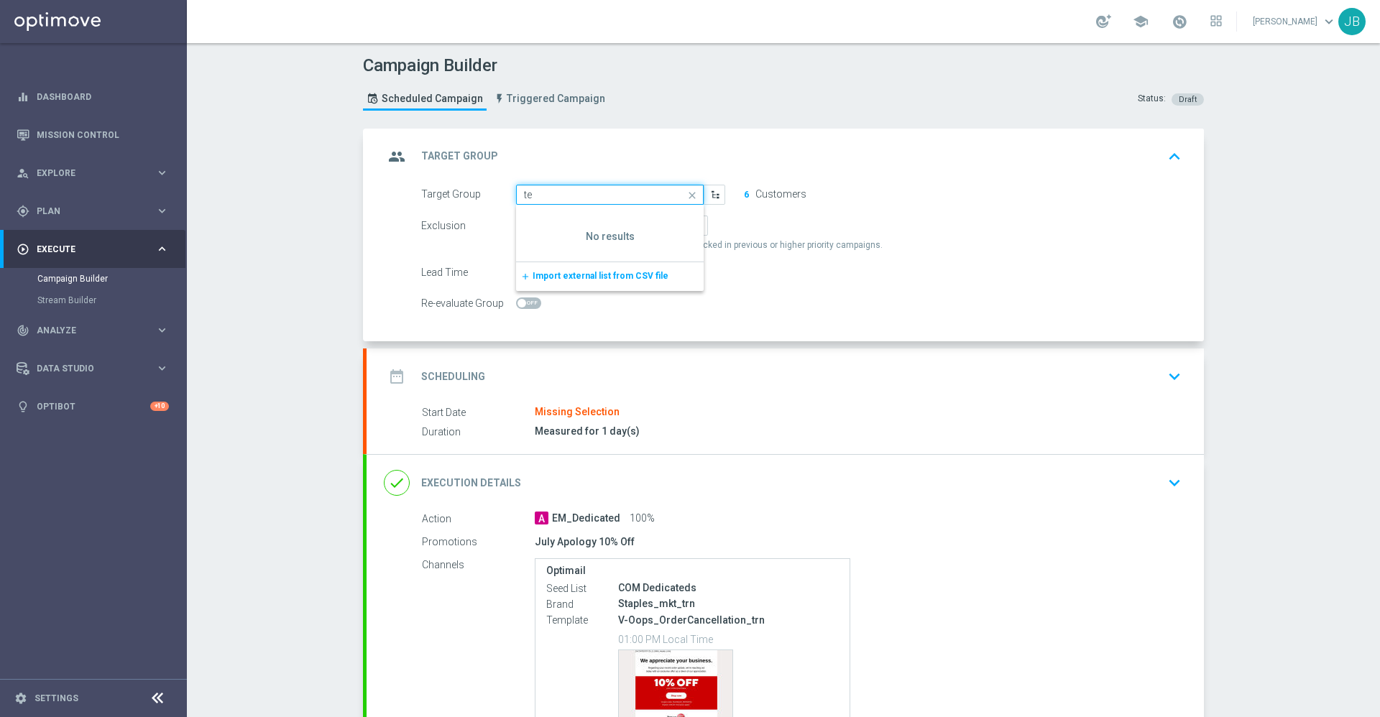
type input "t"
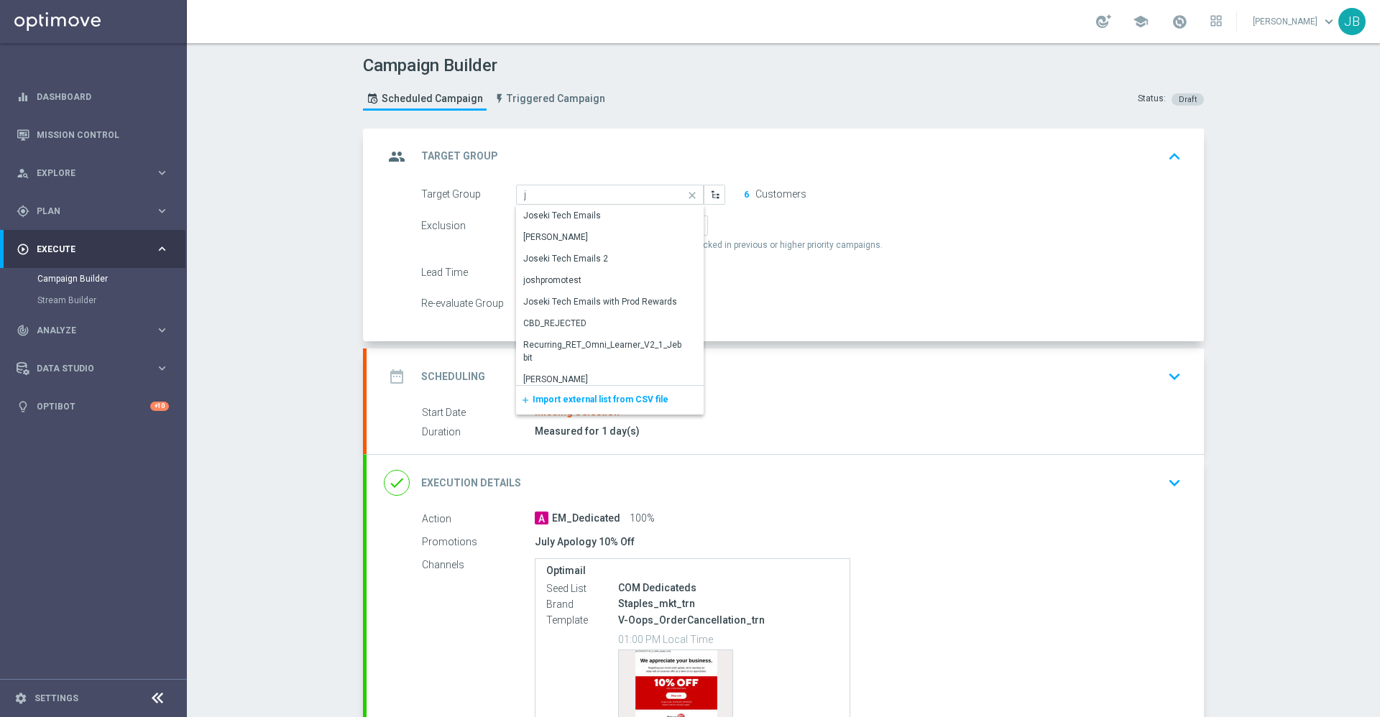
click at [849, 298] on div "Re-evaluate Group" at bounding box center [801, 303] width 782 height 20
type input "Test_Email_Johnny_Company"
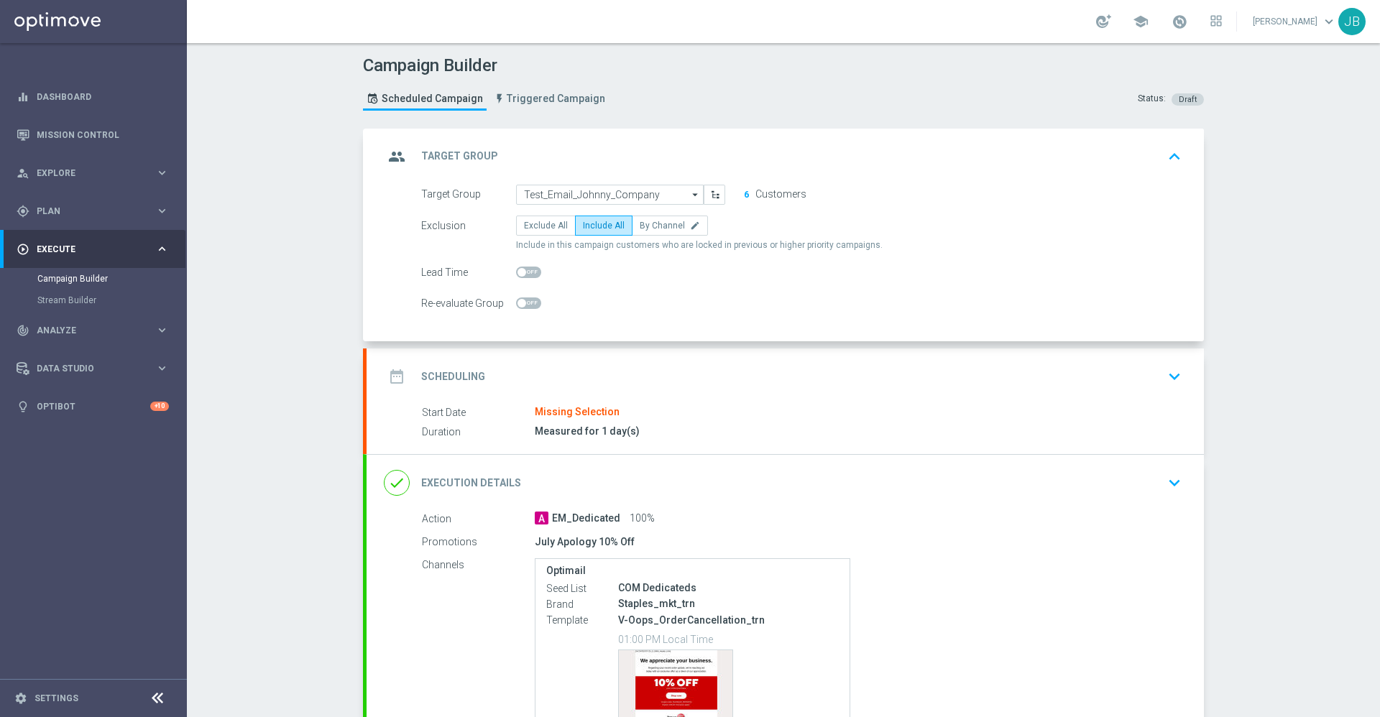
click at [743, 194] on button "6" at bounding box center [746, 195] width 6 height 12
click at [468, 370] on h2 "Scheduling" at bounding box center [453, 377] width 64 height 14
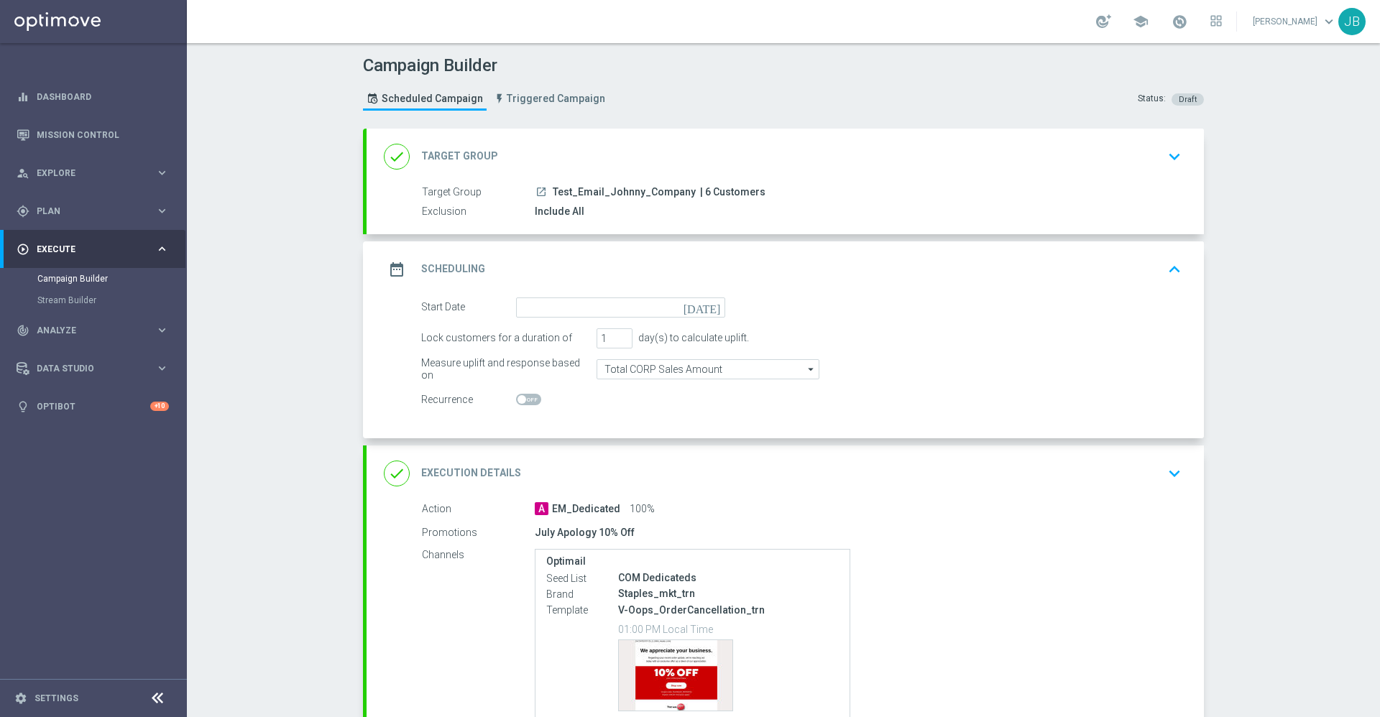
click at [706, 308] on icon "today" at bounding box center [705, 306] width 42 height 16
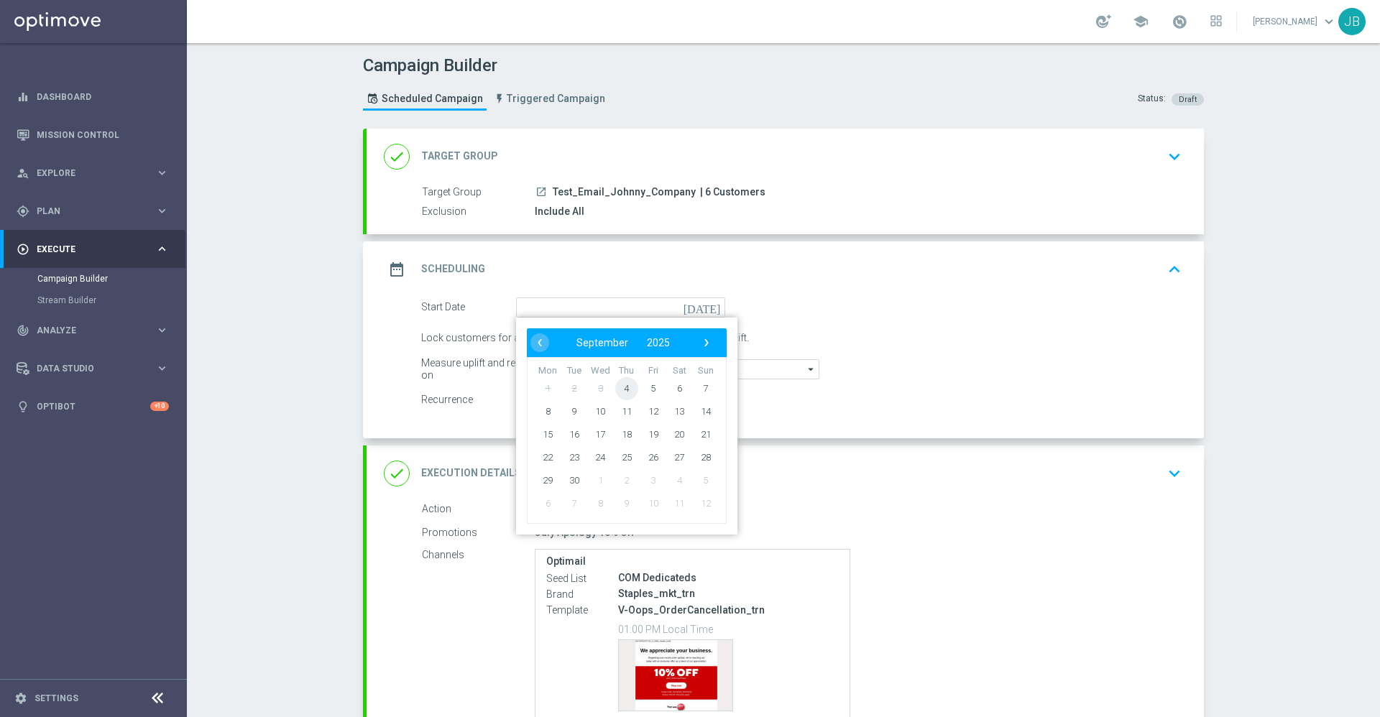
click at [620, 389] on span "4" at bounding box center [626, 388] width 23 height 23
type input "04 Sep 2025"
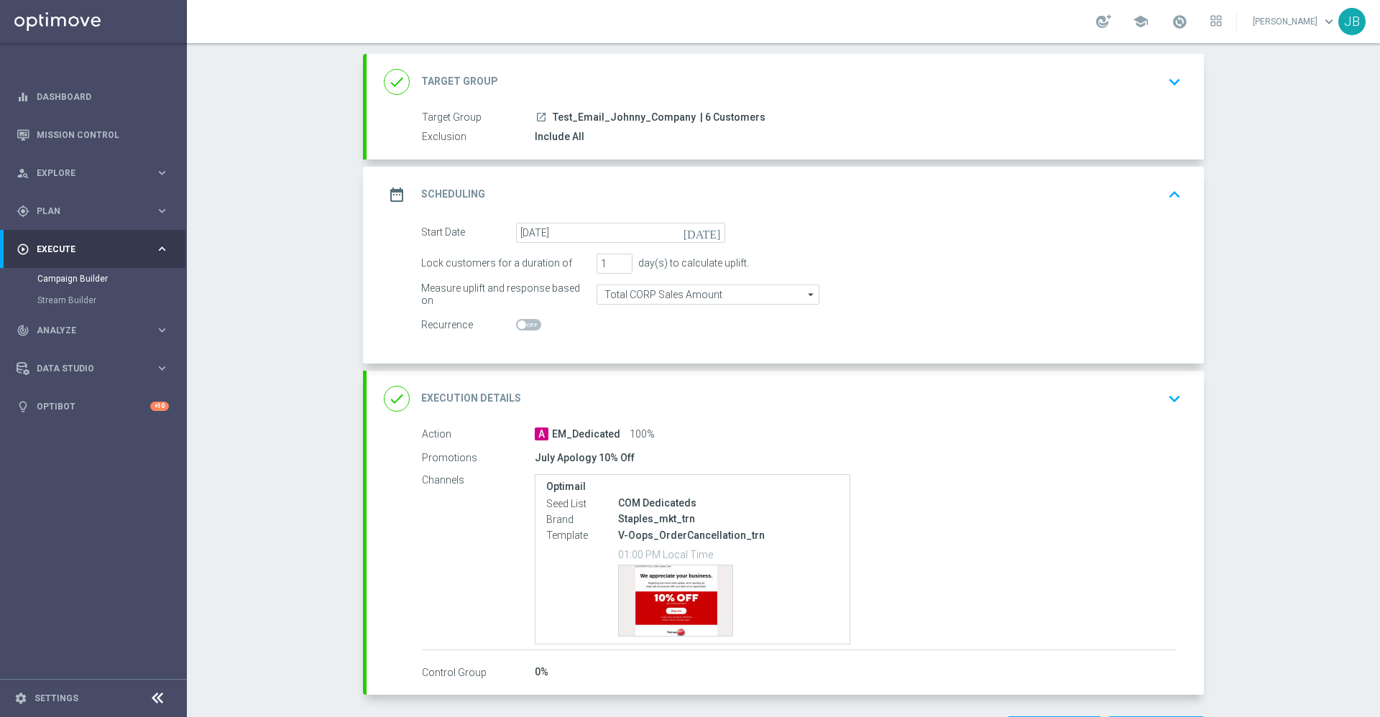
scroll to position [75, 0]
click at [484, 399] on h2 "Execution Details" at bounding box center [471, 398] width 100 height 14
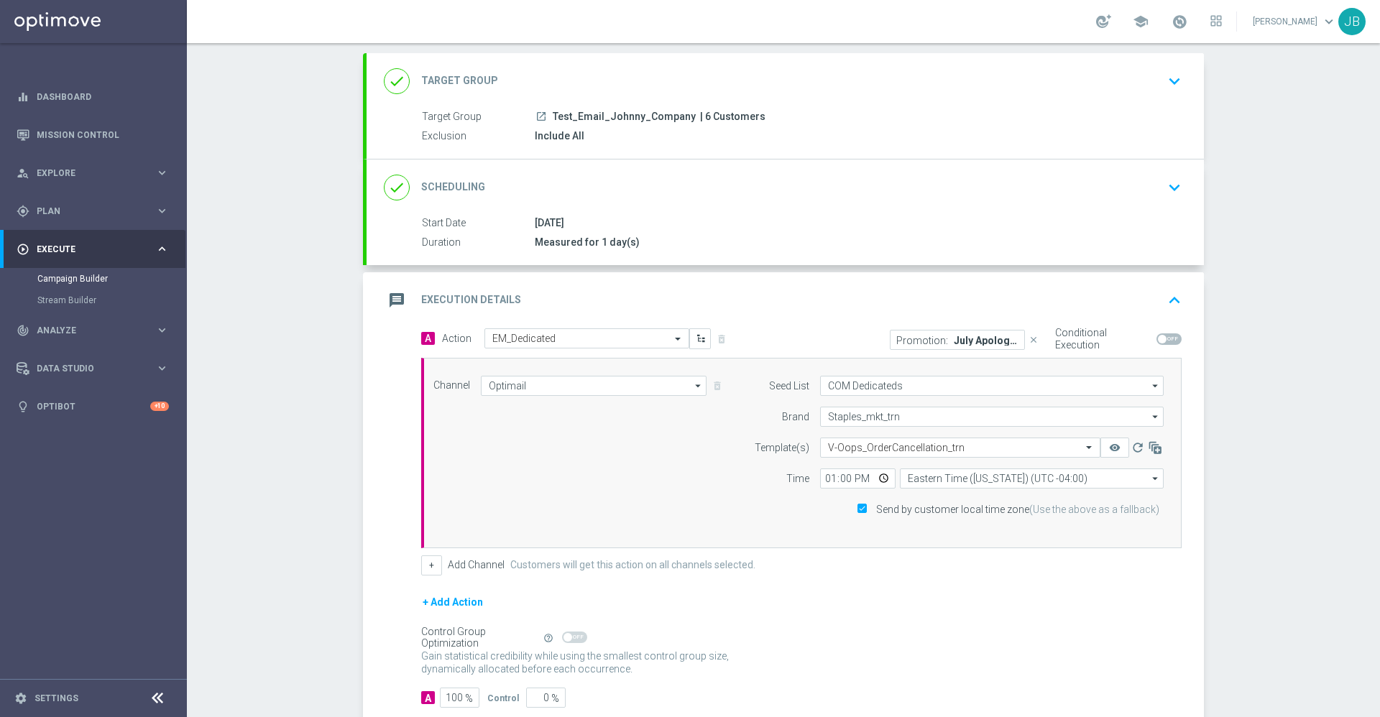
click at [992, 344] on p "July Apology 10% Off" at bounding box center [986, 340] width 65 height 12
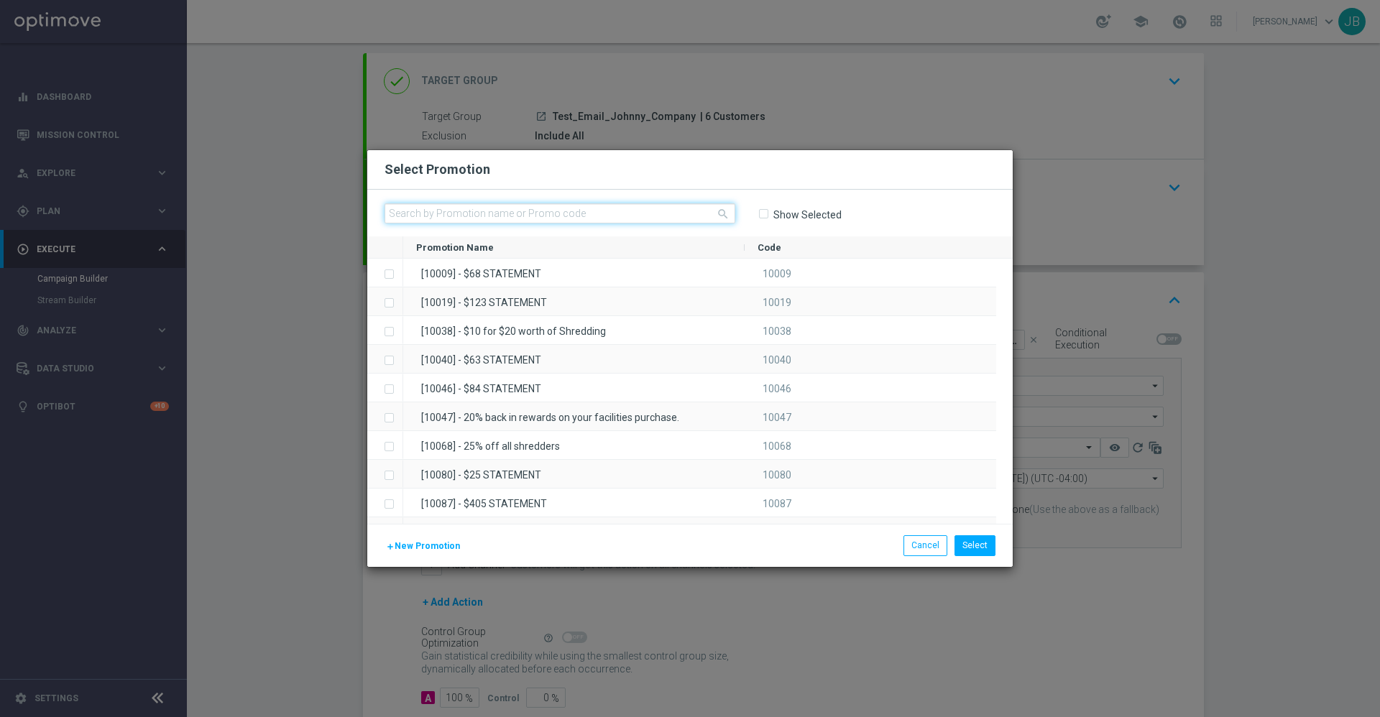
click at [592, 214] on input "text" at bounding box center [560, 213] width 351 height 20
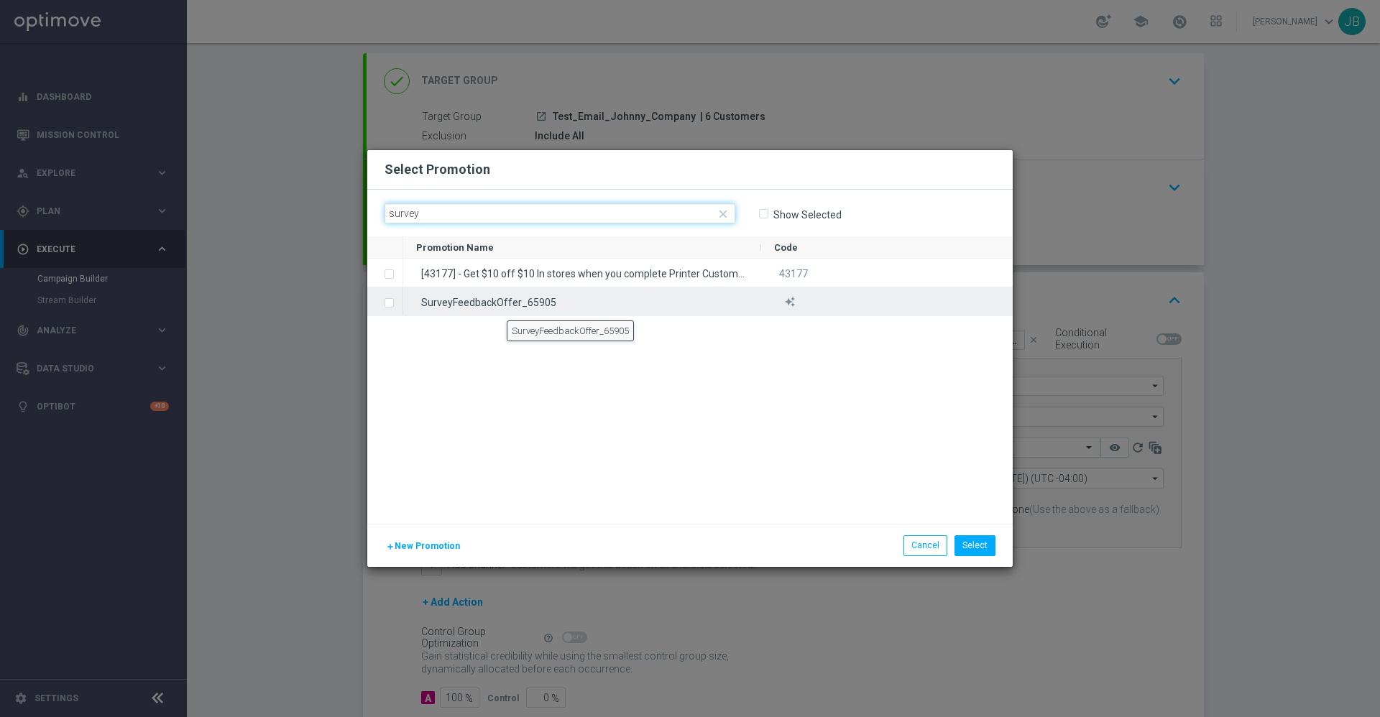
type input "survey"
click at [504, 303] on div "SurveyFeedbackOffer_65905" at bounding box center [582, 302] width 358 height 28
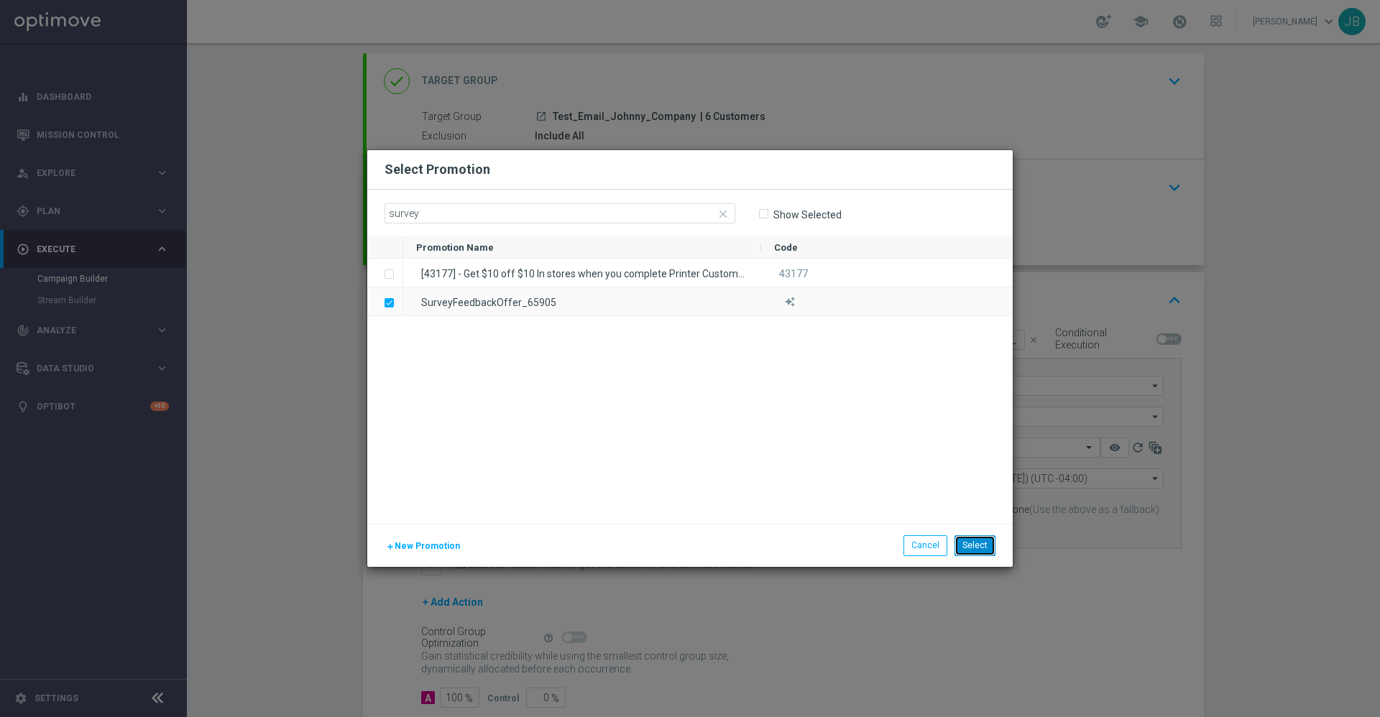
click at [986, 542] on button "Select" at bounding box center [975, 546] width 41 height 20
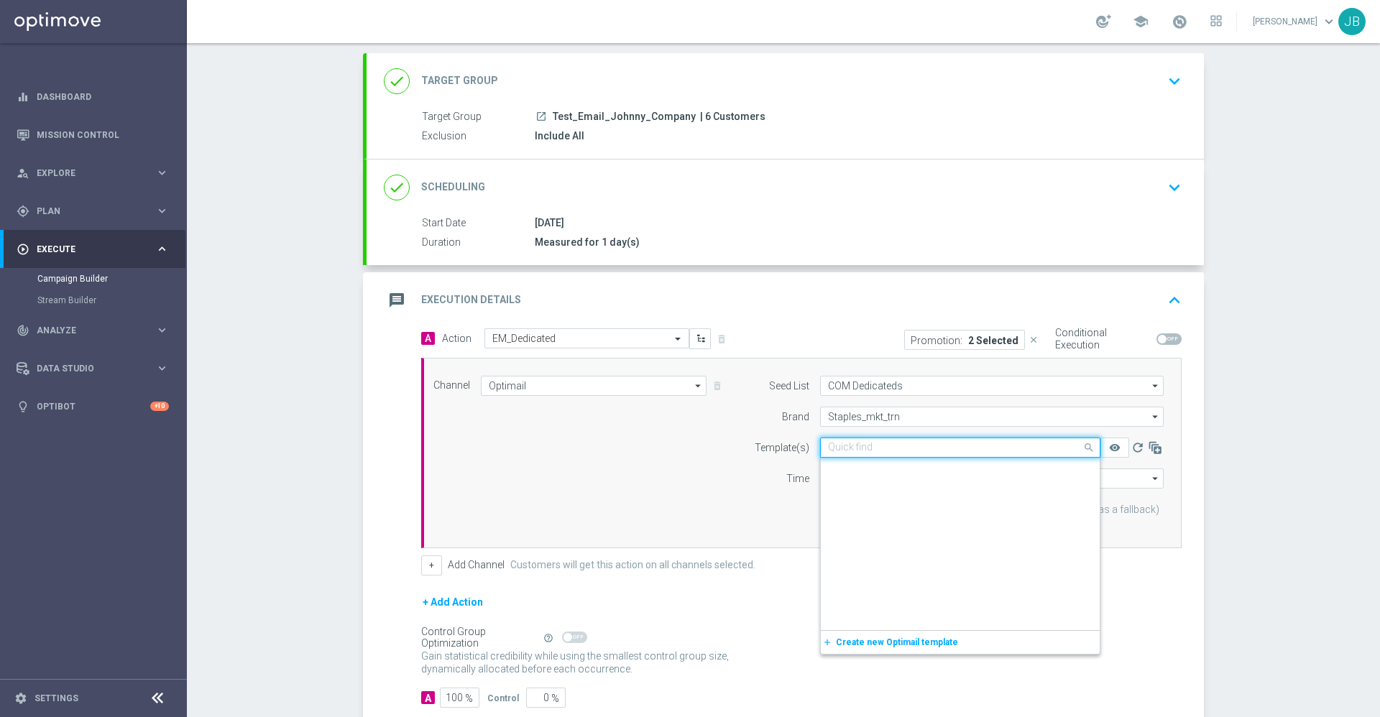
click at [905, 448] on input "text" at bounding box center [946, 448] width 236 height 12
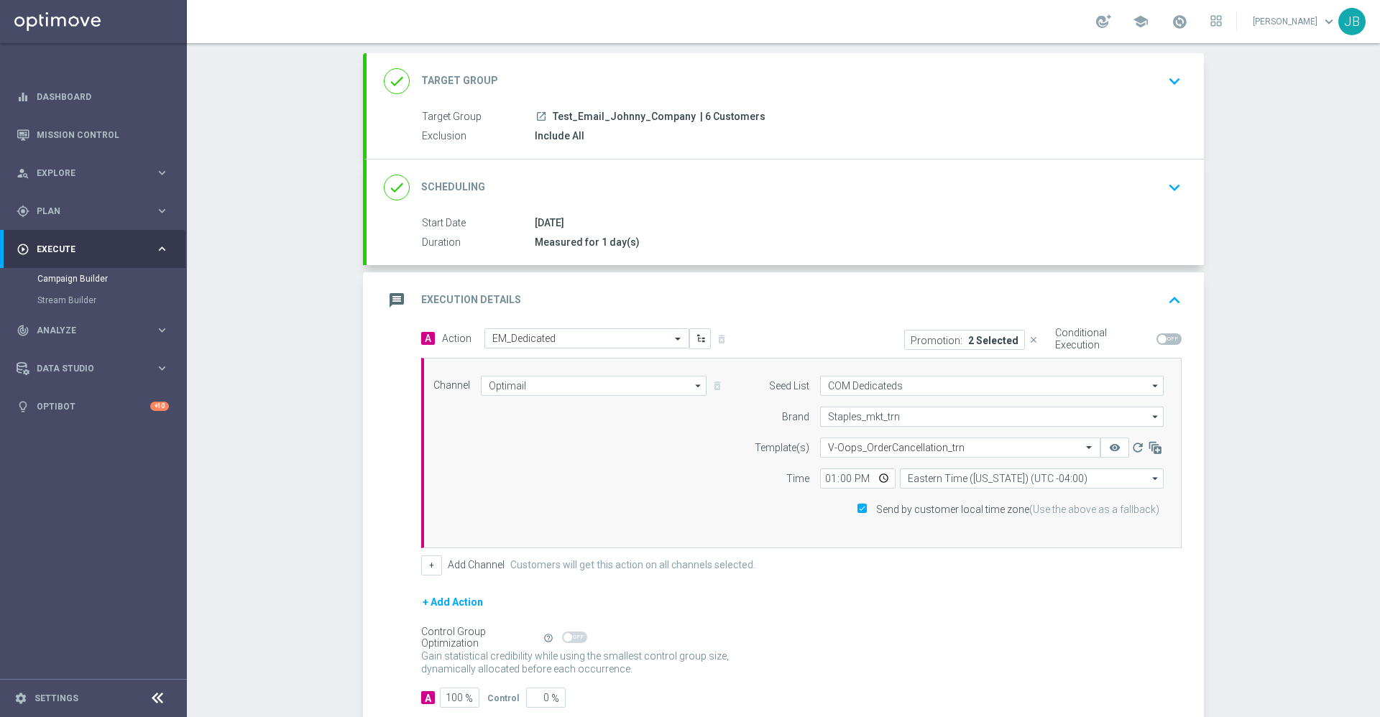
click at [976, 341] on p "2 Selected" at bounding box center [993, 340] width 50 height 12
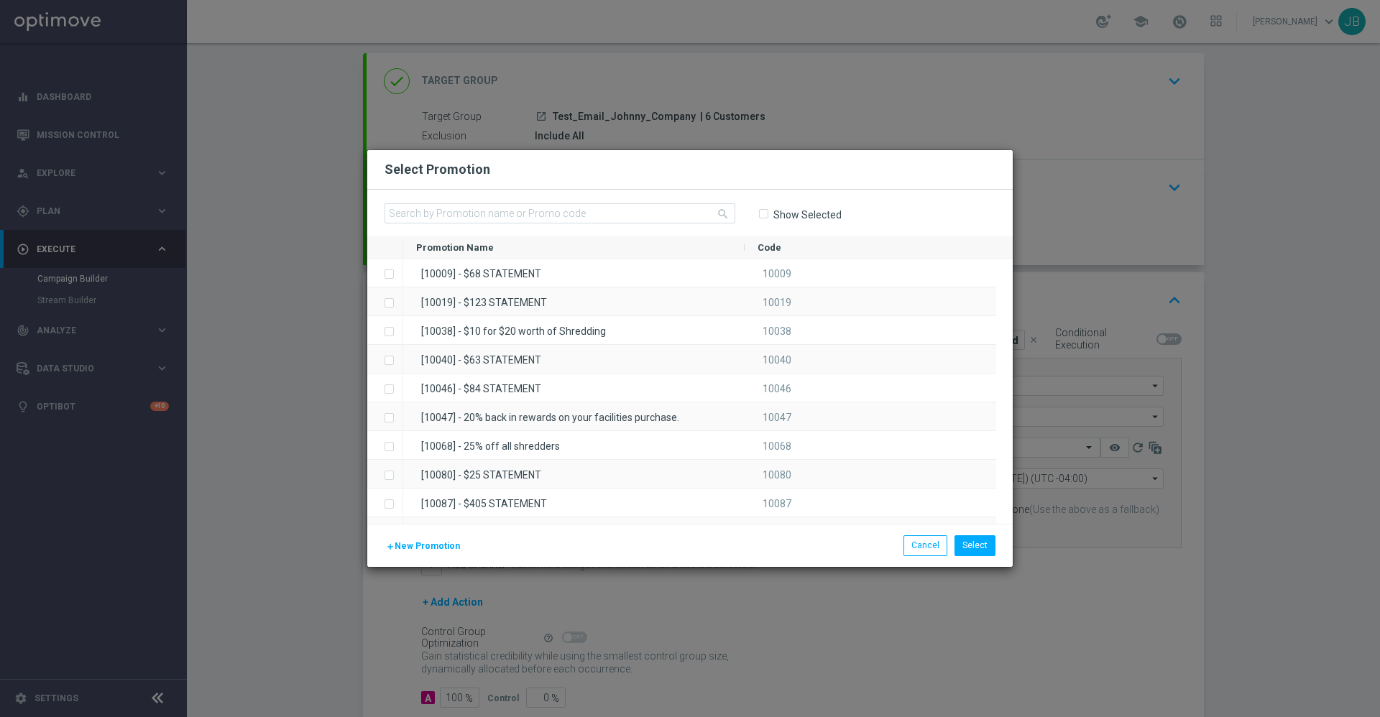
click at [765, 212] on input "Show Selected" at bounding box center [762, 214] width 9 height 9
checkbox input "true"
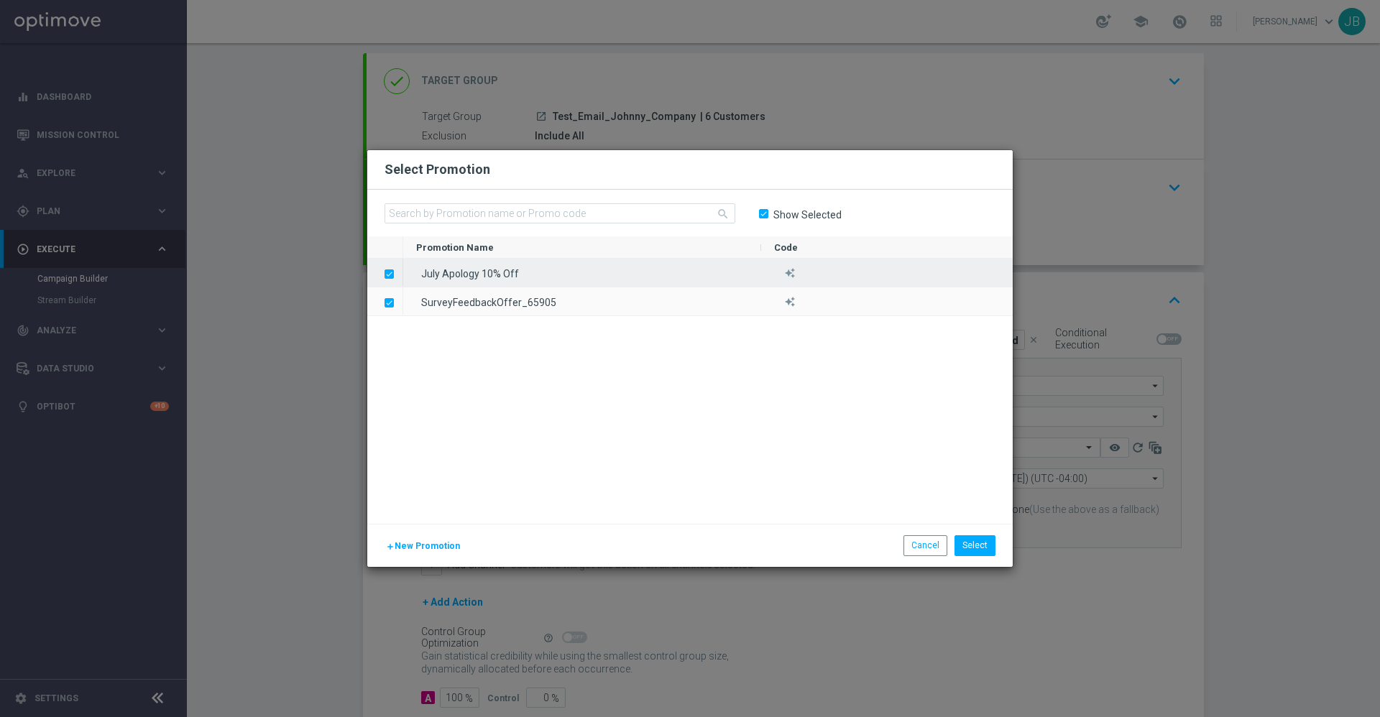
click at [398, 271] on label "Press SPACE to deselect this row." at bounding box center [400, 275] width 5 height 13
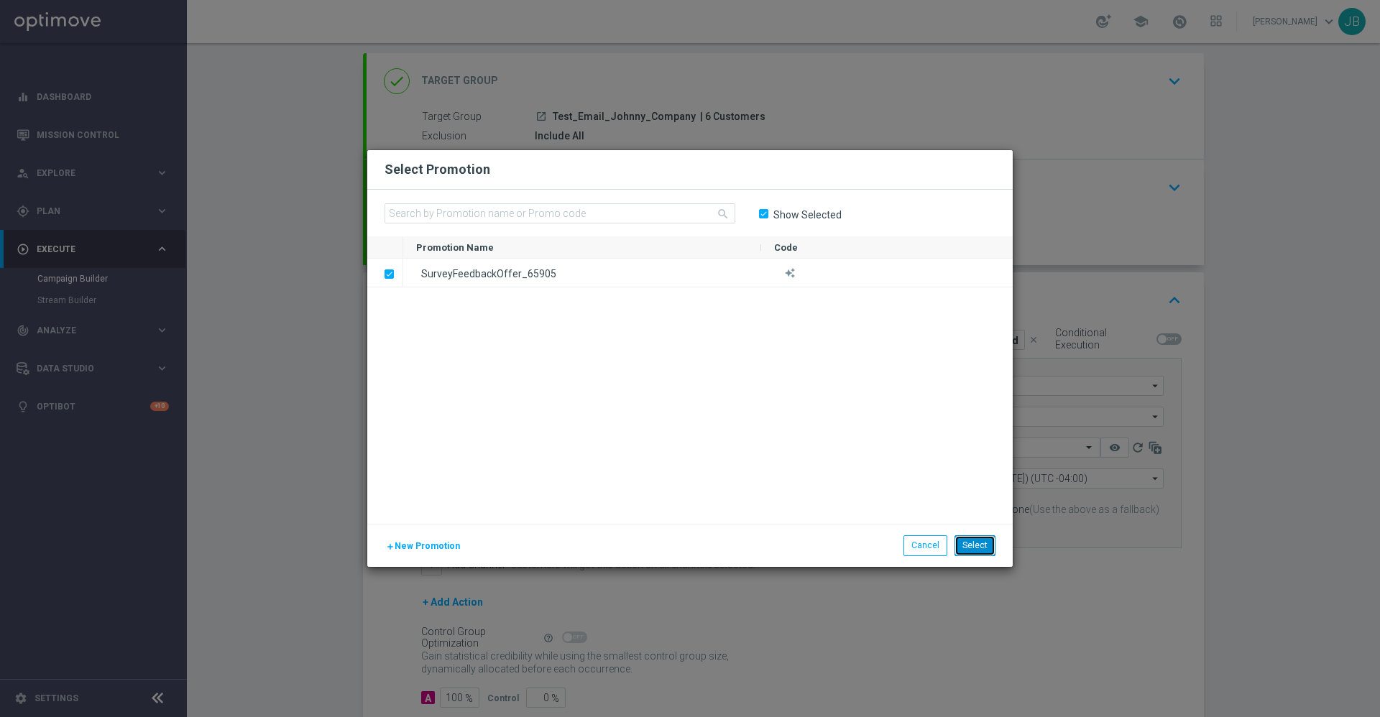
click at [988, 547] on button "Select" at bounding box center [975, 546] width 41 height 20
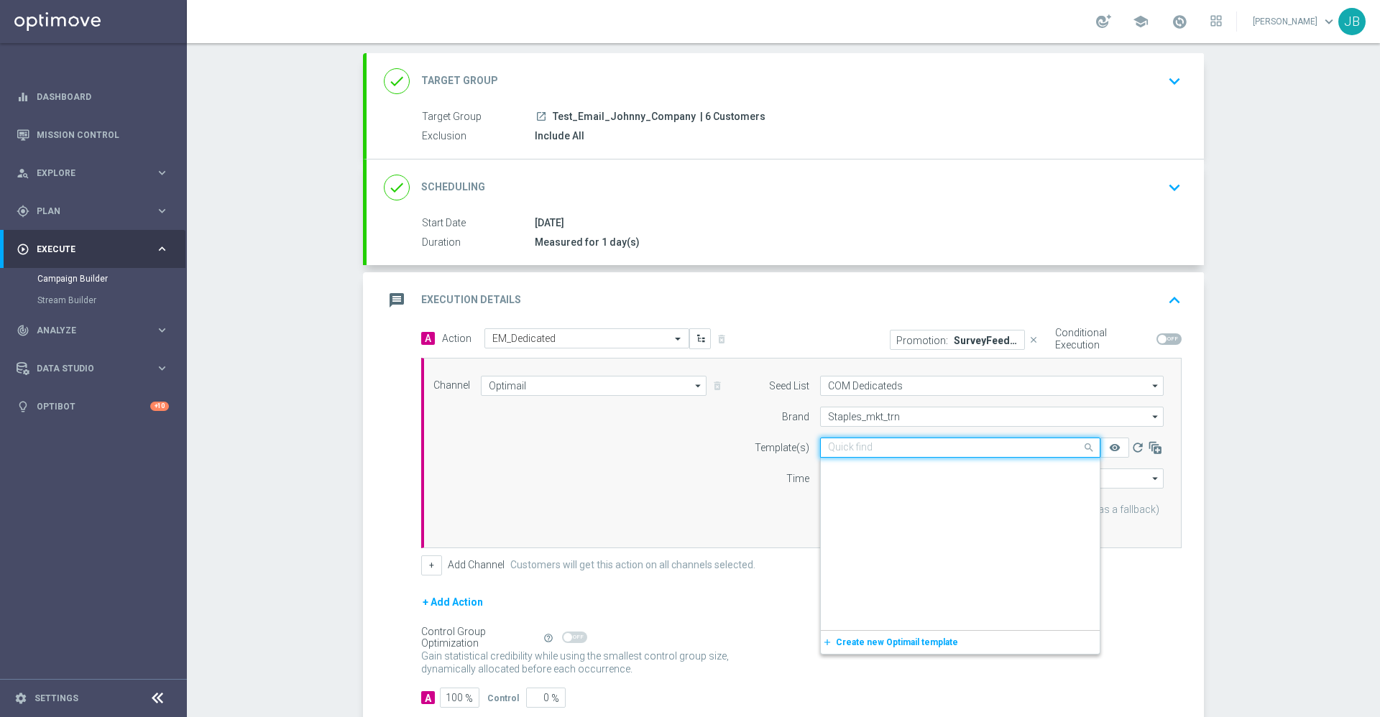
click at [881, 446] on input "text" at bounding box center [946, 448] width 236 height 12
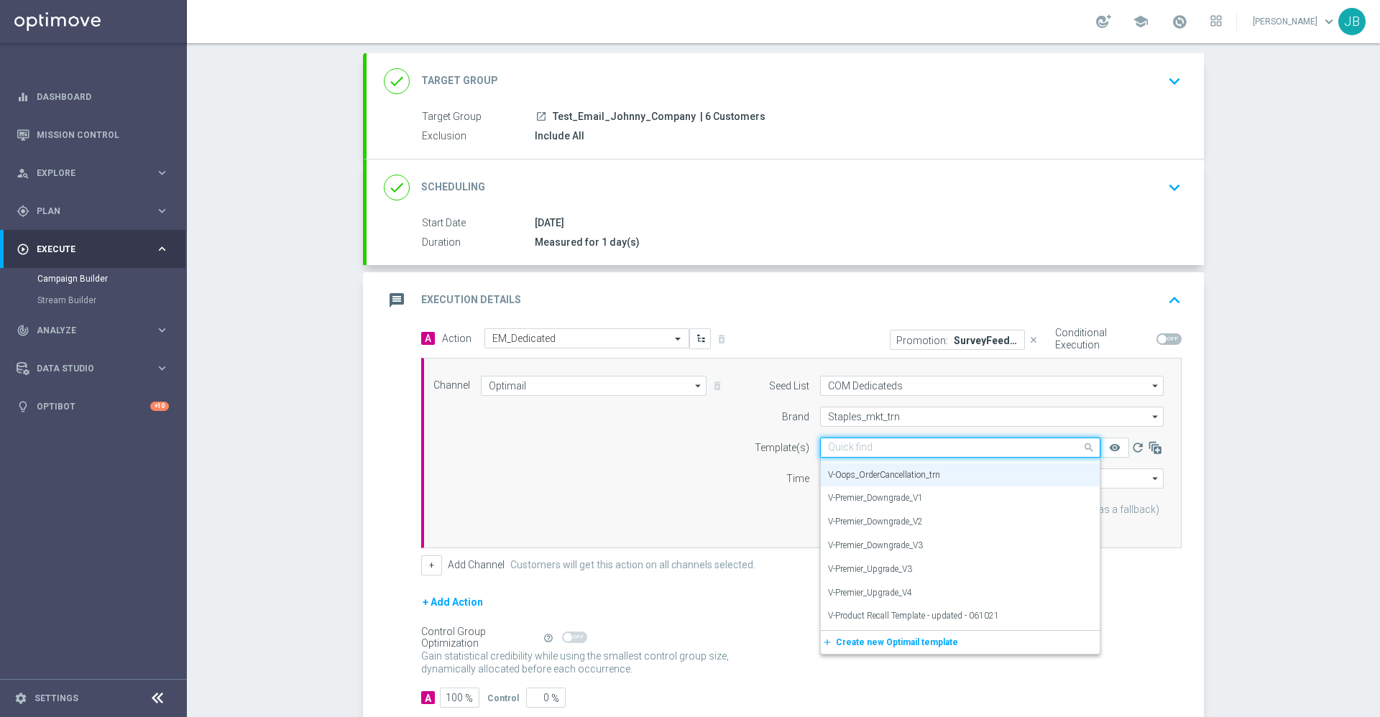
paste input "V-ED_DC_PMS_10BIP_CustomerFeedbackSurvey_trn"
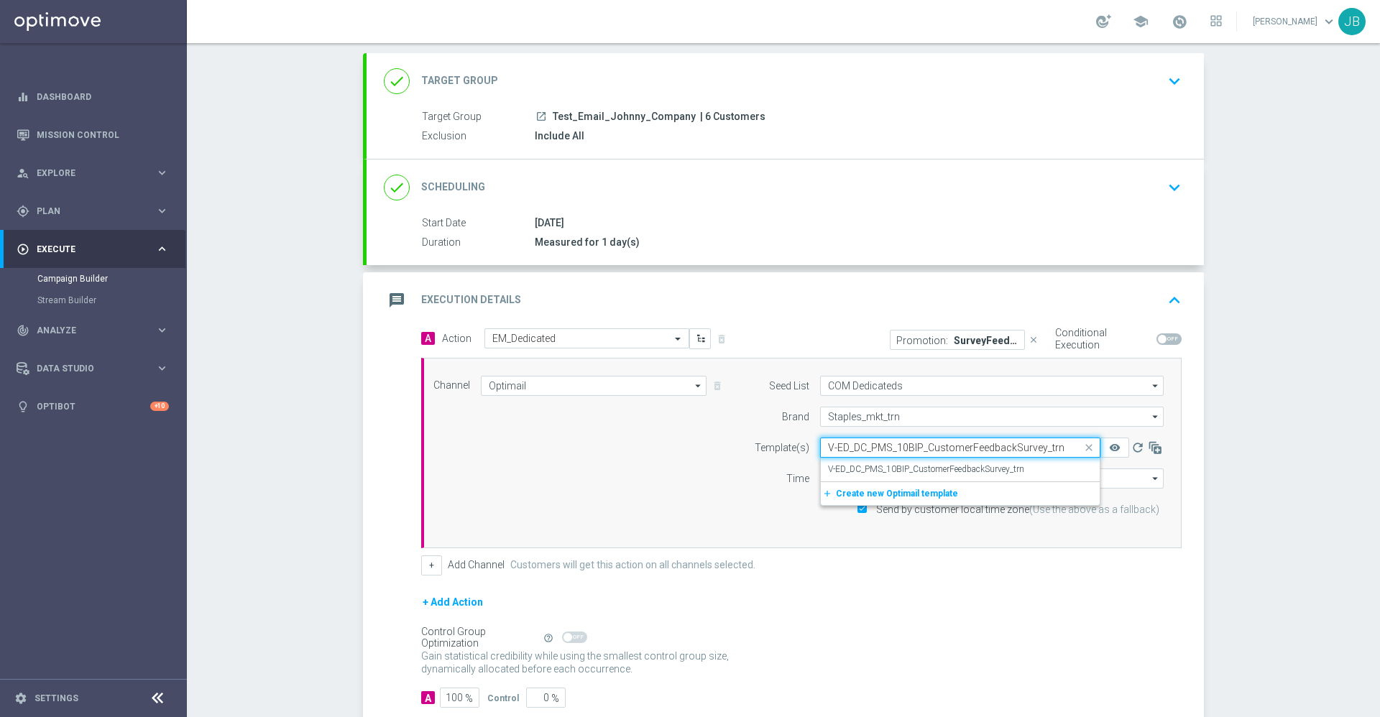
scroll to position [0, 0]
click at [891, 467] on label "V-ED_DC_PMS_10BIP_CustomerFeedbackSurvey_trn" at bounding box center [926, 470] width 196 height 12
type input "V-ED_DC_PMS_10BIP_CustomerFeedbackSurvey_trn"
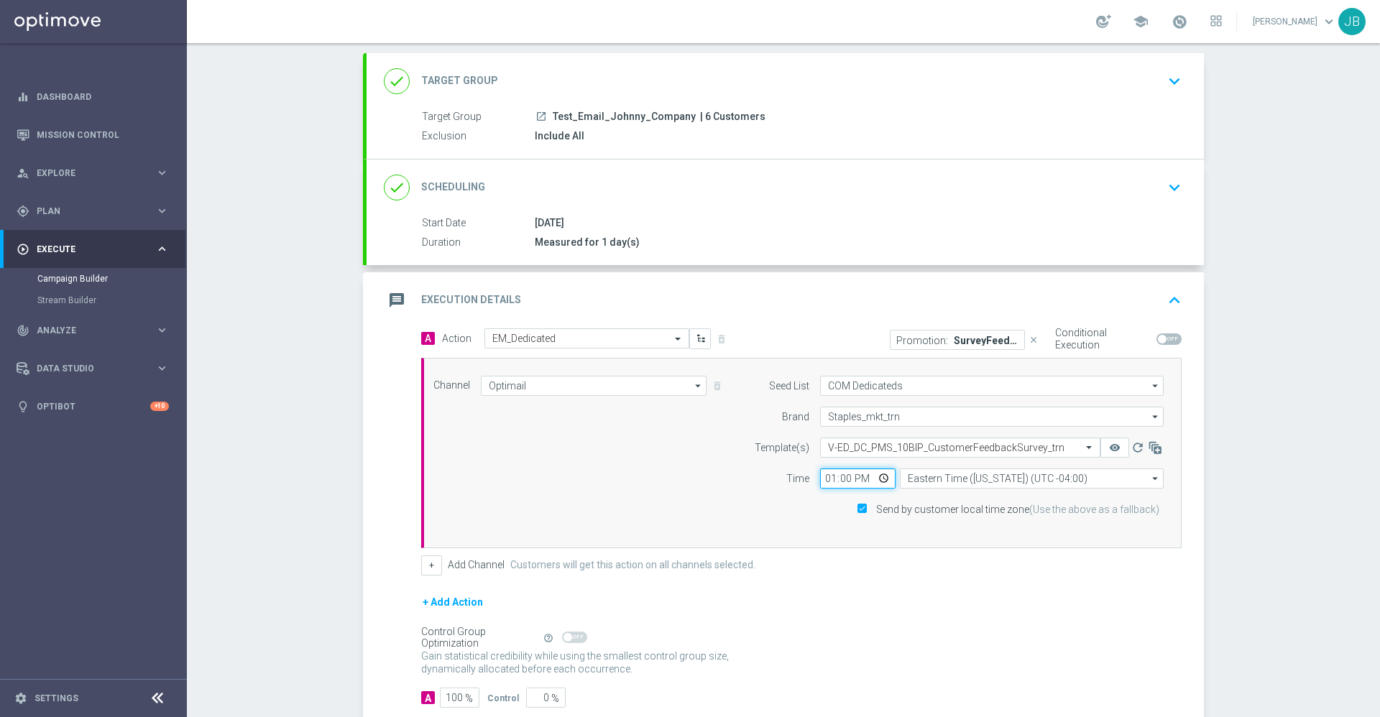
click at [827, 476] on input "13:00" at bounding box center [857, 479] width 75 height 20
type input "19:00"
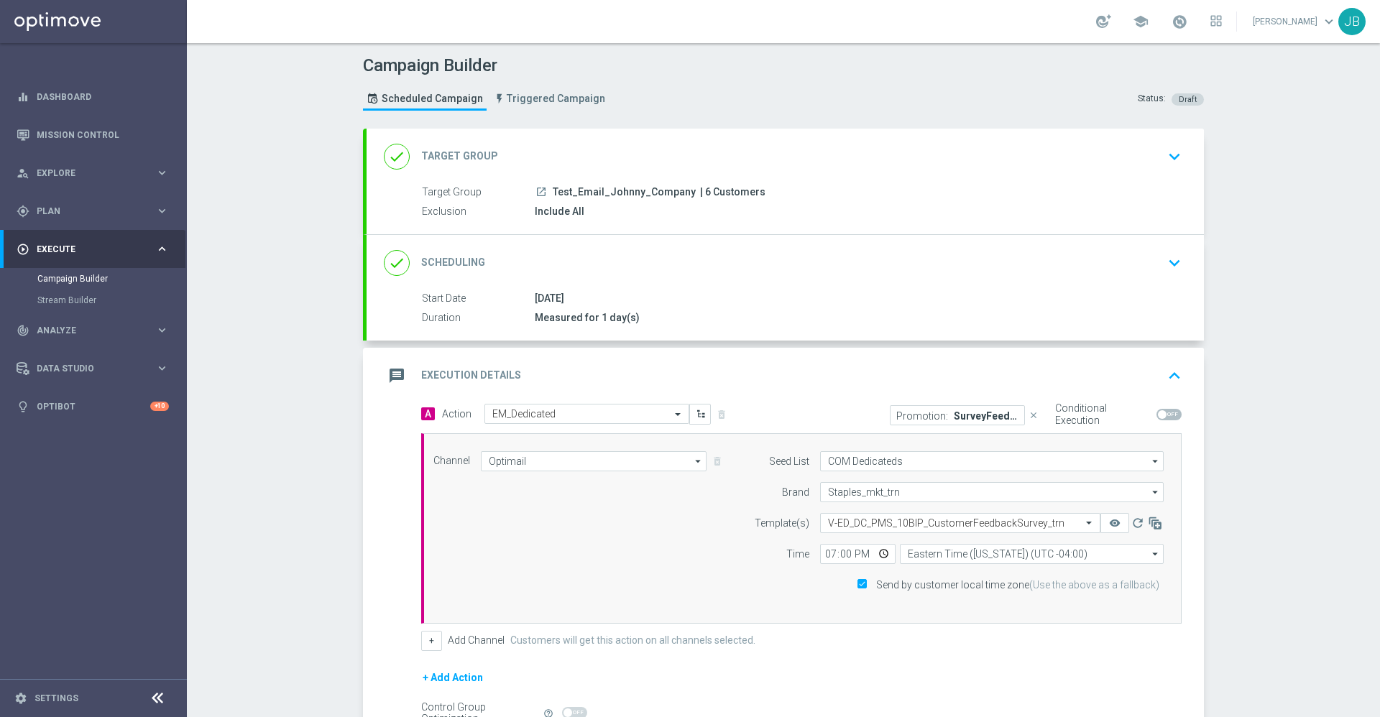
click at [459, 152] on h2 "Target Group" at bounding box center [459, 157] width 77 height 14
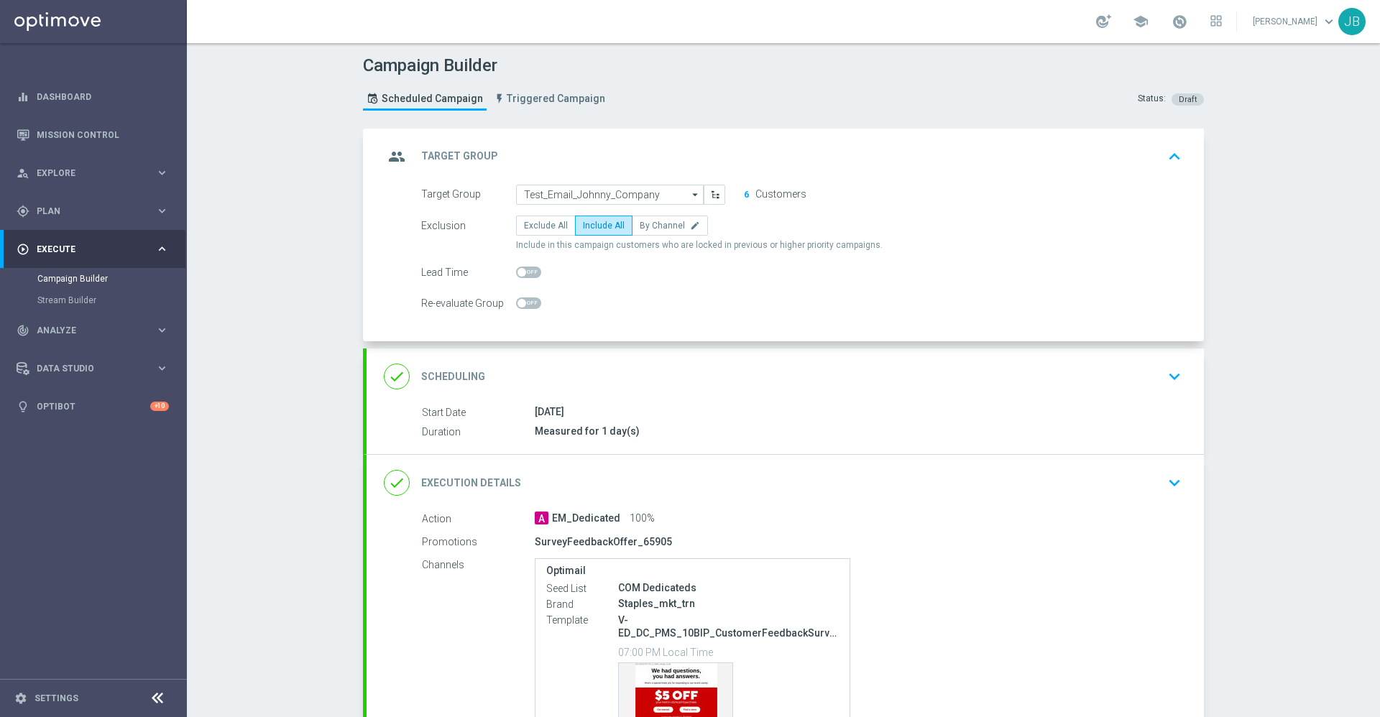
click at [461, 375] on h2 "Scheduling" at bounding box center [453, 377] width 64 height 14
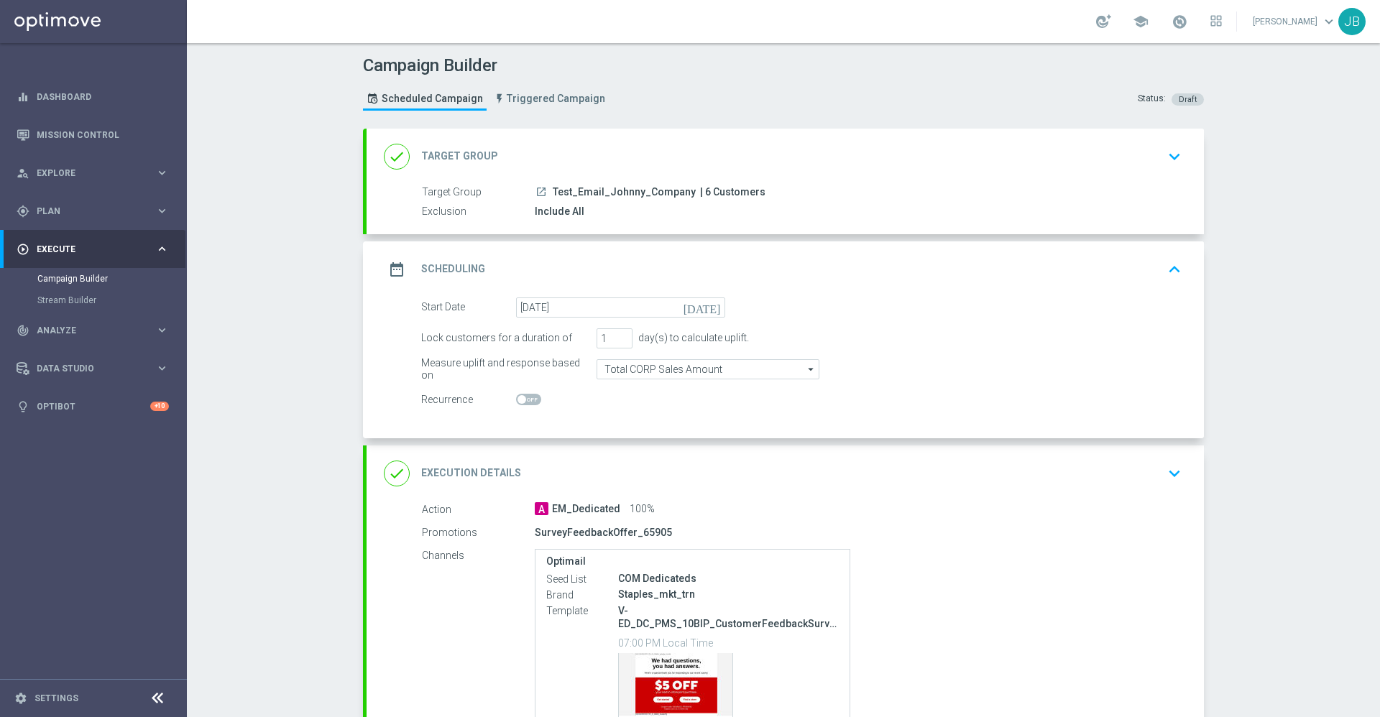
click at [442, 157] on h2 "Target Group" at bounding box center [459, 157] width 77 height 14
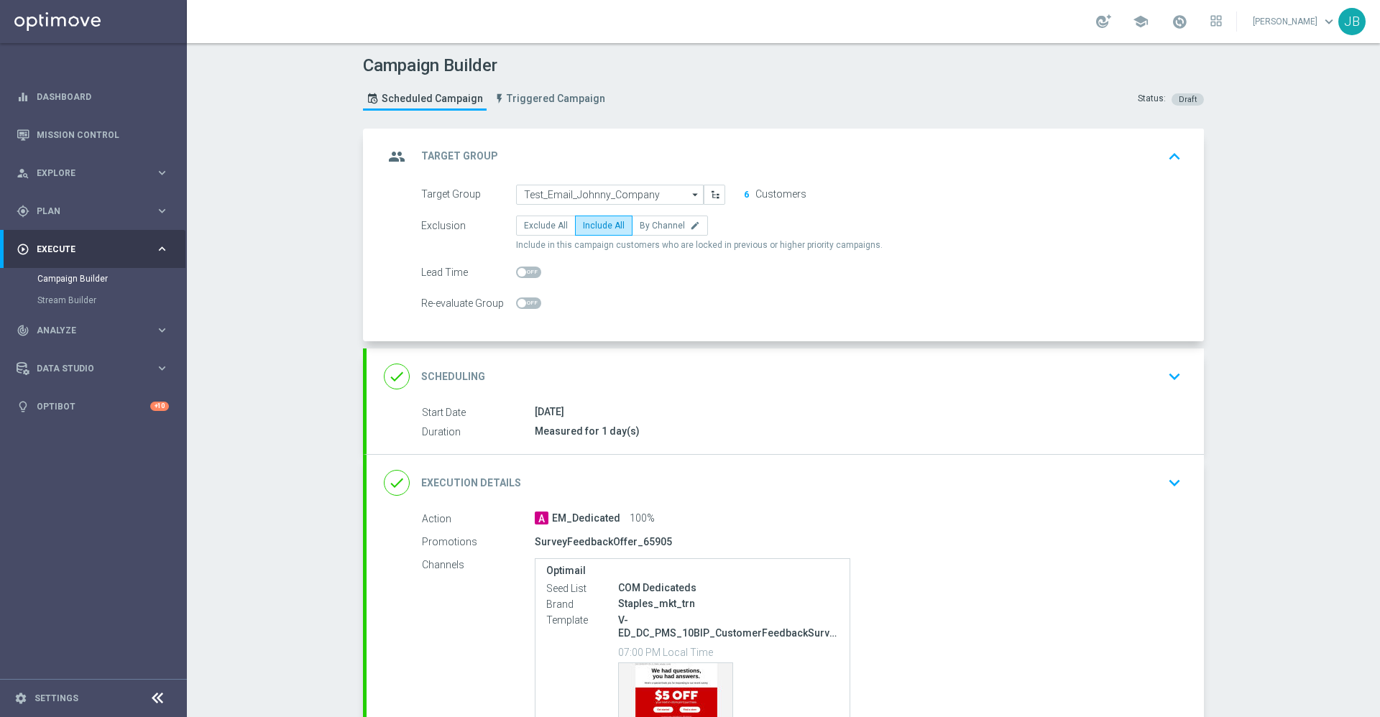
click at [459, 374] on h2 "Scheduling" at bounding box center [453, 377] width 64 height 14
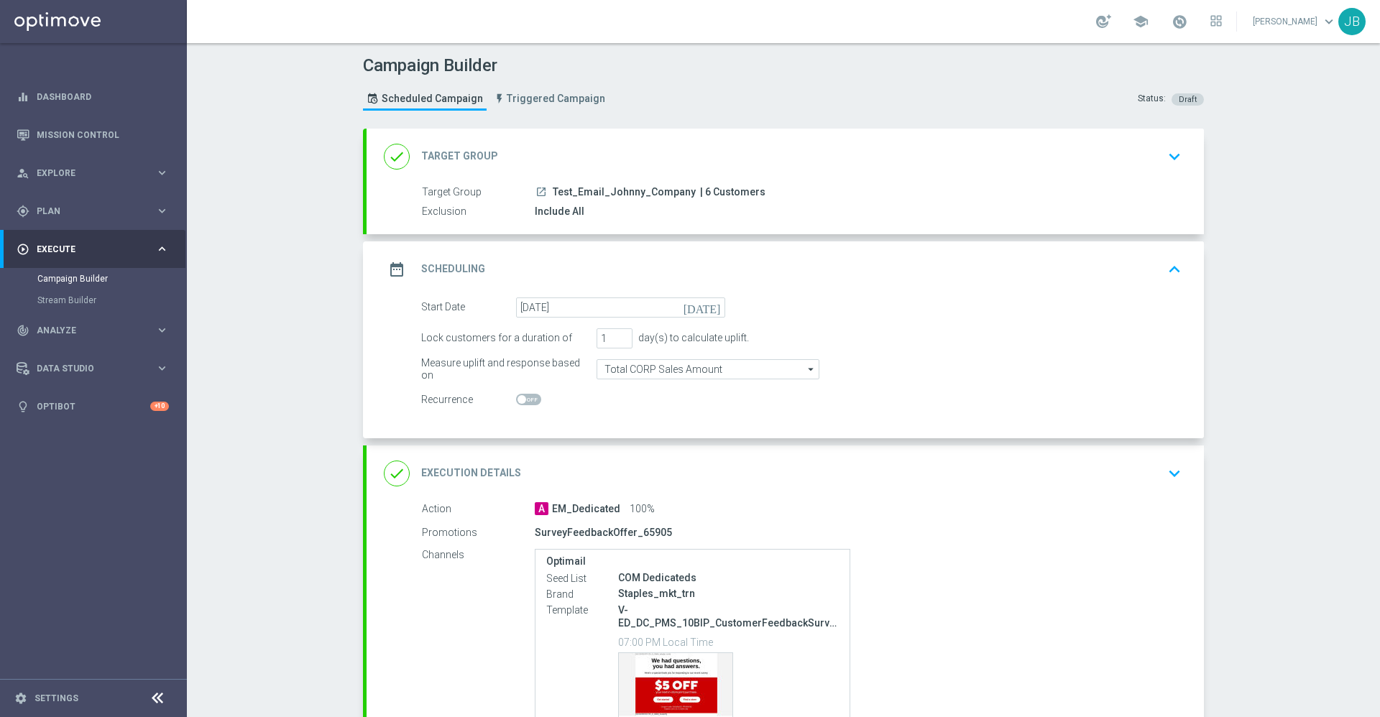
click at [454, 463] on div "done Execution Details" at bounding box center [452, 474] width 137 height 26
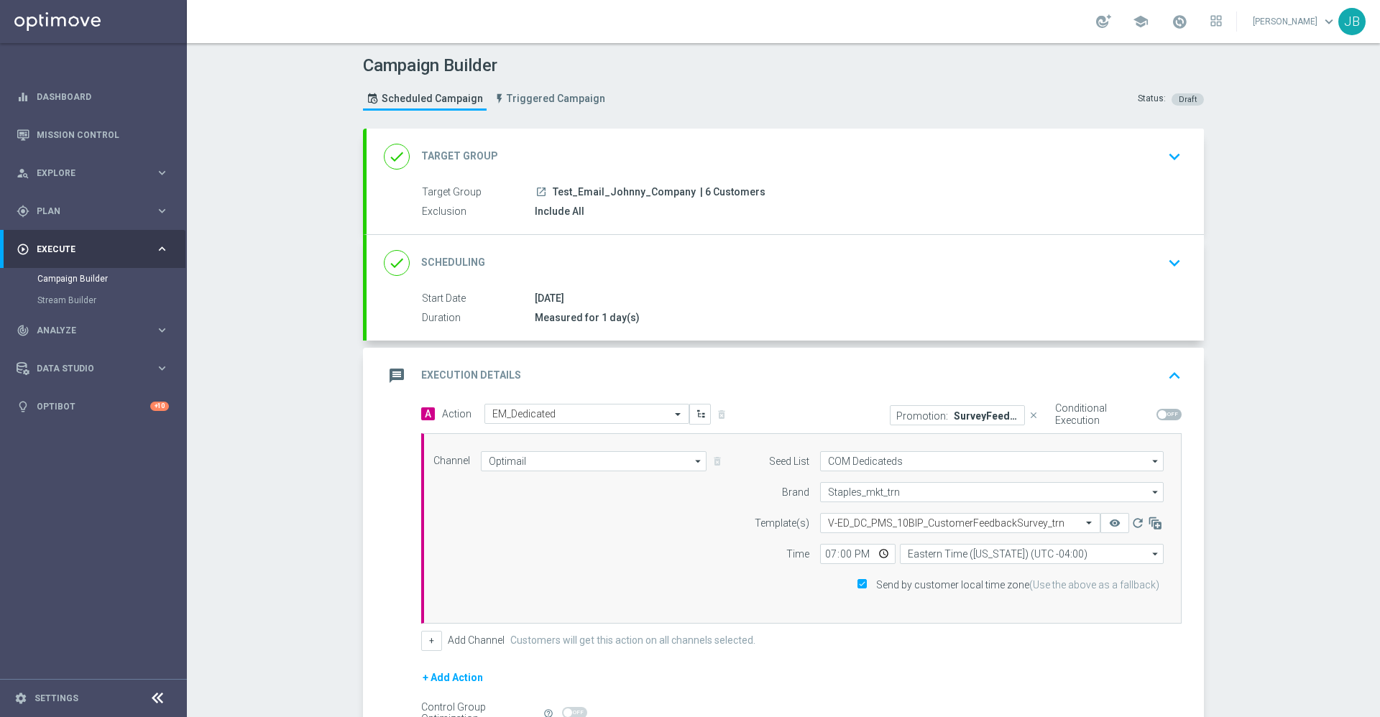
click at [455, 267] on h2 "Scheduling" at bounding box center [453, 263] width 64 height 14
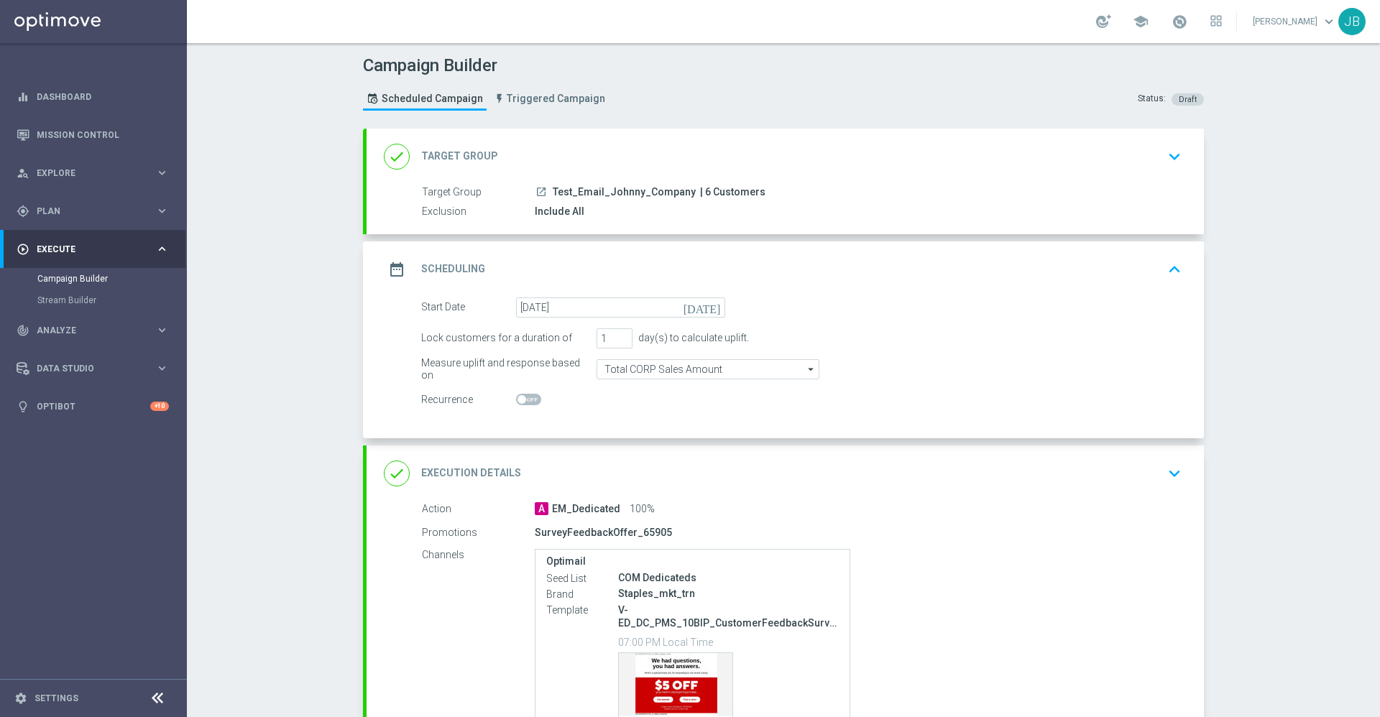
click at [457, 164] on div "done Target Group" at bounding box center [441, 157] width 114 height 26
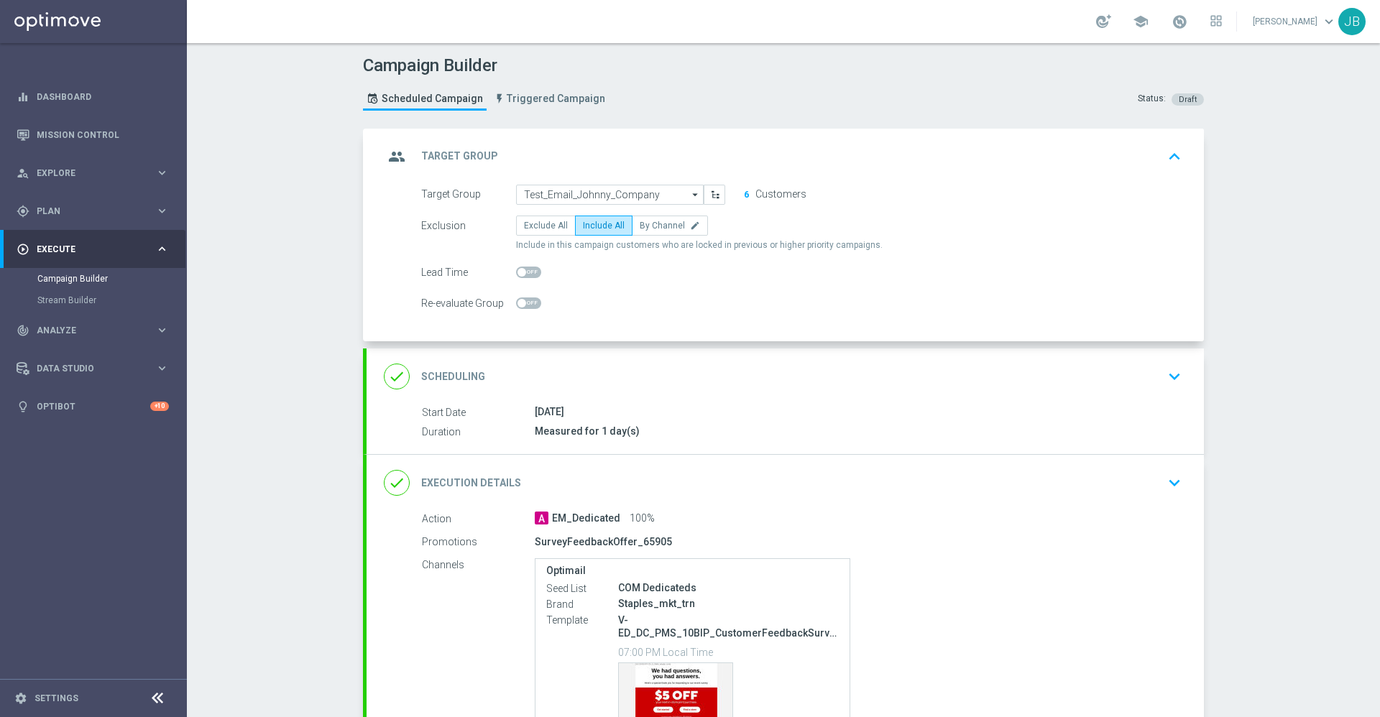
scroll to position [154, 0]
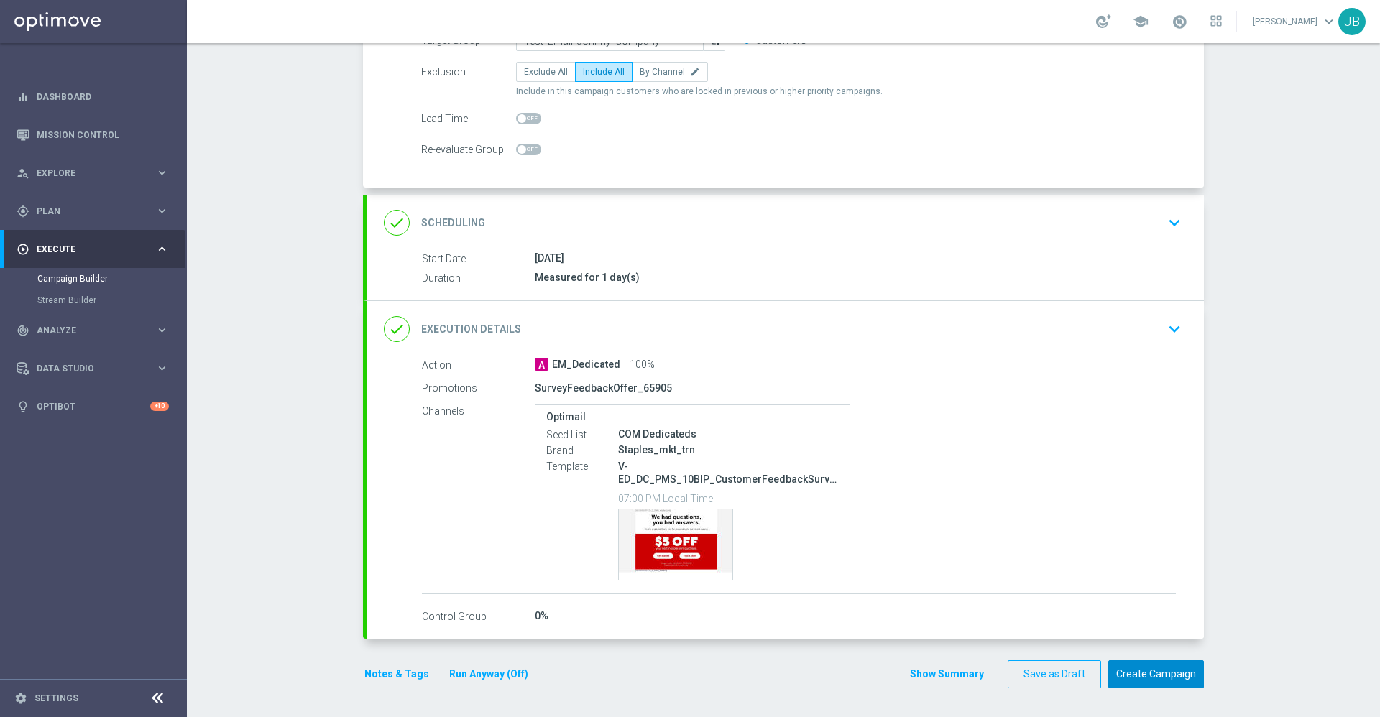
drag, startPoint x: 1123, startPoint y: 666, endPoint x: 997, endPoint y: 484, distance: 221.7
click at [997, 484] on form "group Target Group keyboard_arrow_up Target Group launch Test_Email_Johnny_Comp…" at bounding box center [783, 332] width 841 height 714
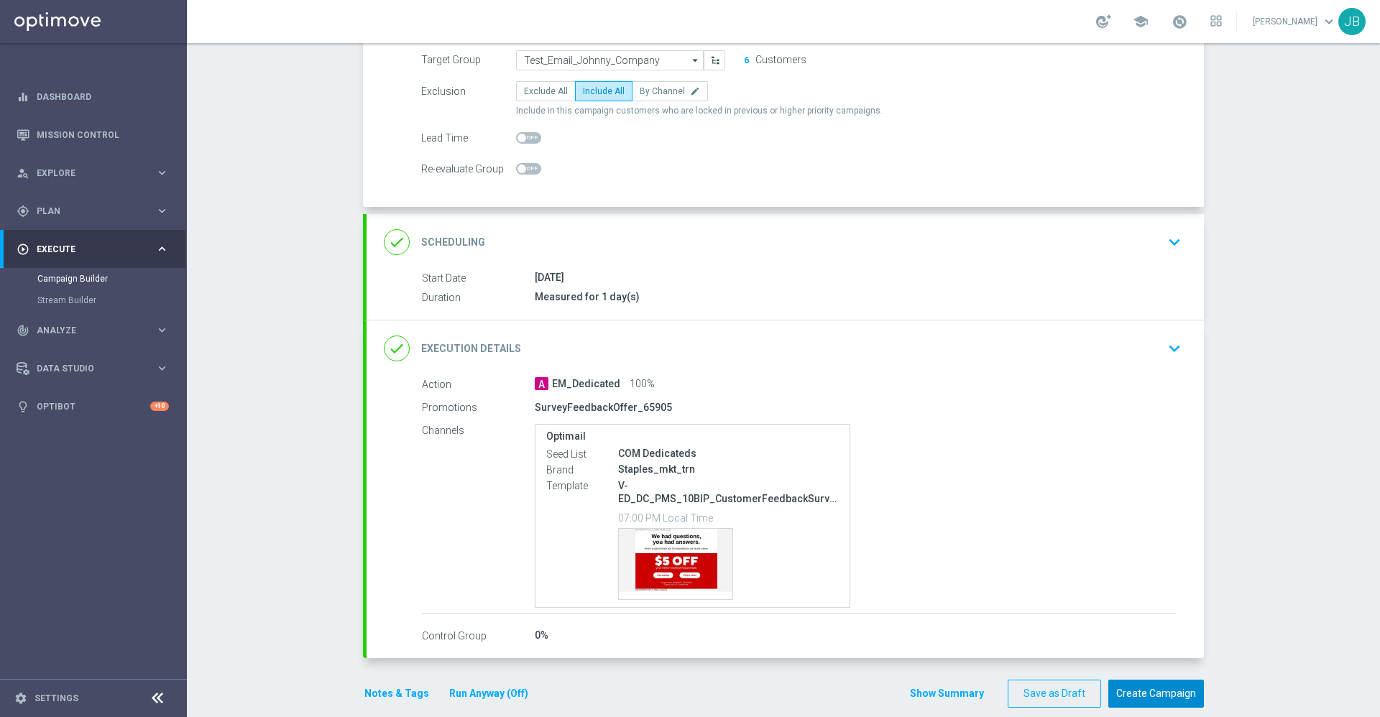
scroll to position [142, 0]
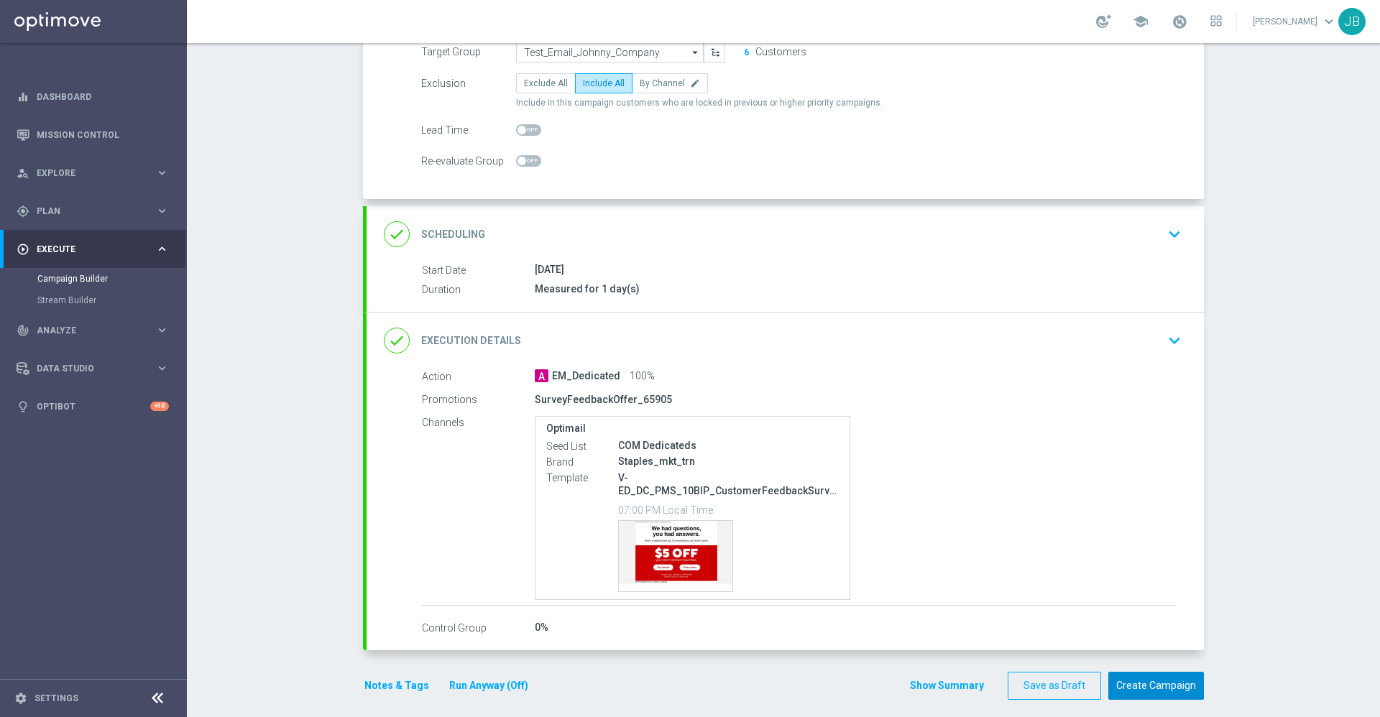
click at [1129, 680] on button "Create Campaign" at bounding box center [1156, 686] width 96 height 28
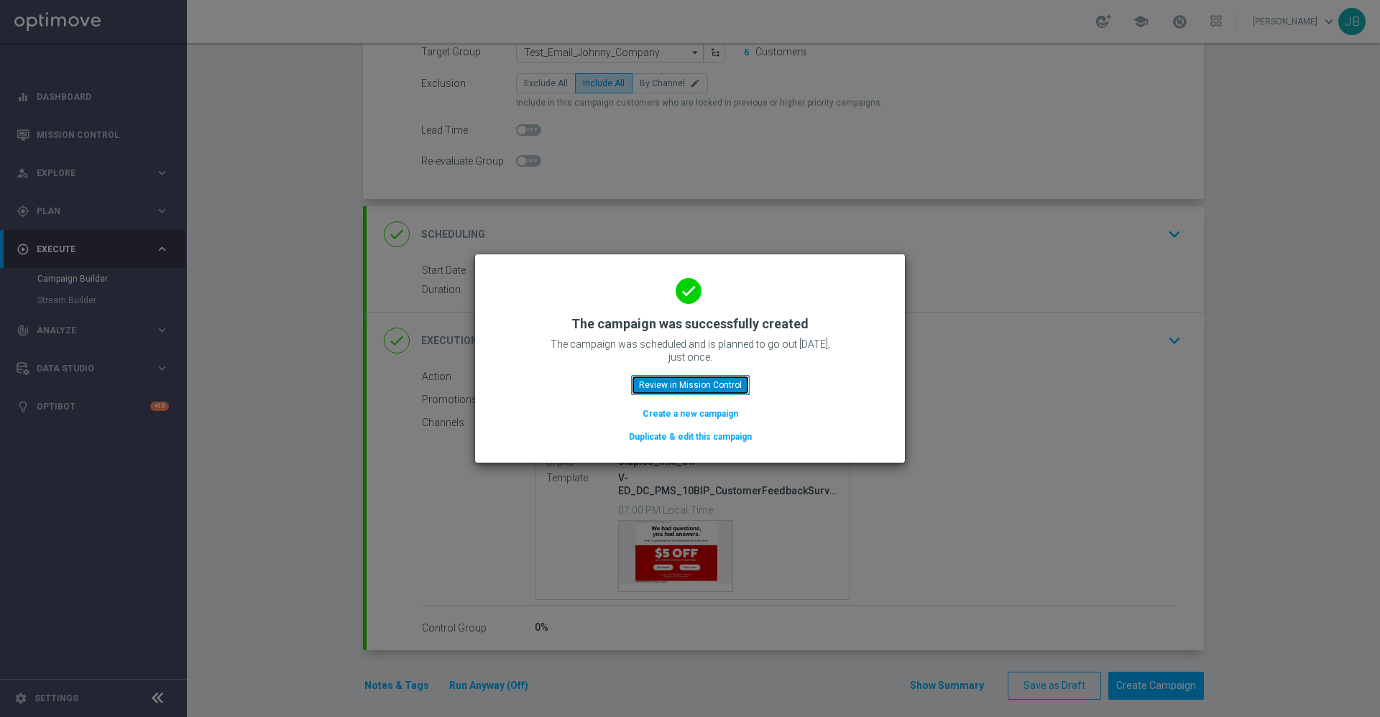
click at [694, 390] on button "Review in Mission Control" at bounding box center [690, 385] width 119 height 20
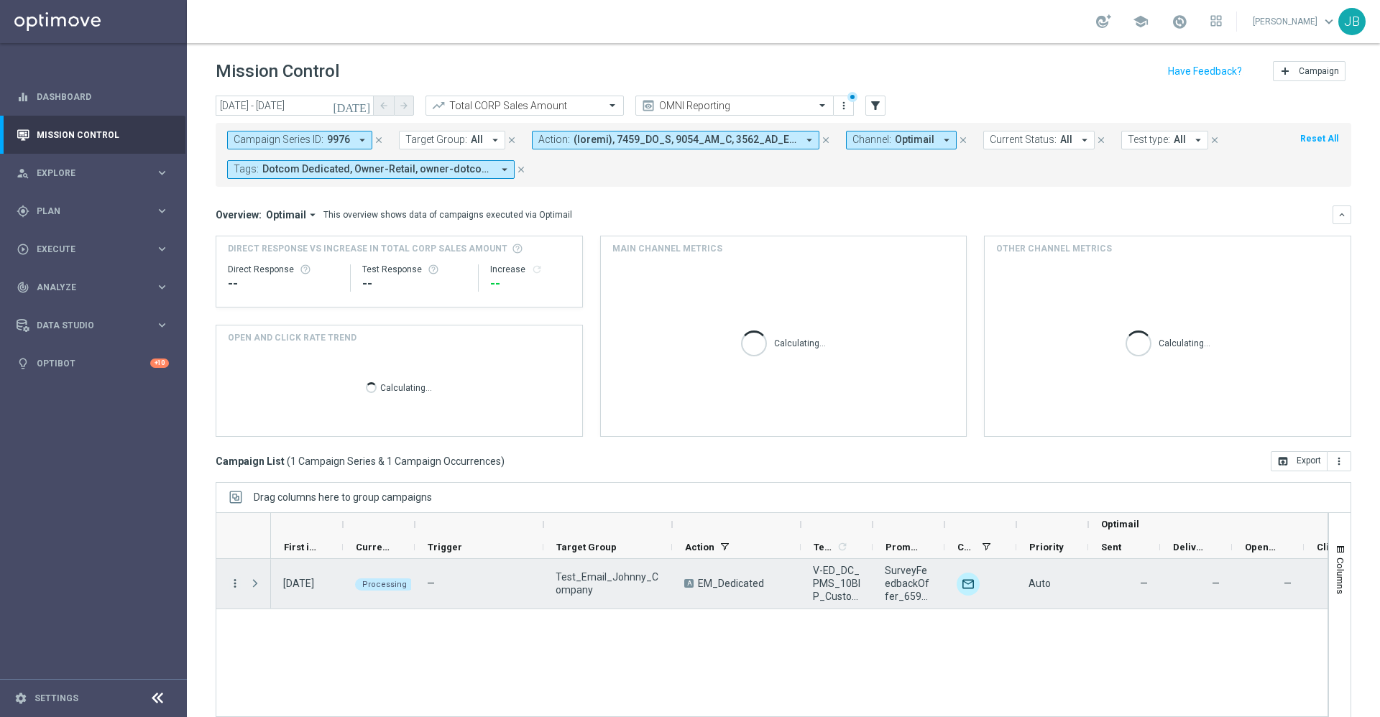
click at [233, 585] on icon "more_vert" at bounding box center [235, 583] width 13 height 13
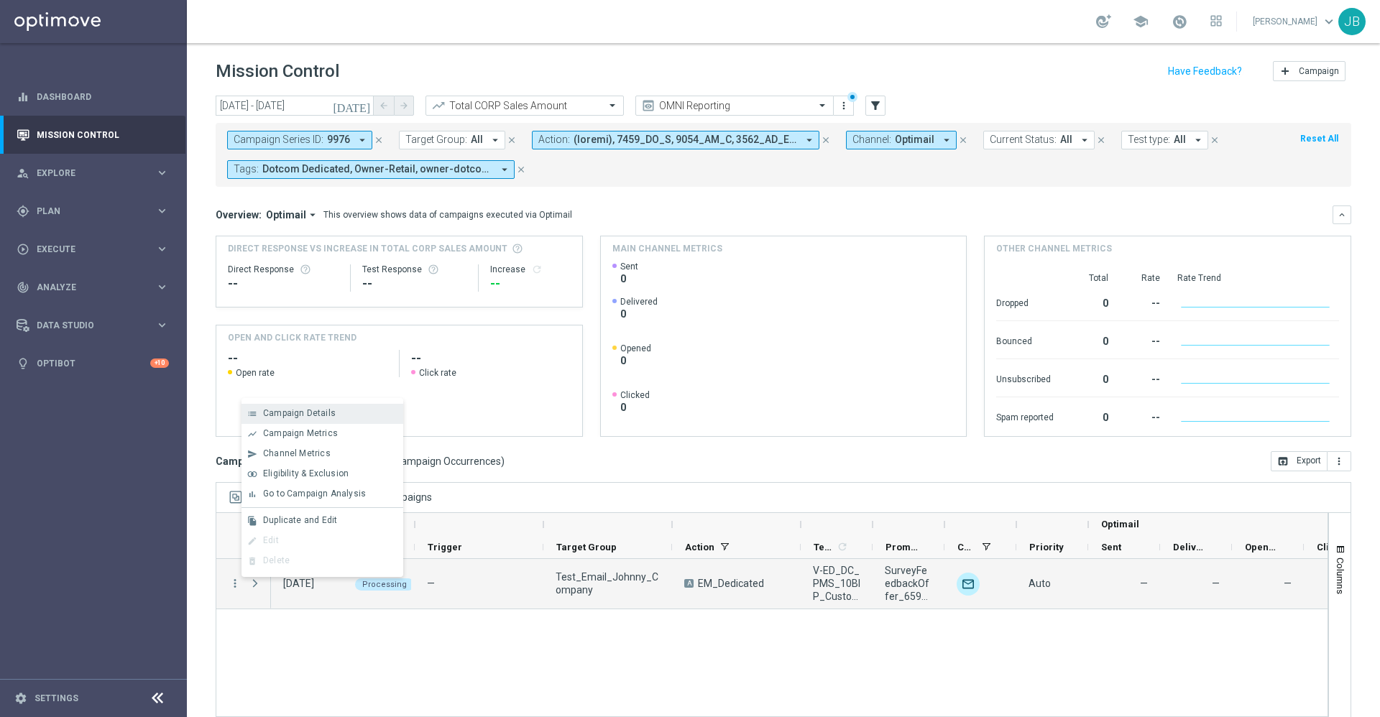
click at [322, 416] on span "Campaign Details" at bounding box center [299, 413] width 73 height 10
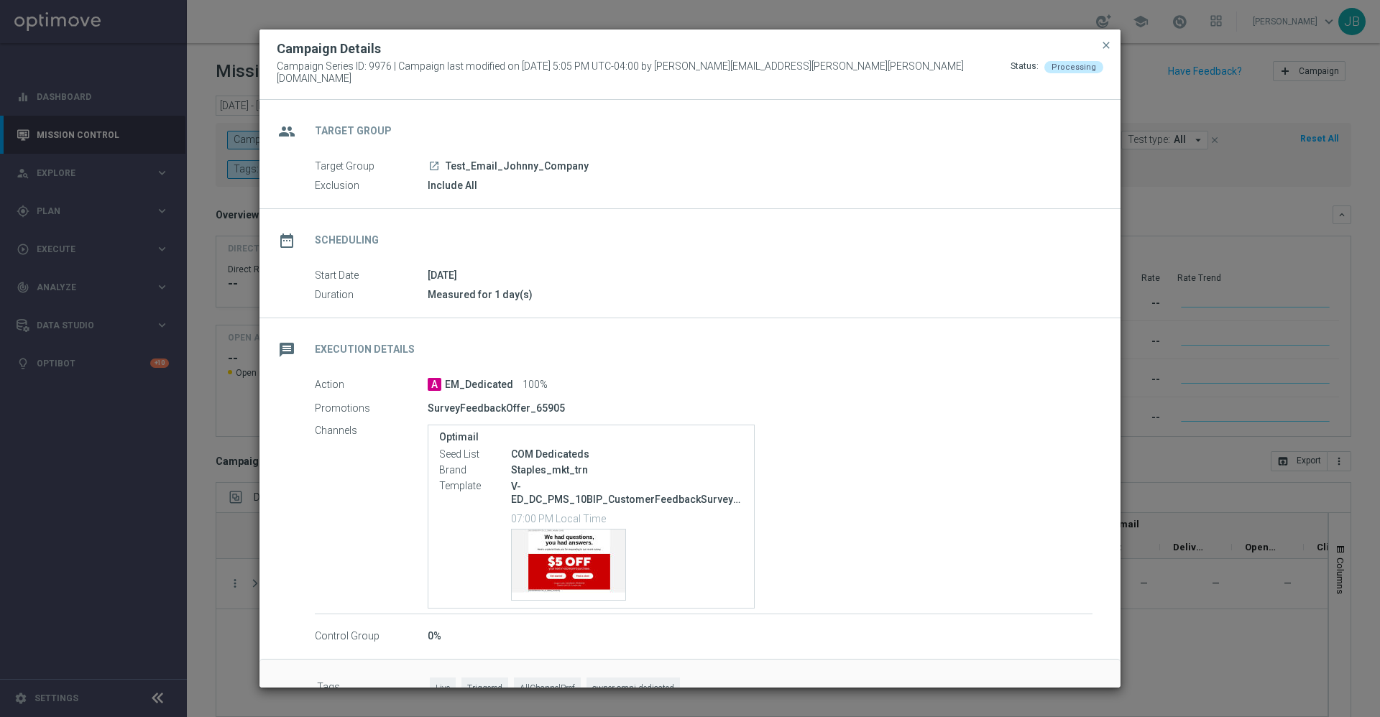
click at [1176, 160] on modal-container "Campaign Details Campaign Series ID: 9976 | Campaign last modified on 4 Sep 202…" at bounding box center [690, 358] width 1380 height 717
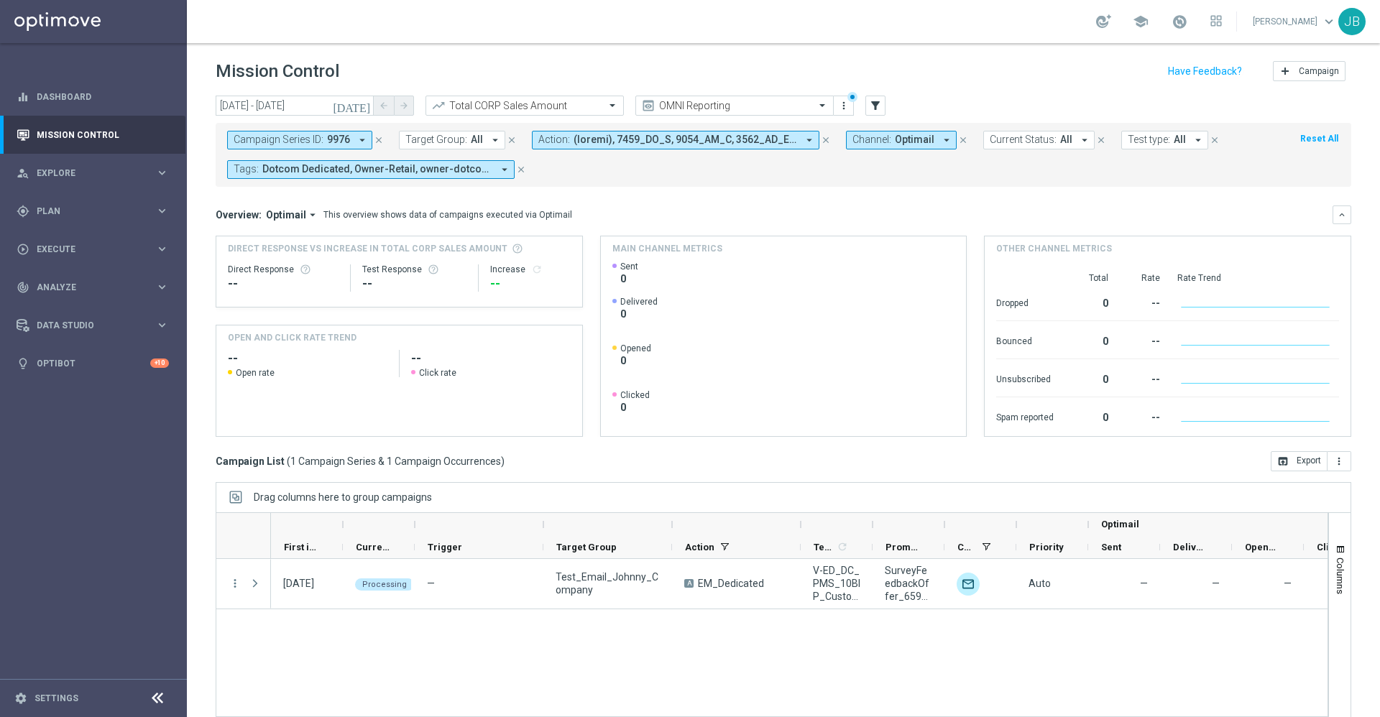
click at [365, 106] on icon "today" at bounding box center [352, 105] width 39 height 13
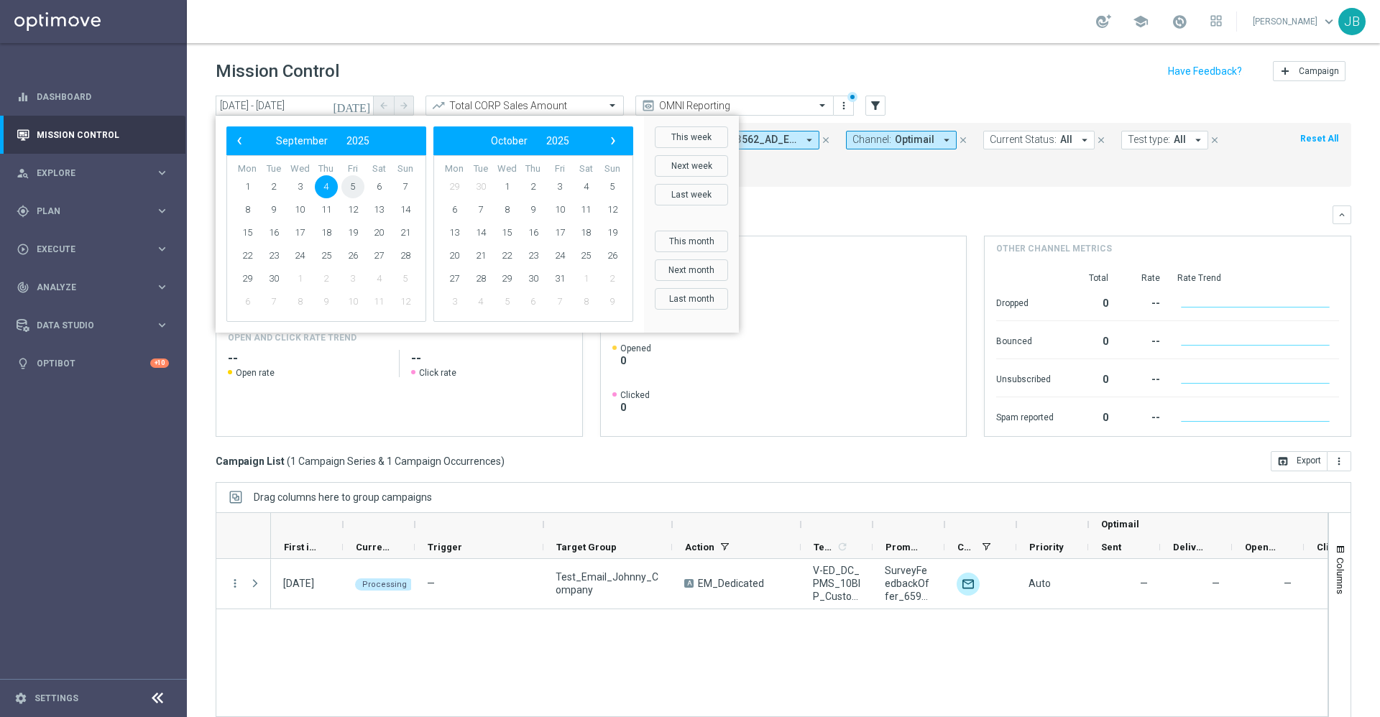
click at [355, 187] on span "5" at bounding box center [352, 186] width 23 height 23
click at [355, 191] on span "5" at bounding box center [352, 186] width 23 height 23
type input "05 Sep 2025 - 05 Sep 2025"
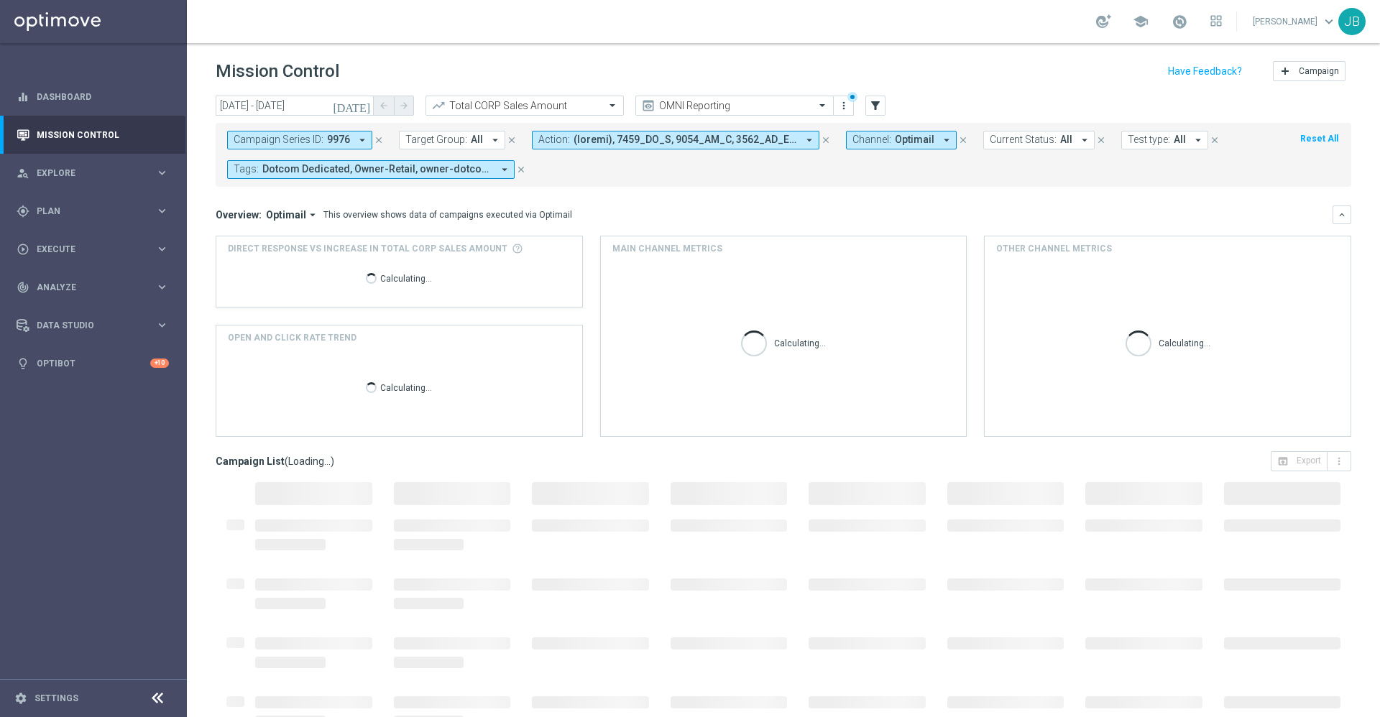
click at [381, 142] on icon "close" at bounding box center [379, 140] width 10 height 10
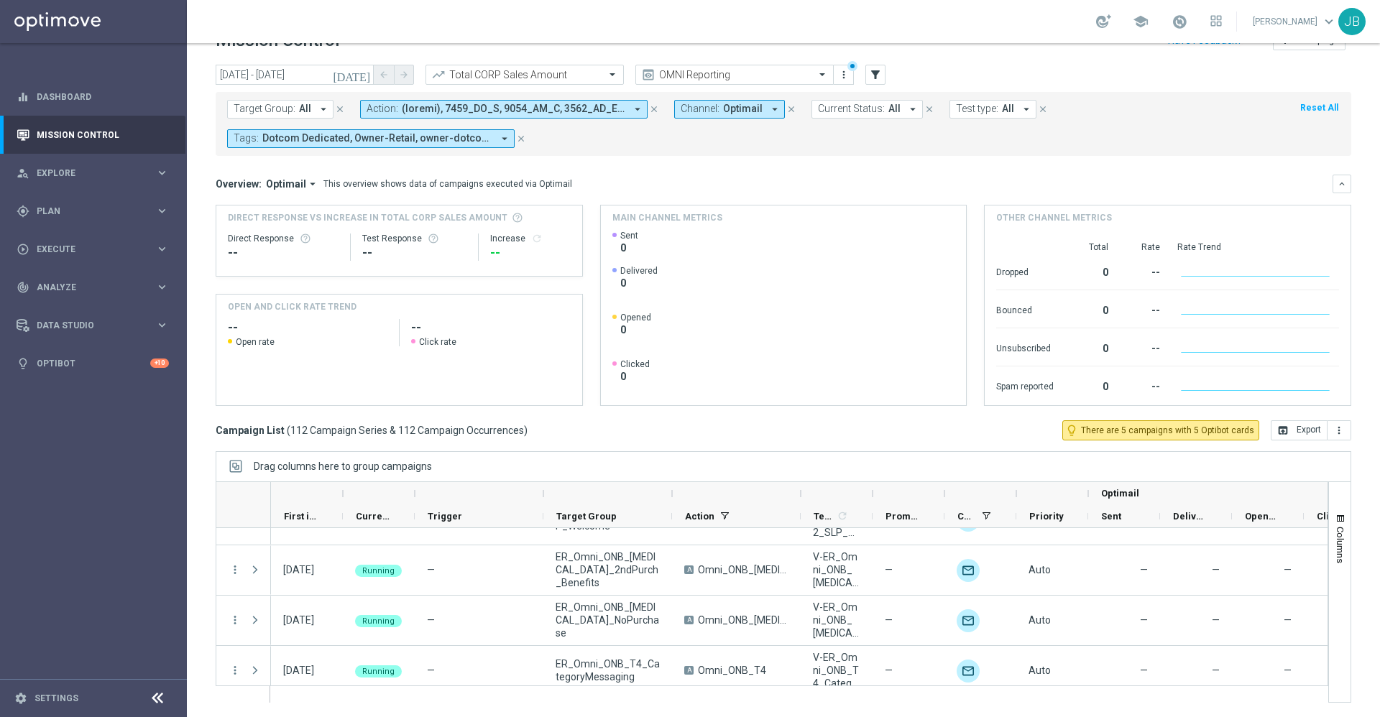
scroll to position [5478, 0]
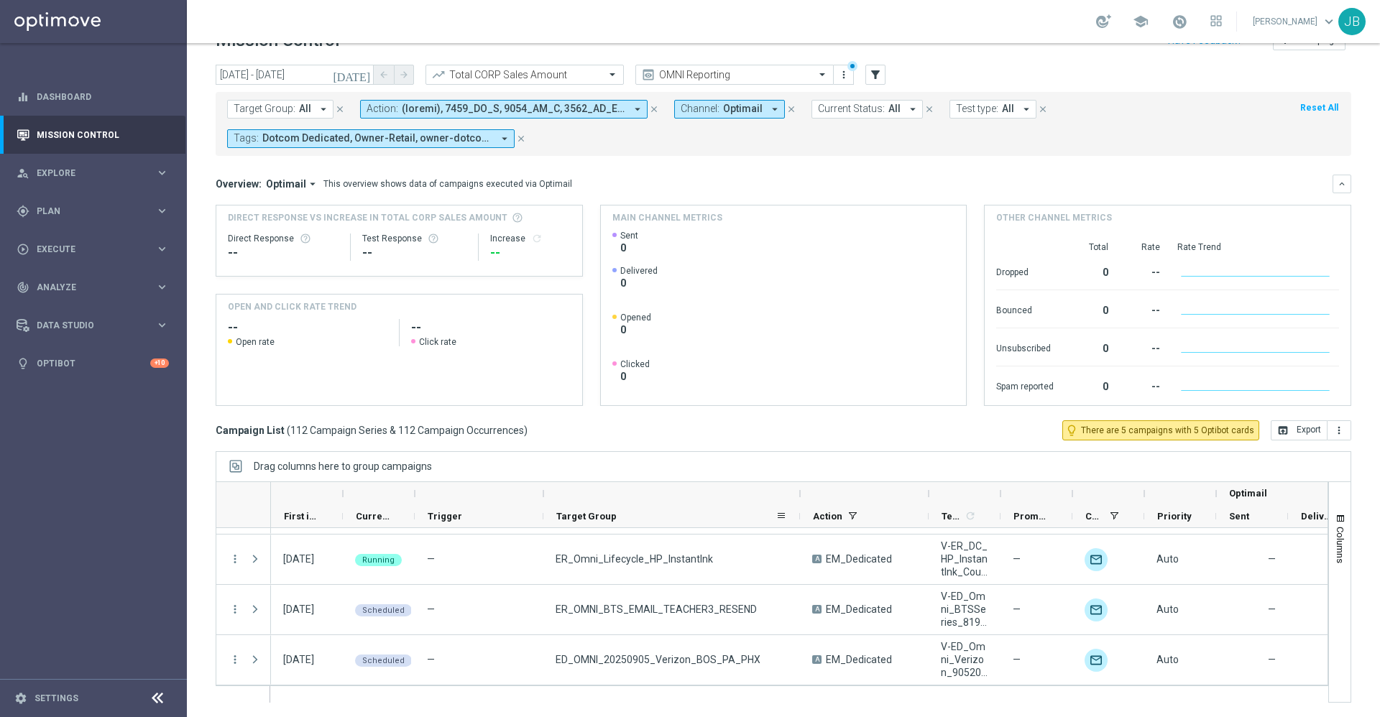
drag, startPoint x: 671, startPoint y: 492, endPoint x: 799, endPoint y: 505, distance: 128.6
click at [799, 505] on div "Optimail First in Range" at bounding box center [925, 505] width 1308 height 46
